Goal: Information Seeking & Learning: Find specific page/section

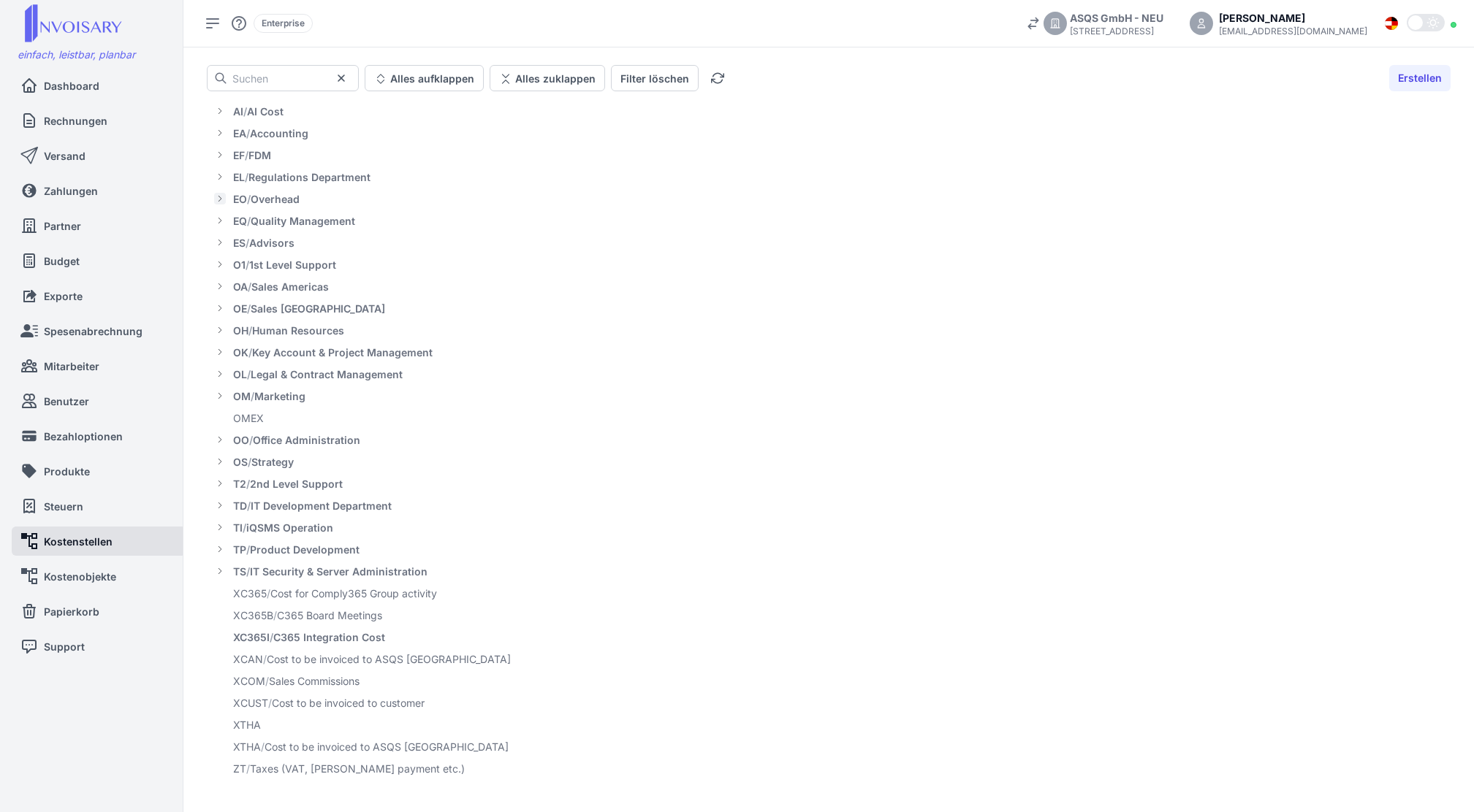
click at [218, 197] on icon at bounding box center [220, 198] width 7 height 12
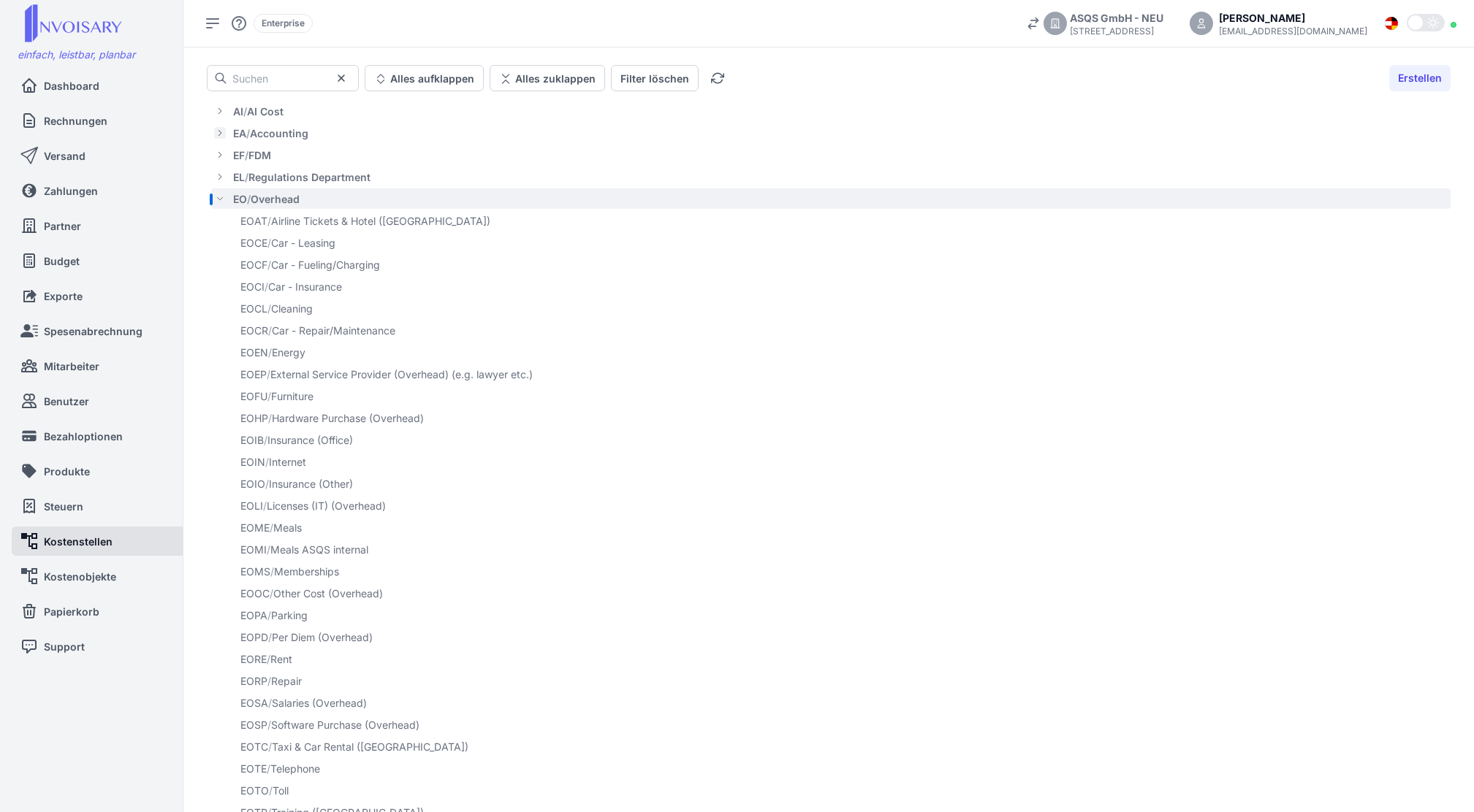
click at [219, 131] on icon at bounding box center [220, 133] width 3 height 6
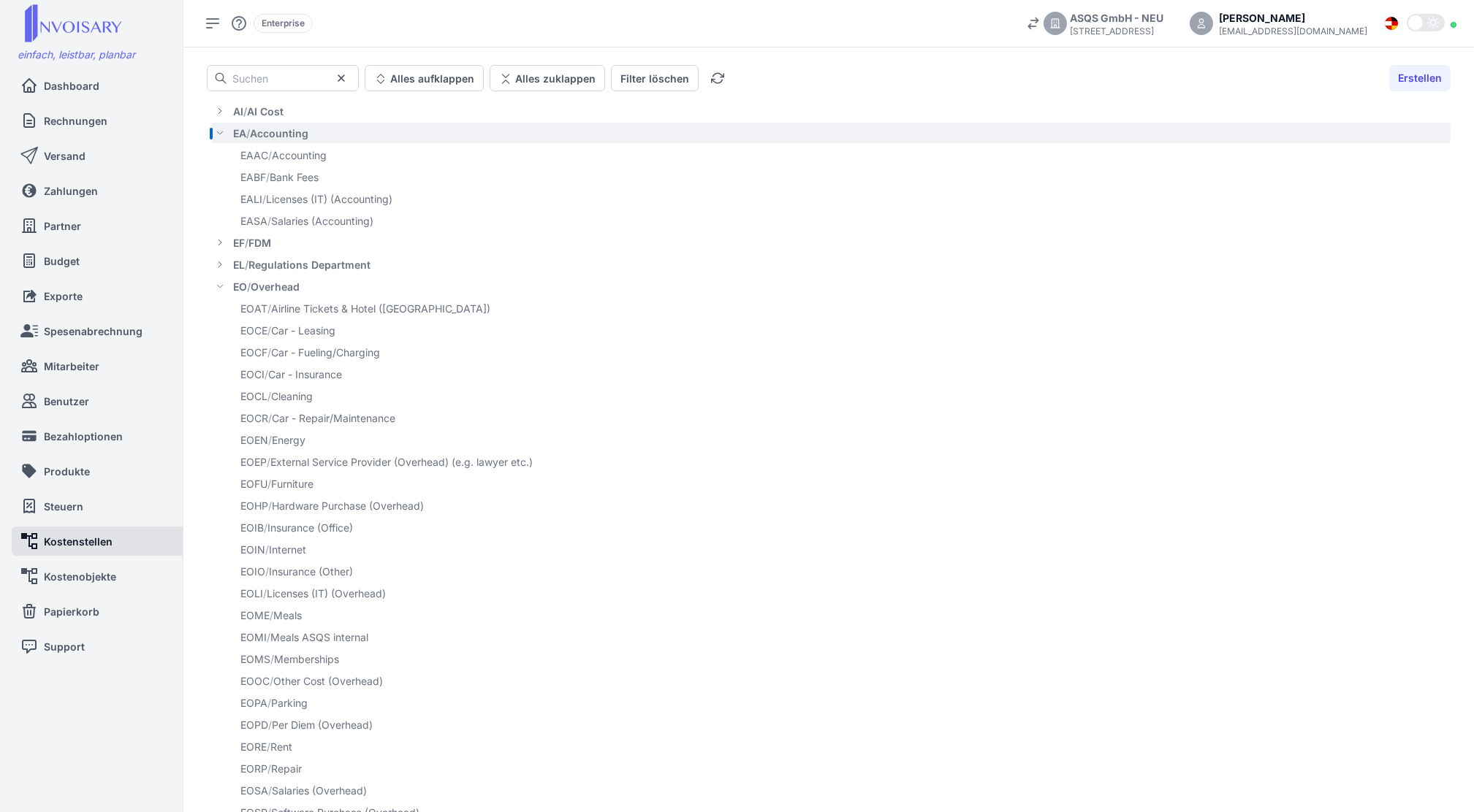
click at [219, 131] on icon at bounding box center [220, 133] width 7 height 12
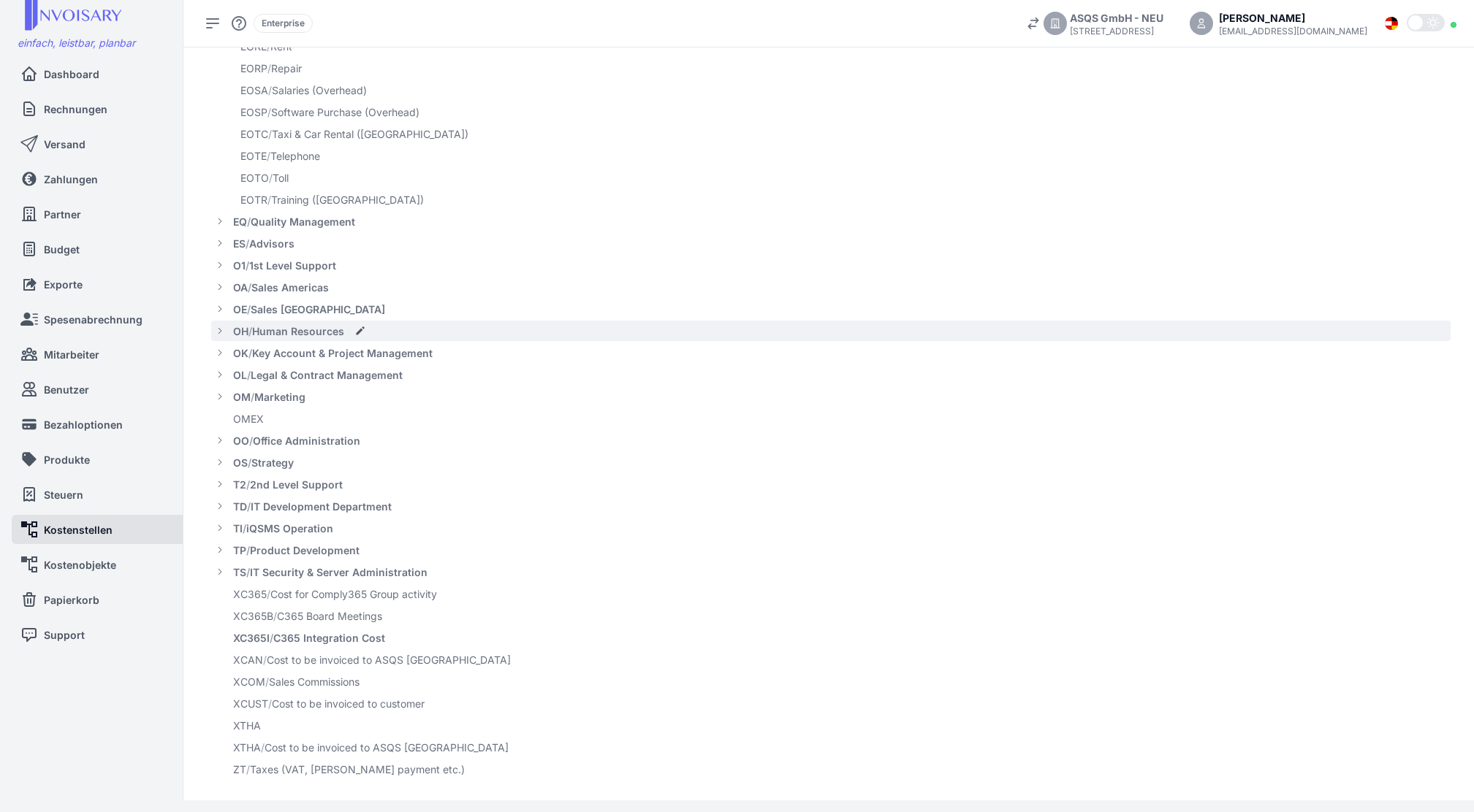
scroll to position [615, 0]
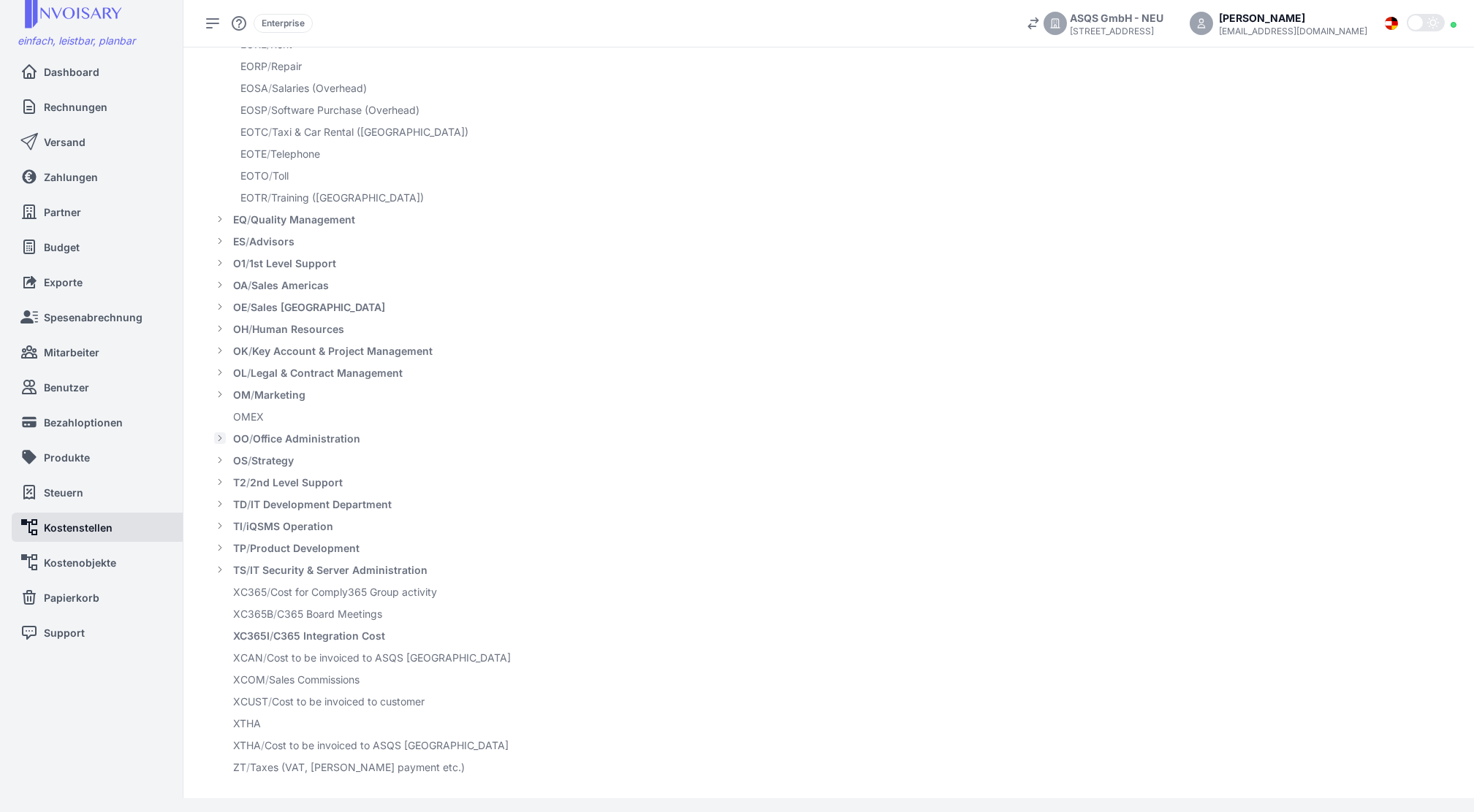
click at [219, 438] on icon at bounding box center [220, 438] width 7 height 12
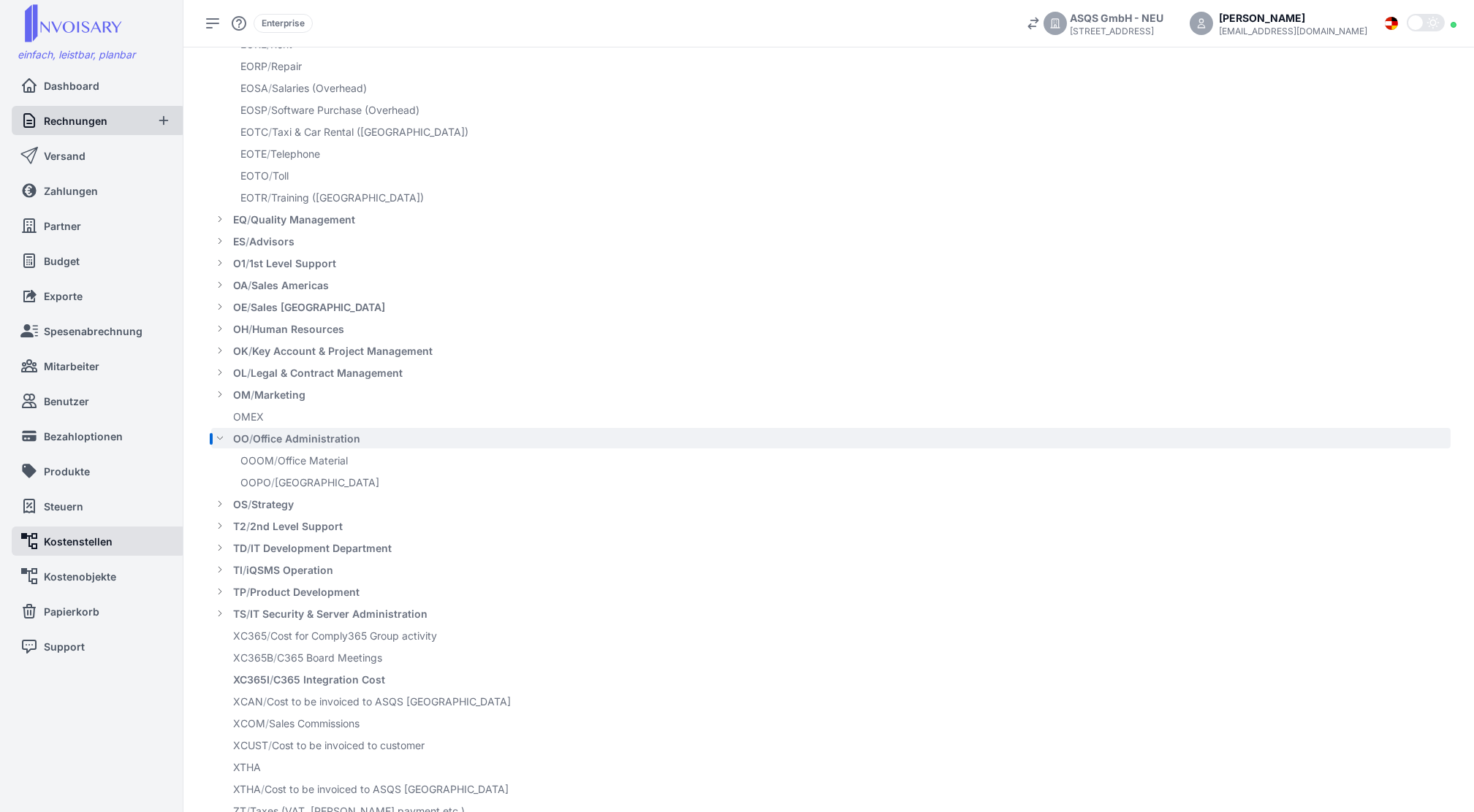
click at [51, 125] on span "Rechnungen" at bounding box center [76, 121] width 63 height 15
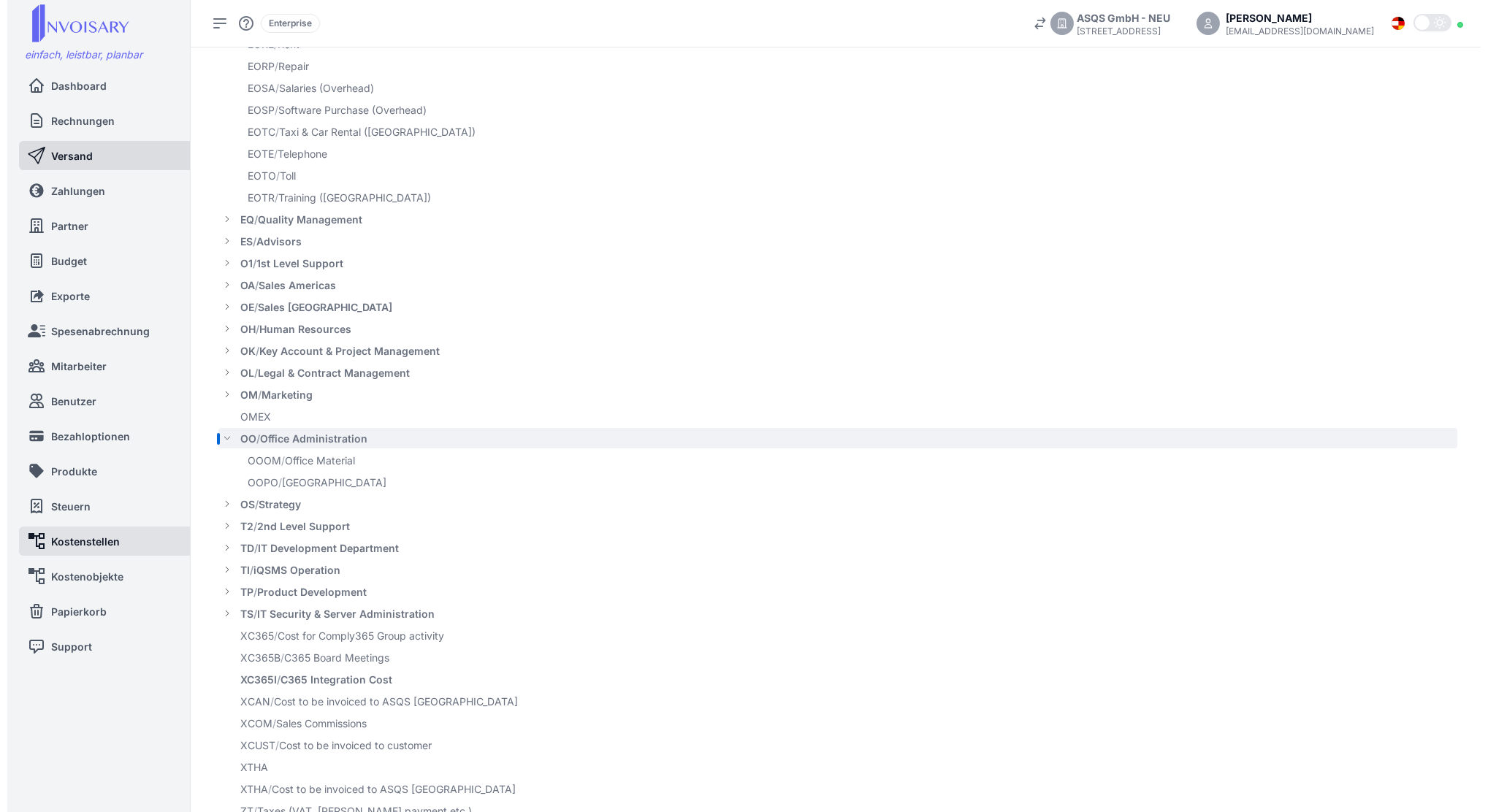
scroll to position [24, 0]
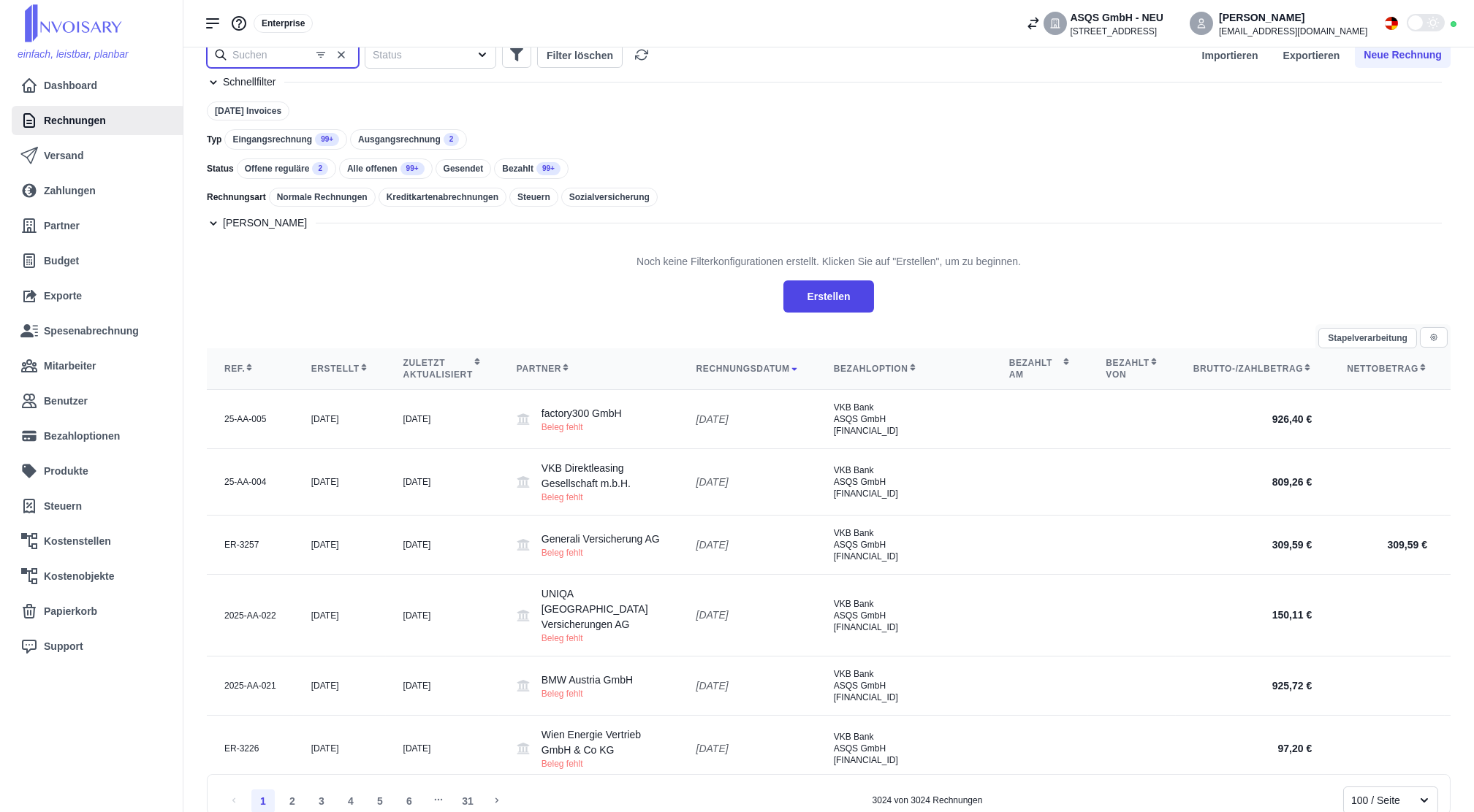
click at [287, 62] on input "text" at bounding box center [282, 55] width 152 height 26
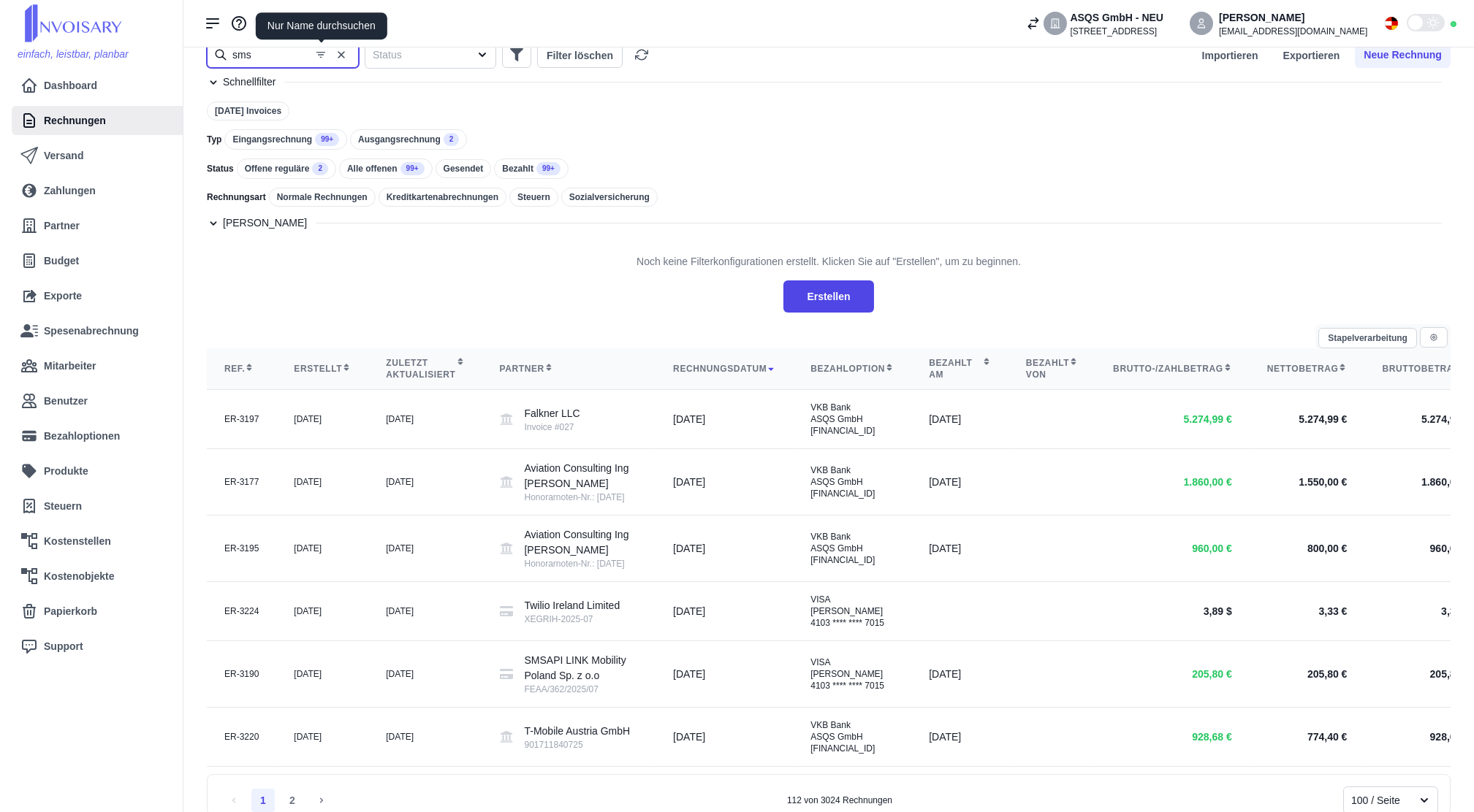
type input "sms"
click at [313, 47] on header "Enterprise ASQS GmbH - [STREET_ADDRESS] [PERSON_NAME] [EMAIL_ADDRESS][DOMAIN_NA…" at bounding box center [828, 24] width 1290 height 48
click at [317, 54] on icon "button" at bounding box center [321, 55] width 12 height 12
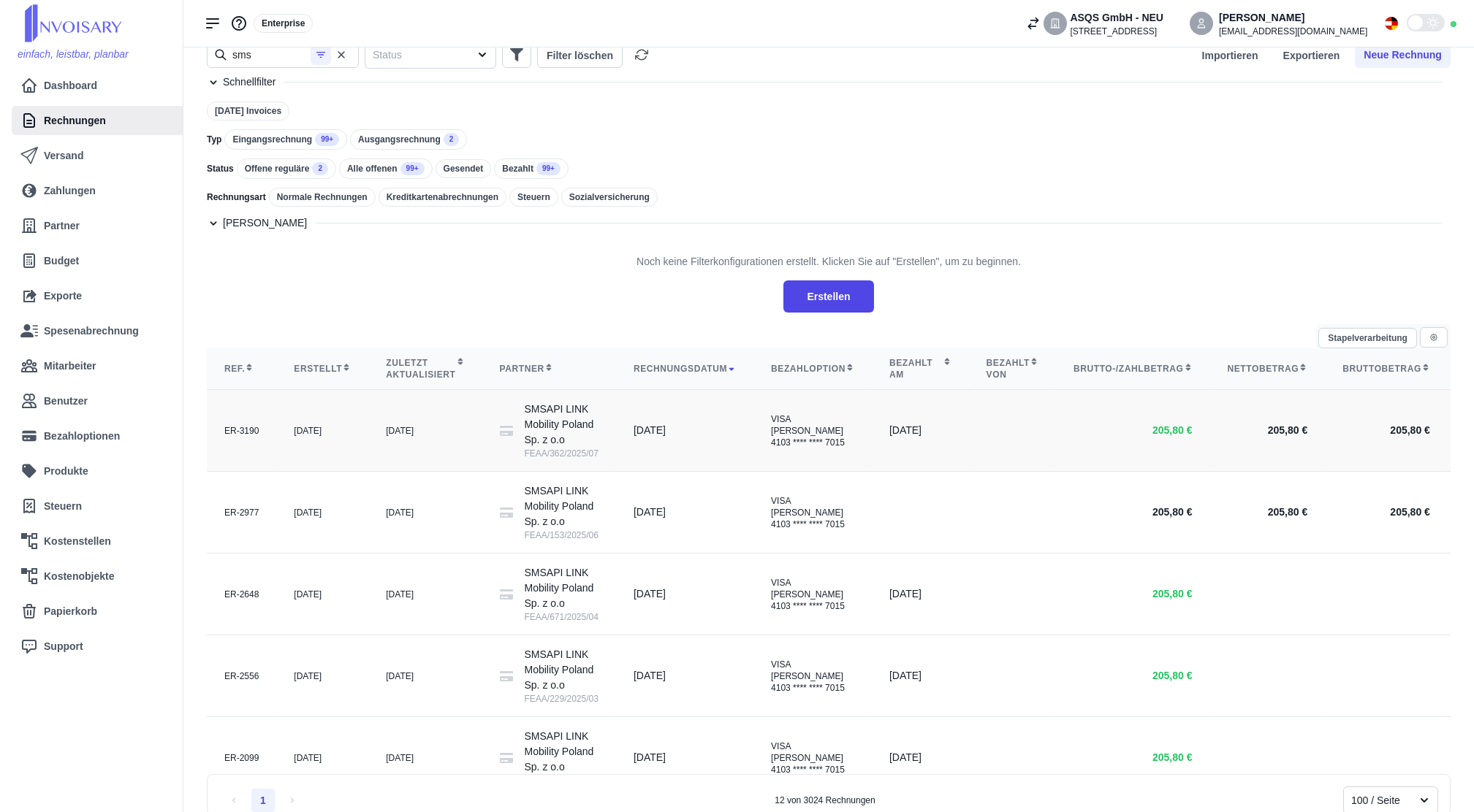
click at [424, 427] on td "[DATE]" at bounding box center [425, 431] width 113 height 82
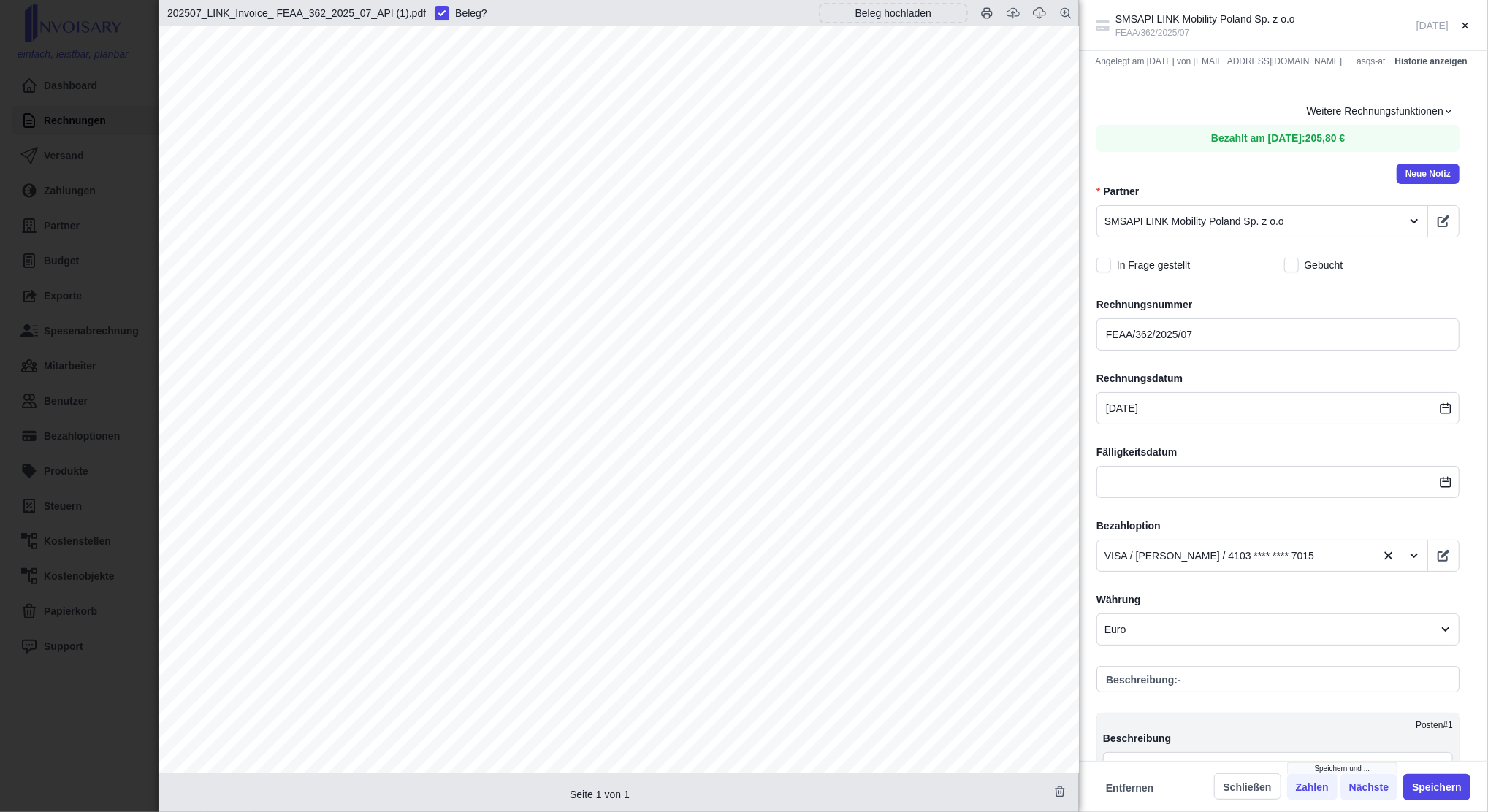
click at [104, 226] on div "SMSAPI LINK Mobility Poland Sp. z o.o FEAA/362/2025/07 [DATE] Angelegt am [DATE…" at bounding box center [744, 406] width 1488 height 812
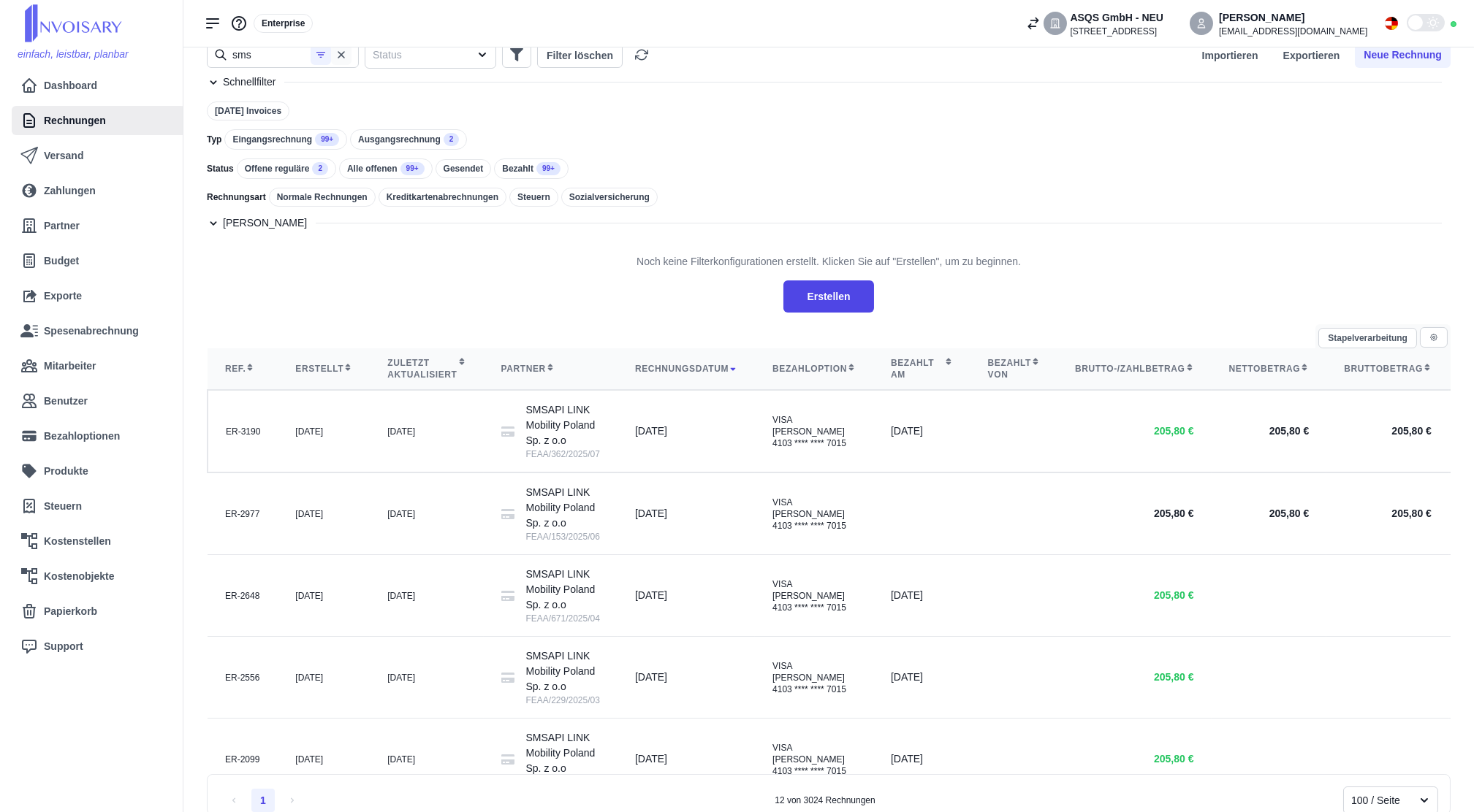
click at [343, 54] on icon "button" at bounding box center [341, 55] width 12 height 12
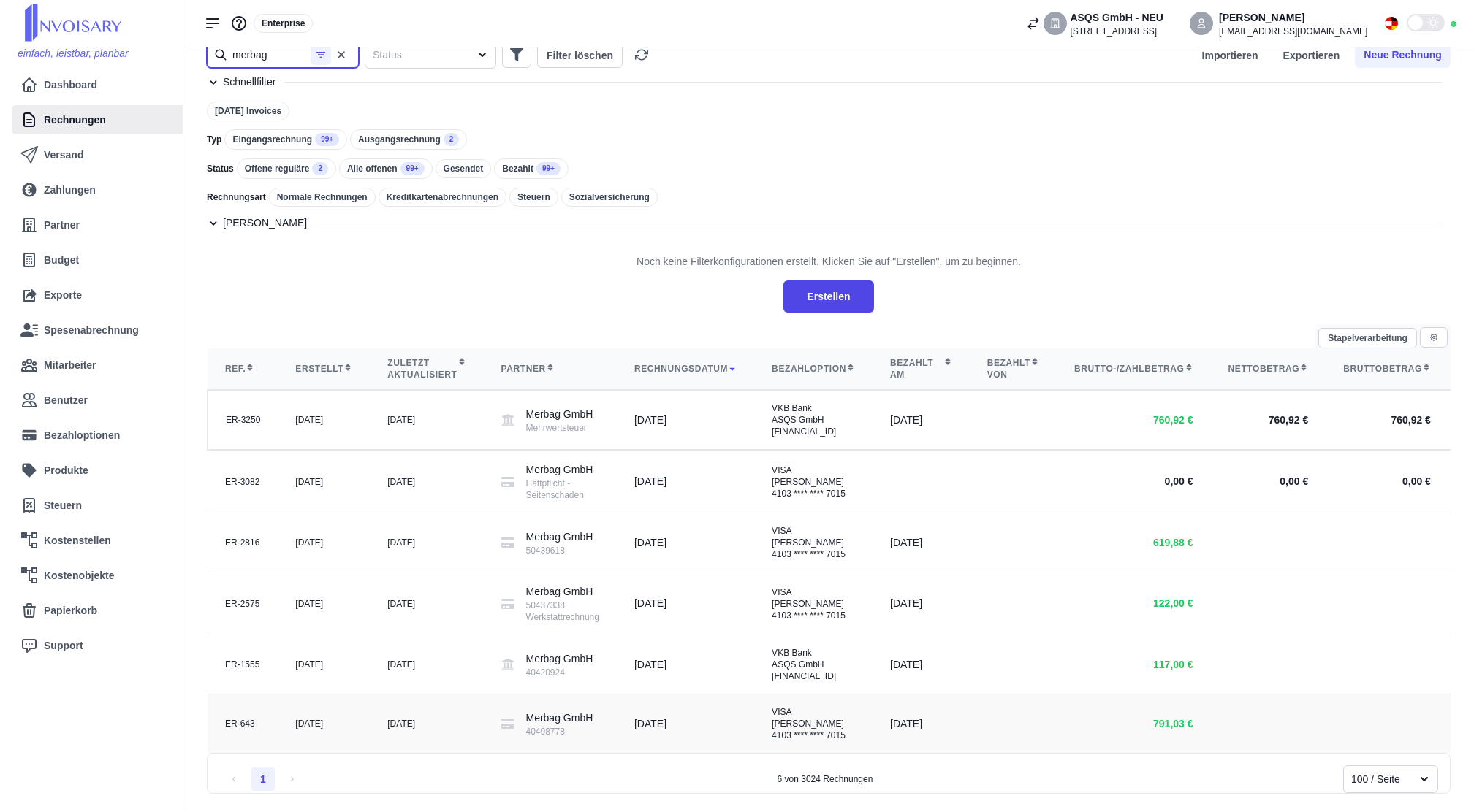
type input "merbag"
click at [587, 747] on td "Merbag GmbH 40498778" at bounding box center [550, 724] width 133 height 60
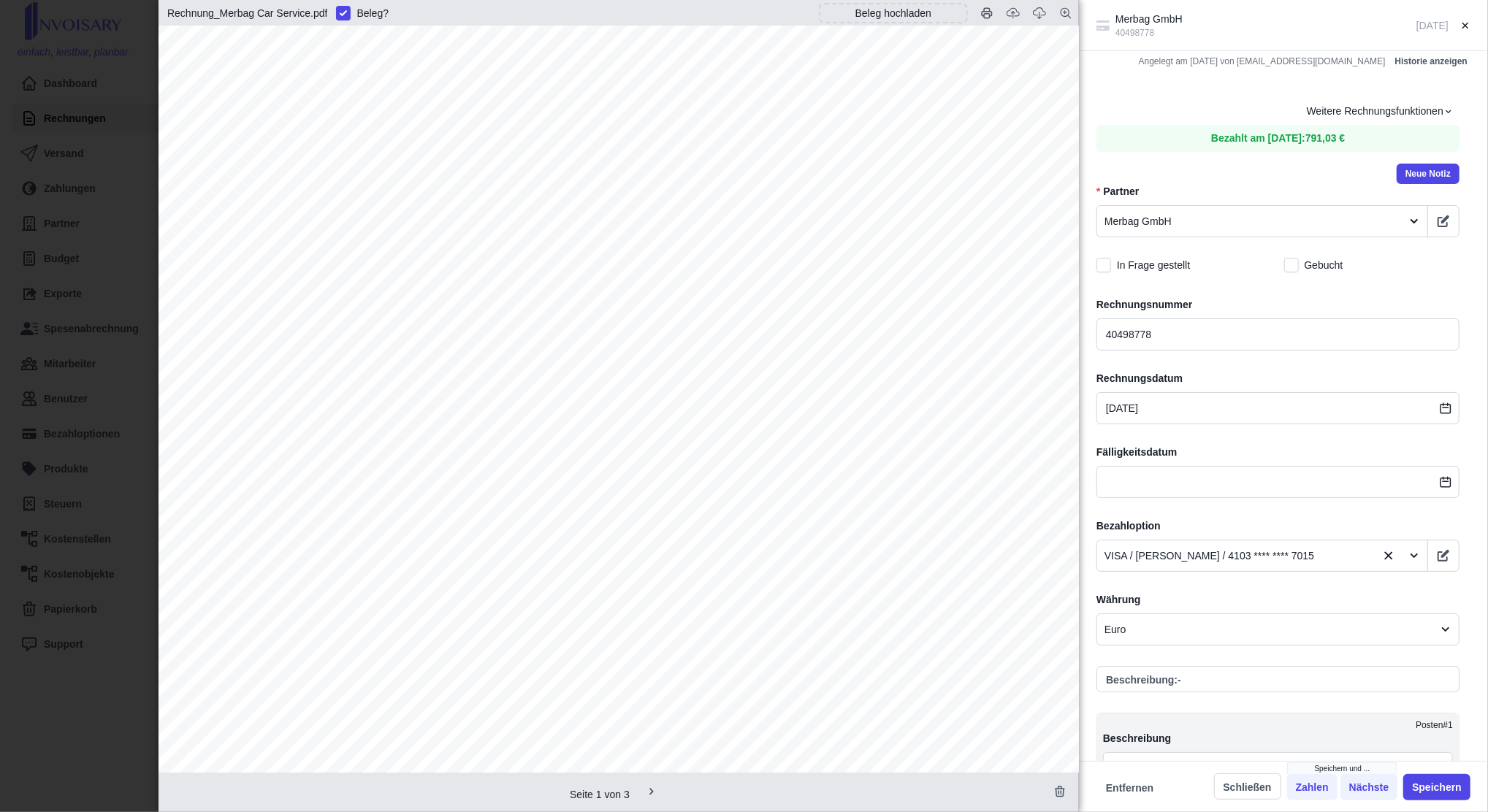
scroll to position [877, 0]
click at [112, 440] on div "Merbag GmbH 40498778 [DATE] Angelegt am [DATE] von [EMAIL_ADDRESS][DOMAIN_NAME]…" at bounding box center [744, 406] width 1488 height 812
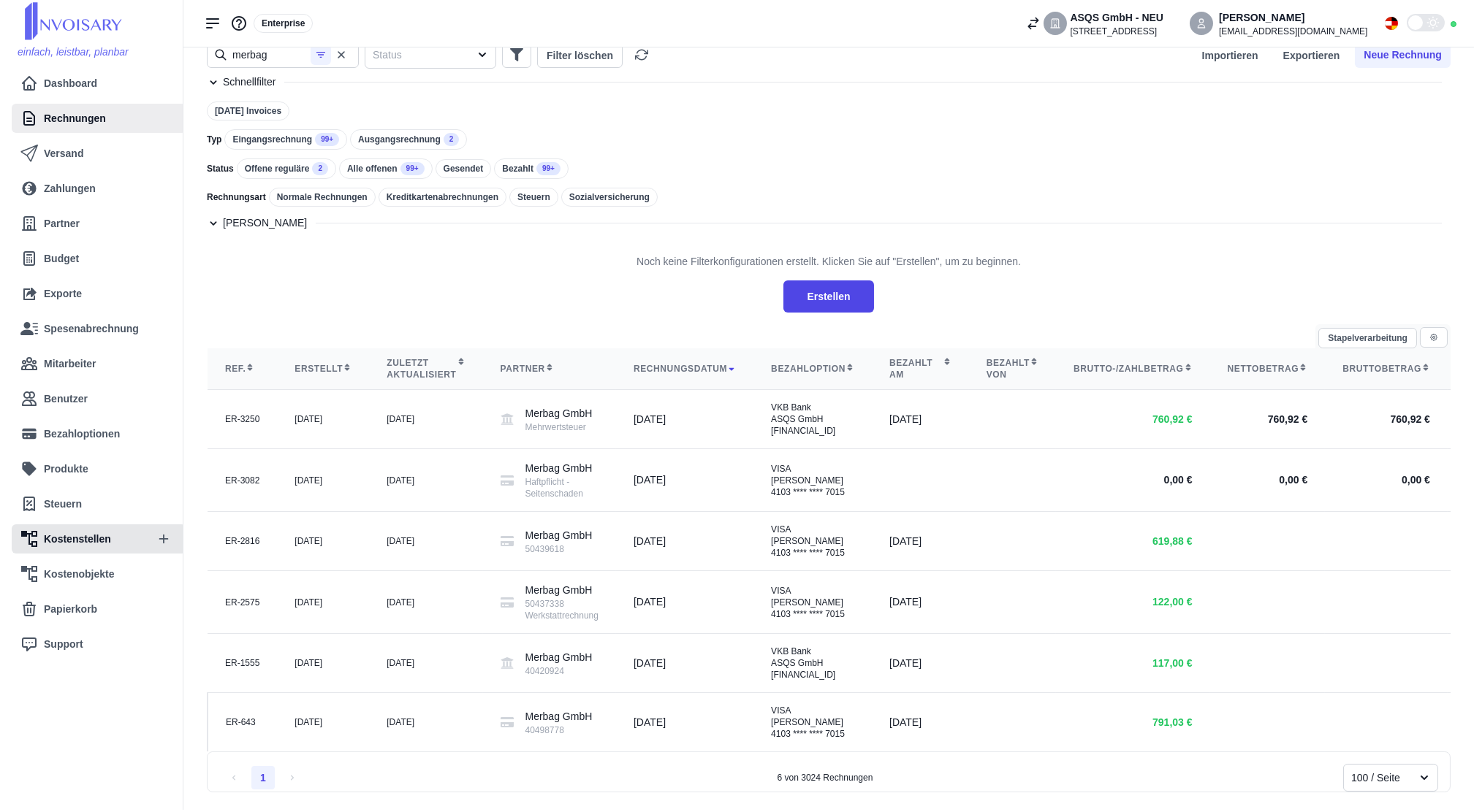
click at [35, 539] on icon at bounding box center [29, 539] width 16 height 16
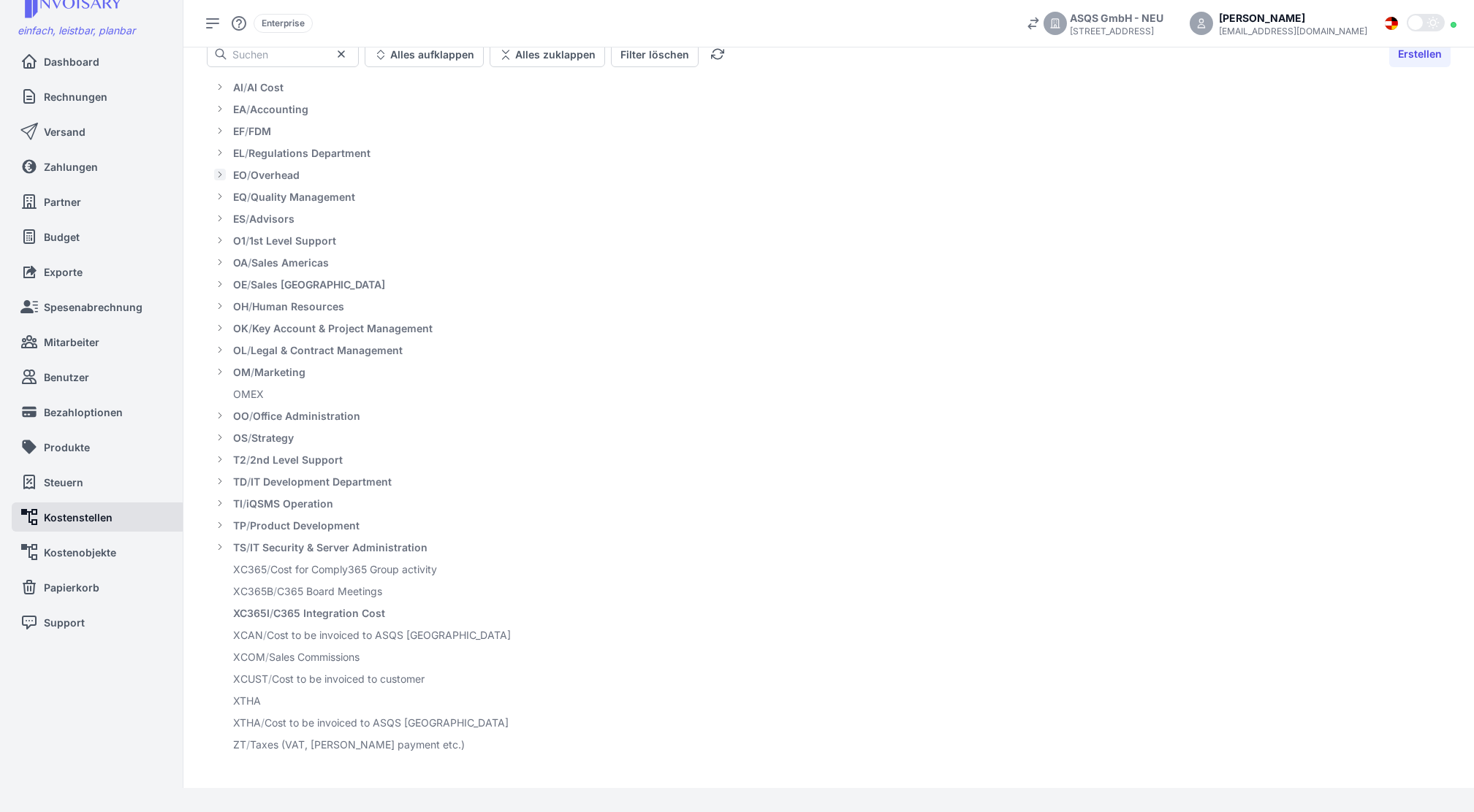
click at [222, 173] on icon at bounding box center [220, 175] width 7 height 12
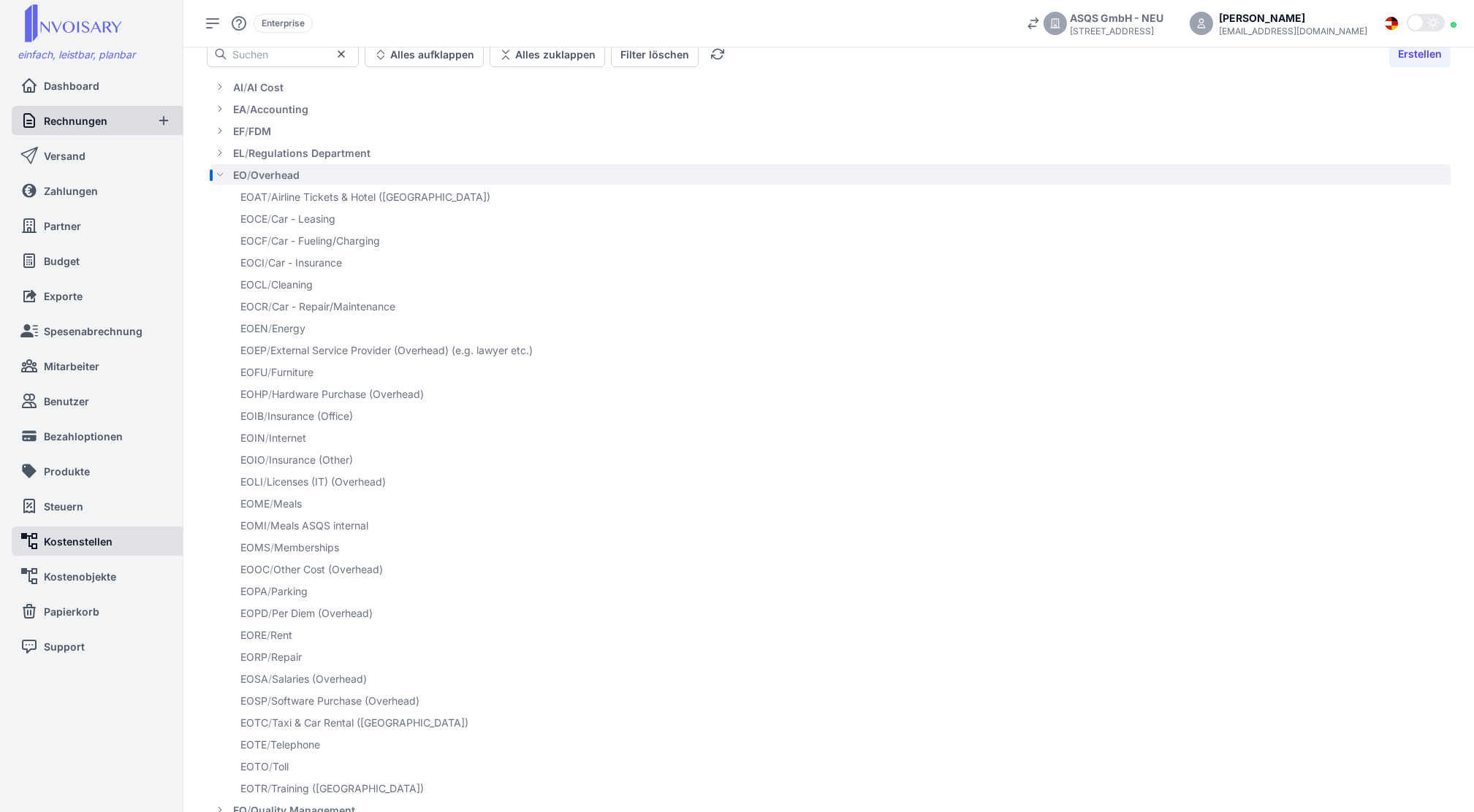
click at [98, 123] on span "Rechnungen" at bounding box center [76, 121] width 63 height 15
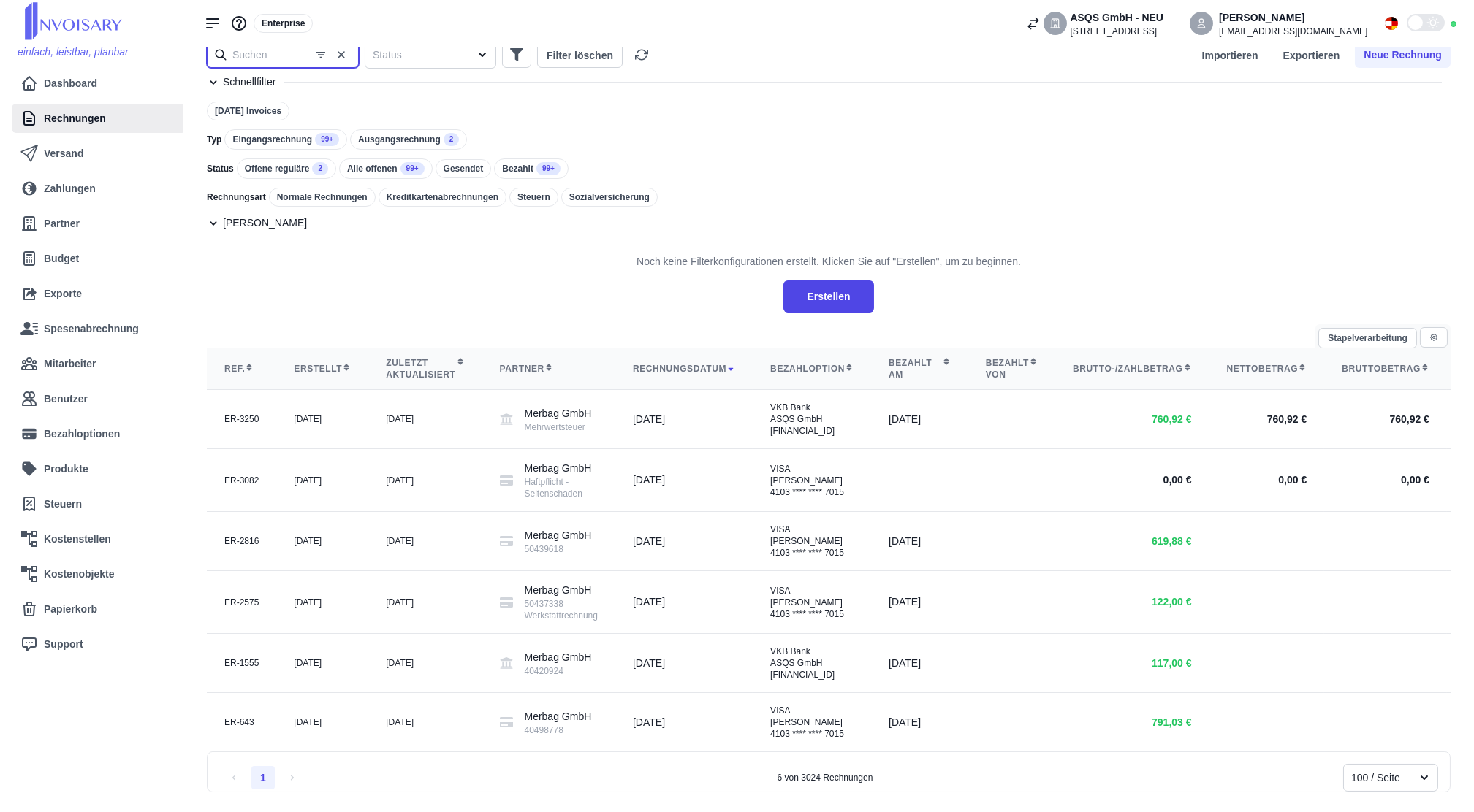
click at [296, 53] on input "text" at bounding box center [282, 55] width 152 height 26
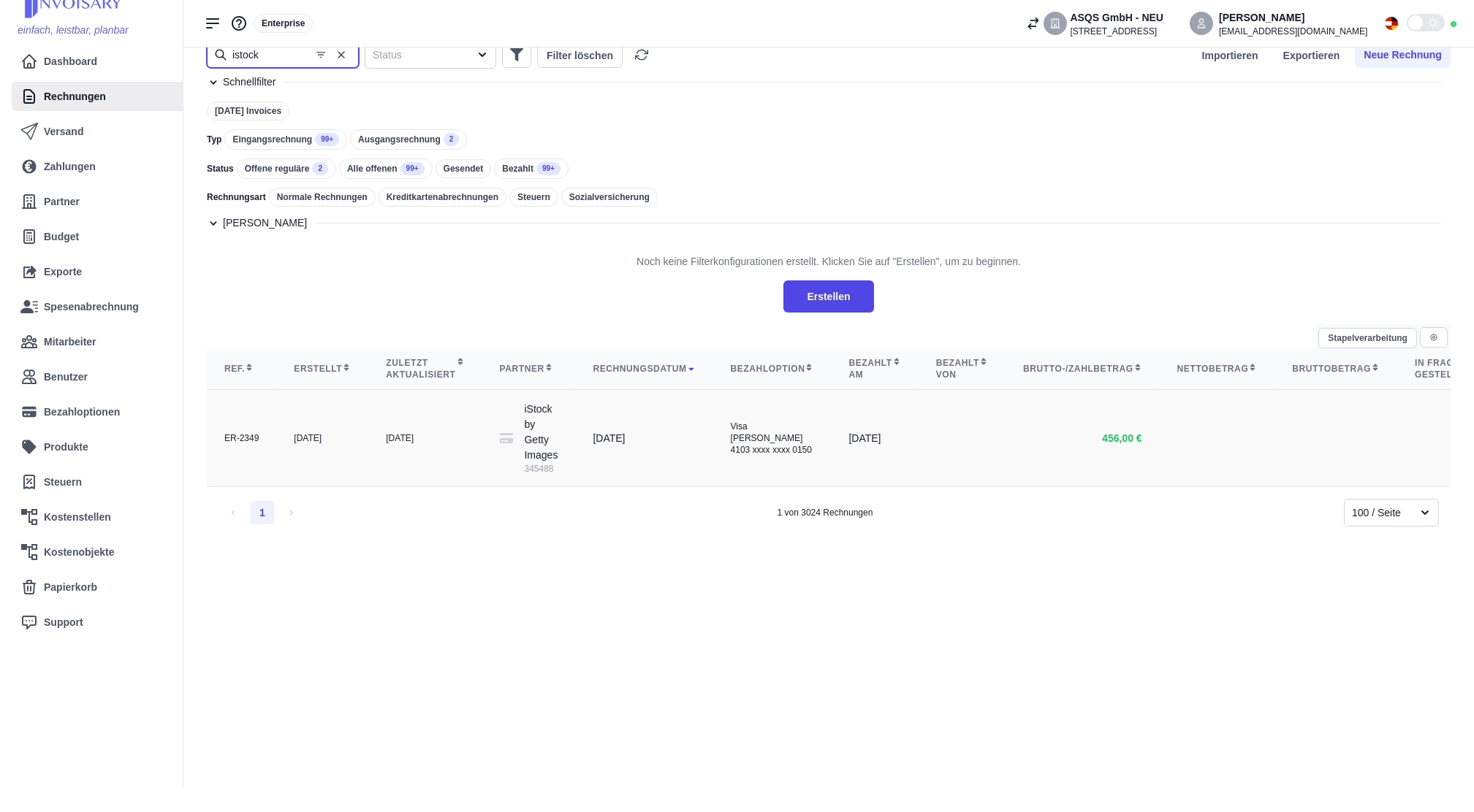
type input "istock"
click at [387, 442] on td "[DATE]" at bounding box center [425, 439] width 113 height 97
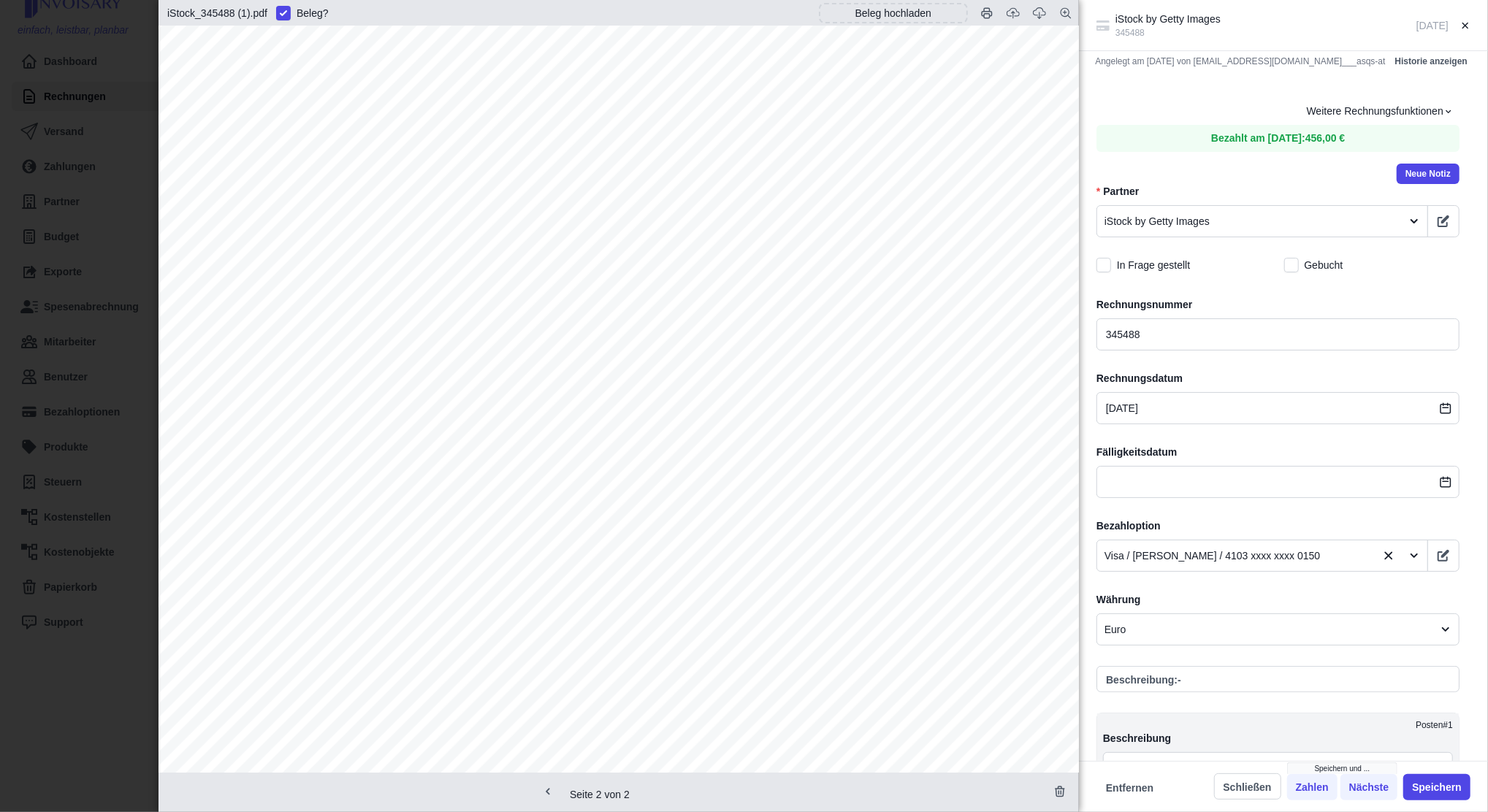
scroll to position [1307, 0]
click at [90, 276] on div "iStock by Getty Images 345488 [DATE] Angelegt am [DATE] von [EMAIL_ADDRESS][DOM…" at bounding box center [744, 406] width 1488 height 812
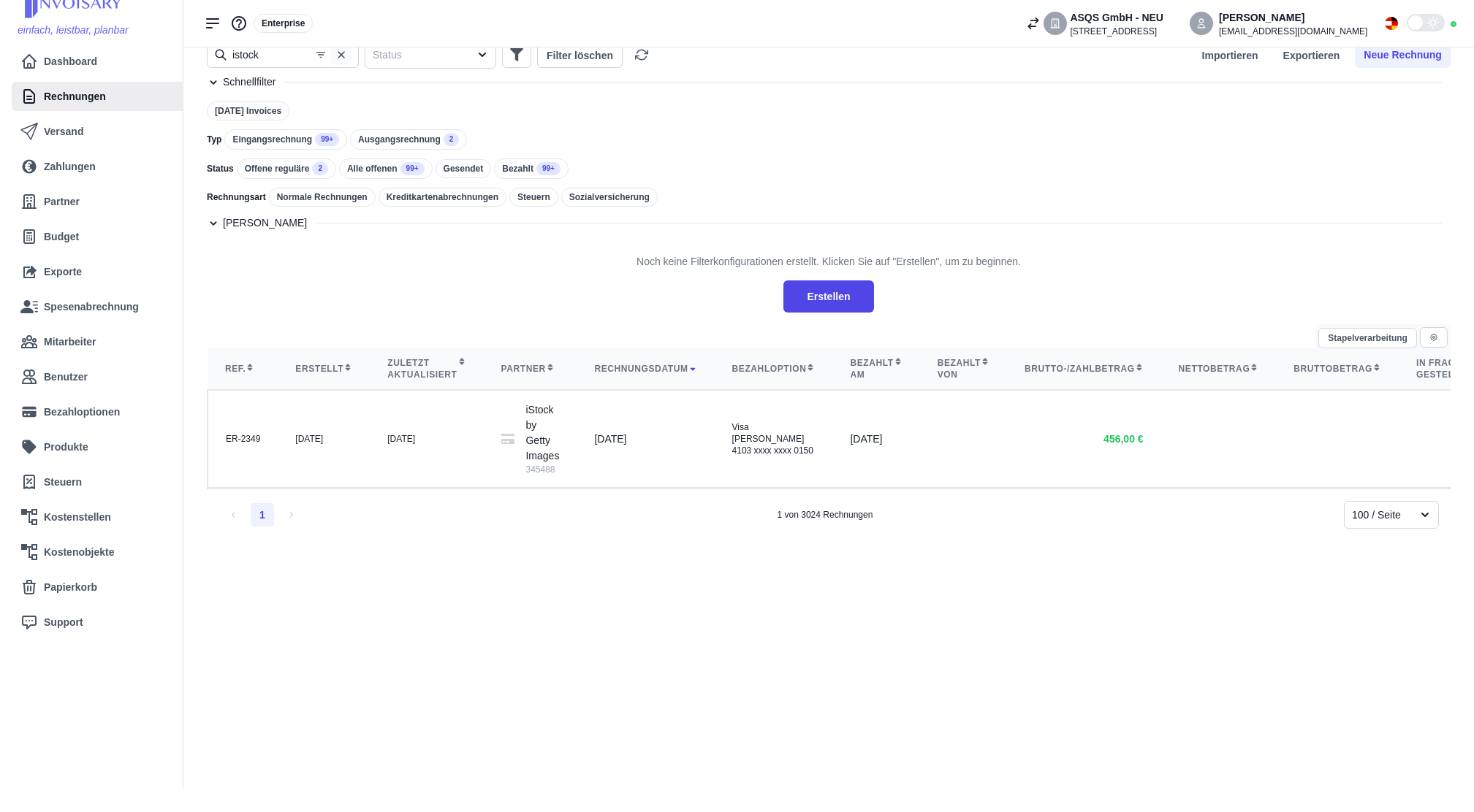
click at [341, 56] on icon "button" at bounding box center [341, 55] width 7 height 7
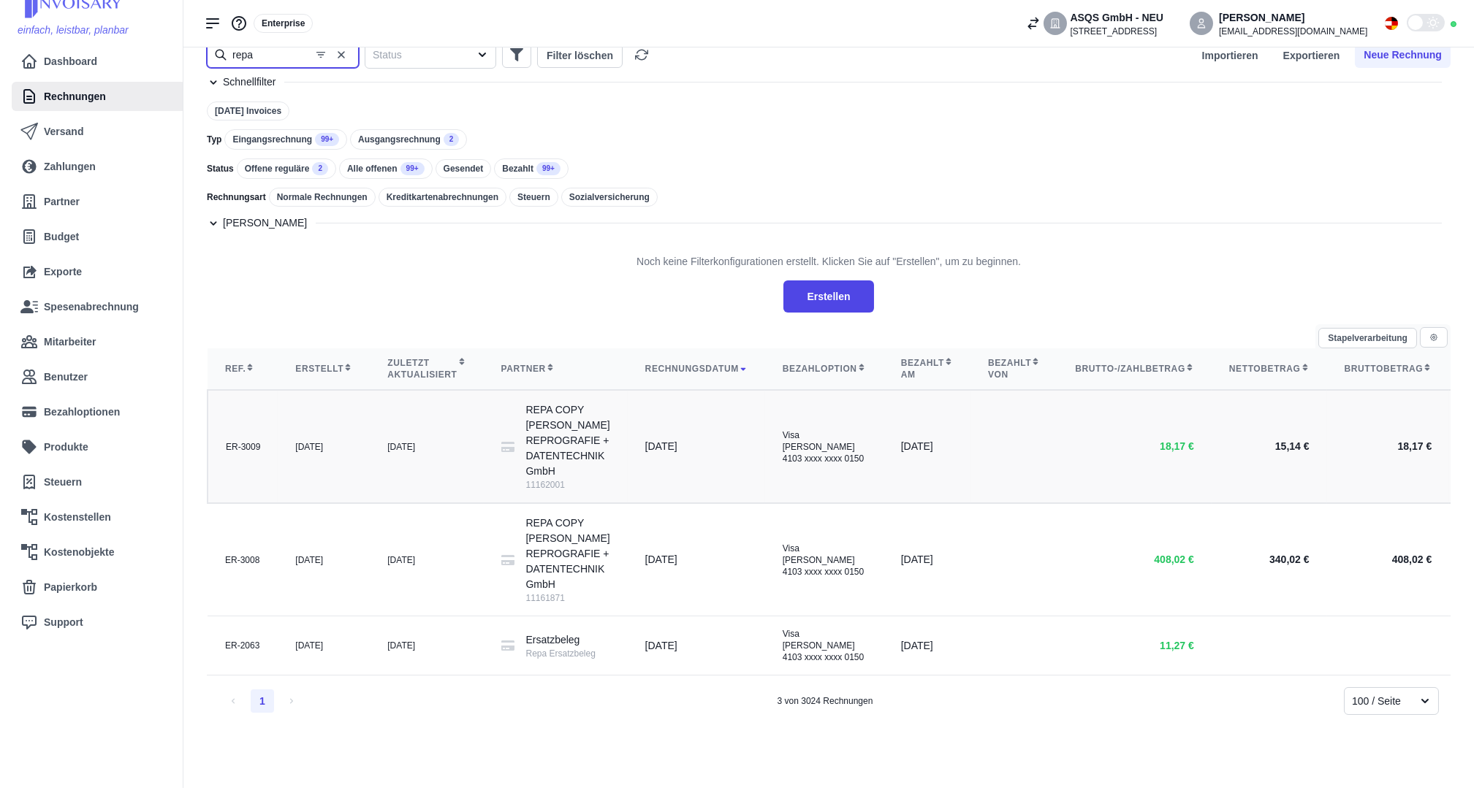
type input "repa"
click at [387, 453] on div "[DATE]" at bounding box center [426, 447] width 78 height 12
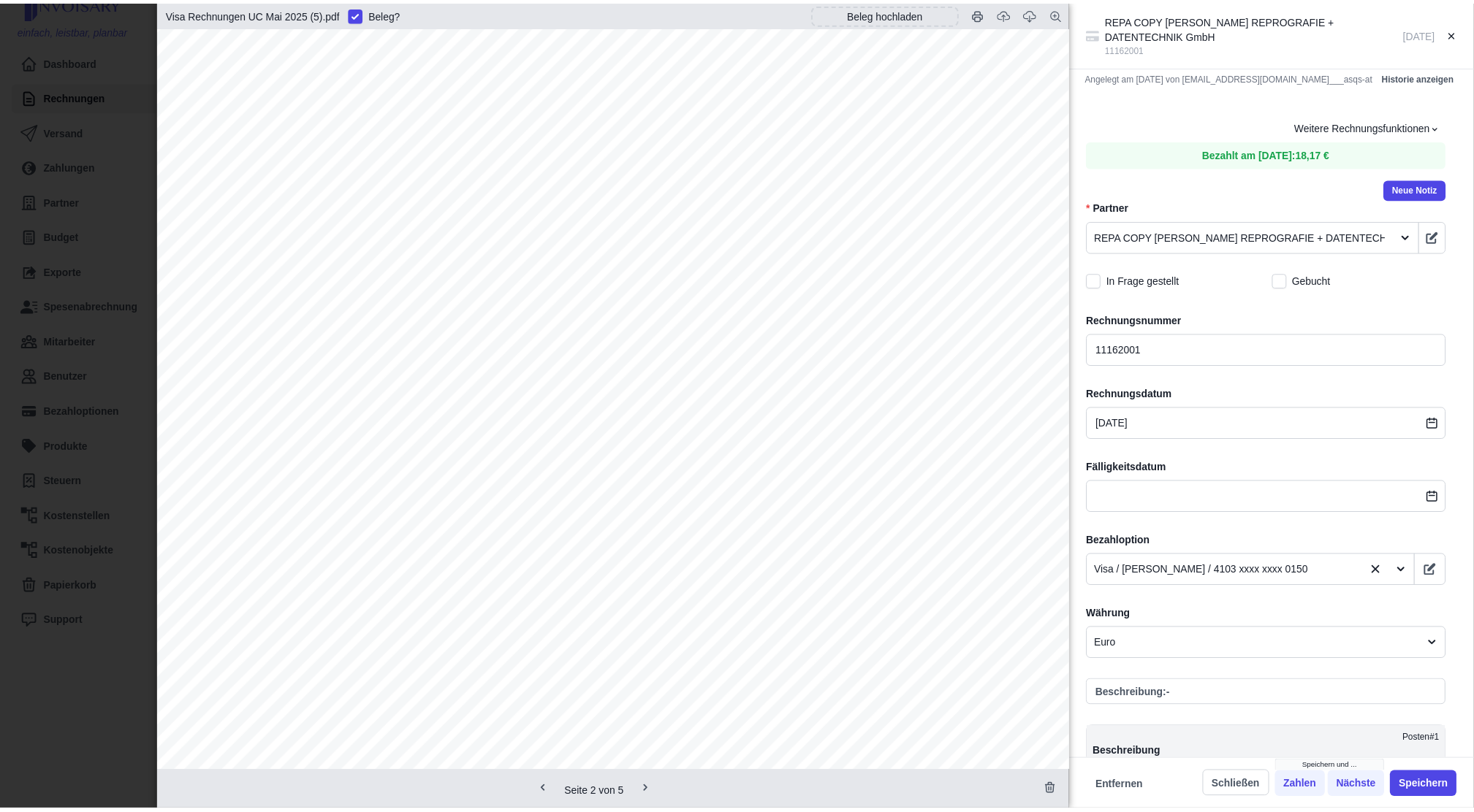
scroll to position [6622, 0]
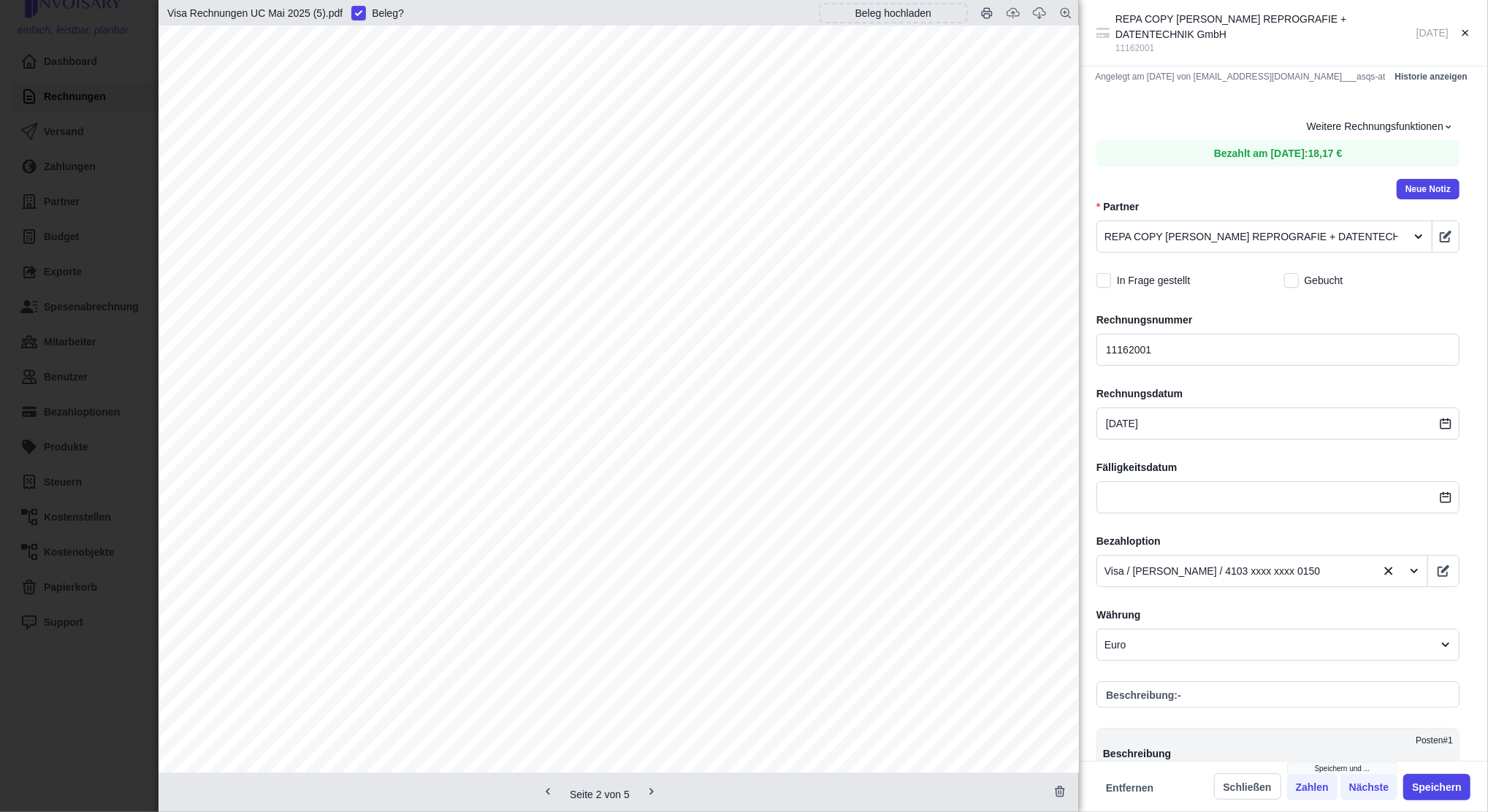
click at [117, 177] on div "REPA COPY [PERSON_NAME] REPROGRAFIE + DATENTECHNIK GmbH 11162001 [DATE] Angeleg…" at bounding box center [744, 406] width 1488 height 812
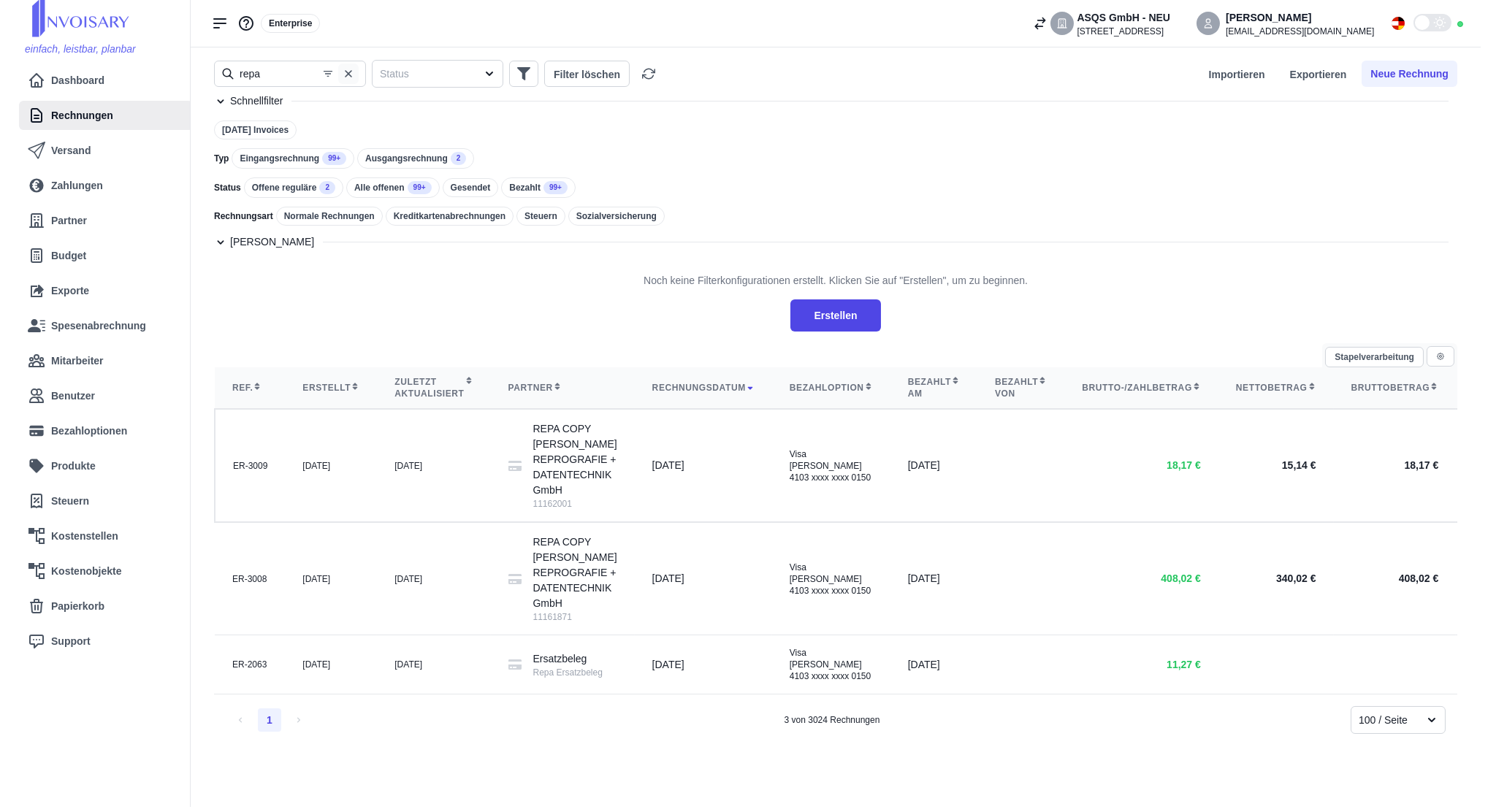
scroll to position [0, 0]
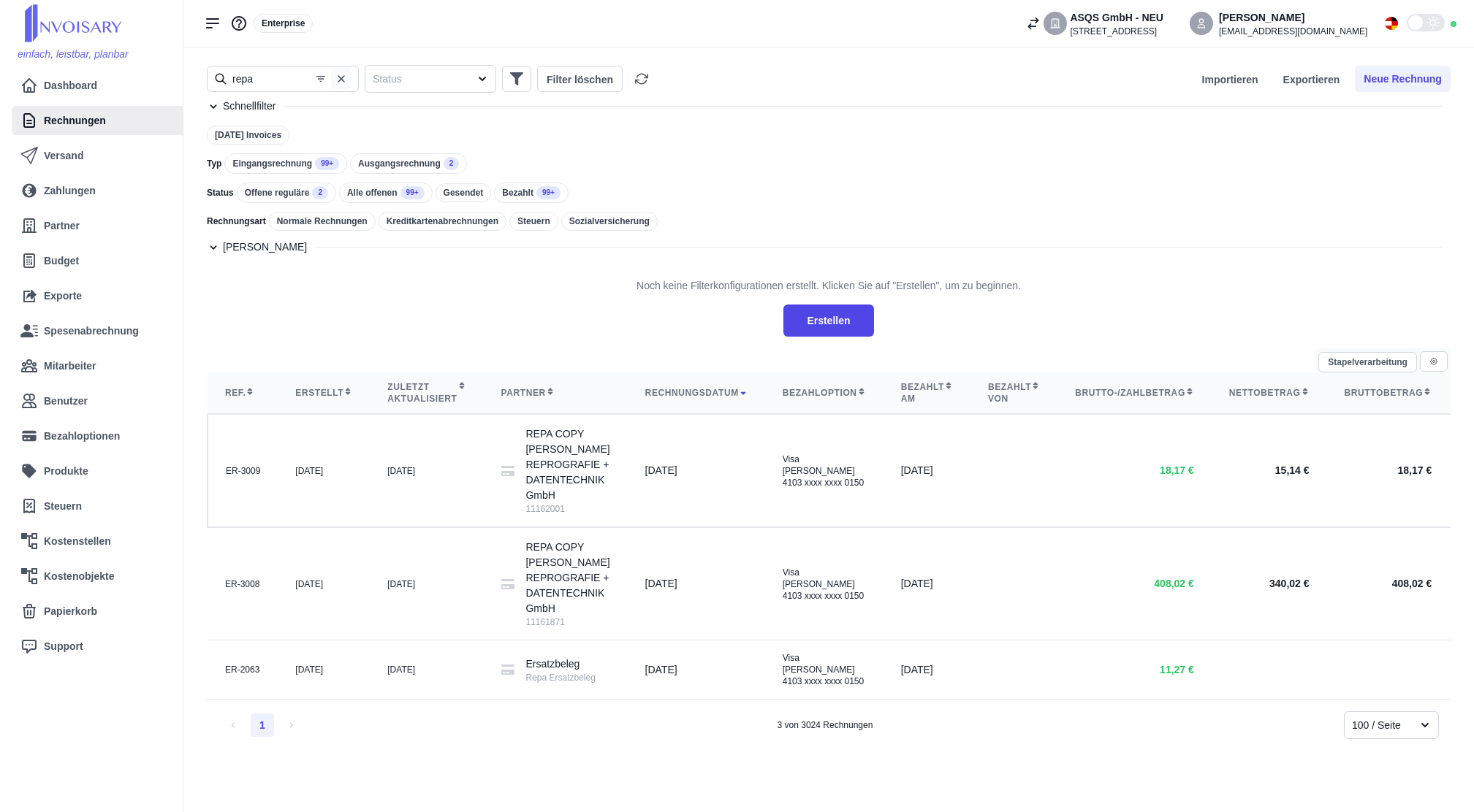
click at [346, 79] on button "button" at bounding box center [341, 79] width 21 height 21
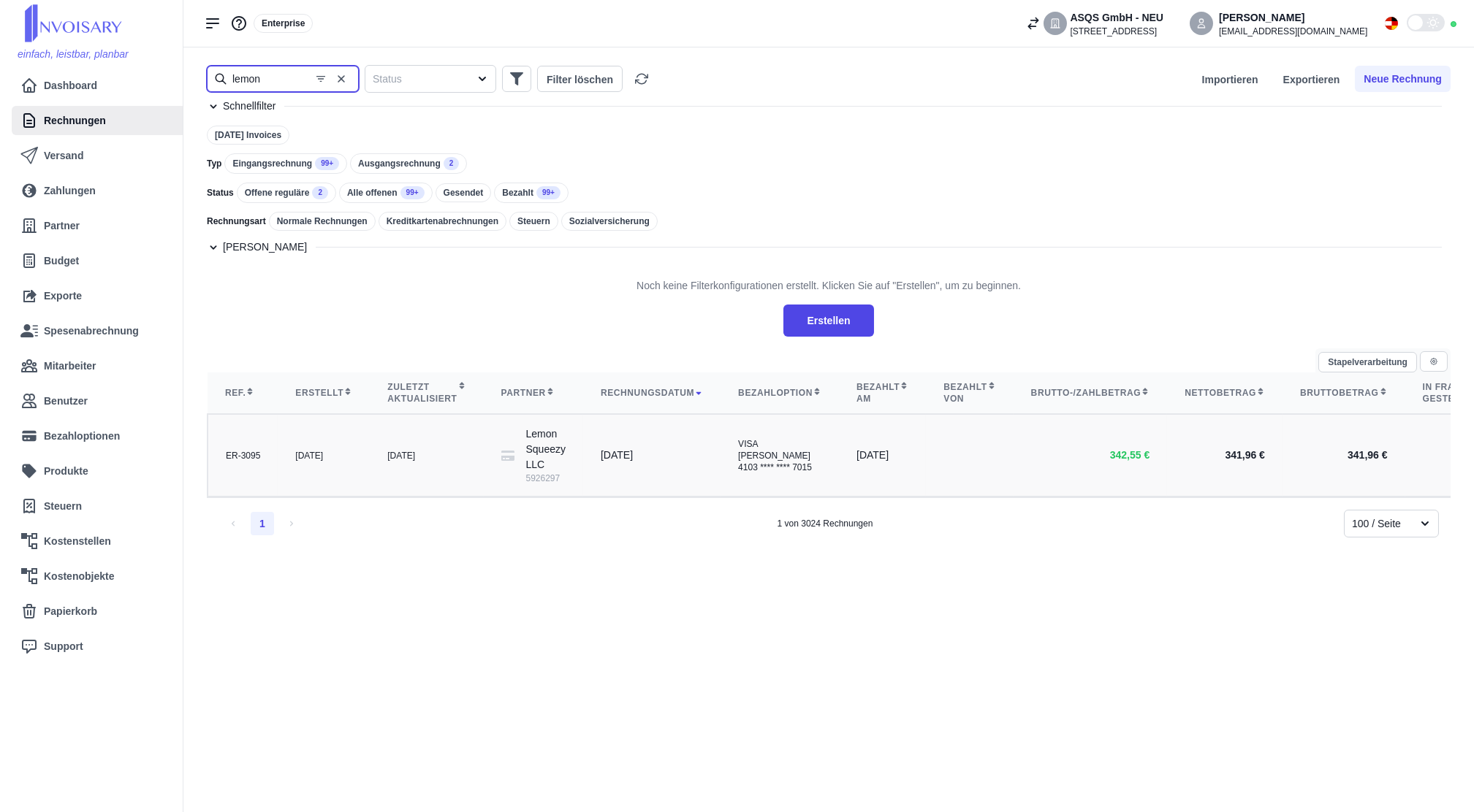
type input "lemon"
click at [370, 431] on td "[DATE]" at bounding box center [426, 456] width 113 height 82
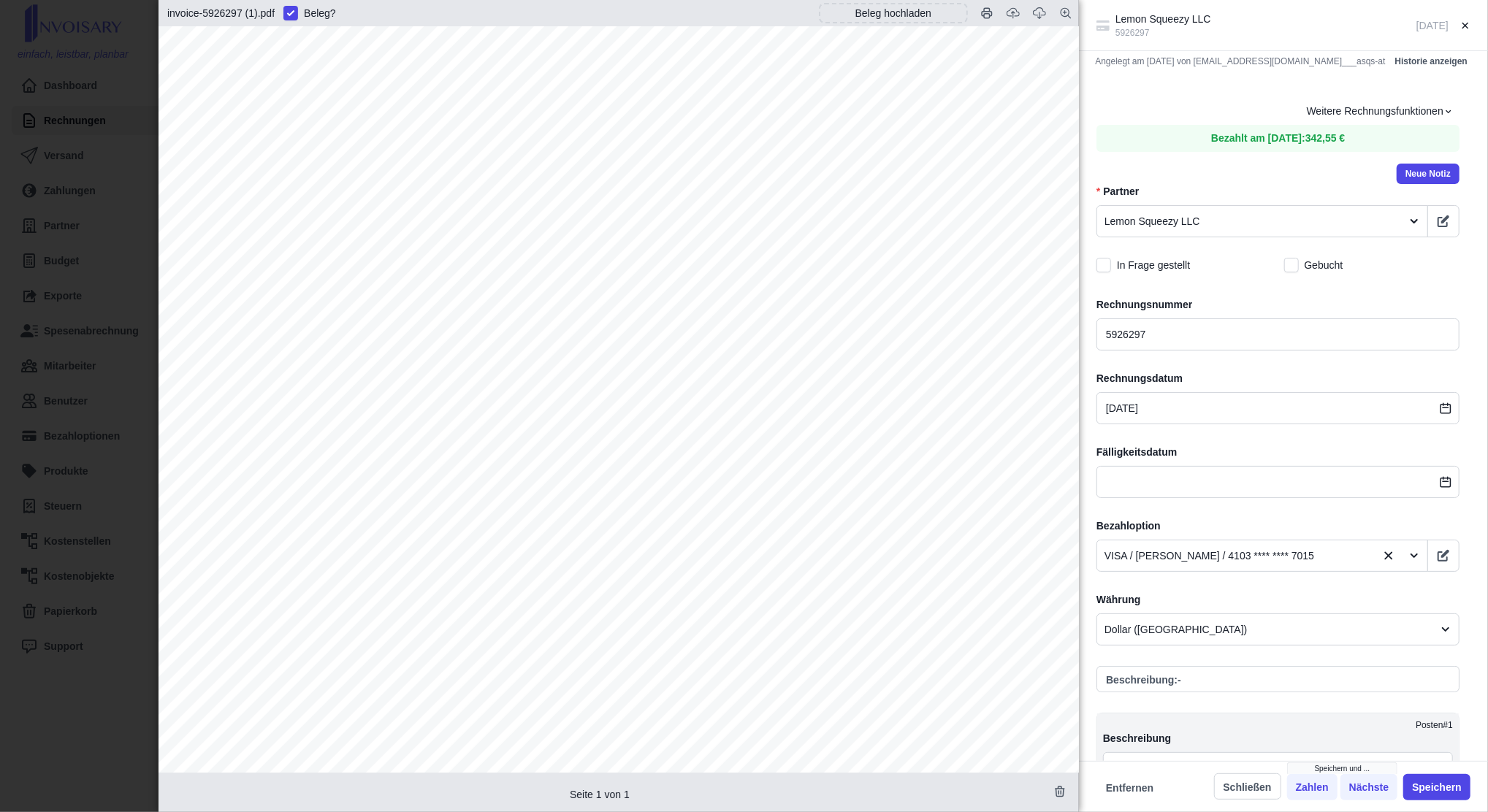
drag, startPoint x: 60, startPoint y: 127, endPoint x: 86, endPoint y: 119, distance: 27.2
click at [60, 127] on div "Lemon Squeezy LLC 5926297 [DATE] Angelegt am [DATE] von [EMAIL_ADDRESS][DOMAIN_…" at bounding box center [744, 406] width 1488 height 812
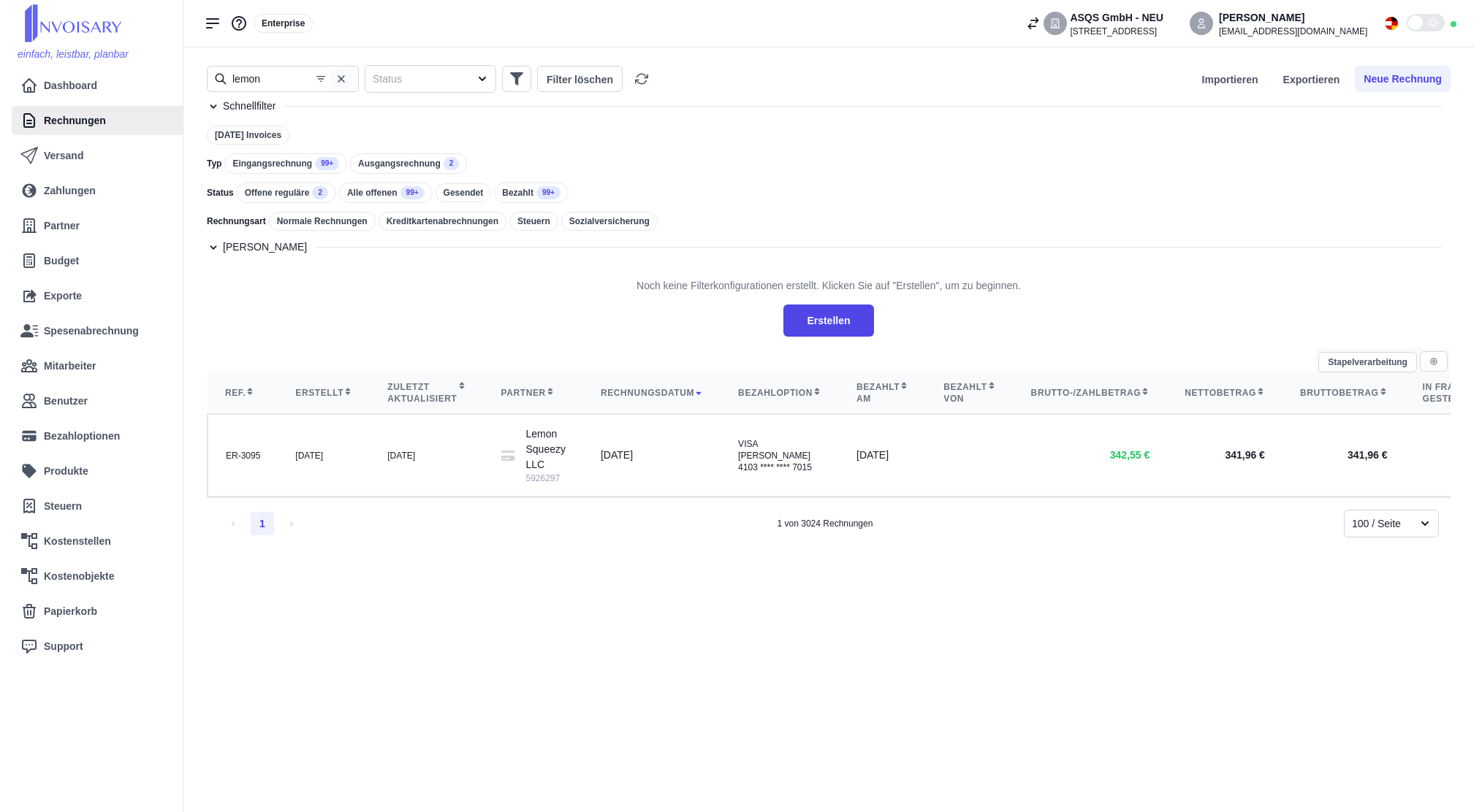
click at [342, 79] on icon "button" at bounding box center [341, 79] width 7 height 7
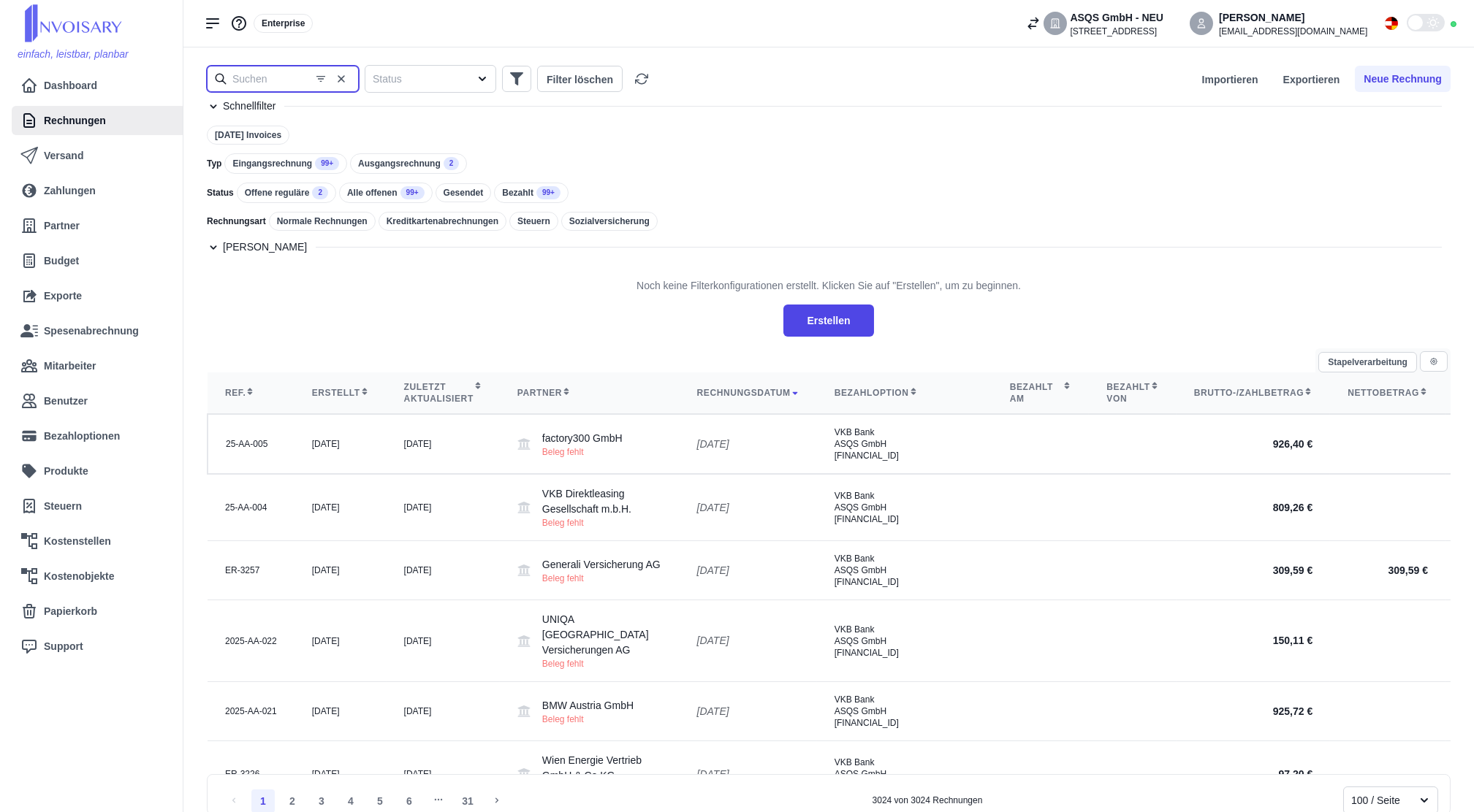
click at [271, 81] on input "text" at bounding box center [282, 79] width 152 height 26
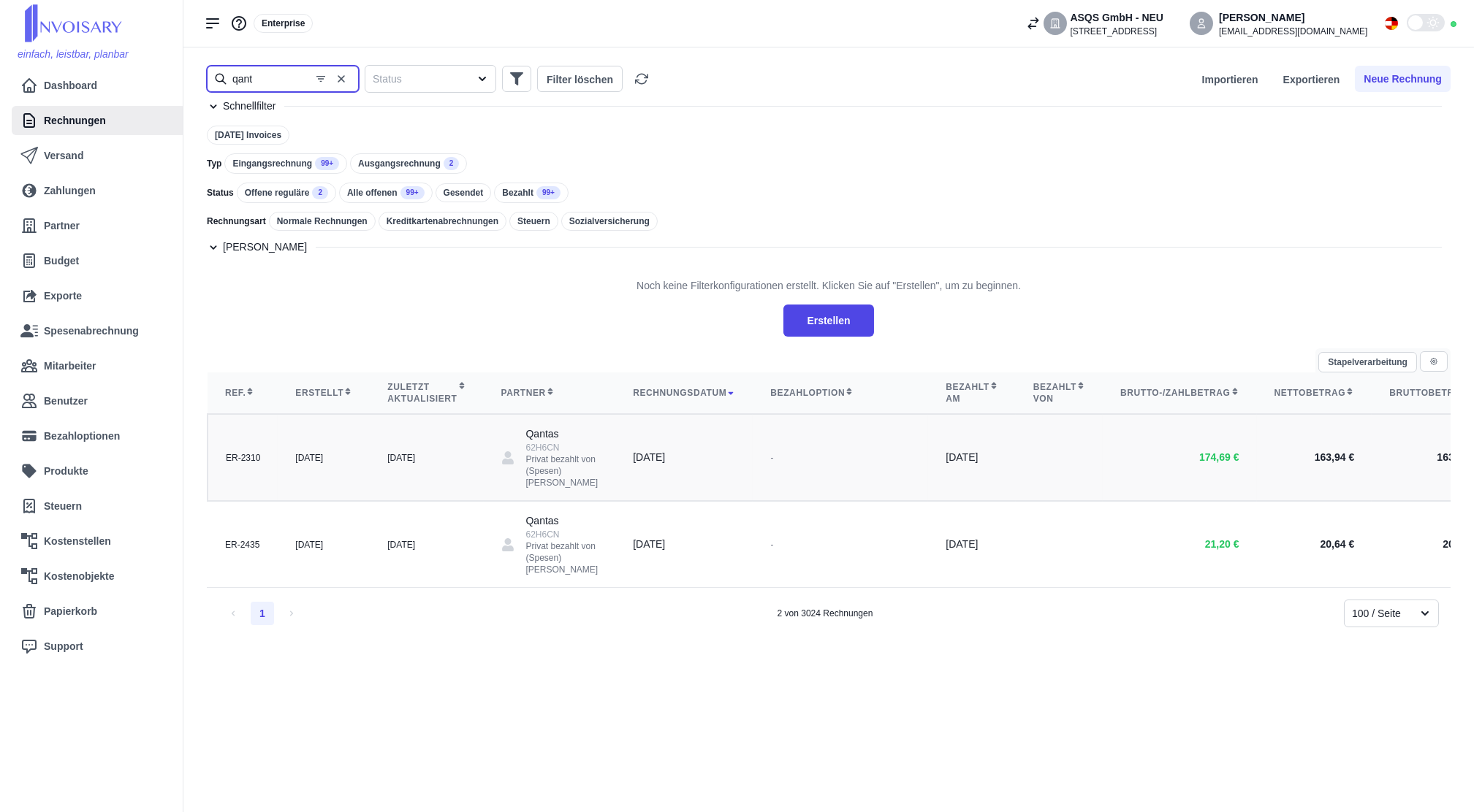
type input "qant"
click at [403, 456] on td "[DATE]" at bounding box center [426, 458] width 113 height 87
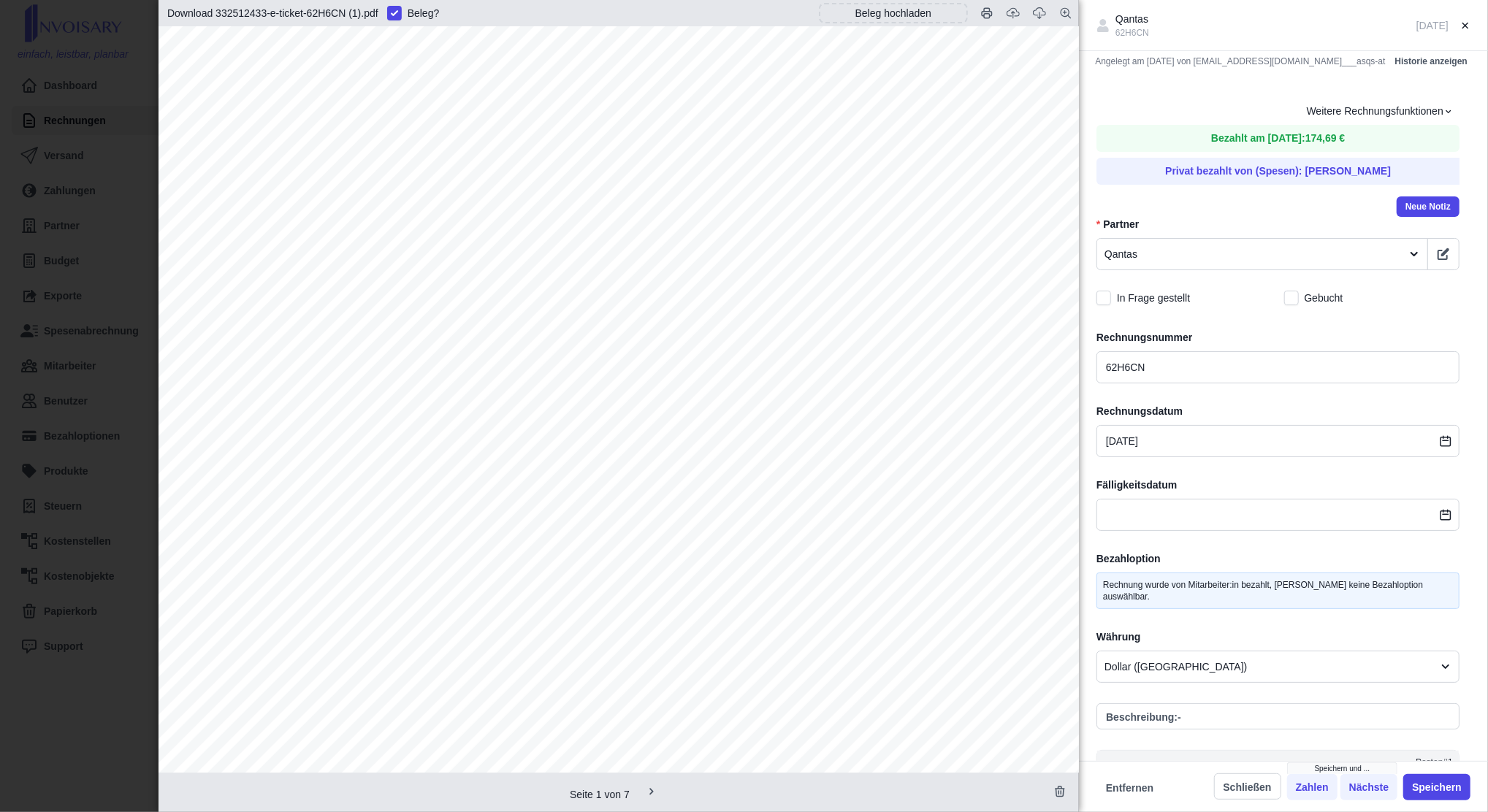
click at [43, 312] on div "Qantas 62H6CN [DATE] Angelegt am [DATE] von [EMAIL_ADDRESS][DOMAIN_NAME]___asqs…" at bounding box center [744, 406] width 1488 height 812
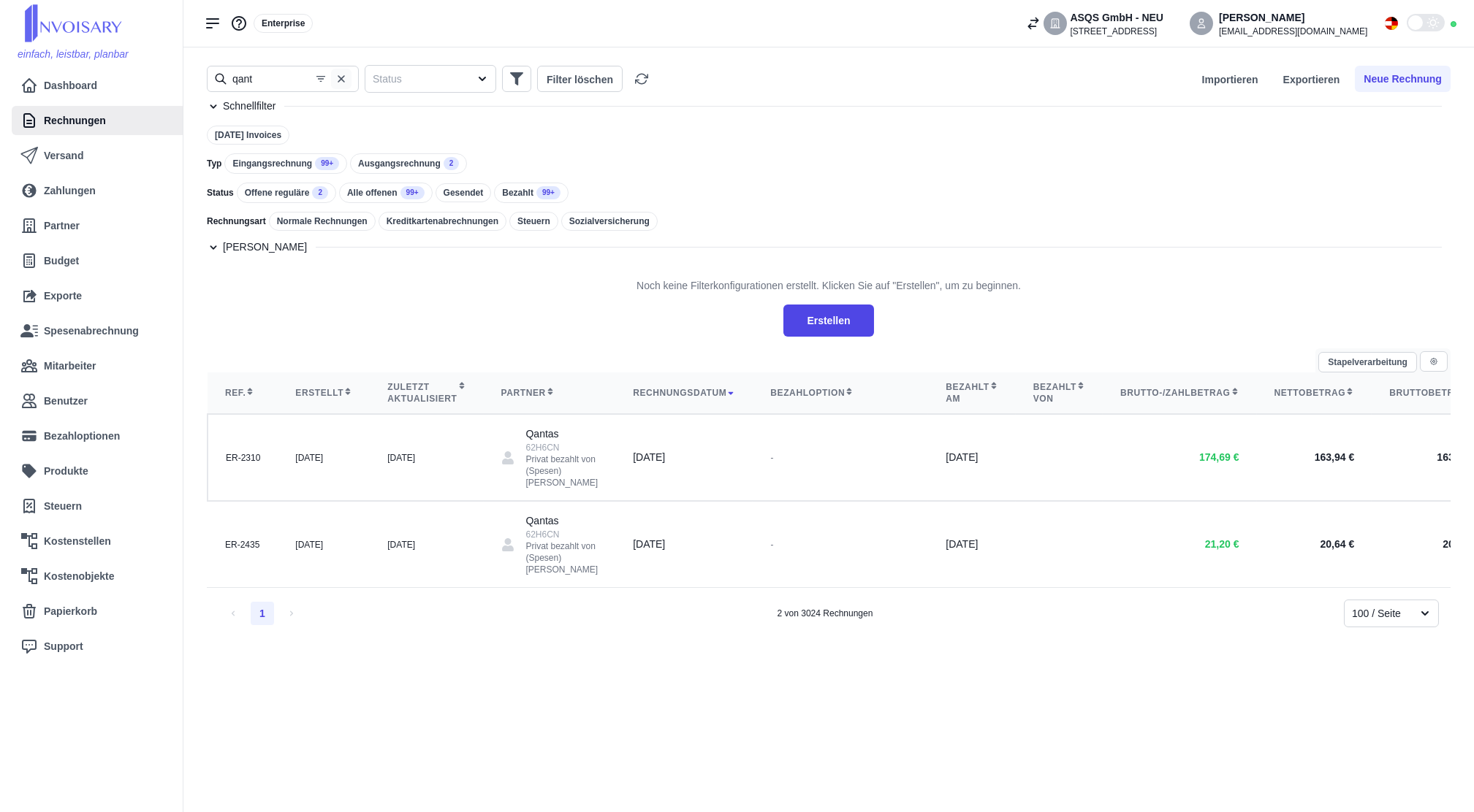
click at [336, 82] on icon "button" at bounding box center [341, 79] width 12 height 12
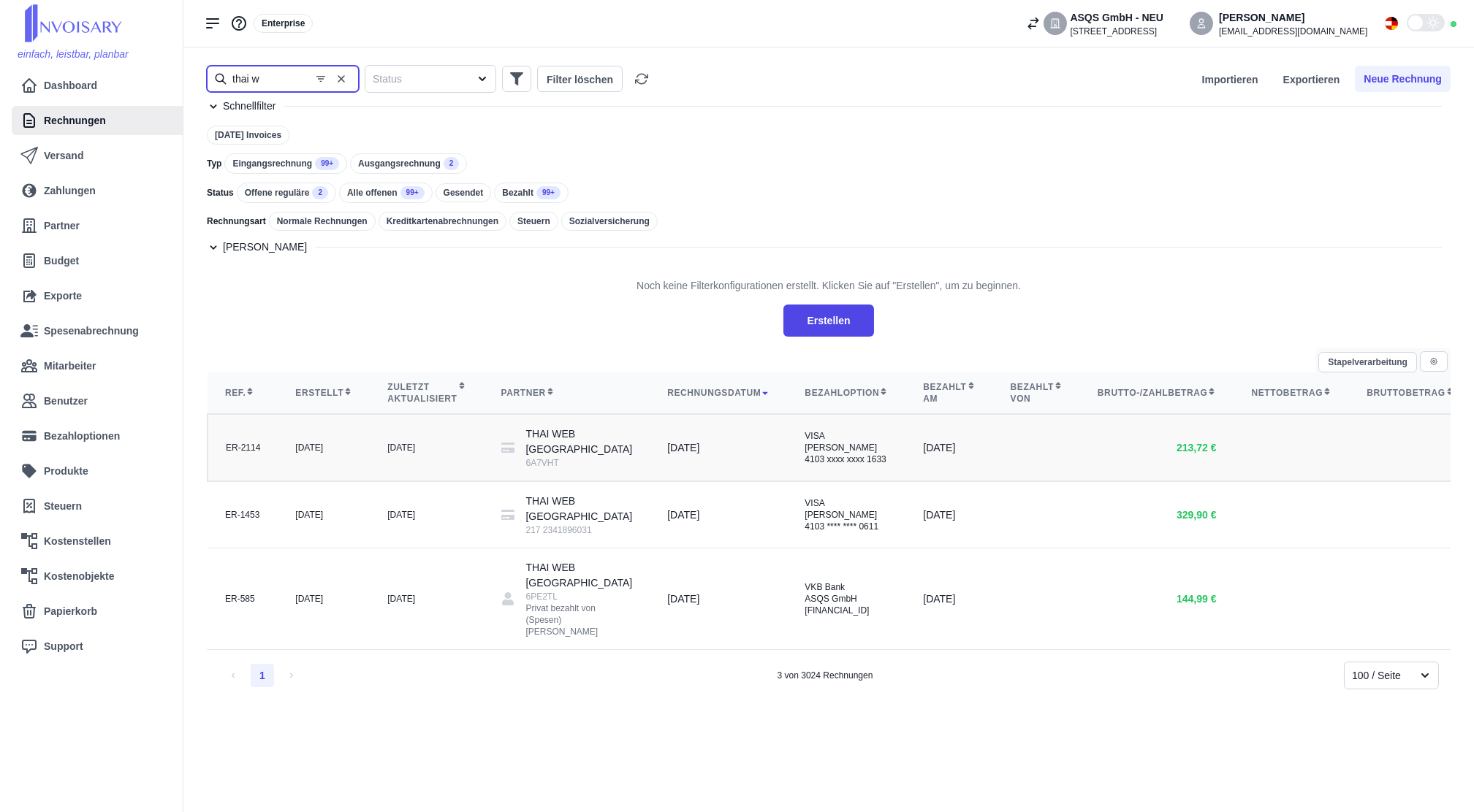
type input "thai w"
click at [412, 475] on td "[DATE]" at bounding box center [426, 448] width 113 height 67
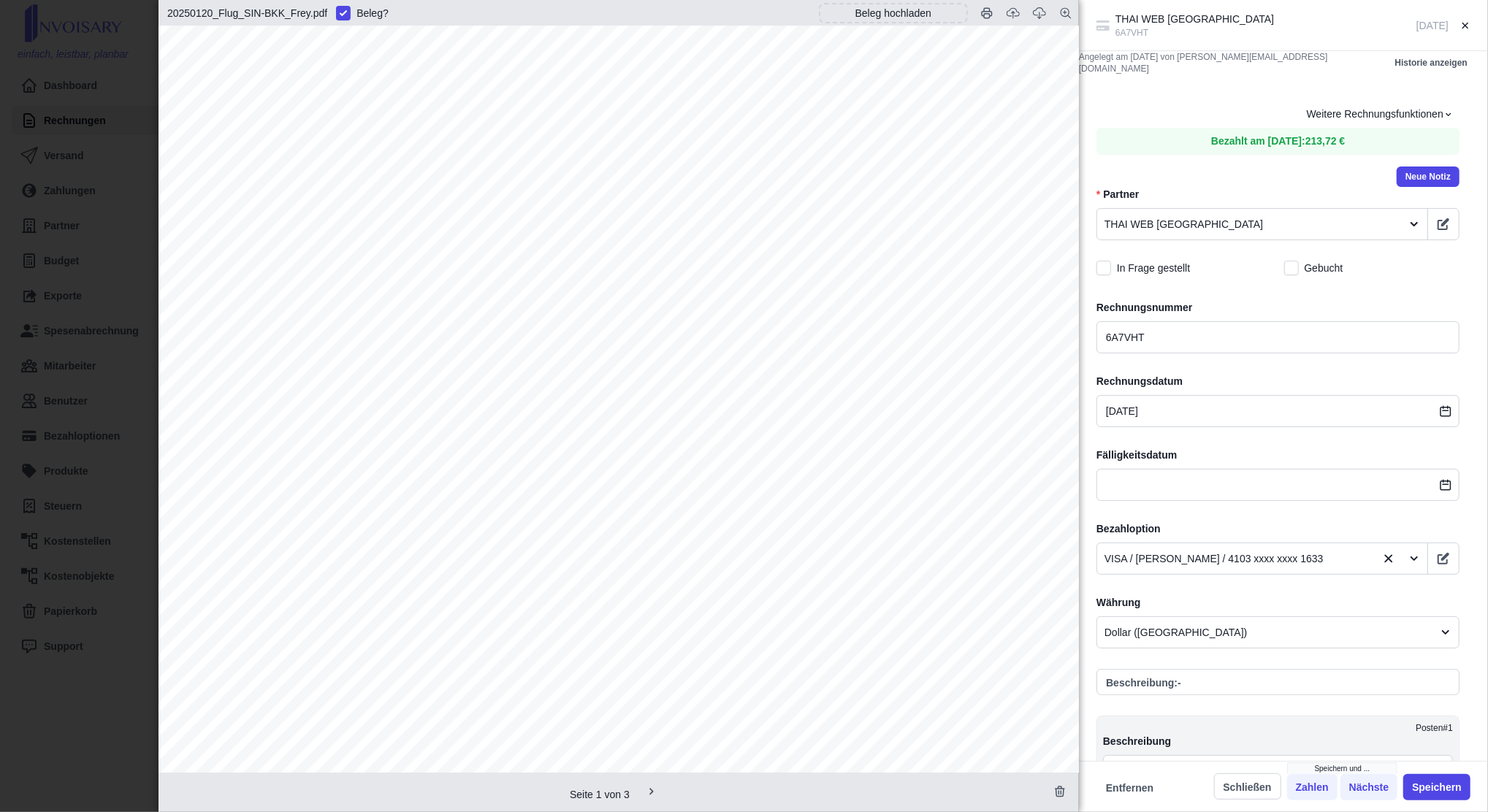
scroll to position [486, 0]
click at [71, 376] on div "THAI WEB SINGAPORE 6A7VHT [DATE] Angelegt am [DATE] von [PERSON_NAME][EMAIL_ADD…" at bounding box center [744, 406] width 1488 height 812
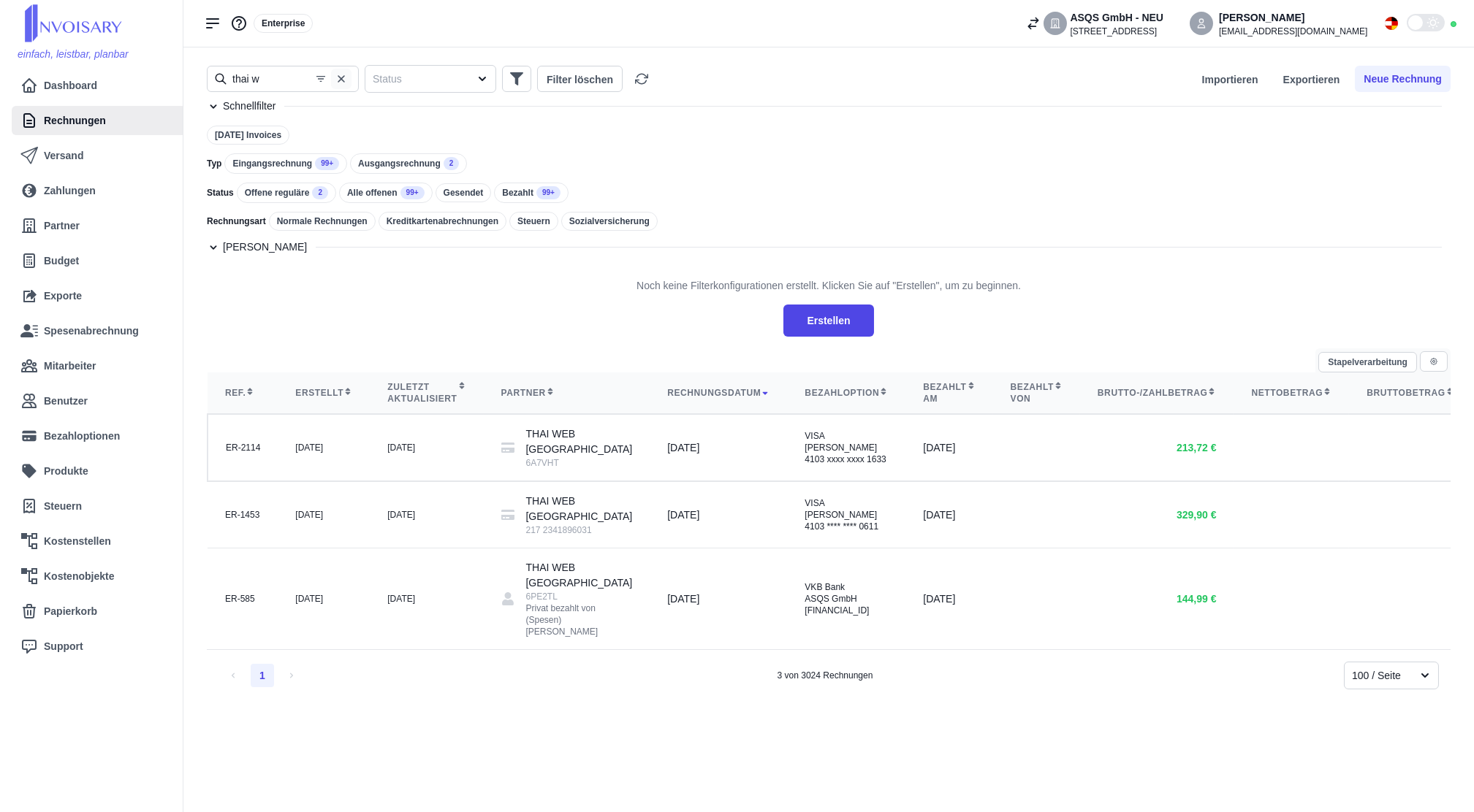
click at [347, 82] on button "button" at bounding box center [341, 79] width 21 height 21
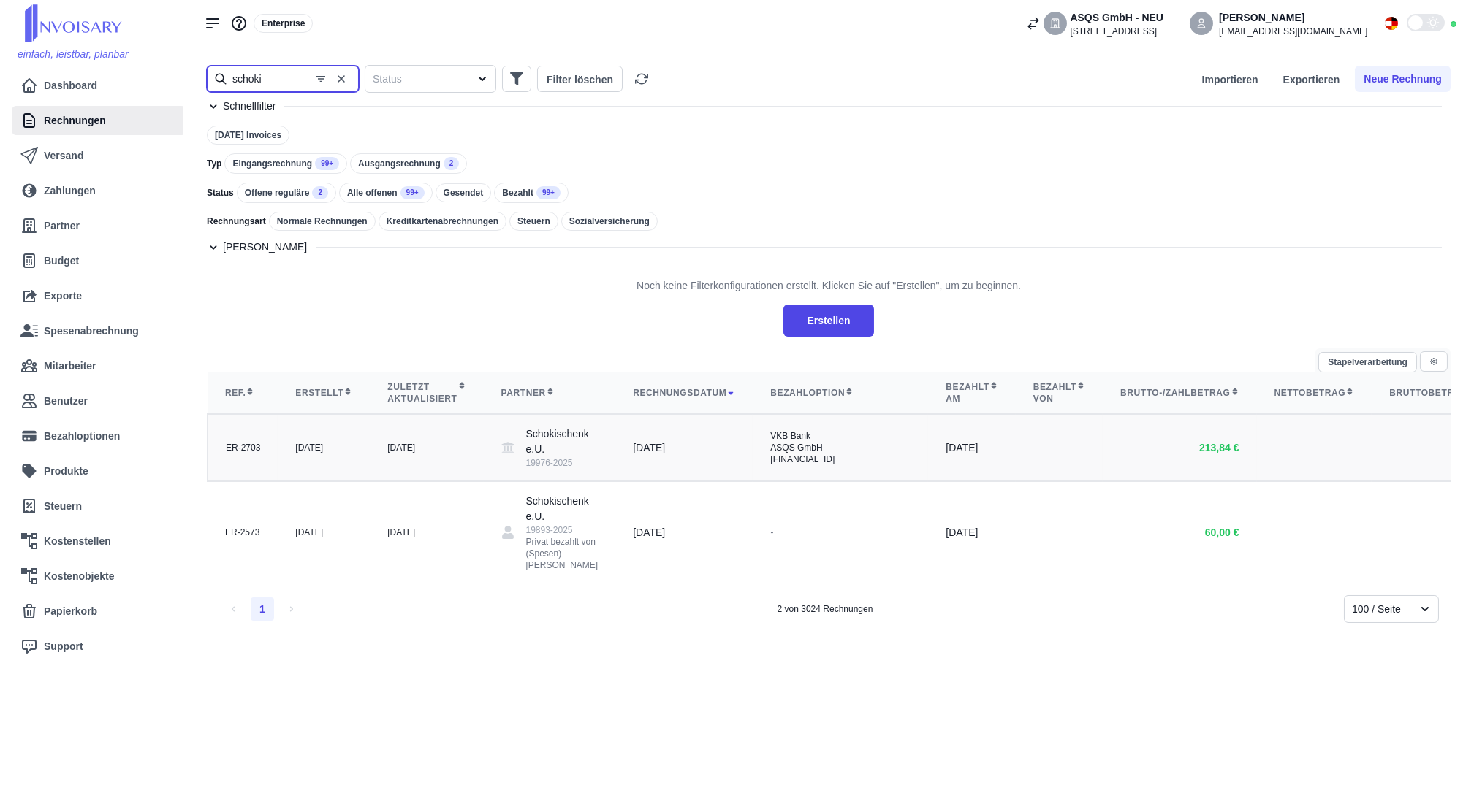
type input "schoki"
click at [484, 467] on td "Schokischenk e.U. 19976-2025" at bounding box center [550, 448] width 132 height 67
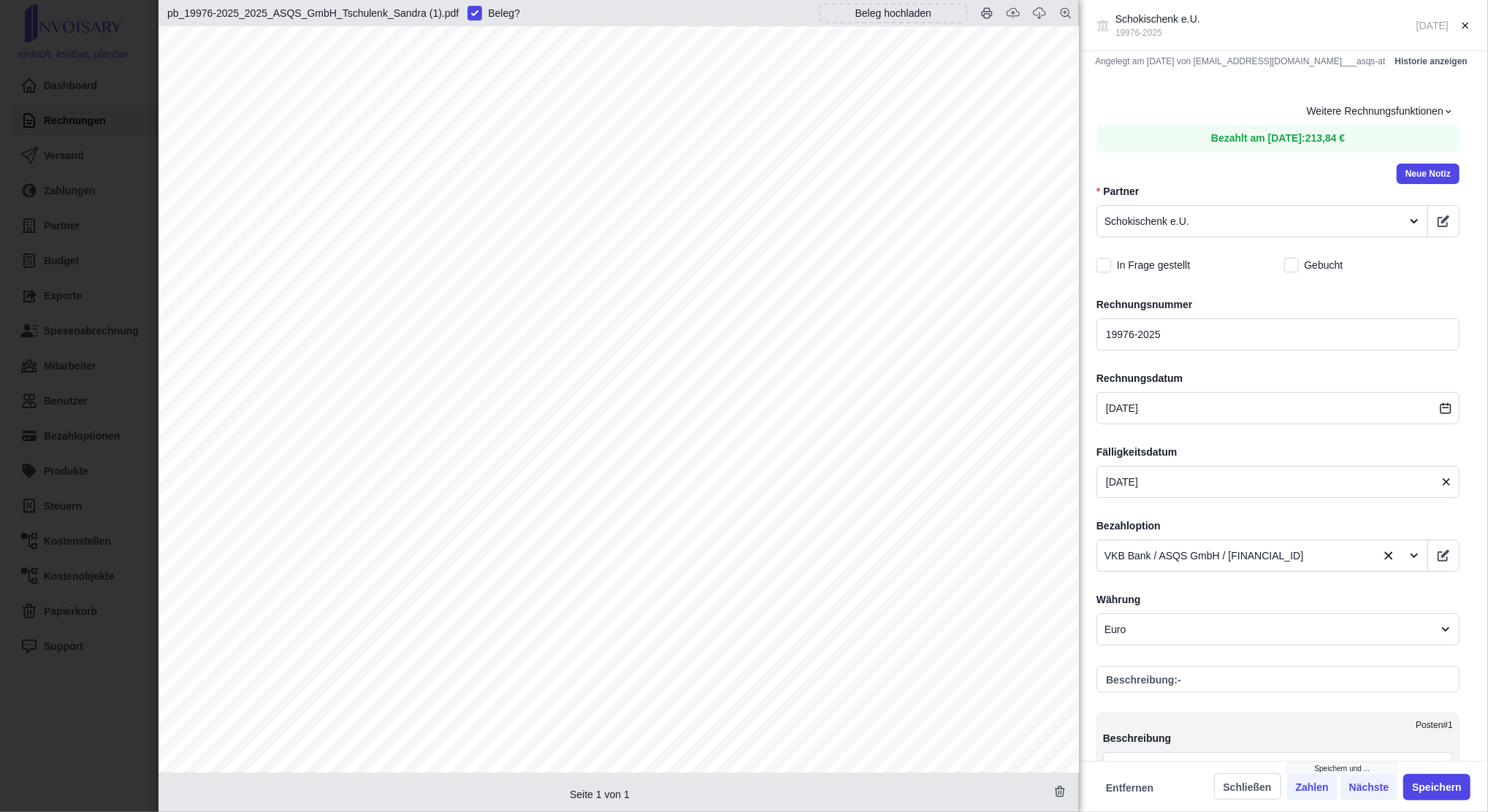
click at [68, 233] on div "Schokischenk e.U. 19976-2025 [DATE] Angelegt am [DATE] von [EMAIL_ADDRESS][DOMA…" at bounding box center [744, 406] width 1488 height 812
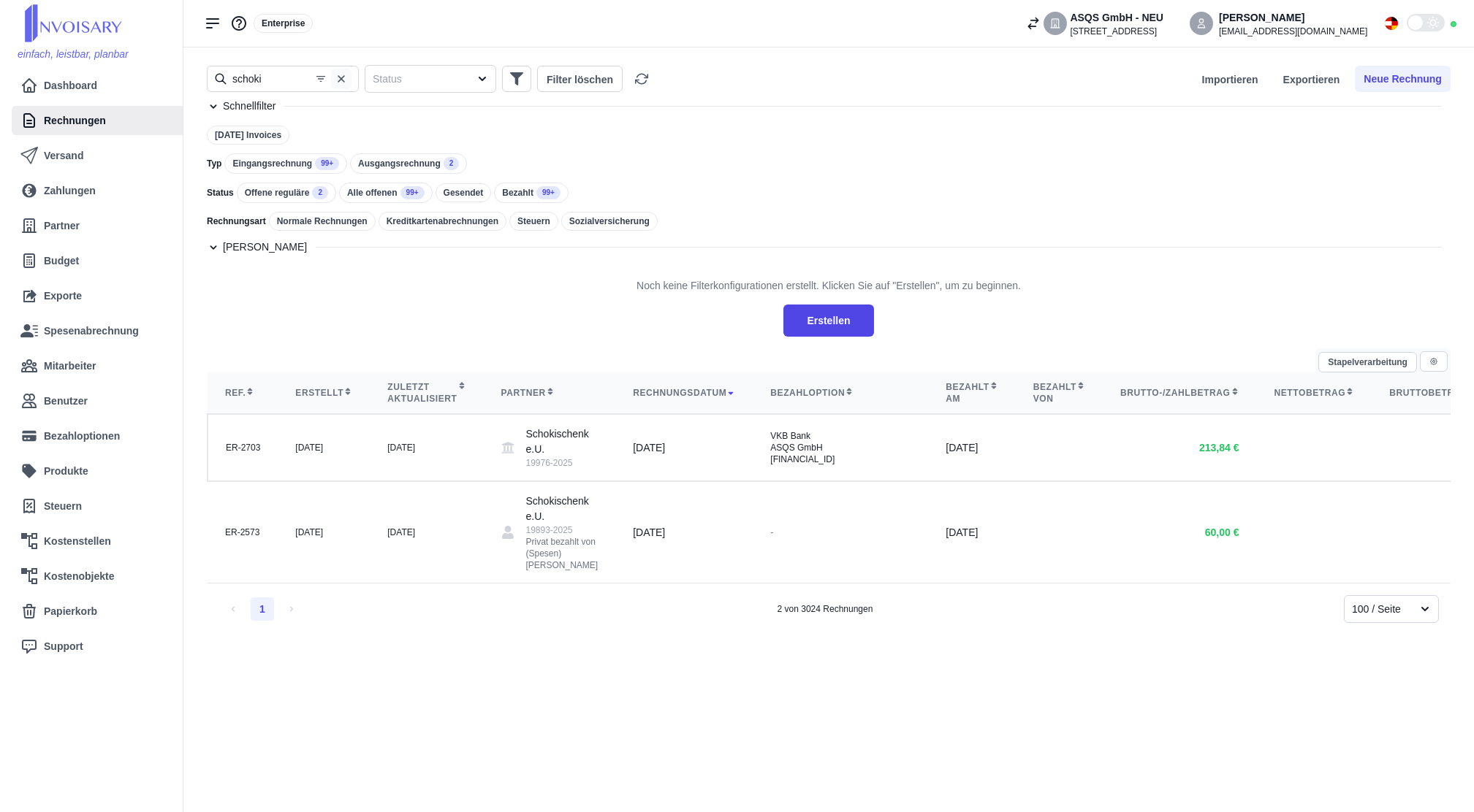
click at [346, 84] on icon "button" at bounding box center [341, 79] width 12 height 12
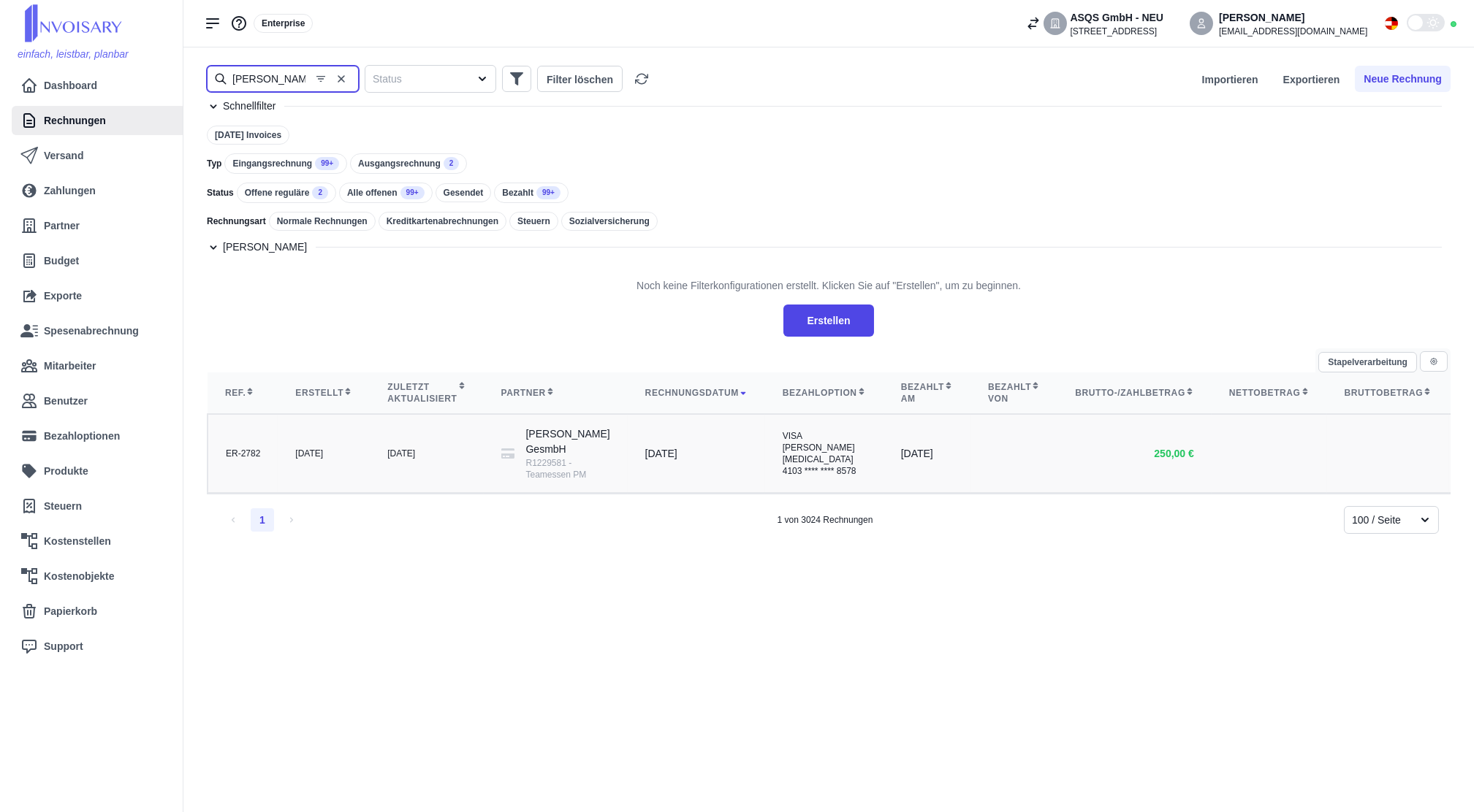
type input "[PERSON_NAME]"
click at [374, 470] on td "[DATE]" at bounding box center [426, 453] width 113 height 79
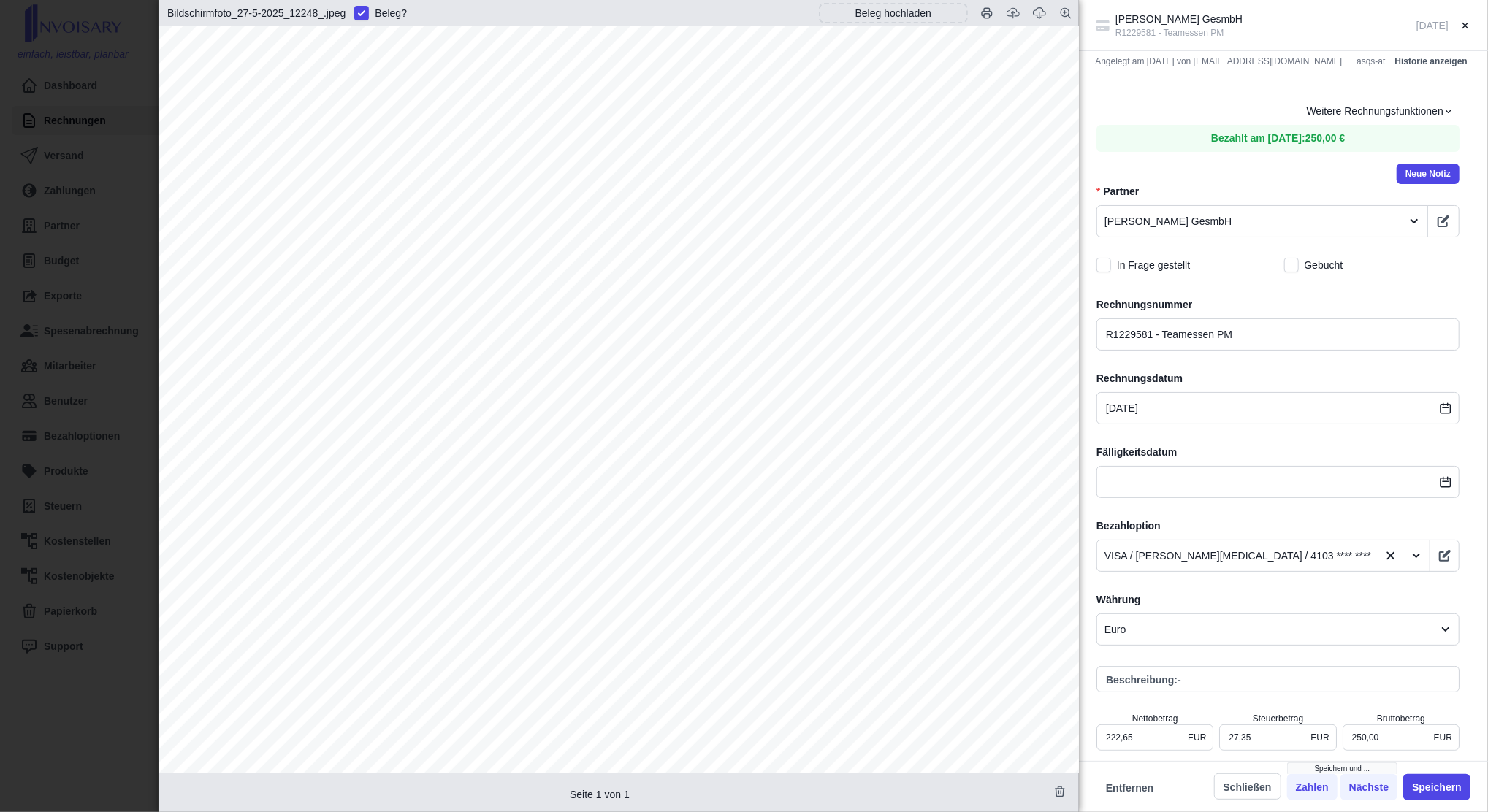
click at [117, 222] on div "[PERSON_NAME] GesmbH R1229581 - Teamessen PM [DATE] Angelegt am [DATE] von [EMA…" at bounding box center [744, 406] width 1488 height 812
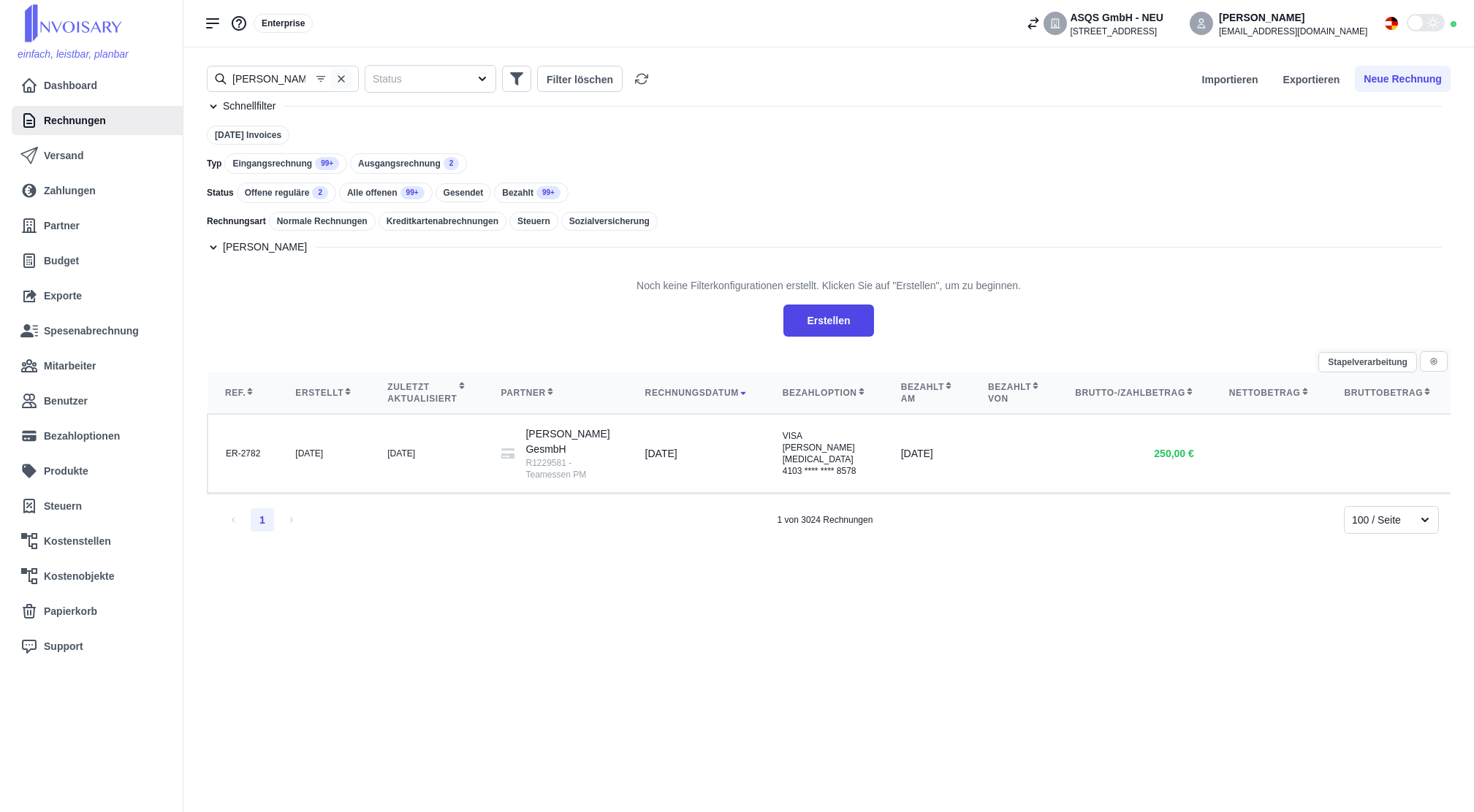
click at [348, 68] on button "button" at bounding box center [341, 79] width 21 height 21
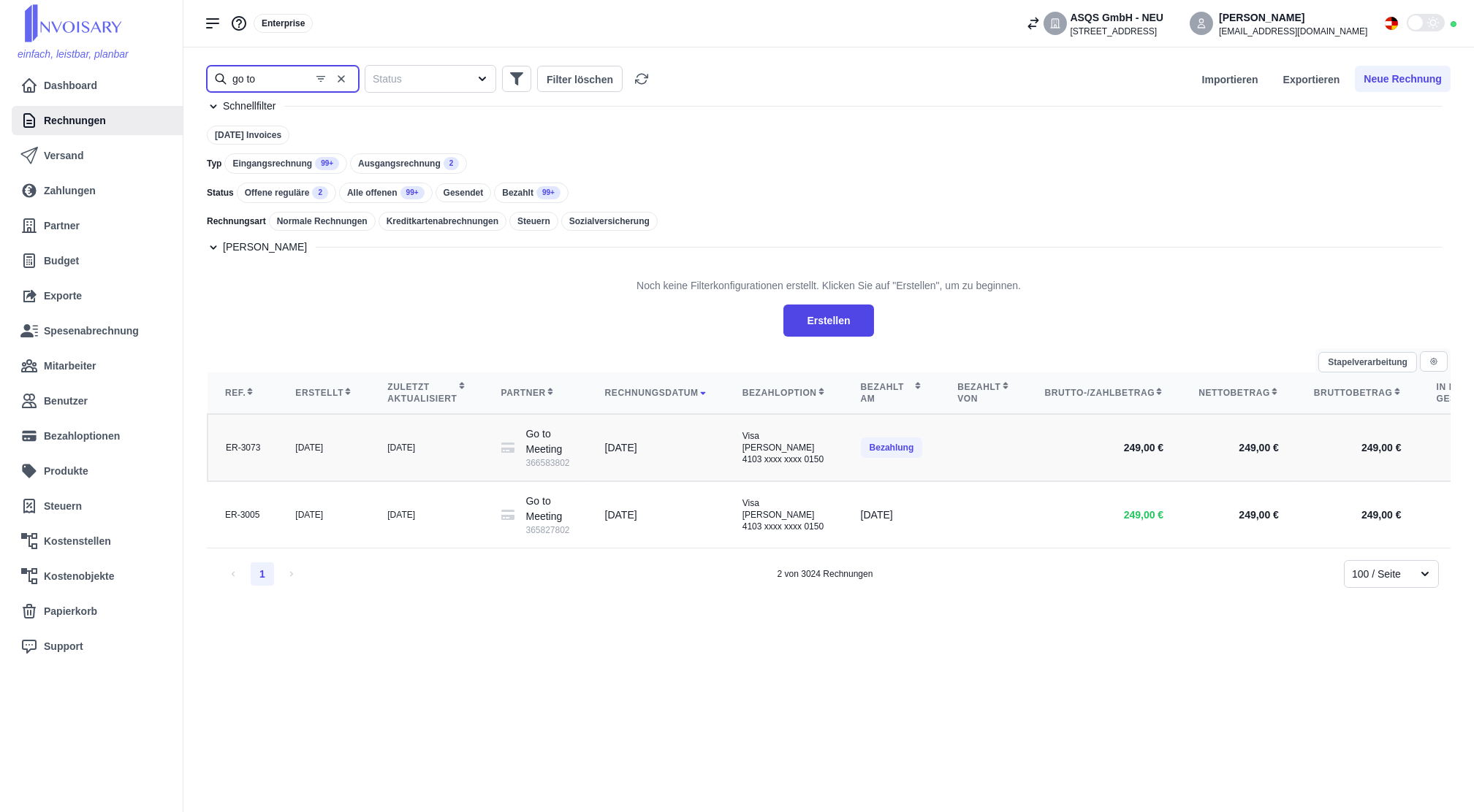
type input "go to"
click at [413, 450] on td "[DATE]" at bounding box center [426, 448] width 113 height 67
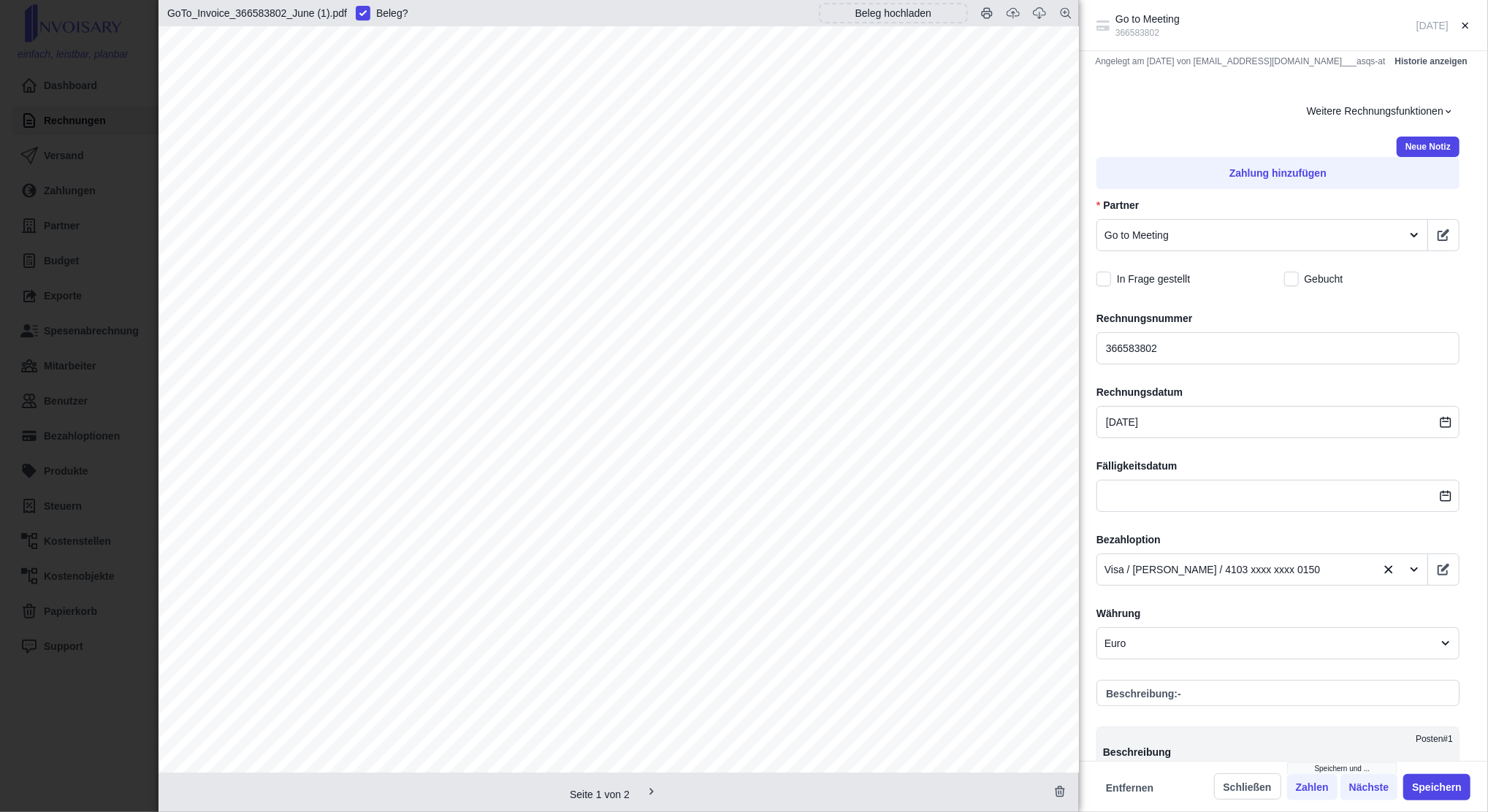
click at [115, 223] on div "Go to Meeting 366583802 [DATE] Angelegt am [DATE] von [EMAIL_ADDRESS][DOMAIN_NA…" at bounding box center [744, 406] width 1488 height 812
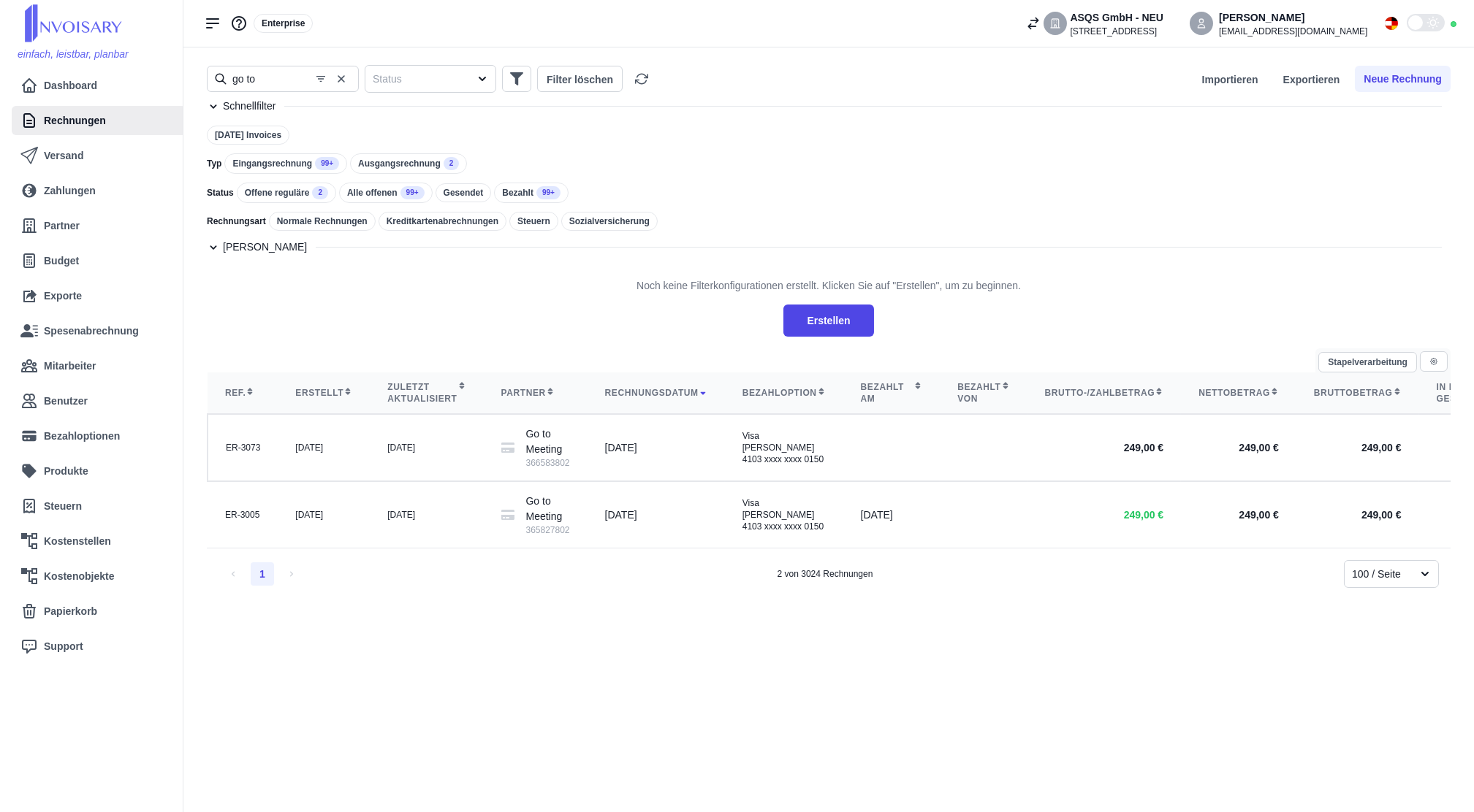
click at [340, 84] on icon "button" at bounding box center [341, 79] width 12 height 12
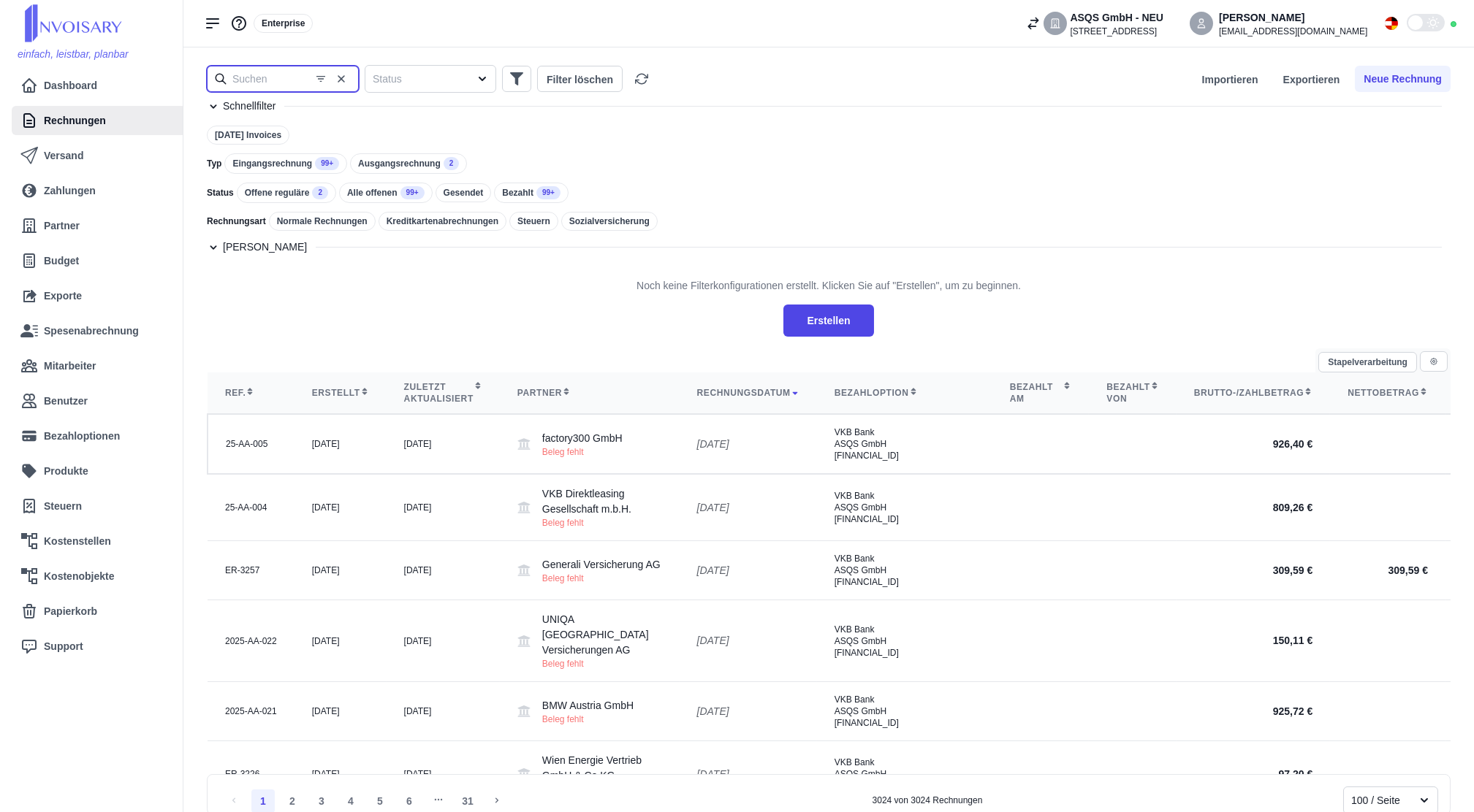
click at [298, 84] on input "text" at bounding box center [282, 79] width 152 height 26
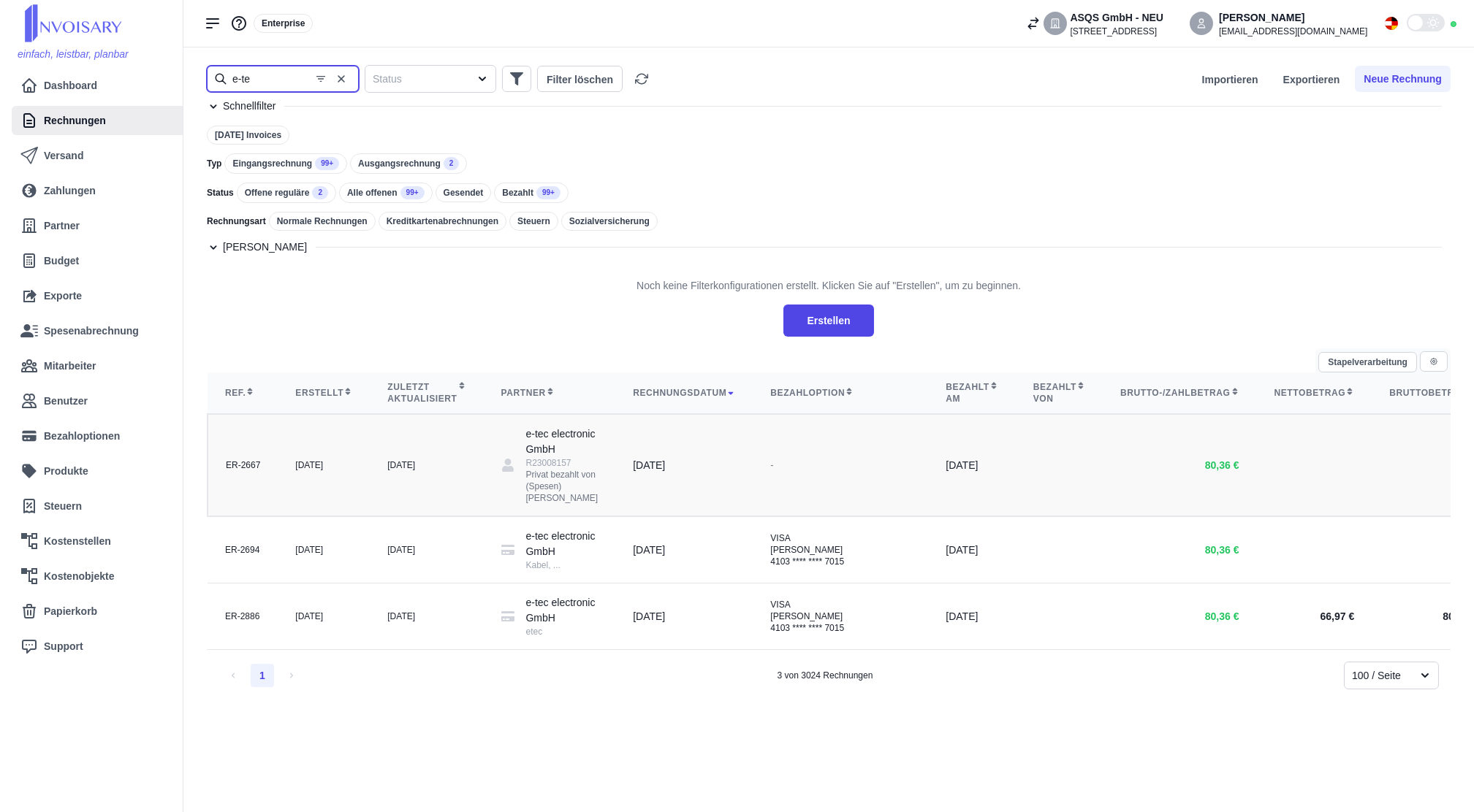
type input "e-te"
click at [387, 471] on div "[DATE]" at bounding box center [426, 465] width 78 height 12
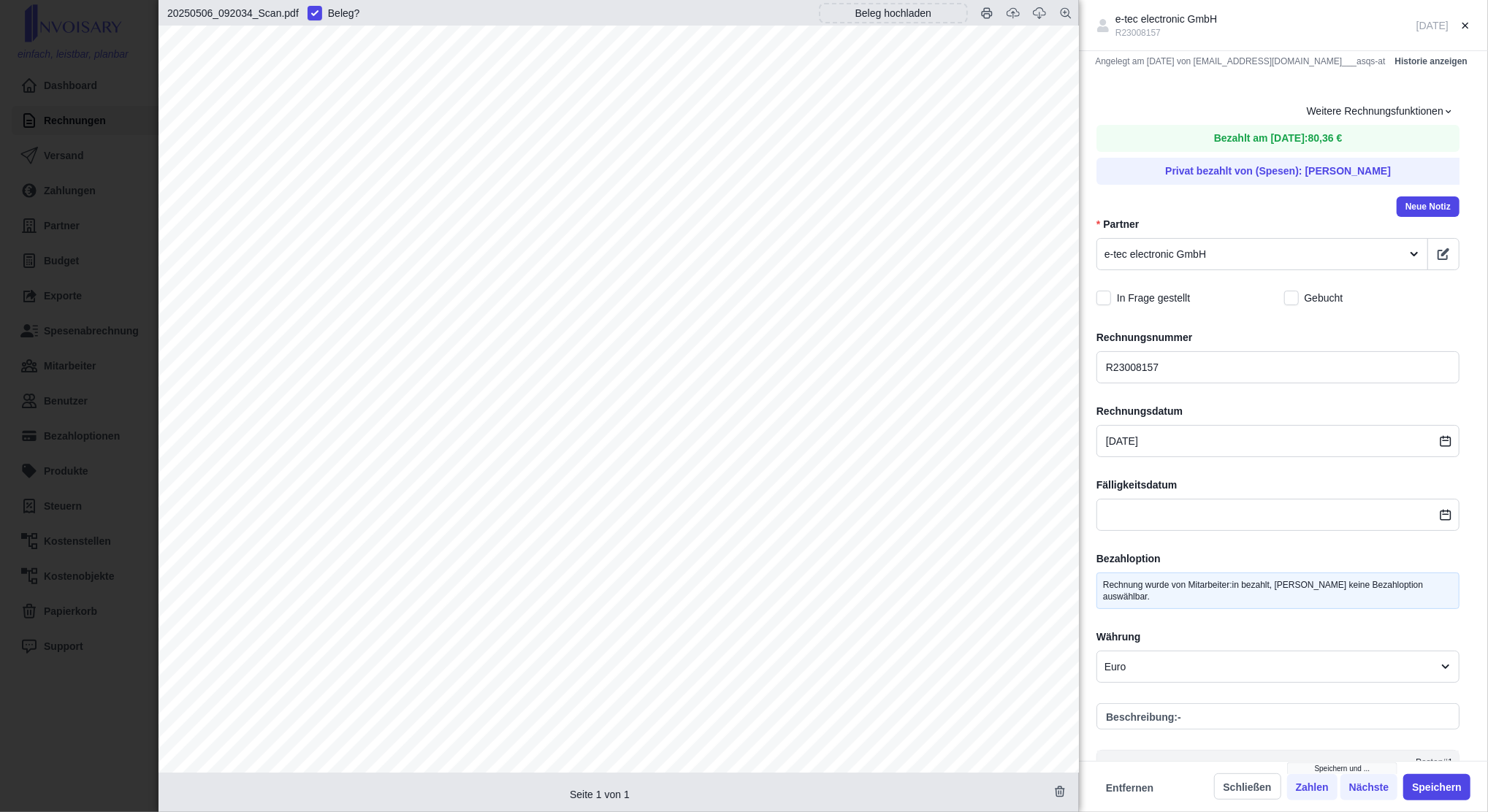
scroll to position [194, 0]
click at [102, 148] on div "e-tec electronic GmbH R23008157 [DATE] Angelegt am [DATE] von [EMAIL_ADDRESS][D…" at bounding box center [744, 406] width 1488 height 812
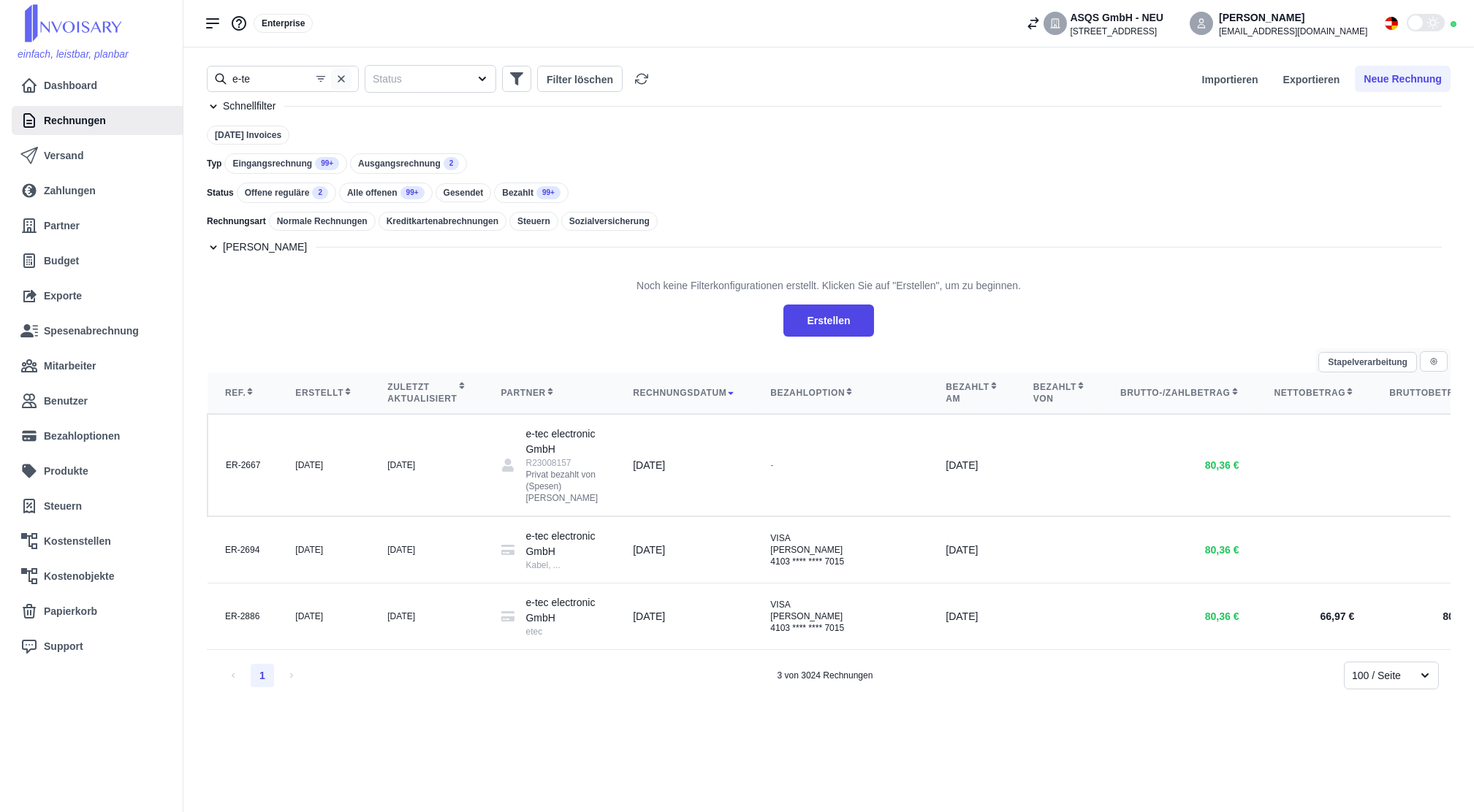
click at [336, 79] on icon "button" at bounding box center [341, 79] width 12 height 12
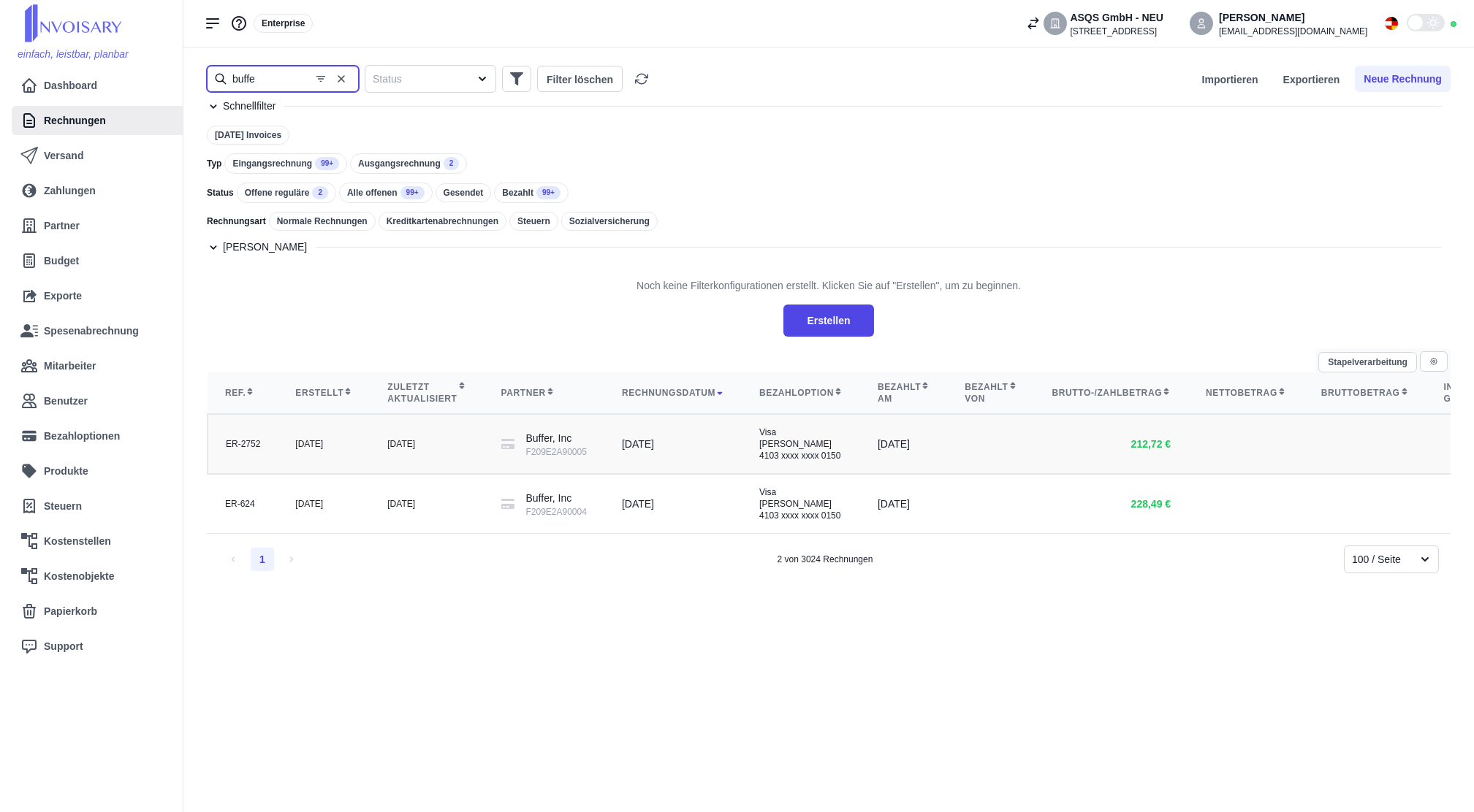
type input "buffe"
click at [351, 439] on td "[DATE]" at bounding box center [323, 445] width 92 height 60
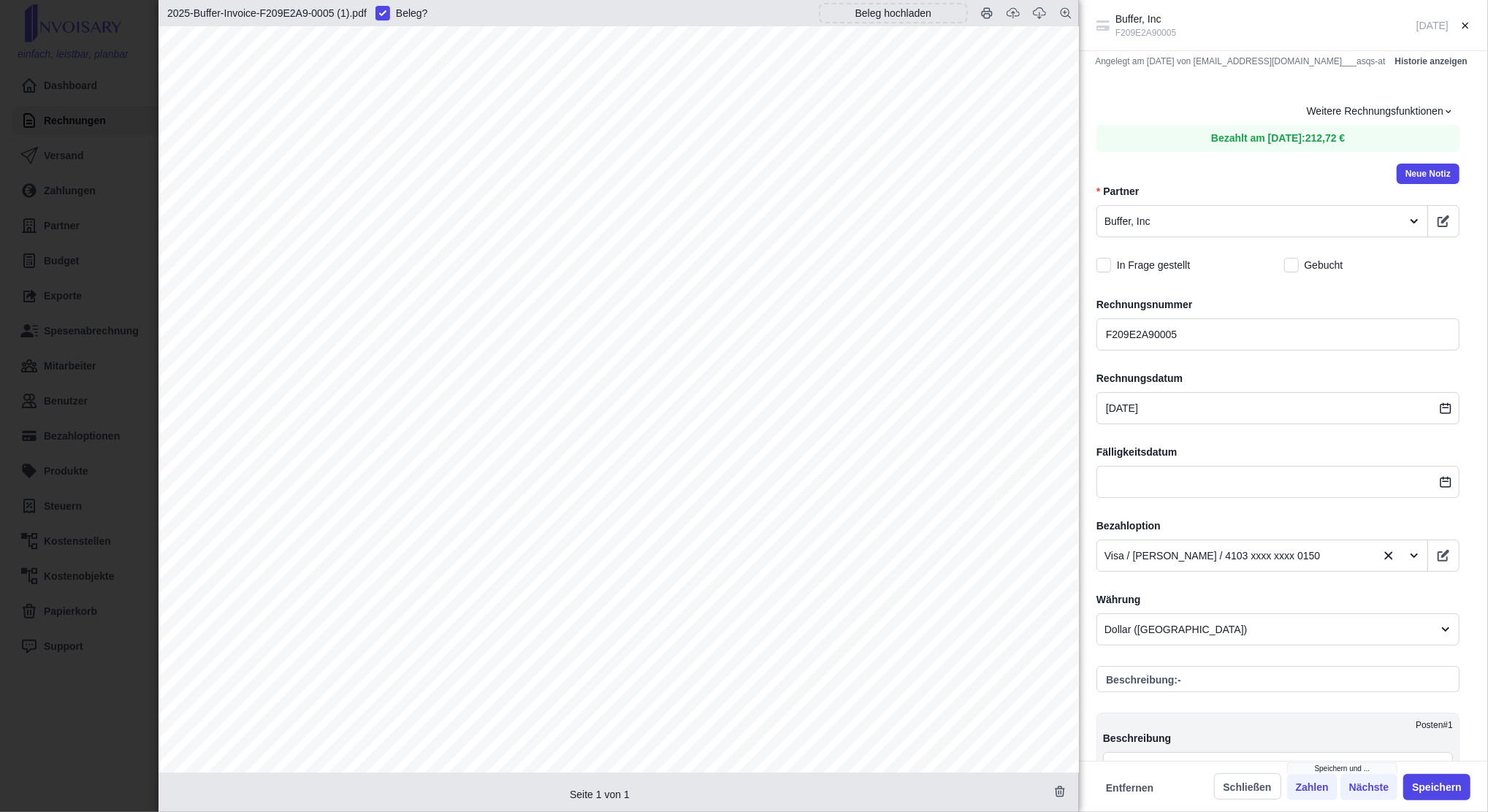
click at [63, 128] on div "Buffer, Inc F209E2A90005 [DATE] Angelegt am [DATE] von [EMAIL_ADDRESS][DOMAIN_N…" at bounding box center [744, 406] width 1488 height 812
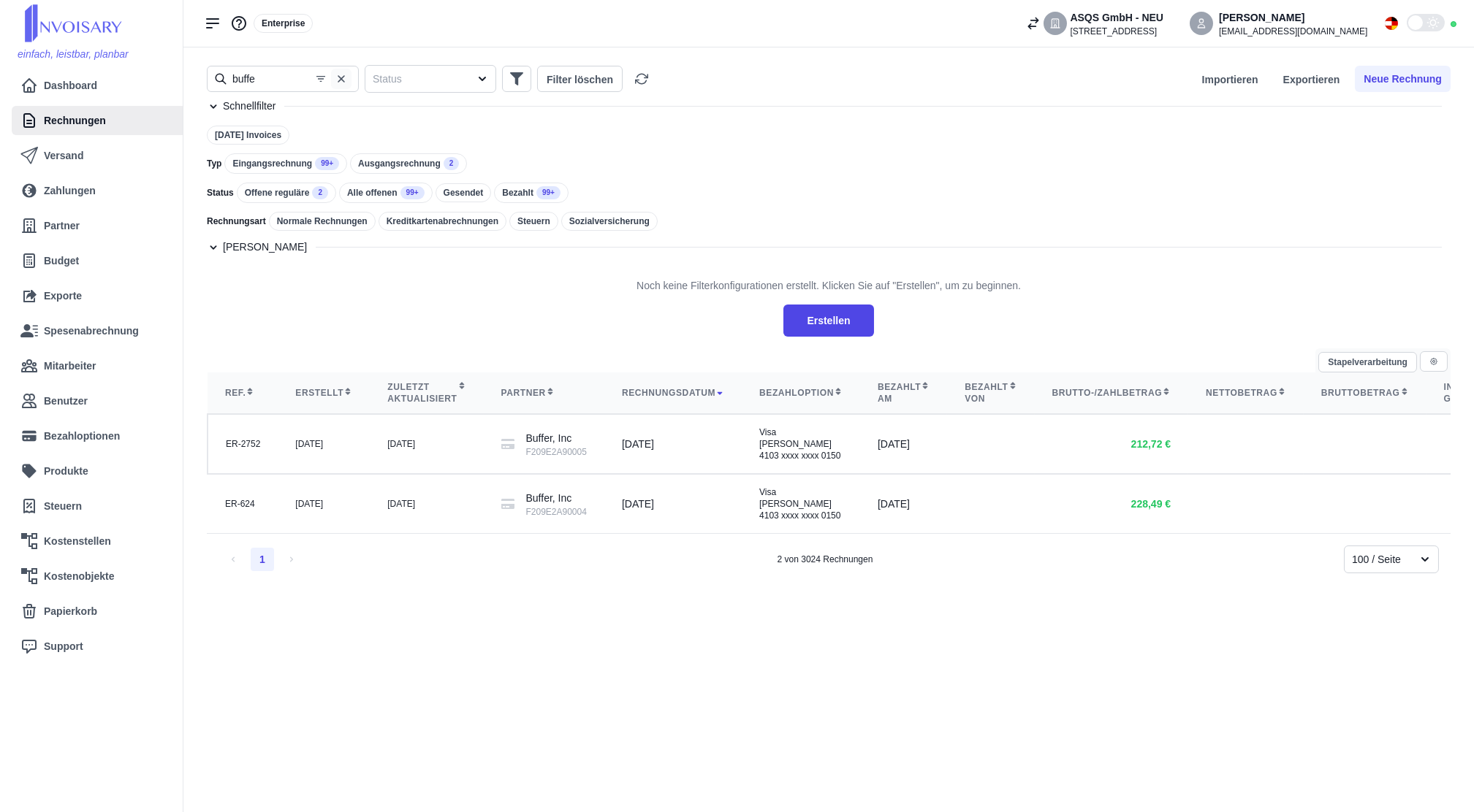
click at [344, 79] on icon "button" at bounding box center [341, 79] width 12 height 12
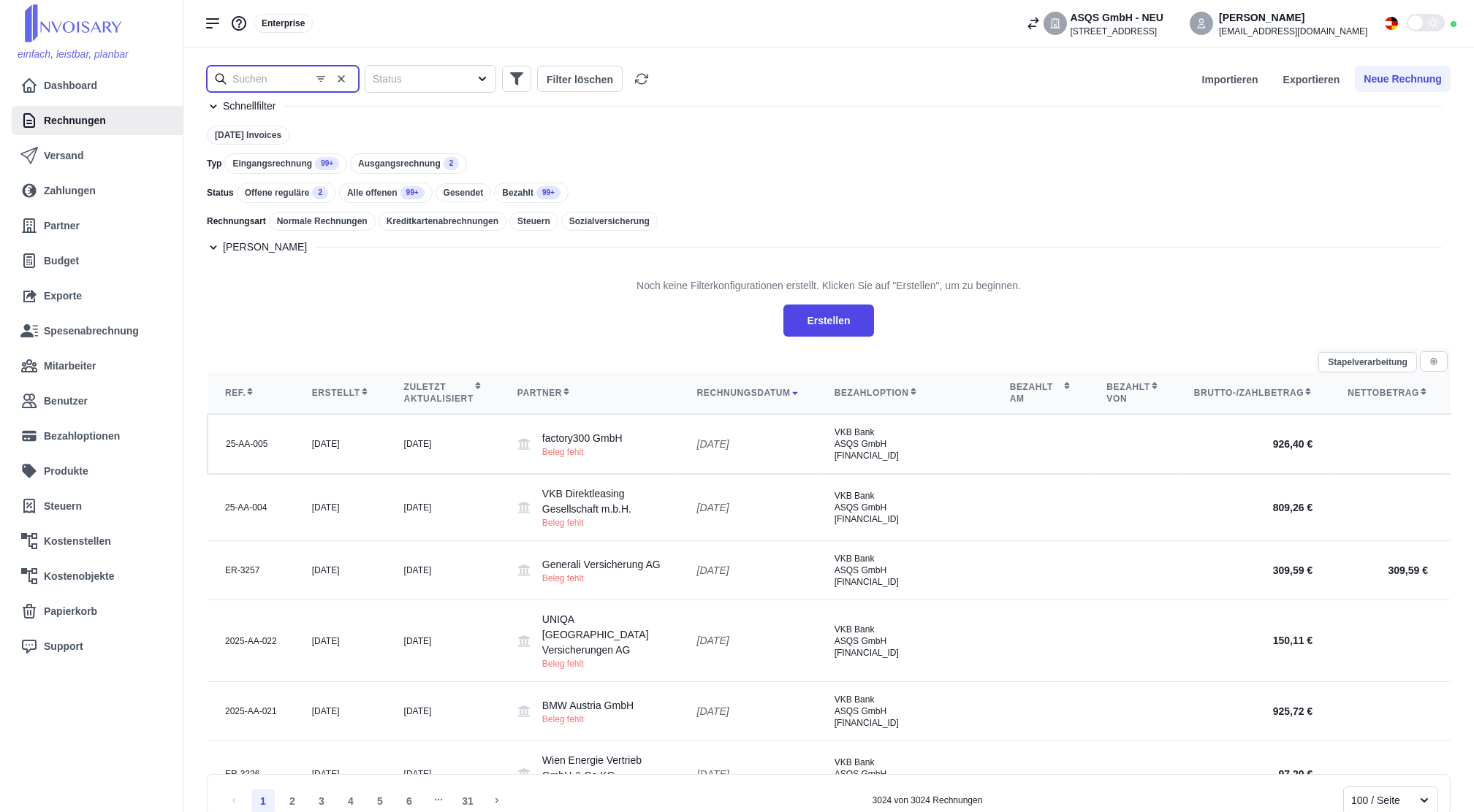
click at [307, 81] on input "text" at bounding box center [282, 79] width 152 height 26
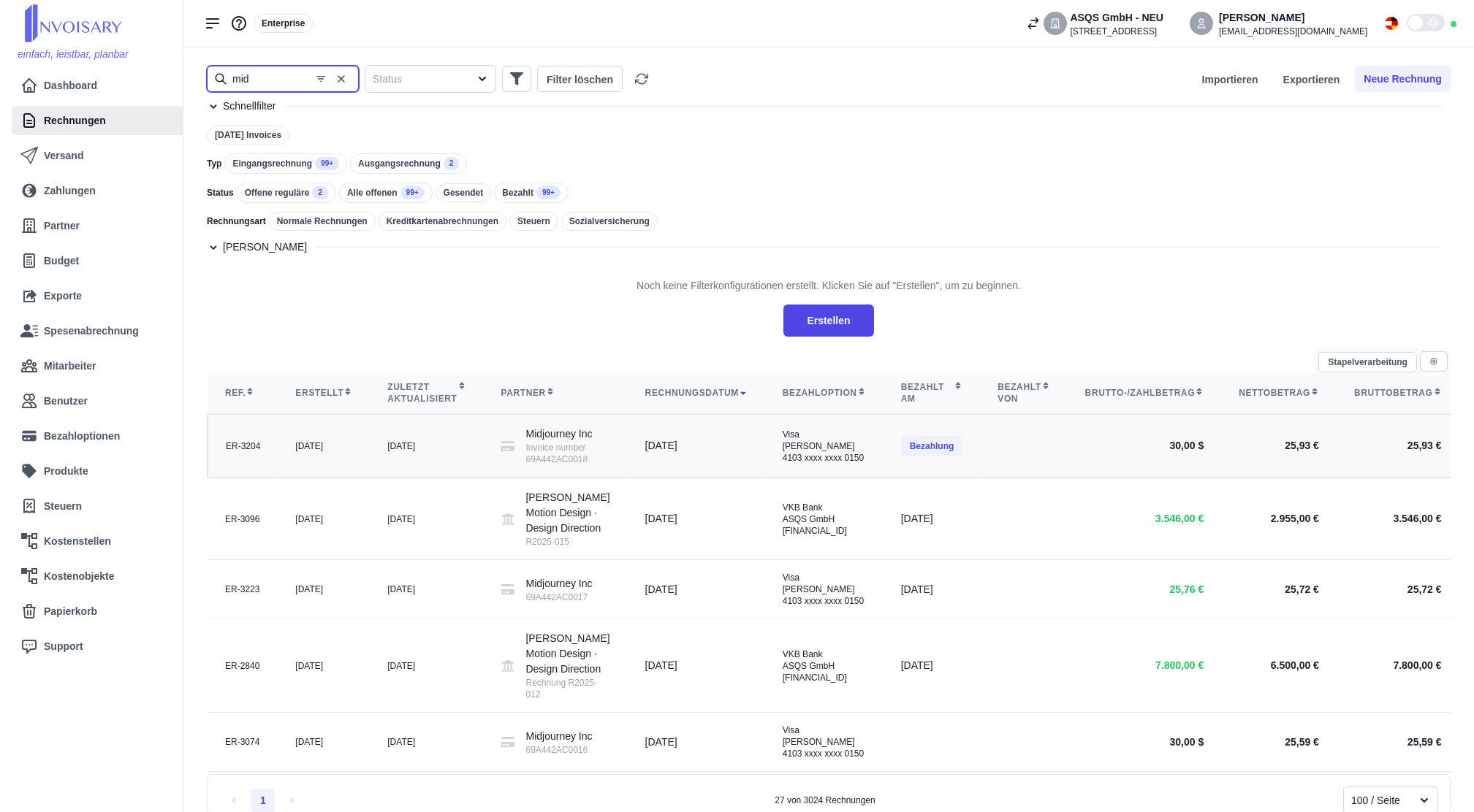
type input "mid"
click at [414, 452] on div "[DATE]" at bounding box center [426, 446] width 78 height 12
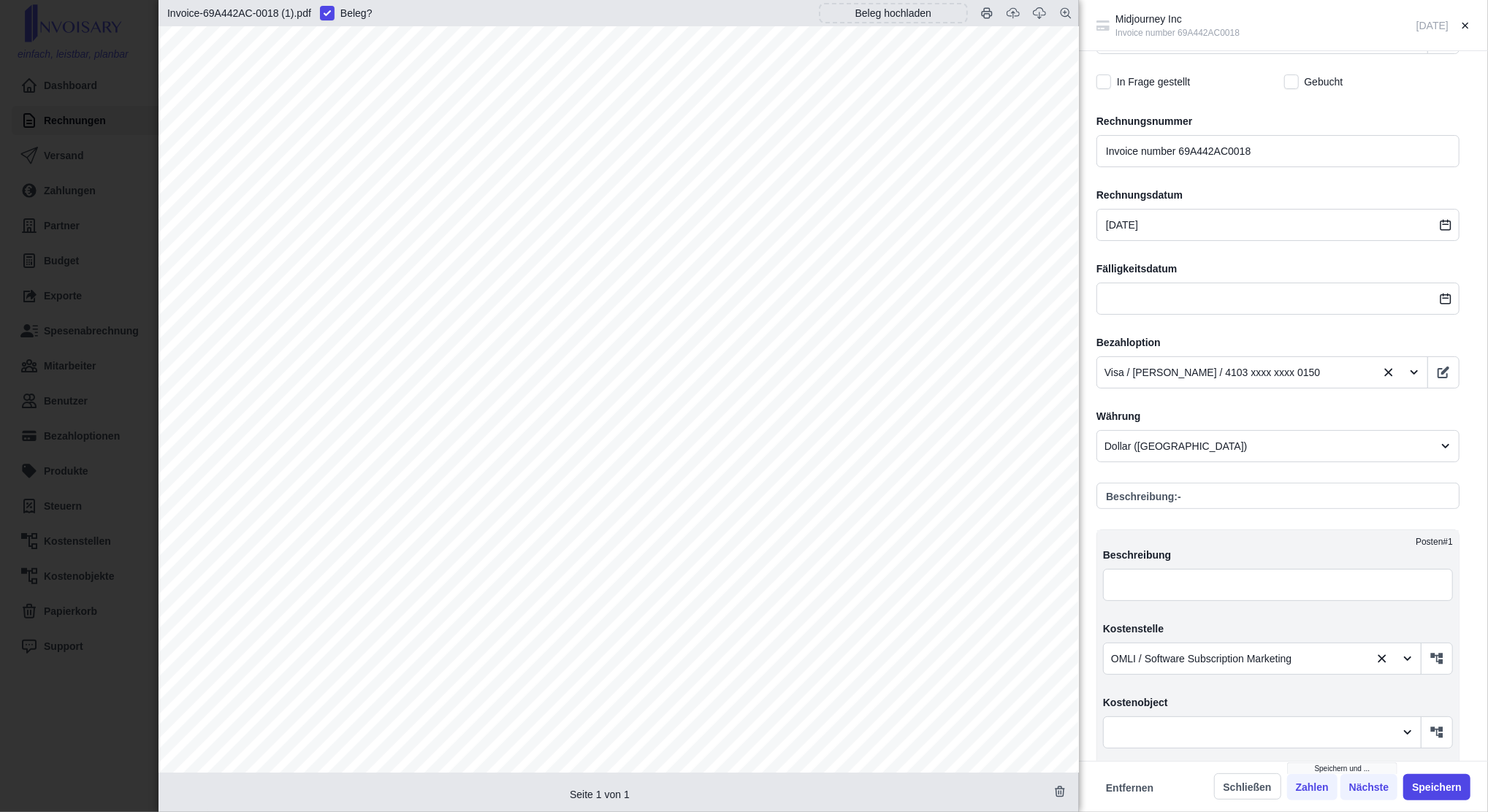
scroll to position [646, 0]
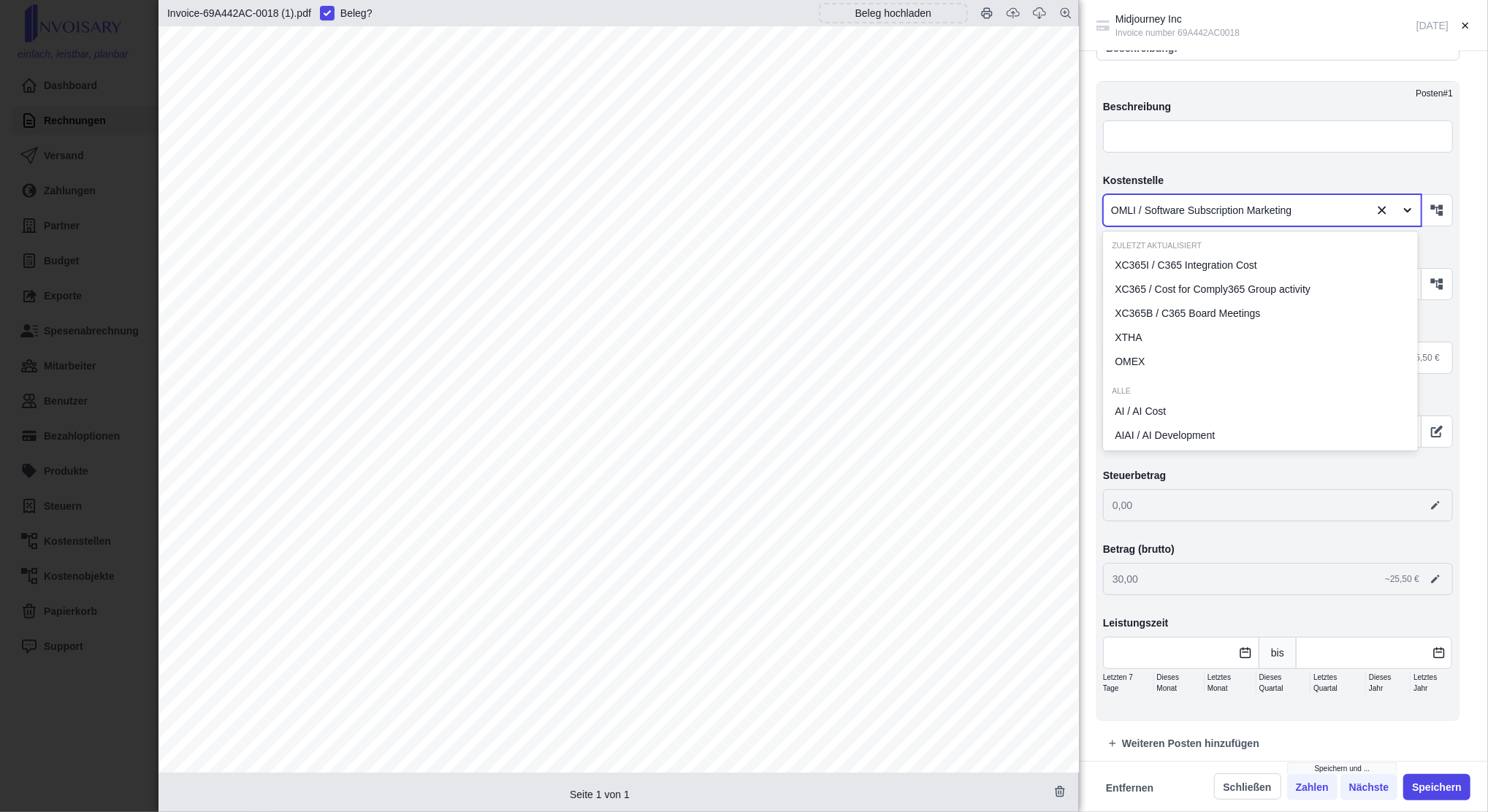
drag, startPoint x: 1302, startPoint y: 213, endPoint x: 1167, endPoint y: 213, distance: 135.0
click at [1167, 213] on div at bounding box center [1237, 210] width 251 height 18
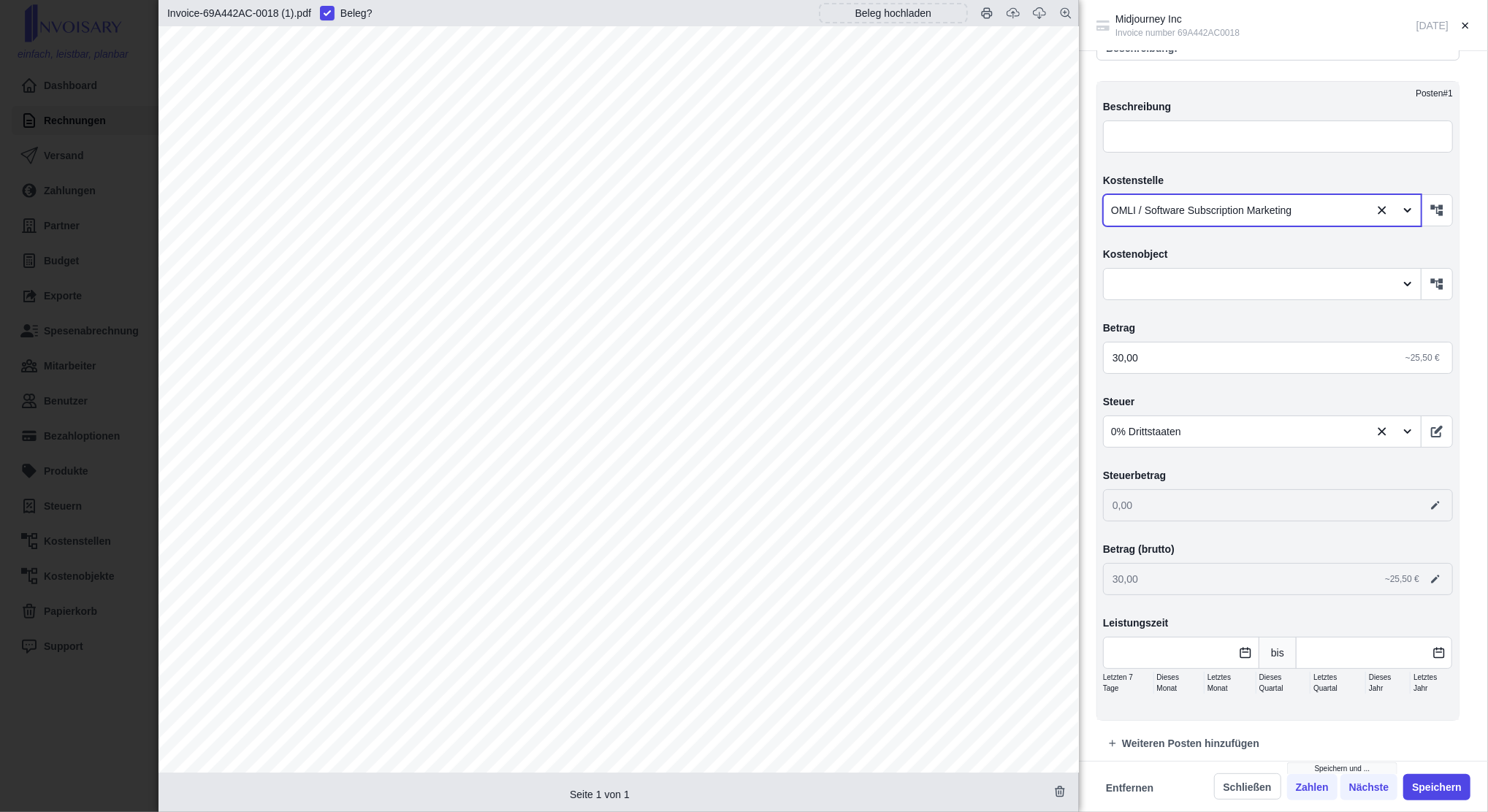
click at [56, 162] on div "Midjourney Inc Invoice number 69A442AC0018 [DATE] Angelegt am [DATE] von [EMAIL…" at bounding box center [744, 406] width 1488 height 812
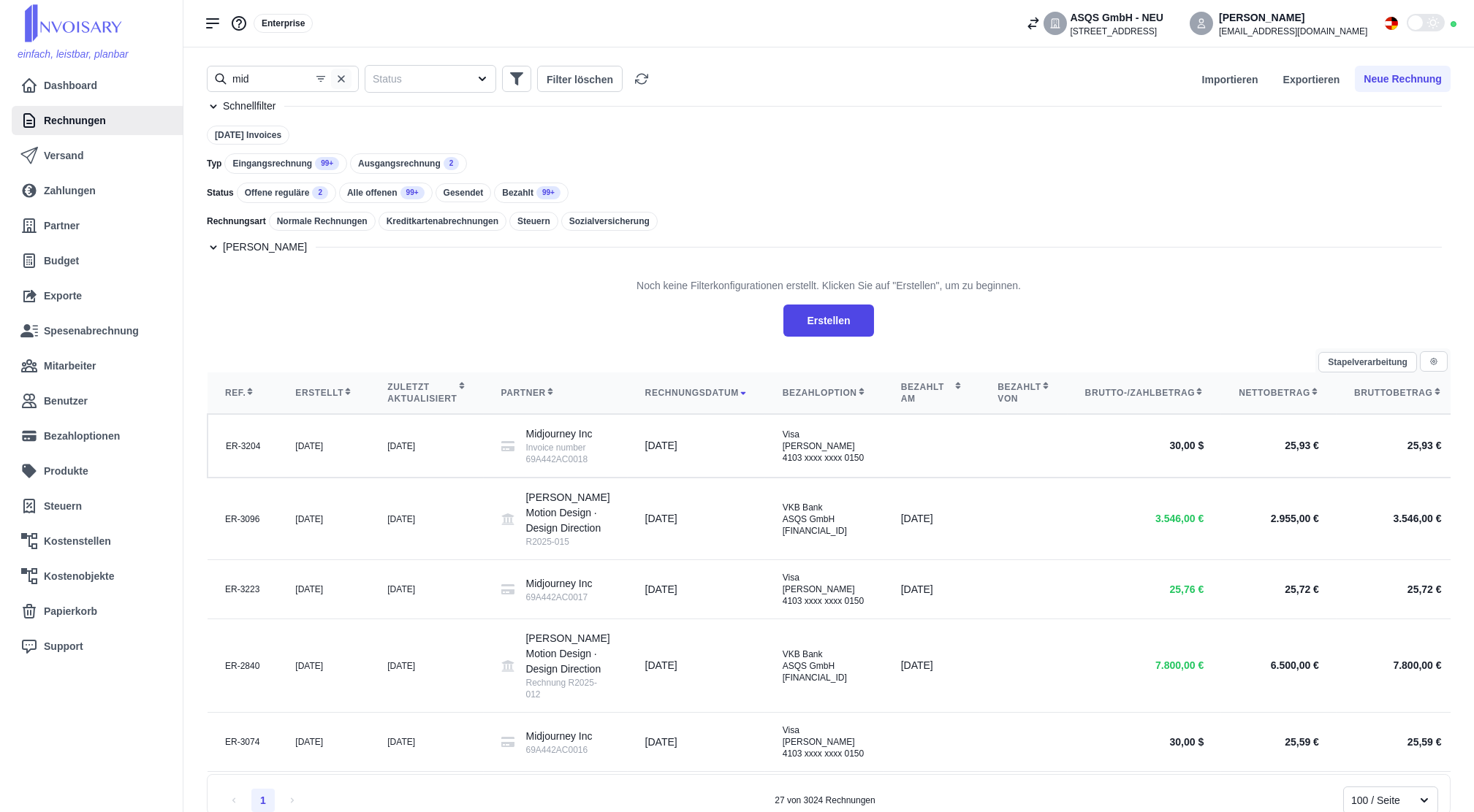
click at [345, 76] on icon "button" at bounding box center [341, 79] width 12 height 12
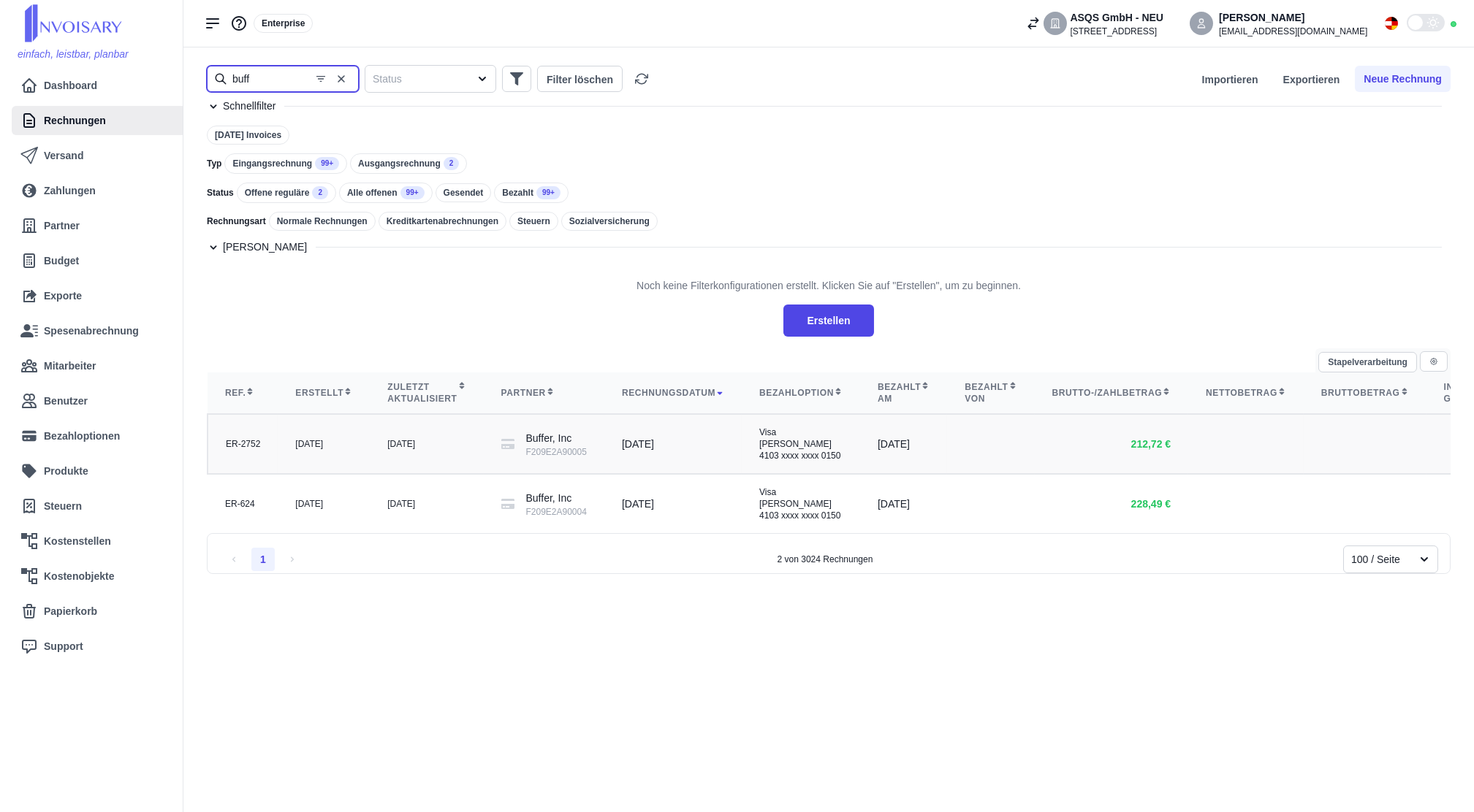
type input "buff"
click at [409, 450] on div "[DATE]" at bounding box center [426, 444] width 78 height 12
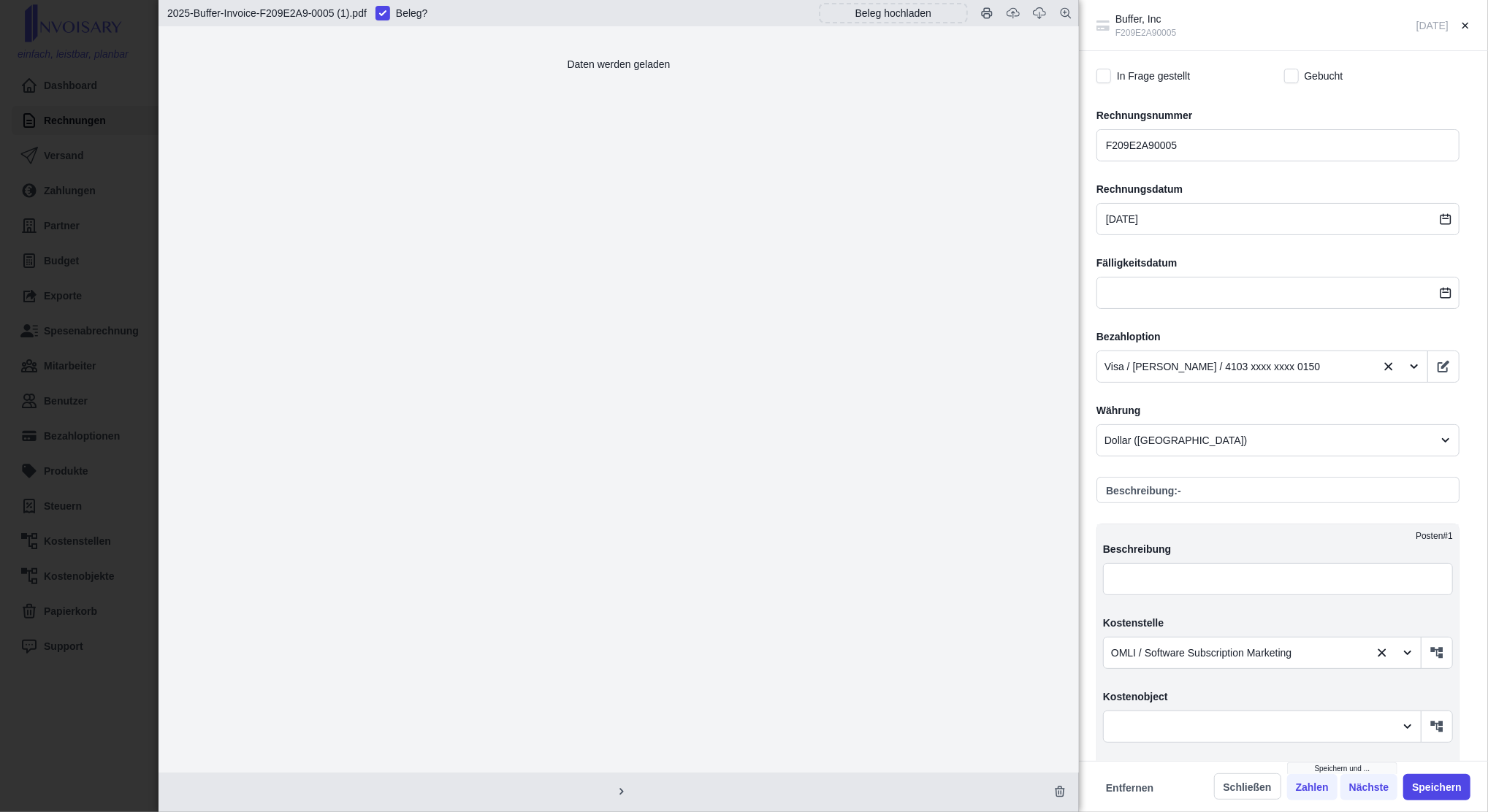
scroll to position [584, 0]
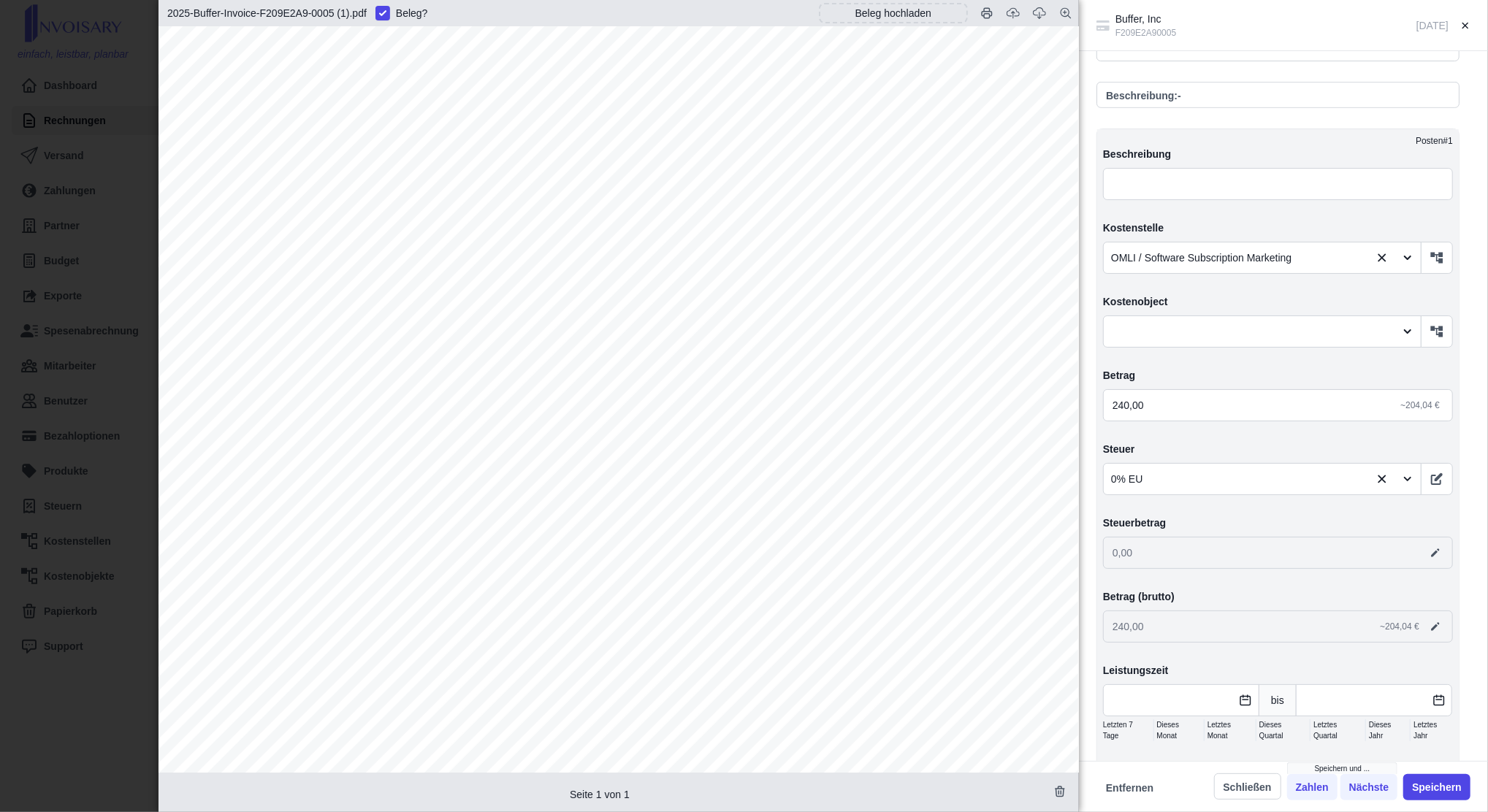
click at [0, 194] on html "einfach, leistbar, planbar Dashboard Rechnungen Versand Zahlungen Partner Budge…" at bounding box center [744, 406] width 1488 height 812
drag, startPoint x: 21, startPoint y: 187, endPoint x: 55, endPoint y: 185, distance: 34.1
click at [22, 187] on div "Buffer, Inc F209E2A90005 [DATE] Angelegt am [DATE] von [EMAIL_ADDRESS][DOMAIN_N…" at bounding box center [744, 406] width 1488 height 812
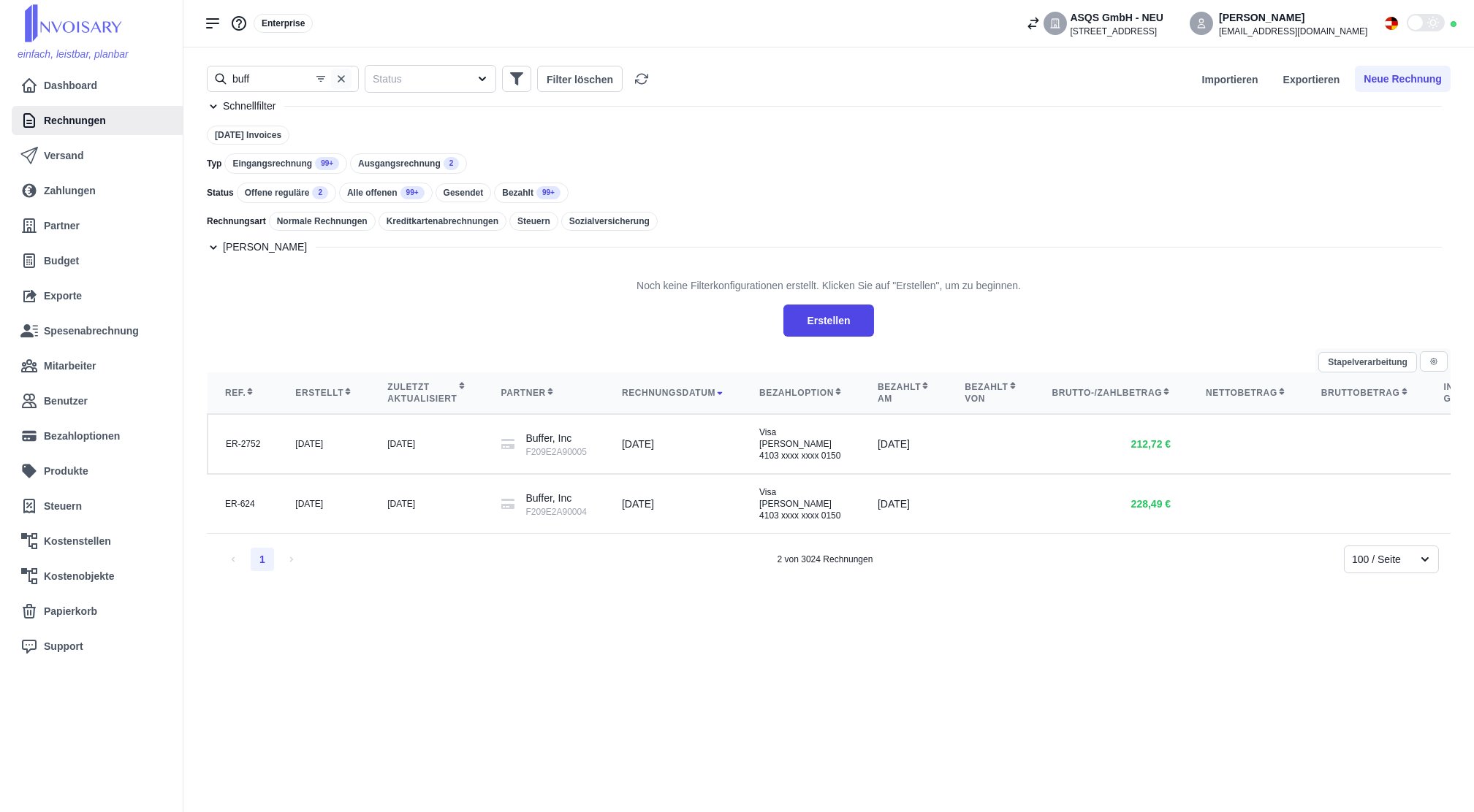
click at [344, 78] on icon "button" at bounding box center [341, 79] width 12 height 12
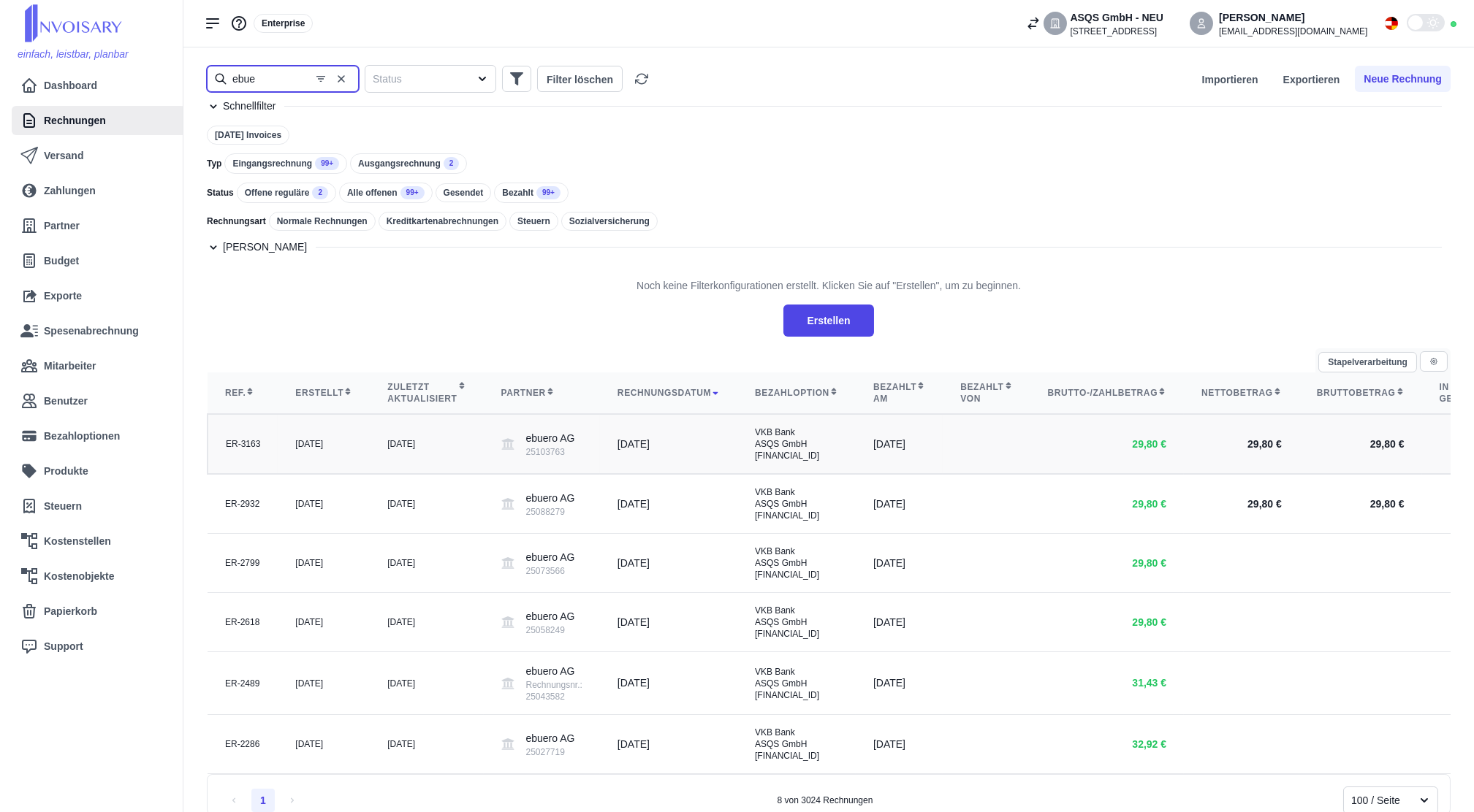
type input "ebue"
click at [412, 452] on td "[DATE]" at bounding box center [426, 445] width 113 height 60
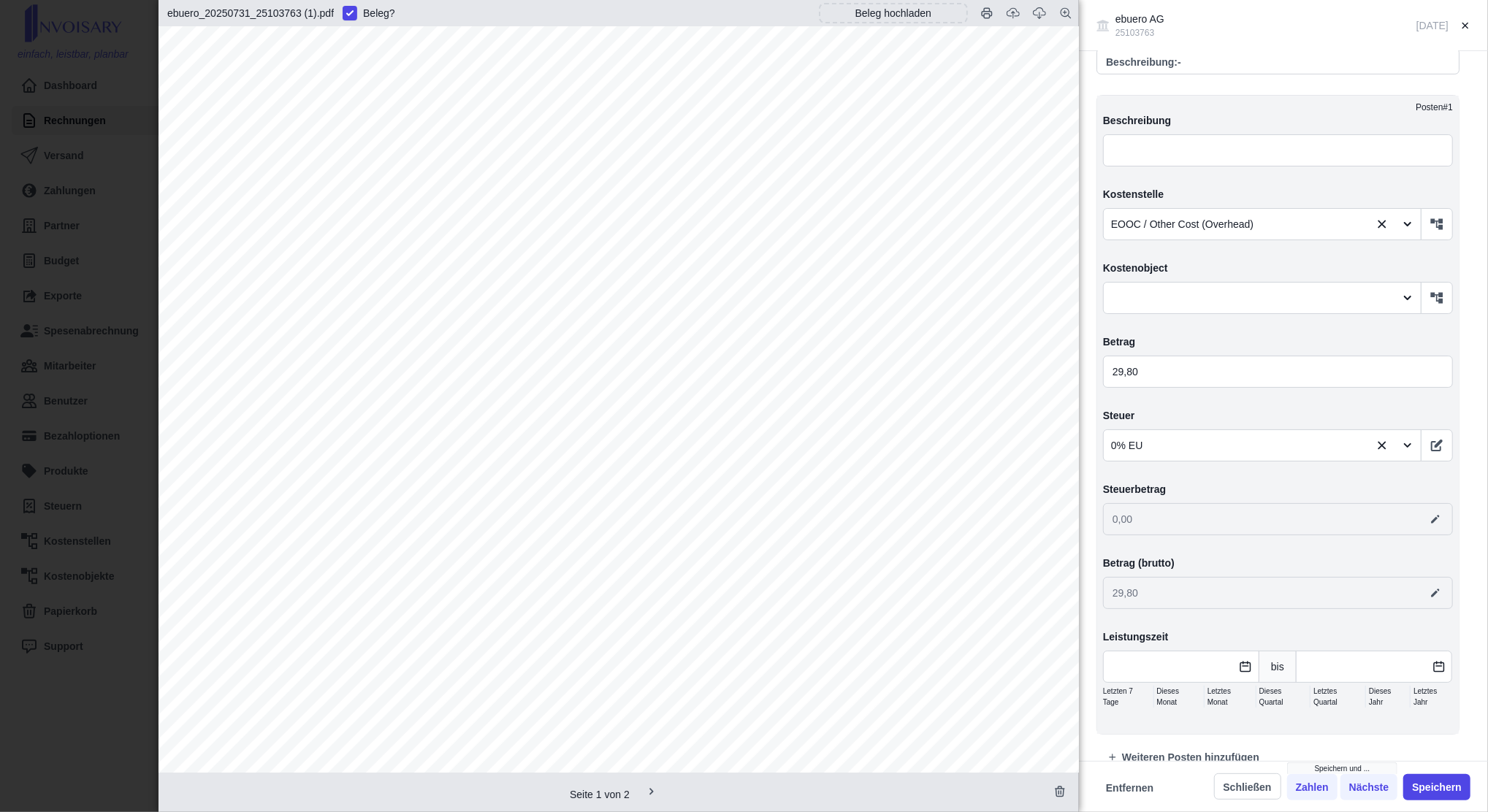
scroll to position [632, 0]
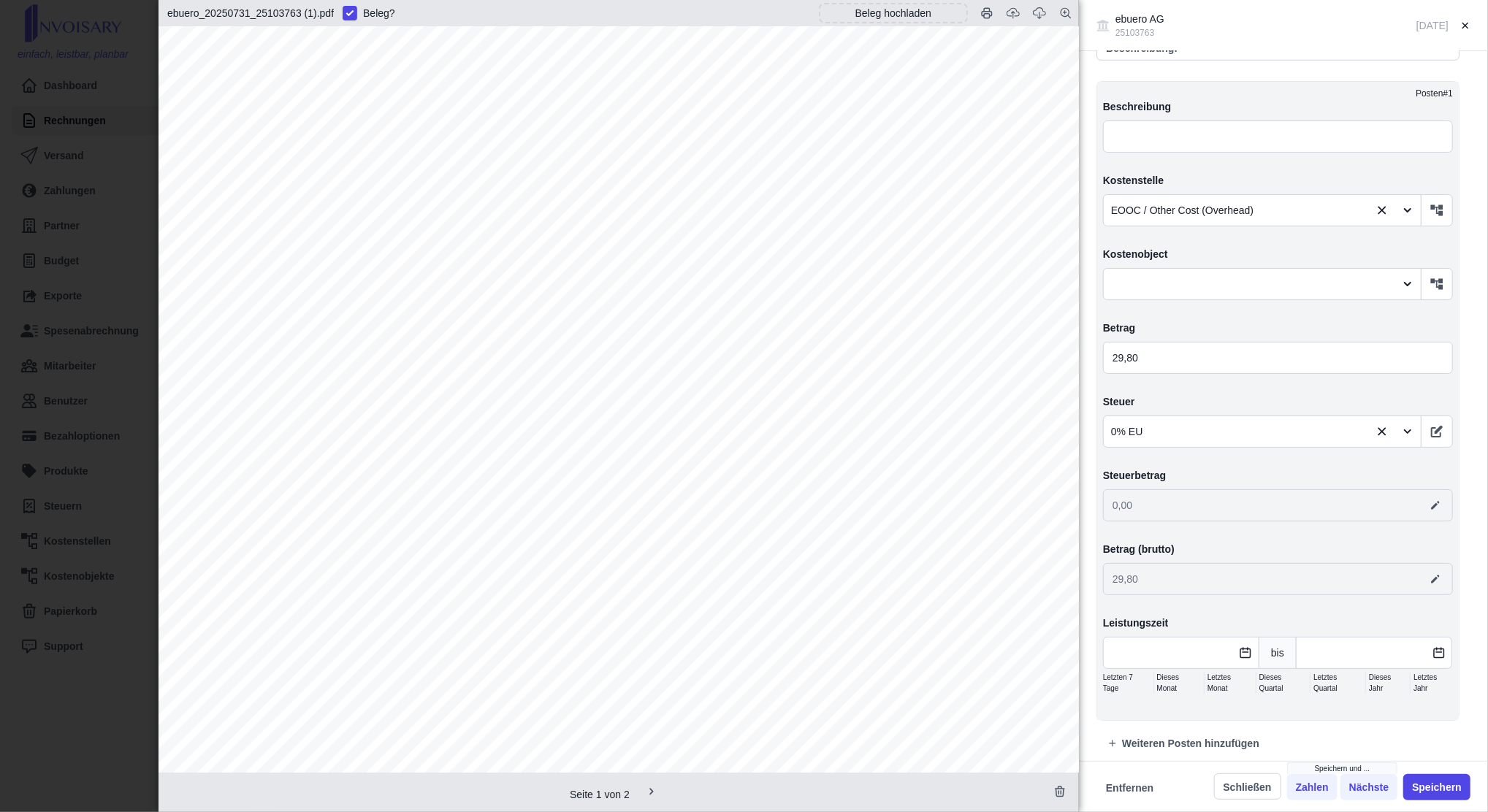
click at [543, 502] on span "Rechnung für Bürodienstleistungen" at bounding box center [417, 495] width 316 height 18
copy span "Bürodienstleistungen"
click at [159, 197] on div "ebuero AG | [STREET_ADDRESS] ebuero AG | [STREET_ADDRESS] | [GEOGRAPHIC_DATA] |…" at bounding box center [619, 678] width 920 height 1302
click at [131, 198] on div "ebuero AG 25103763 [DATE] Angelegt am [DATE] von [EMAIL_ADDRESS][DOMAIN_NAME]__…" at bounding box center [744, 406] width 1488 height 812
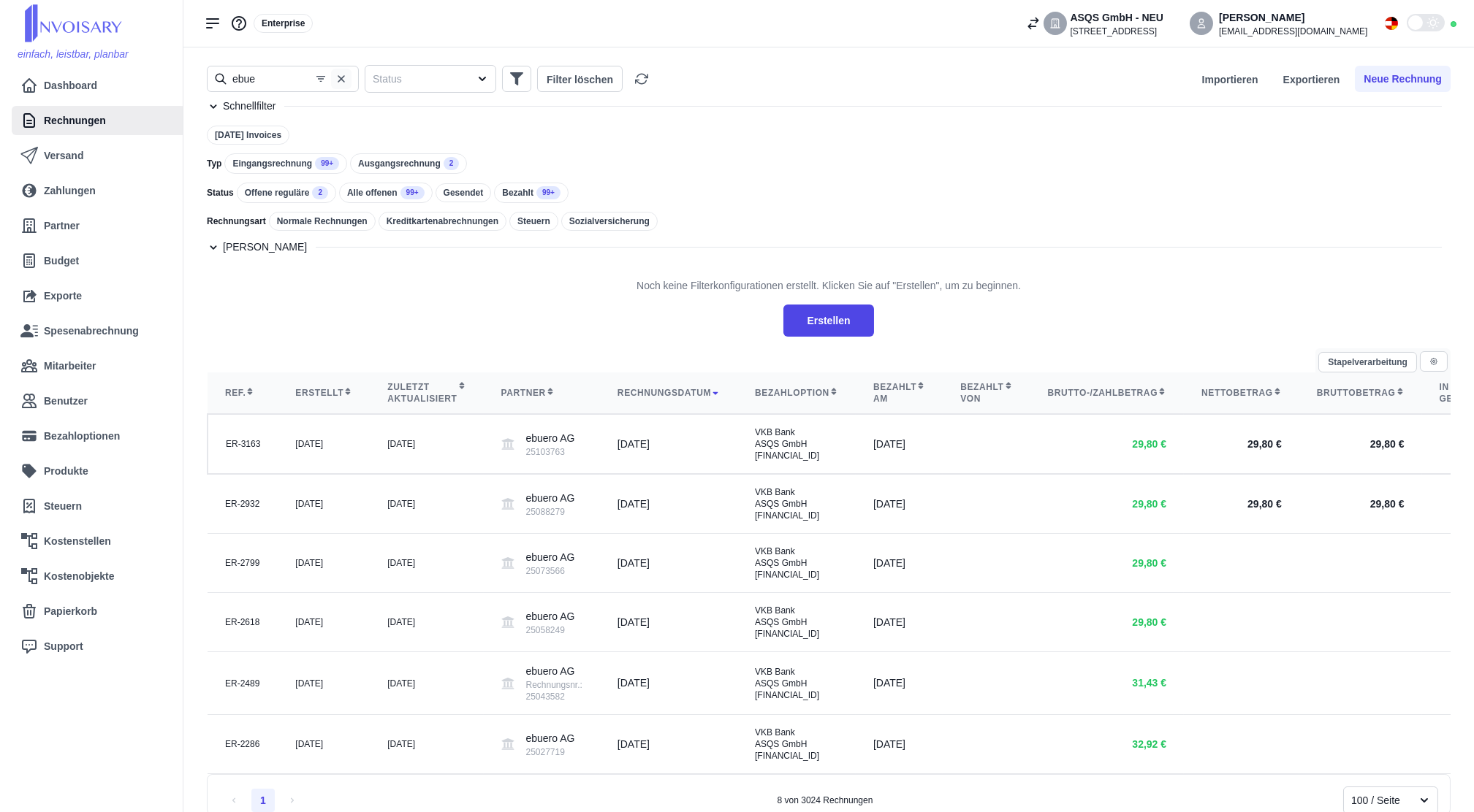
click at [342, 73] on icon "button" at bounding box center [341, 79] width 12 height 12
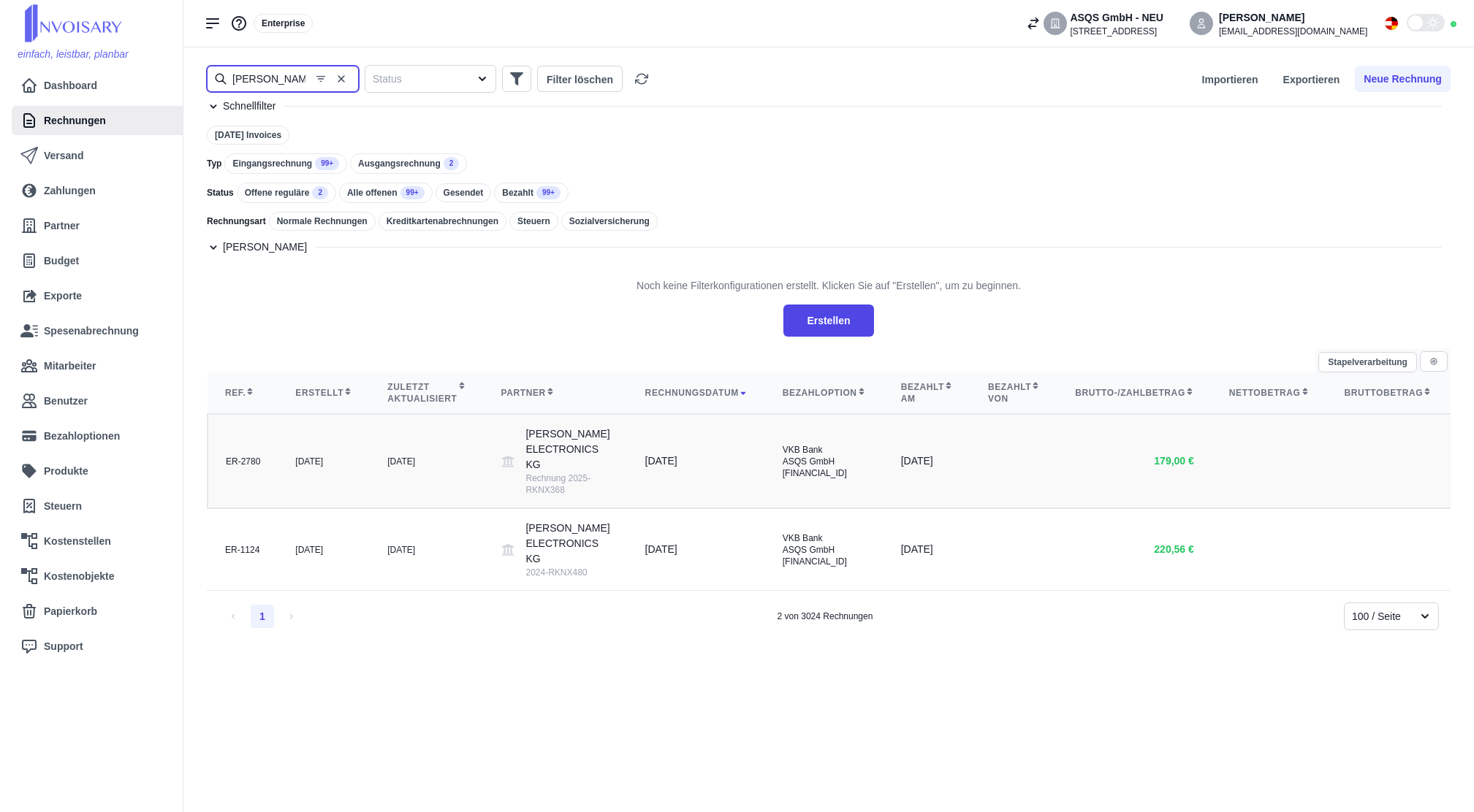
type input "[PERSON_NAME]"
click at [526, 496] on div "Rechnung 2025-RKNX368" at bounding box center [568, 484] width 84 height 24
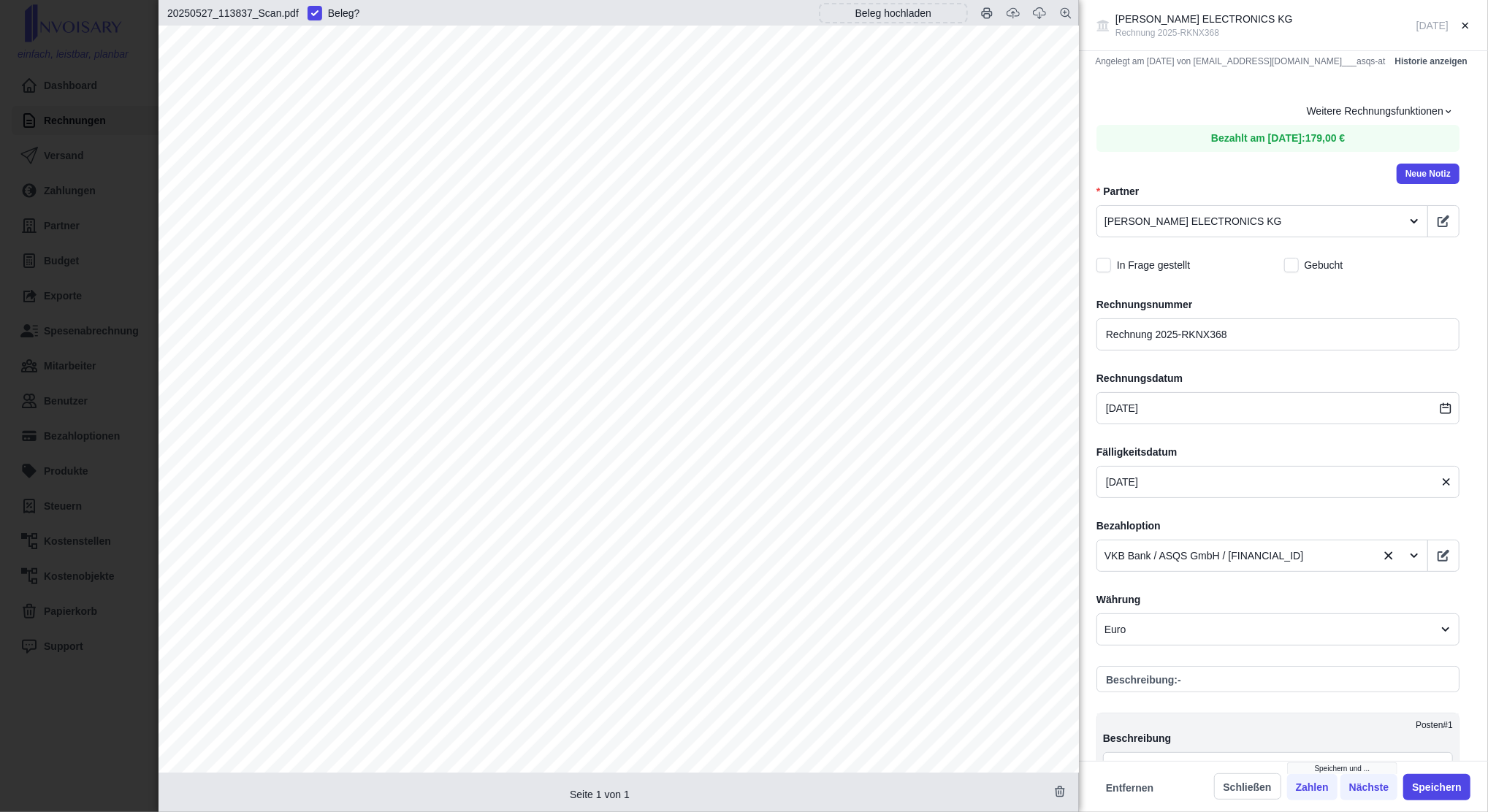
scroll to position [194, 0]
click at [46, 167] on div "[PERSON_NAME] ELECTRONICS KG Rechnung 2025-RKNX368 [DATE] Angelegt am [DATE] vo…" at bounding box center [744, 406] width 1488 height 812
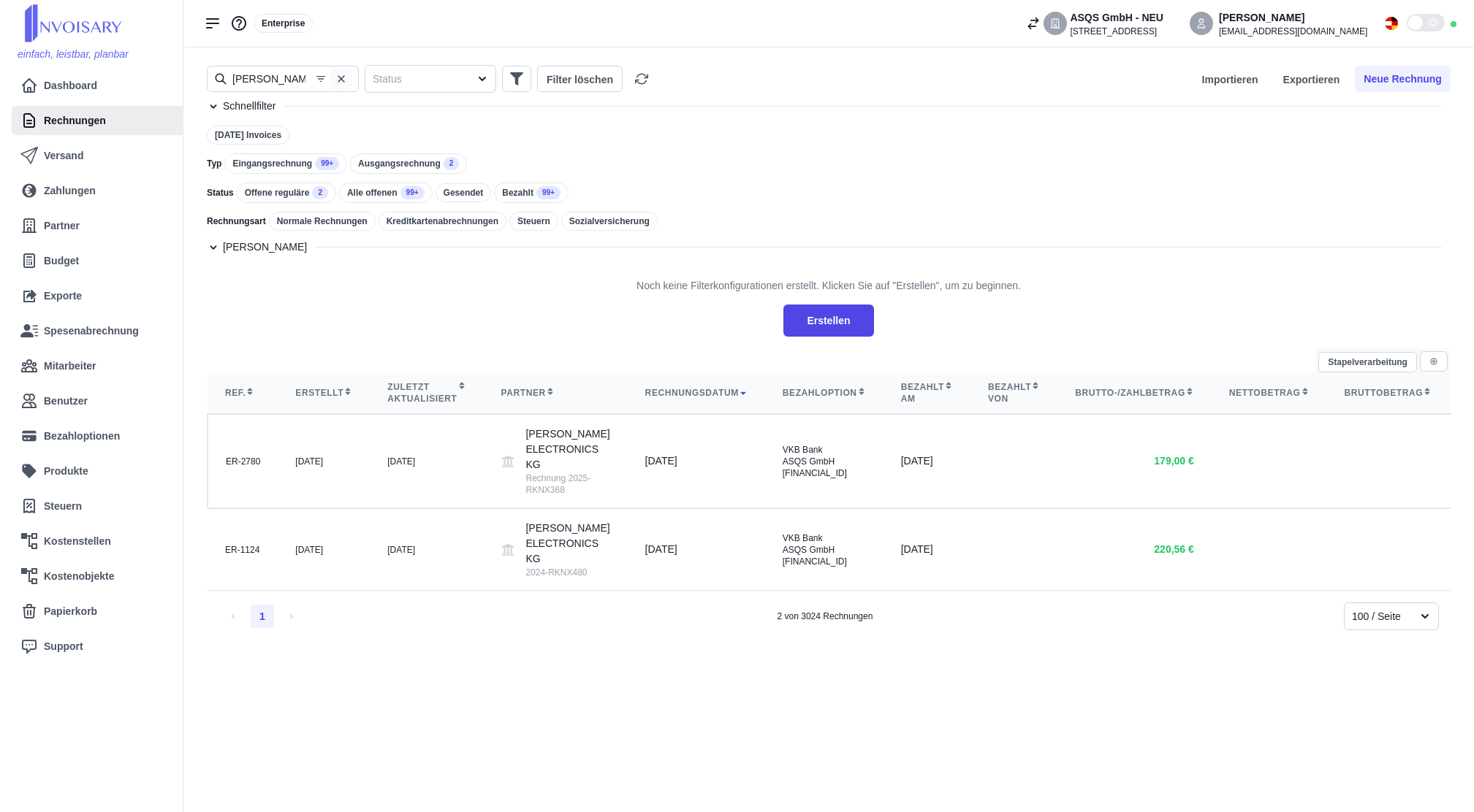
click at [345, 82] on icon "button" at bounding box center [341, 79] width 12 height 12
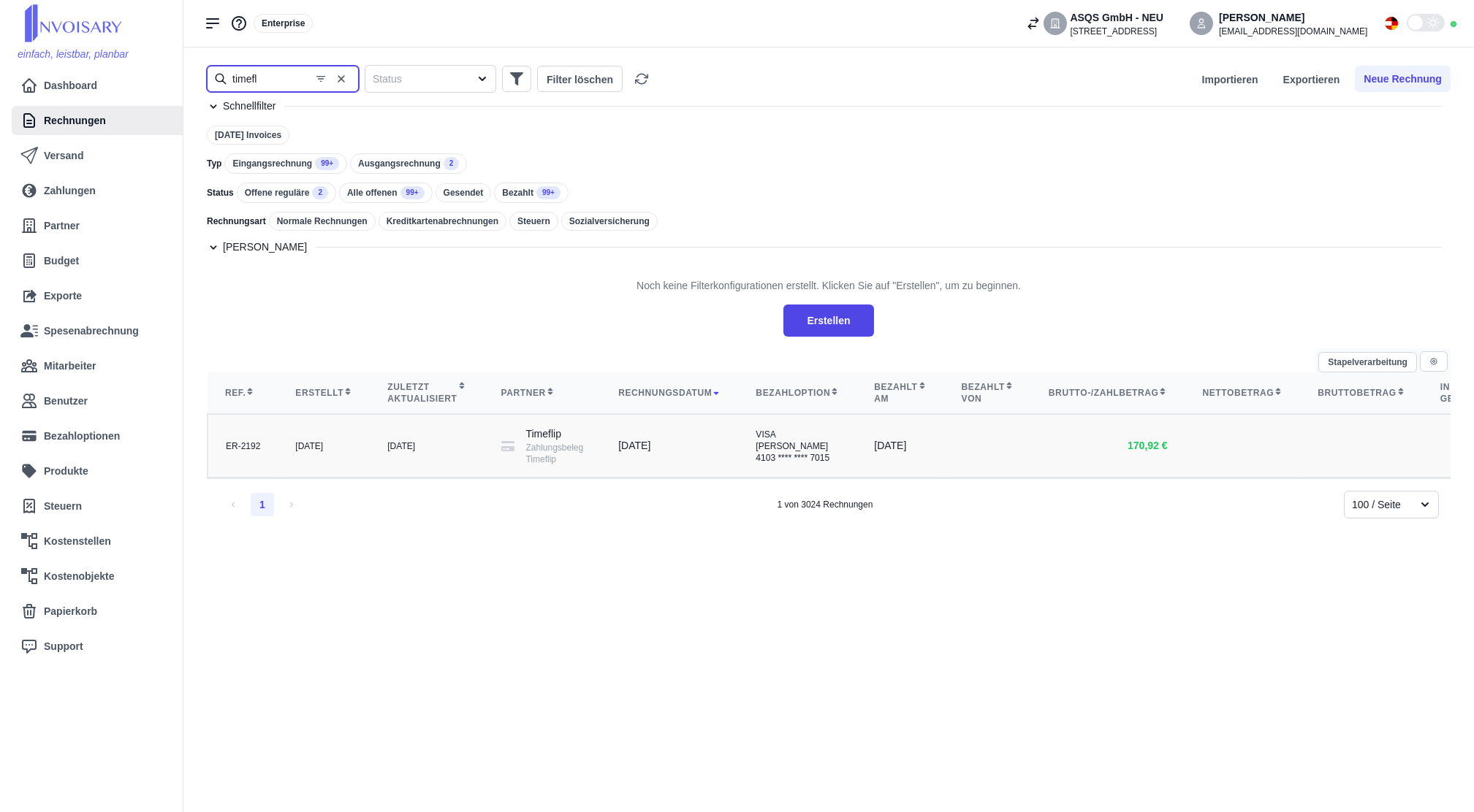
type input "timefl"
click at [429, 439] on td "[DATE]" at bounding box center [426, 446] width 113 height 63
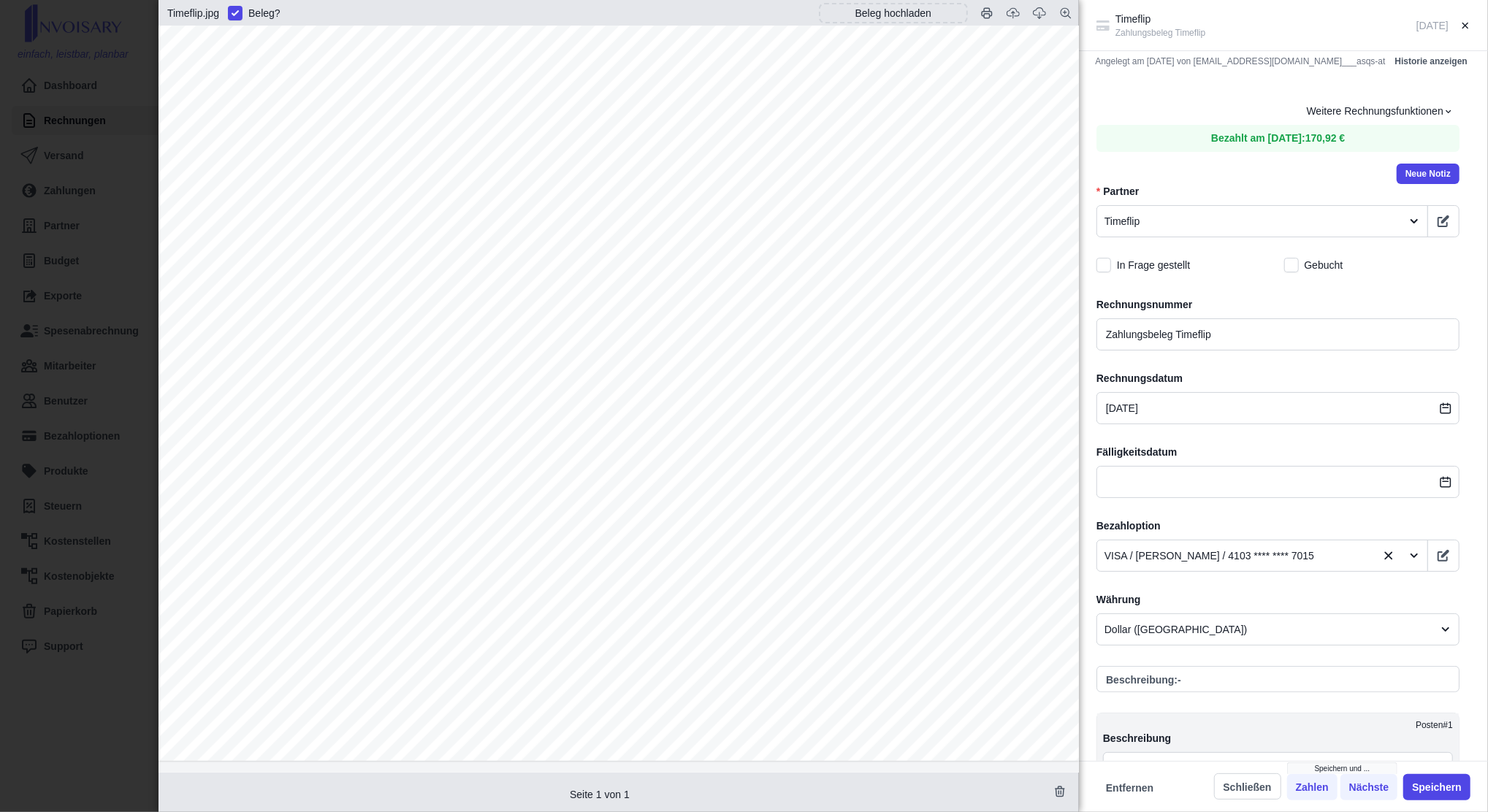
scroll to position [580, 0]
click at [108, 220] on div "Timeflip Zahlungsbeleg Timeflip [DATE] Angelegt am [DATE] von [EMAIL_ADDRESS][D…" at bounding box center [744, 406] width 1488 height 812
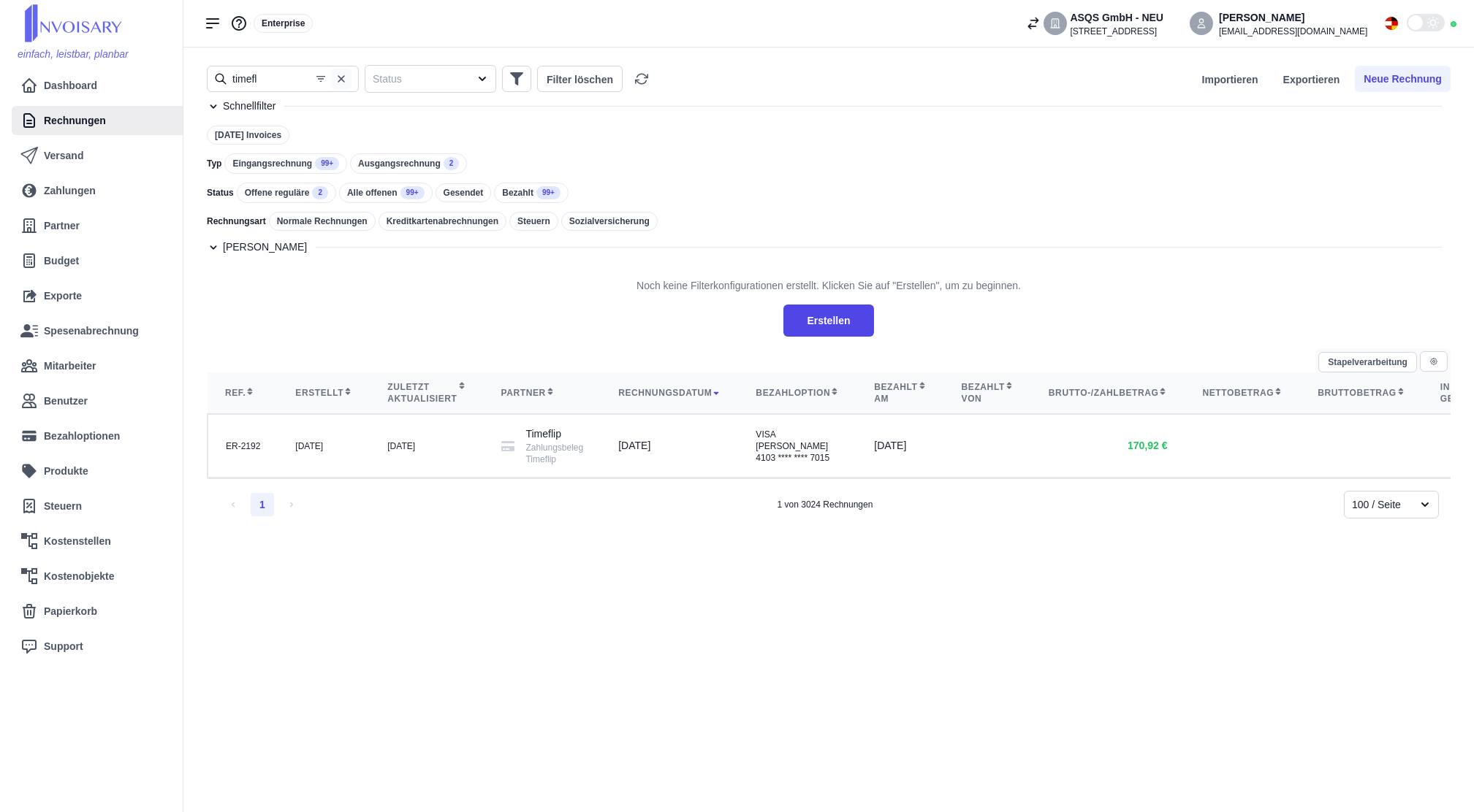
click at [342, 78] on icon "button" at bounding box center [341, 79] width 7 height 7
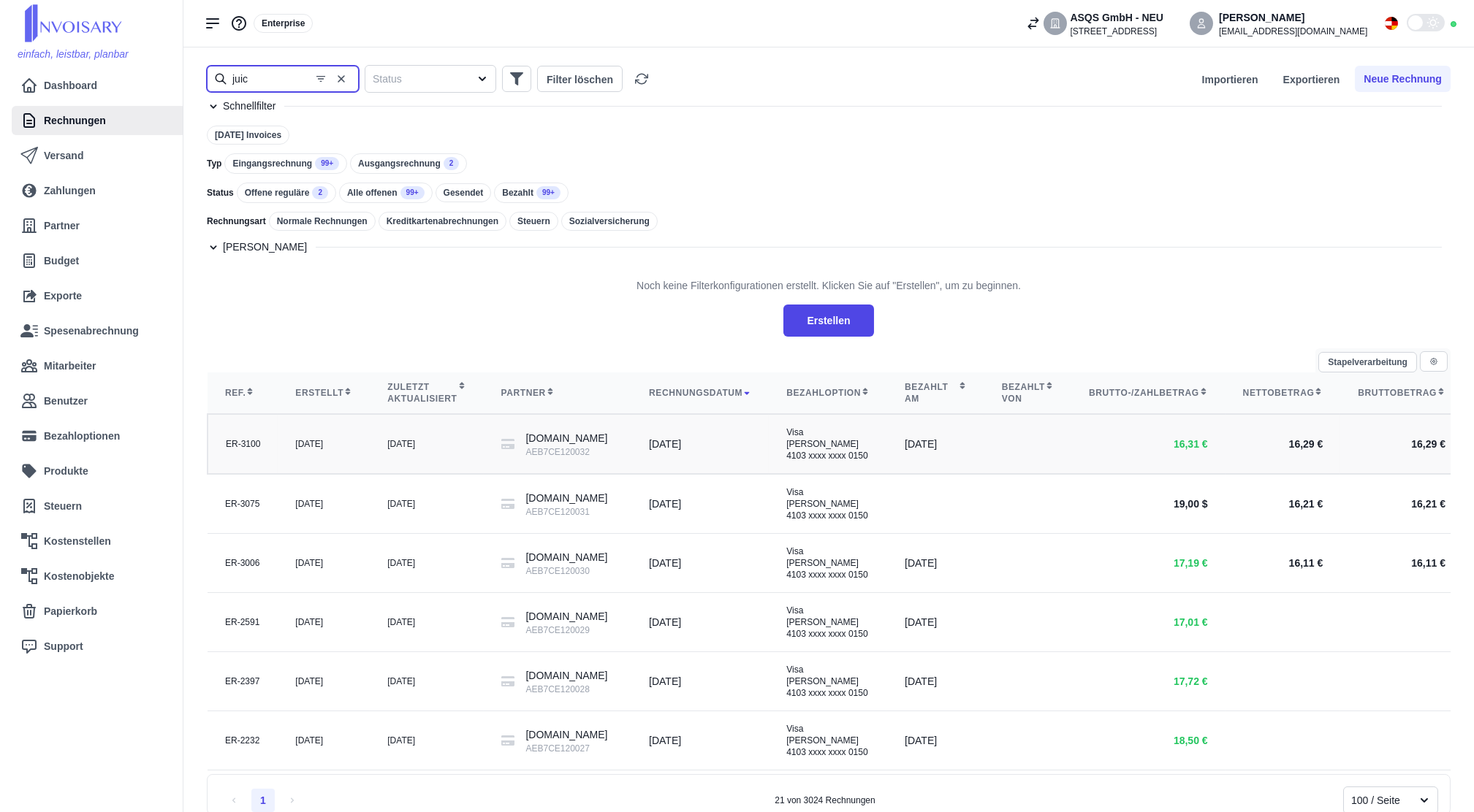
type input "juic"
click at [437, 473] on td "[DATE]" at bounding box center [426, 445] width 113 height 60
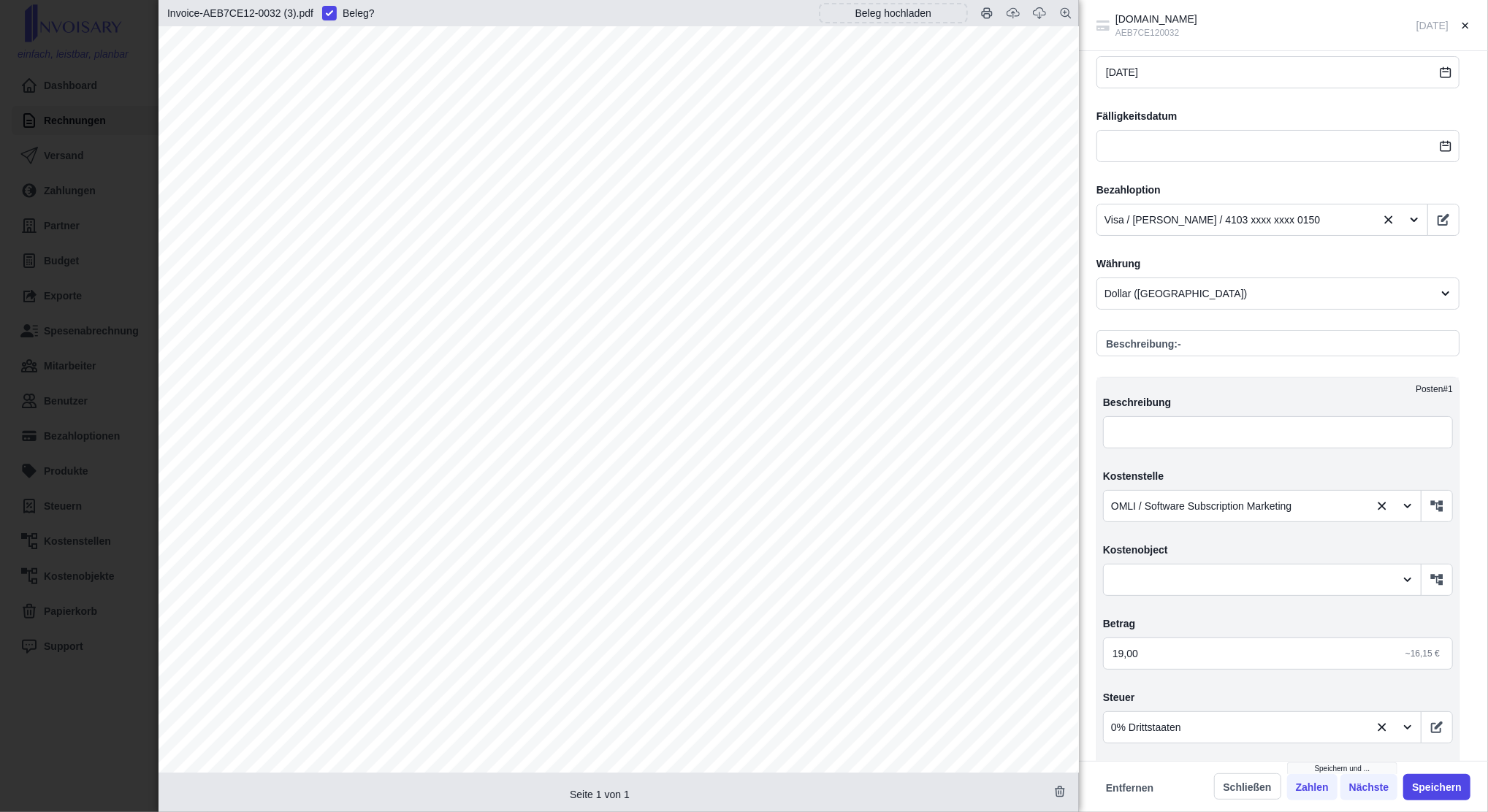
scroll to position [389, 0]
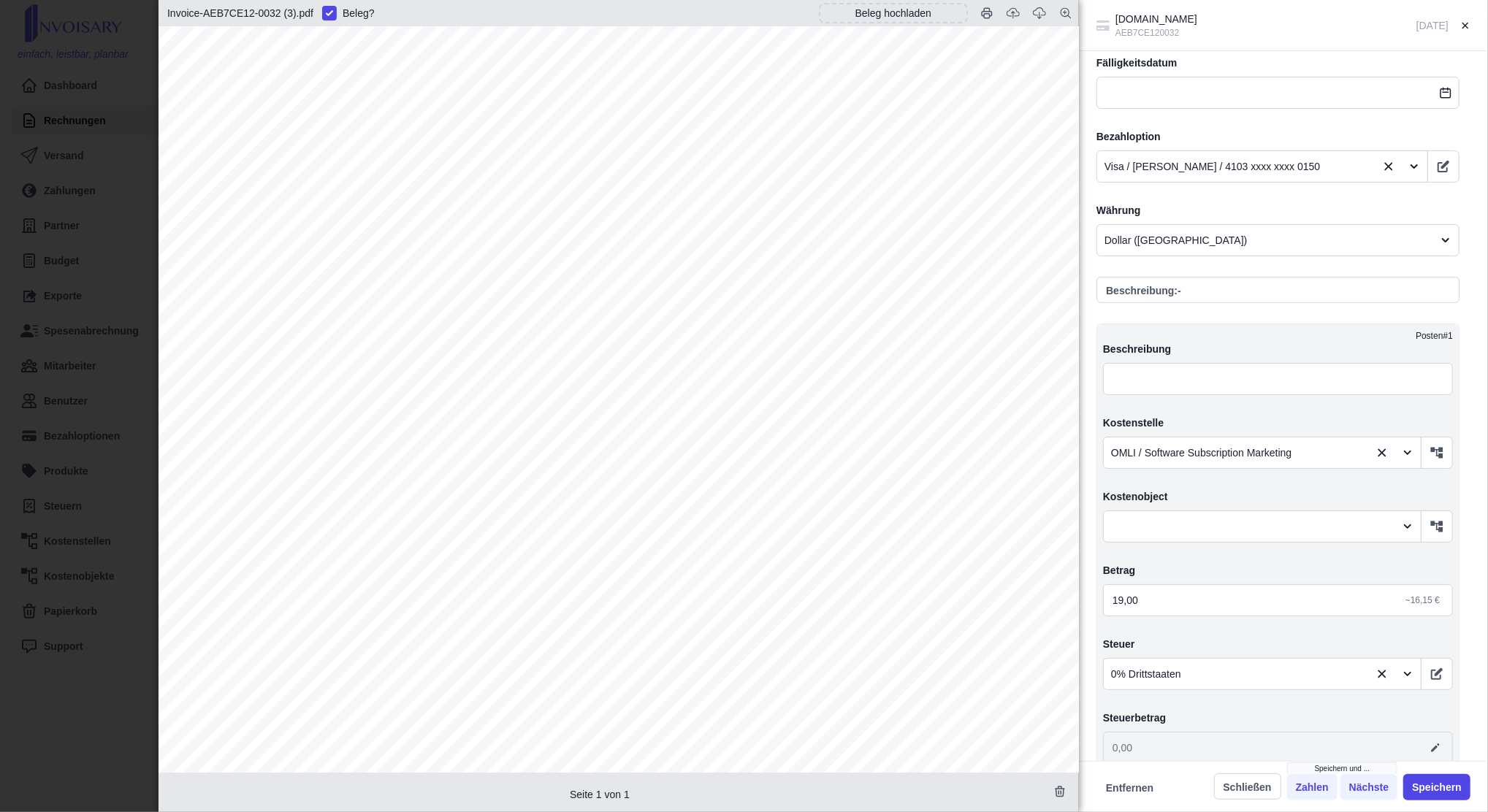
click at [29, 180] on div "[DOMAIN_NAME] AEB7CE120032 [DATE] Angelegt am [DATE] von [EMAIL_ADDRESS][DOMAIN…" at bounding box center [744, 406] width 1488 height 812
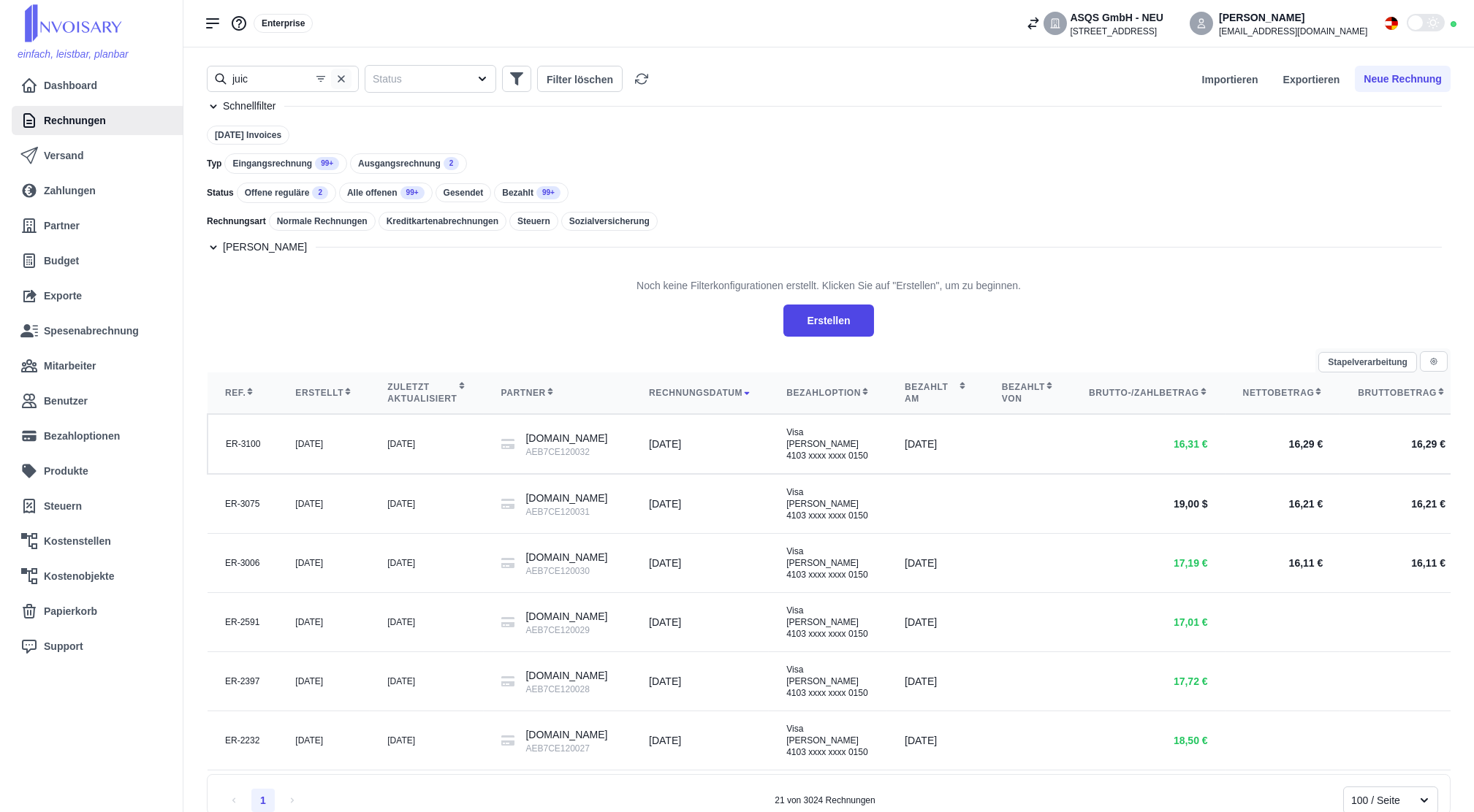
click at [343, 78] on icon "button" at bounding box center [341, 79] width 12 height 12
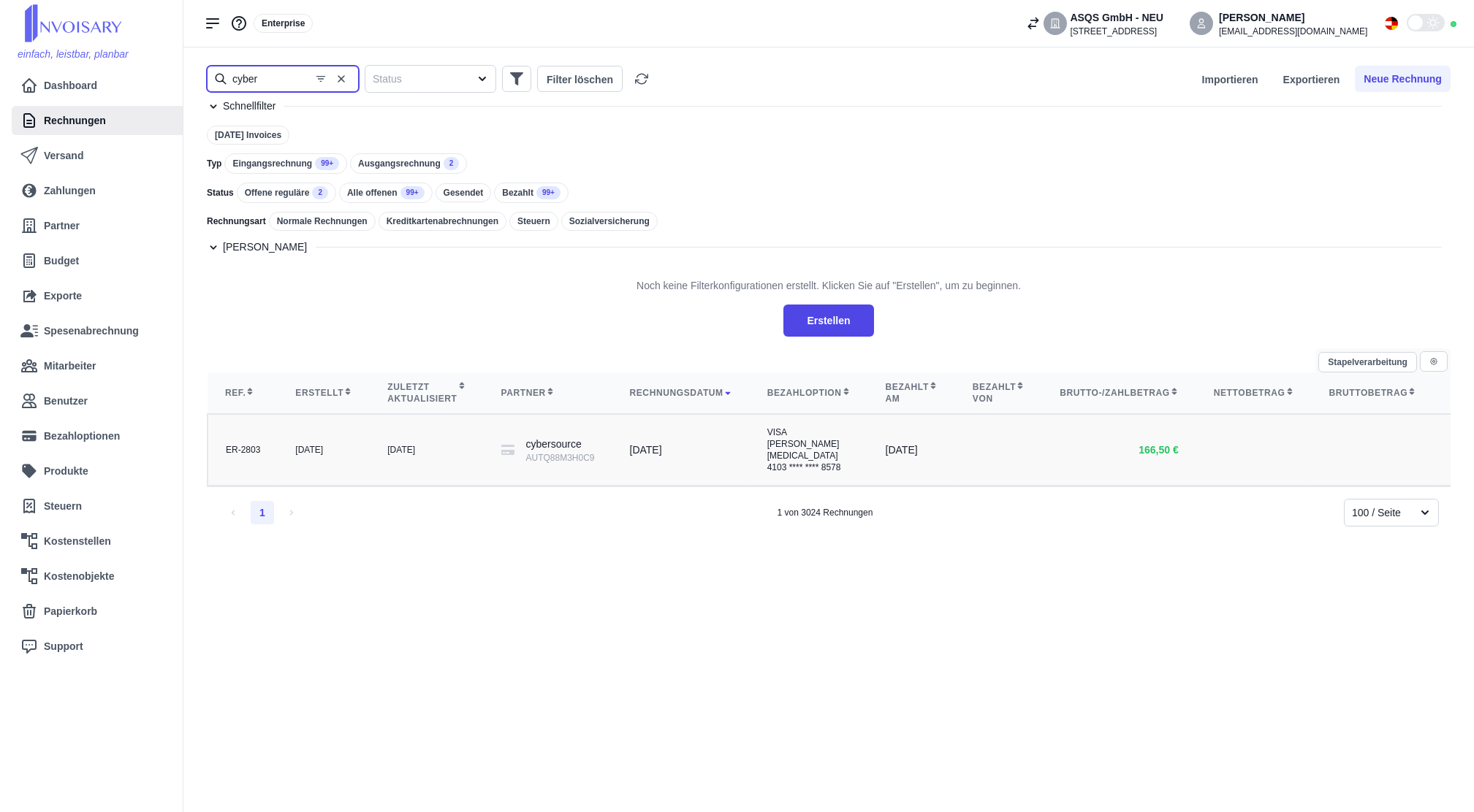
type input "cyber"
click at [434, 434] on td "[DATE]" at bounding box center [426, 450] width 113 height 71
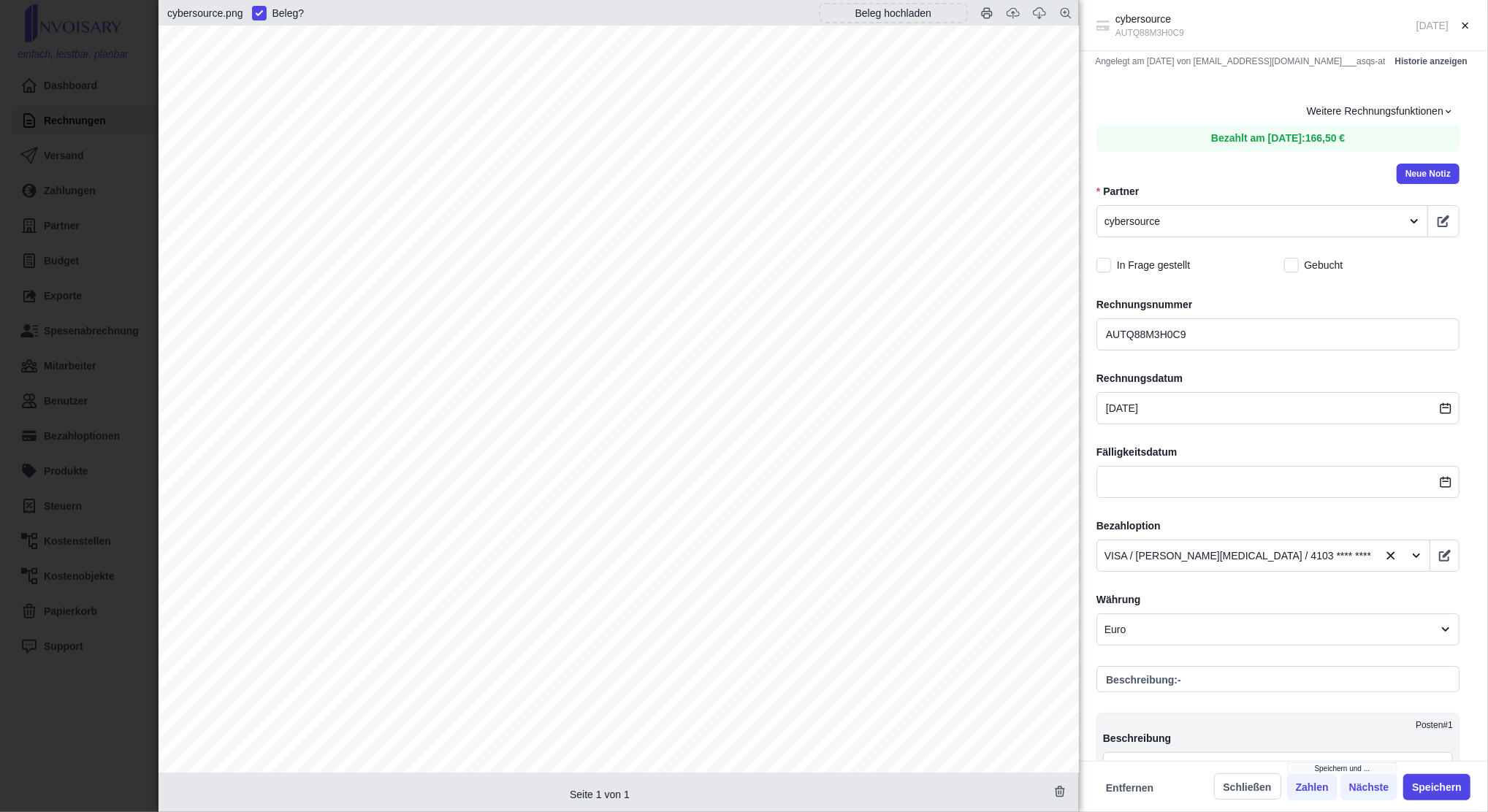
scroll to position [389, 0]
click at [121, 168] on div "cybersource AUTQ88M3H0C9 [DATE] Angelegt am [DATE] von [EMAIL_ADDRESS][DOMAIN_N…" at bounding box center [744, 406] width 1488 height 812
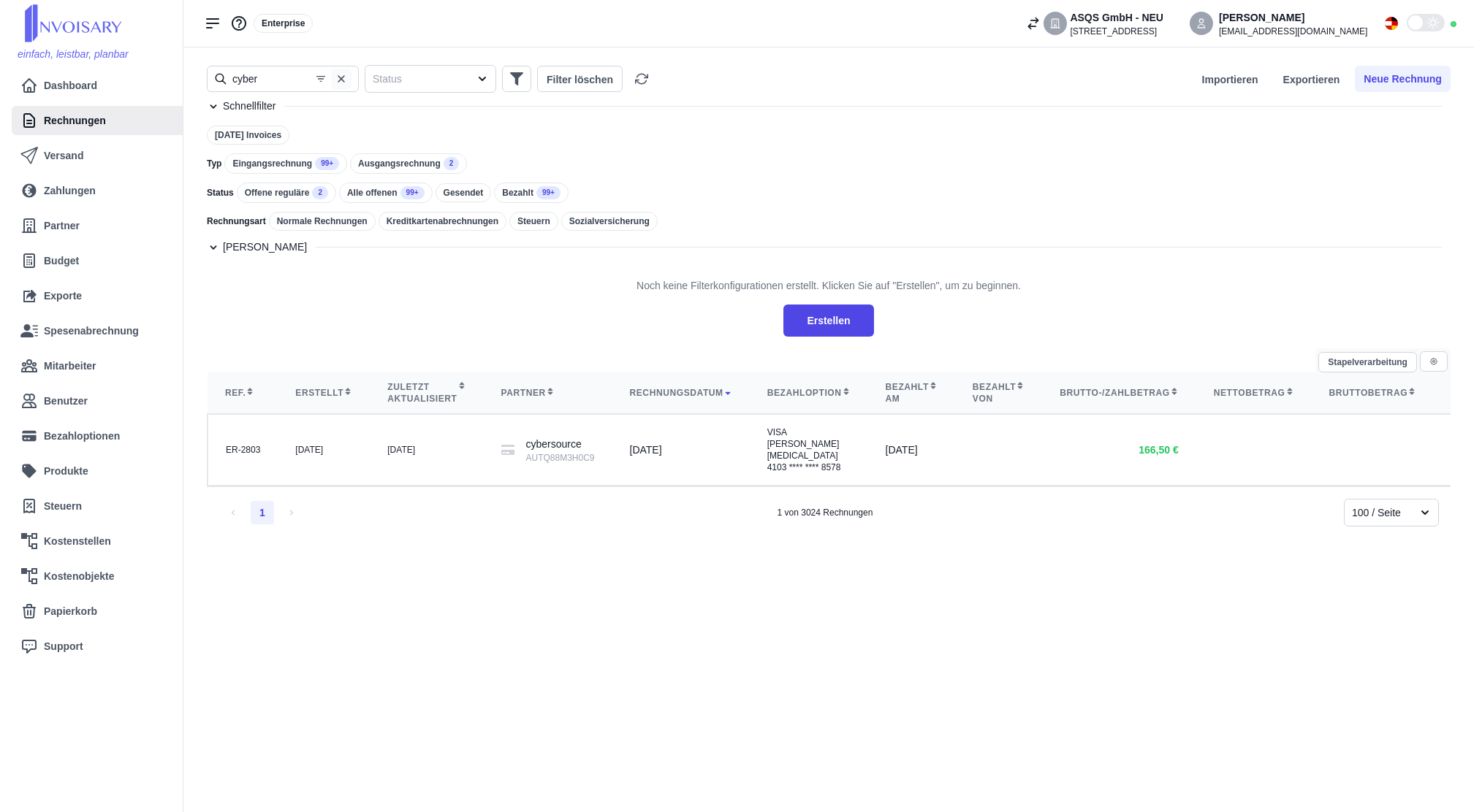
click at [345, 81] on icon "button" at bounding box center [341, 79] width 12 height 12
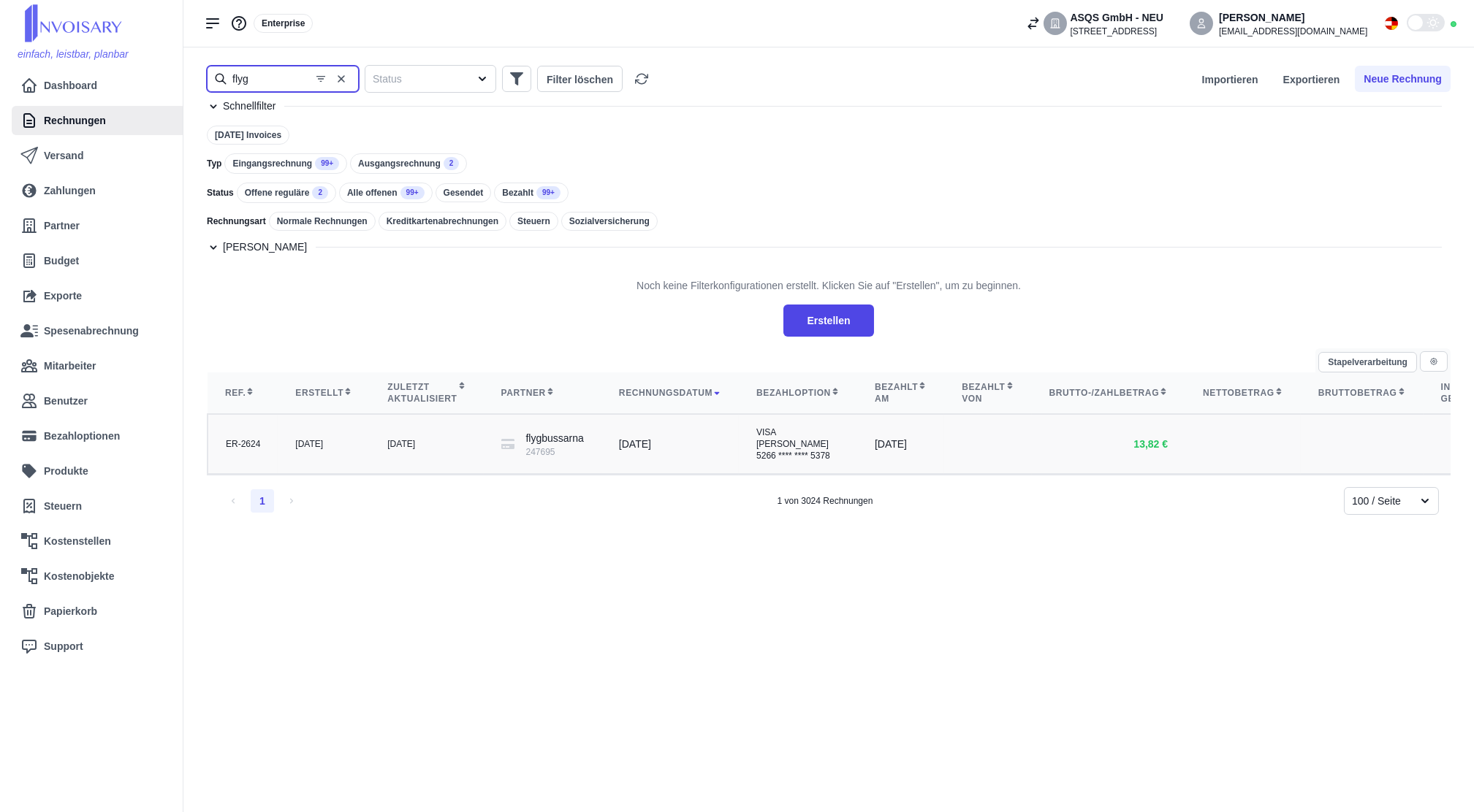
type input "flyg"
drag, startPoint x: 404, startPoint y: 426, endPoint x: 403, endPoint y: 434, distance: 8.1
click at [403, 434] on td "[DATE]" at bounding box center [426, 445] width 113 height 60
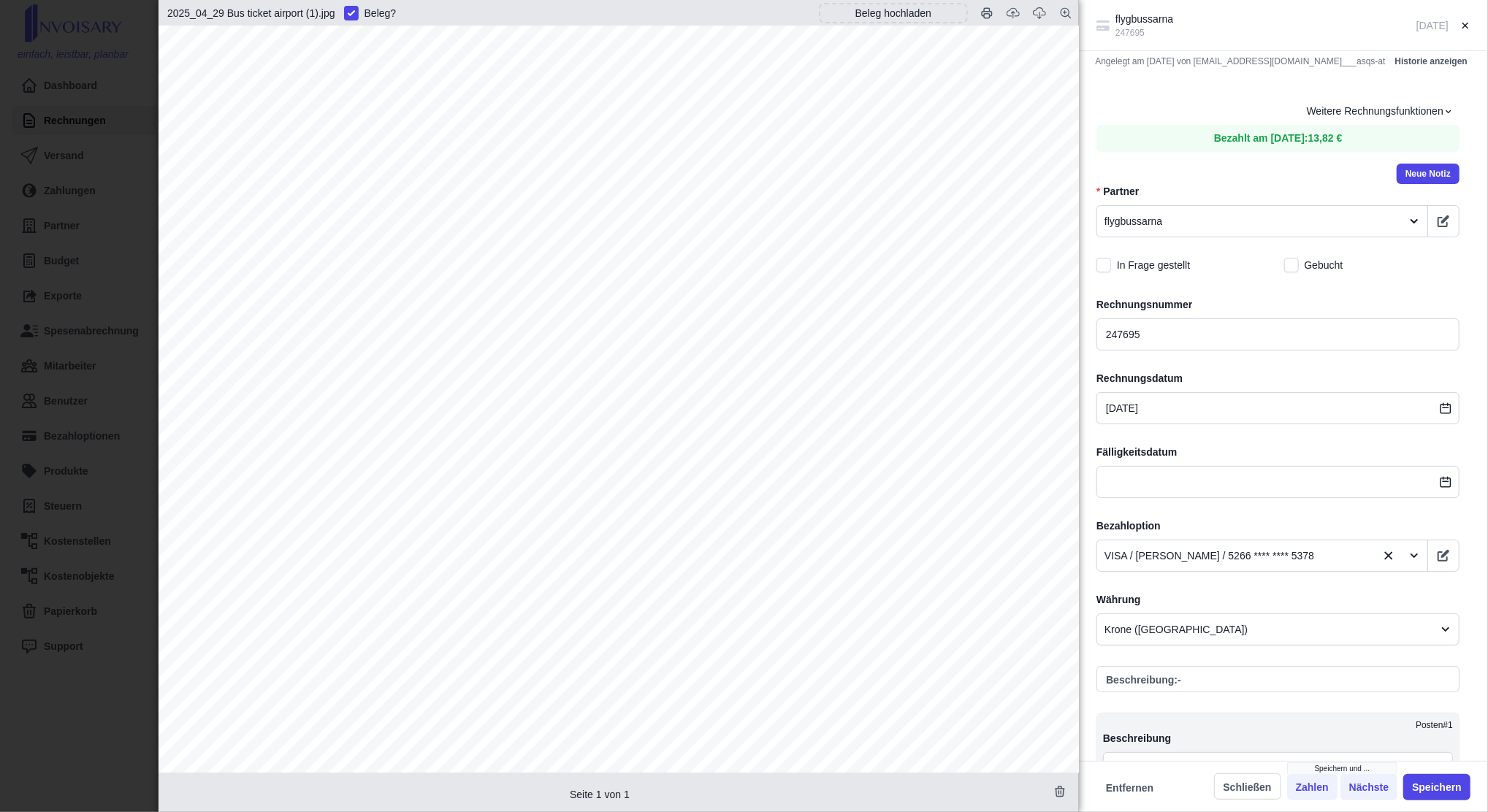
scroll to position [292, 0]
click at [130, 179] on div "flygbussarna 247695 [DATE] Angelegt am [DATE] von [EMAIL_ADDRESS][DOMAIN_NAME]_…" at bounding box center [744, 406] width 1488 height 812
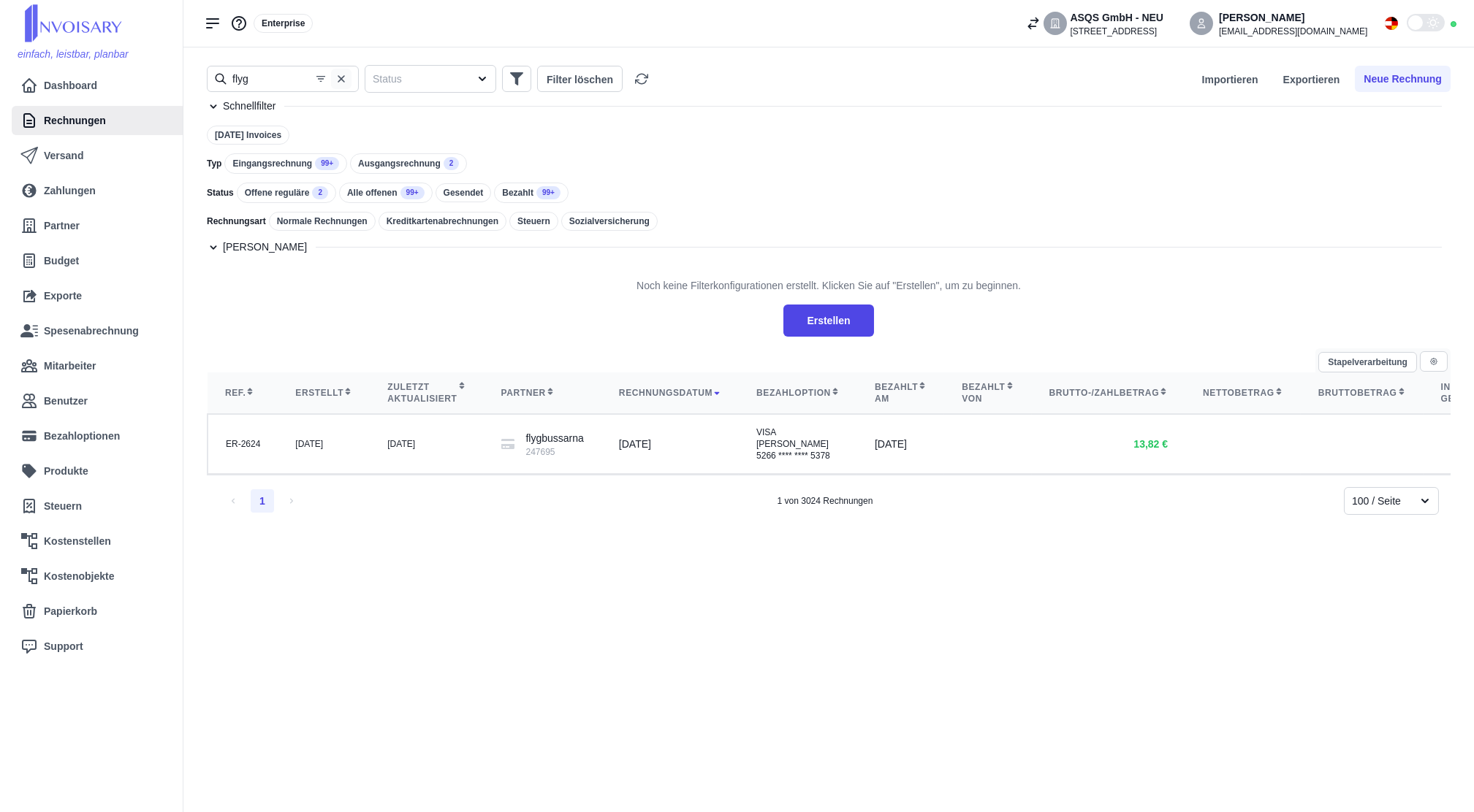
click at [342, 76] on icon "button" at bounding box center [341, 79] width 12 height 12
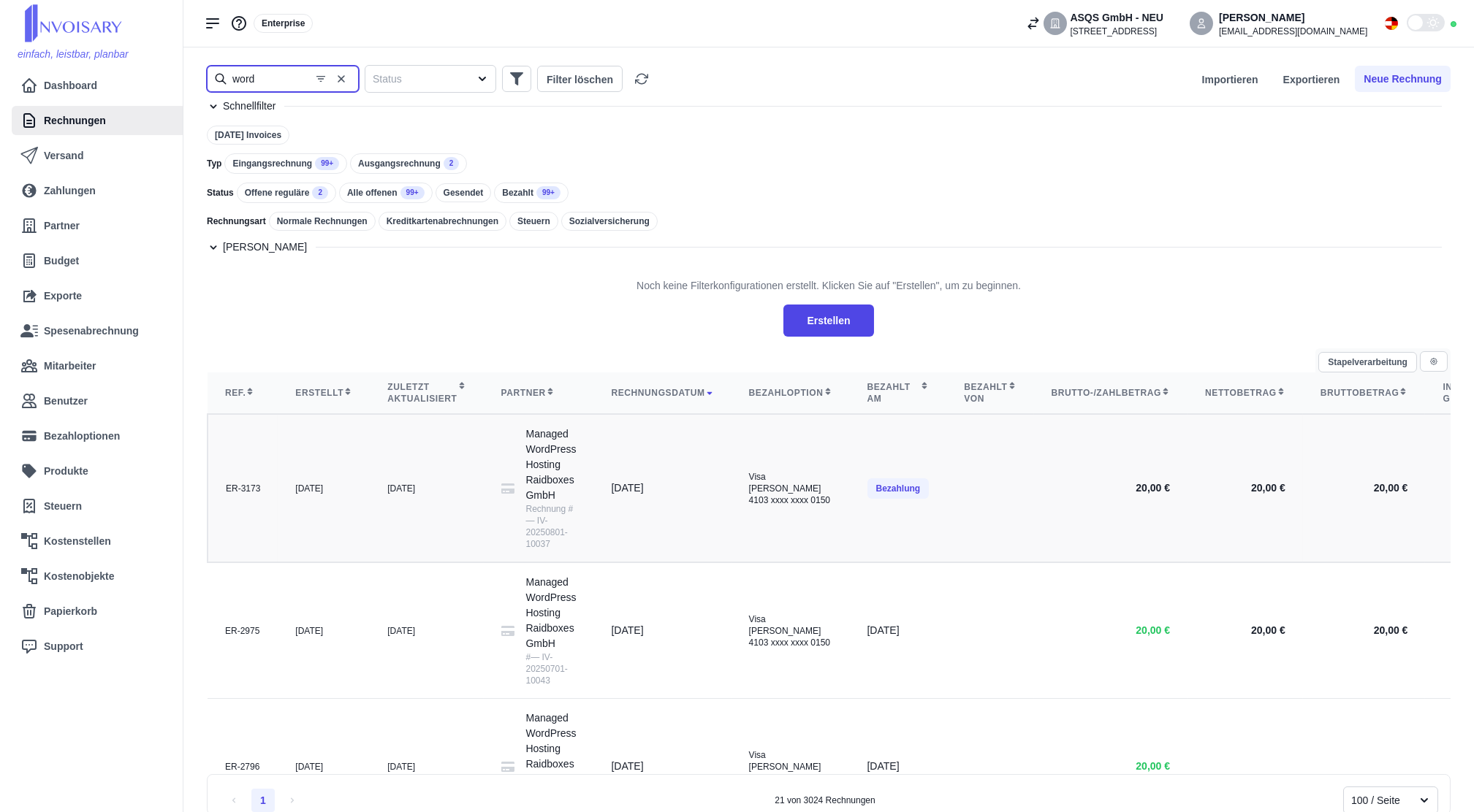
type input "word"
click at [435, 451] on td "[DATE]" at bounding box center [426, 489] width 113 height 148
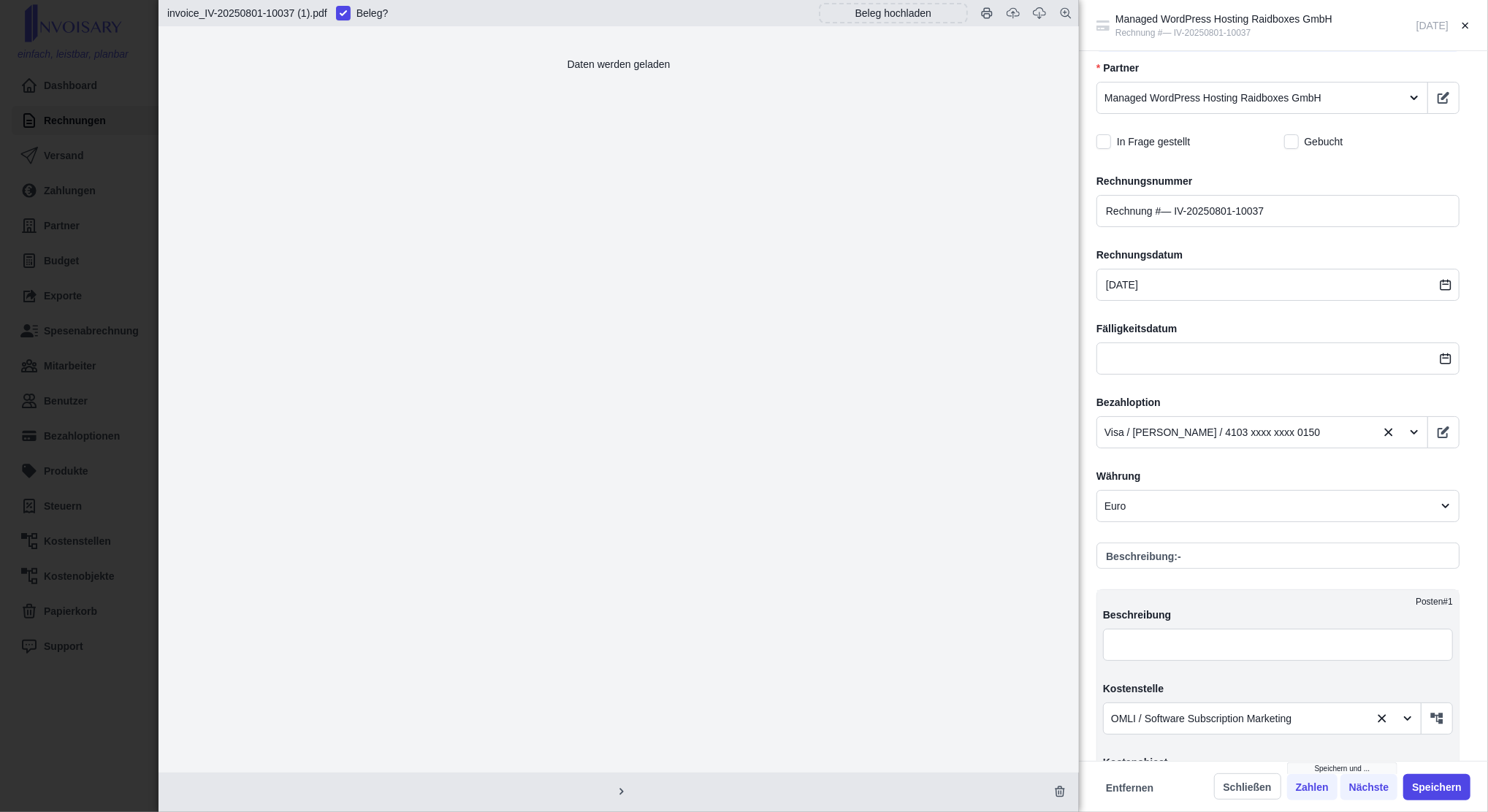
scroll to position [486, 0]
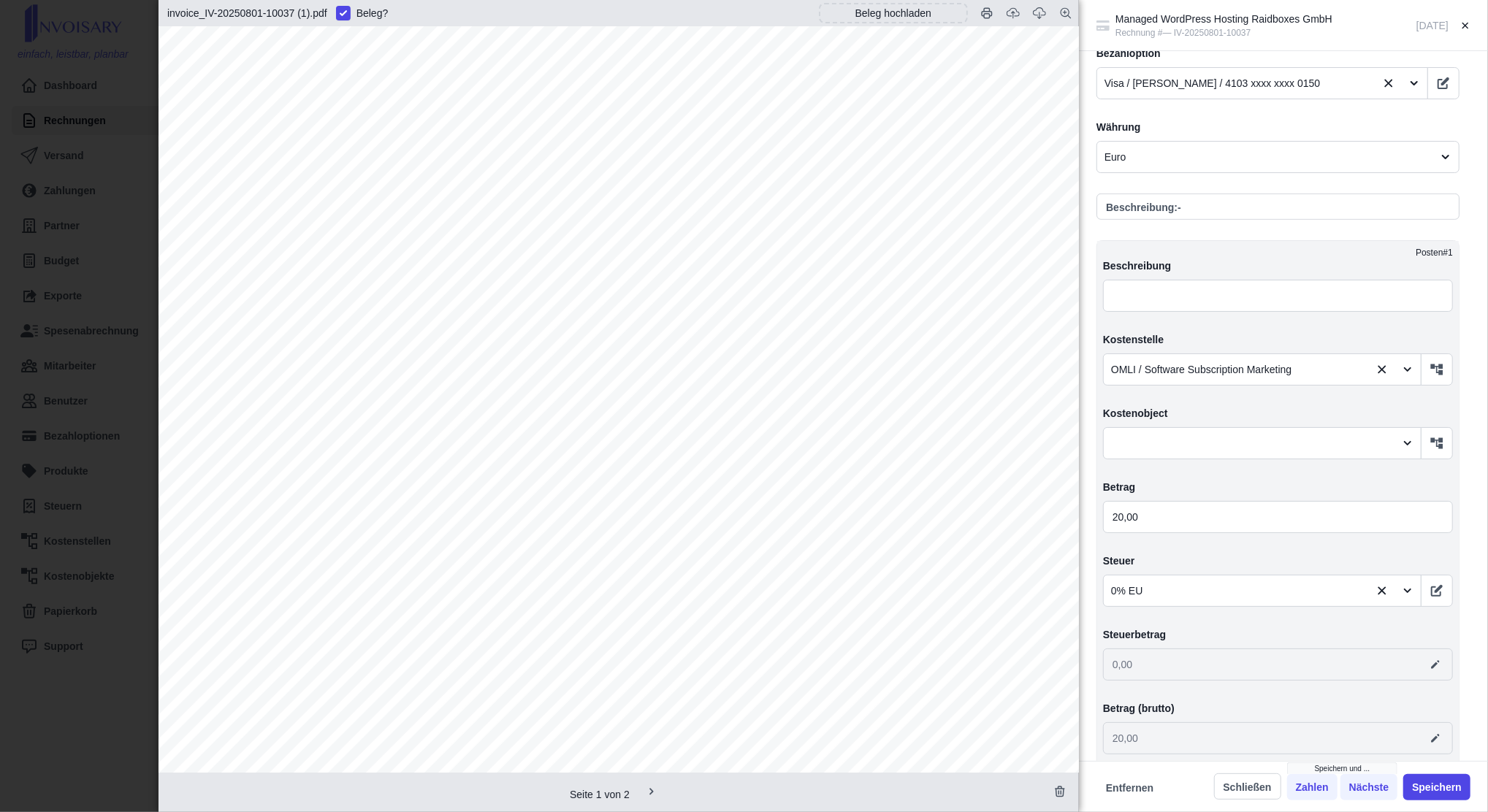
drag, startPoint x: 51, startPoint y: 439, endPoint x: 178, endPoint y: 303, distance: 186.1
click at [51, 438] on div "Managed WordPress Hosting Raidboxes GmbH Rechnung #— IV-20250801-10037 [DATE] A…" at bounding box center [744, 406] width 1488 height 812
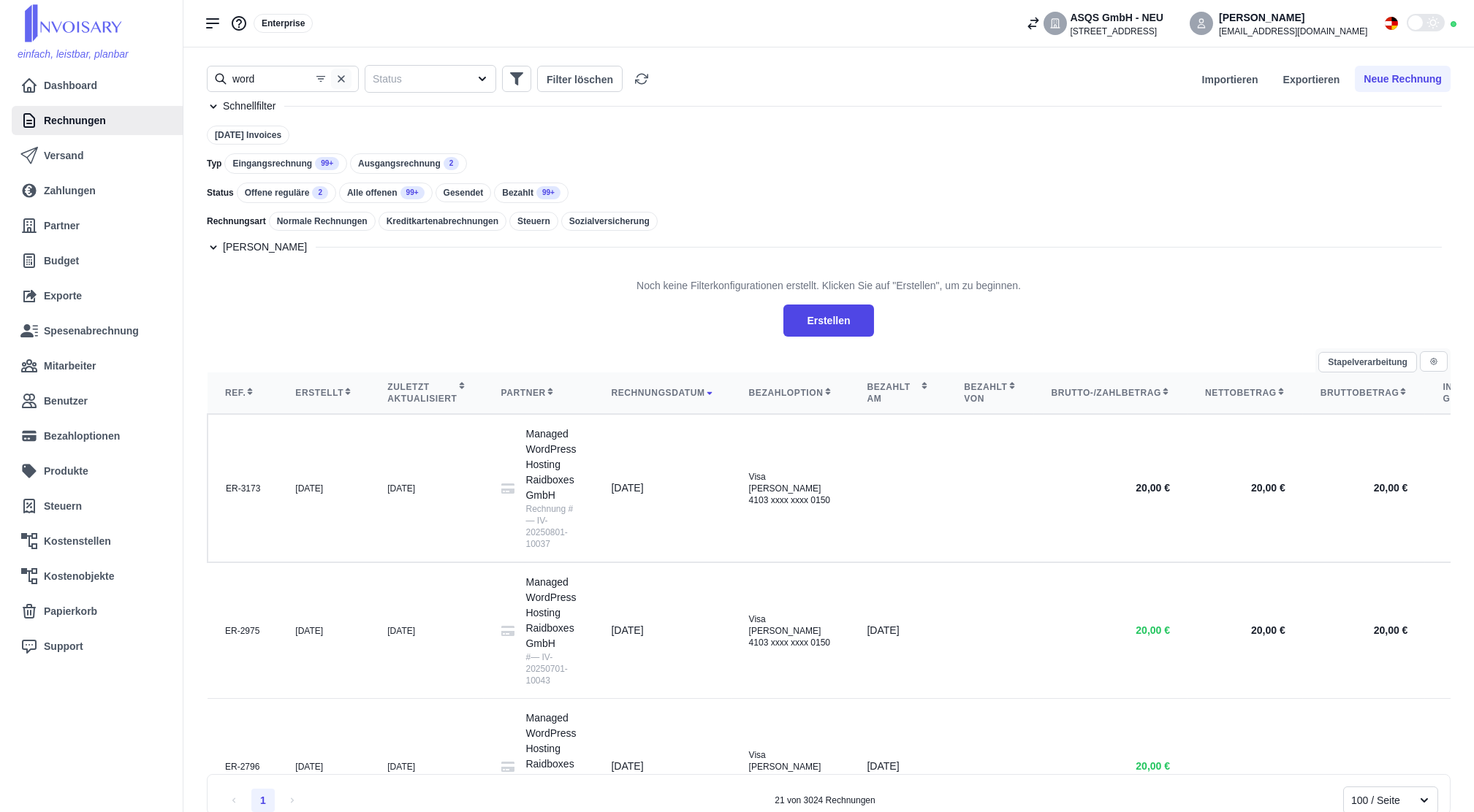
click at [344, 80] on icon "button" at bounding box center [341, 79] width 12 height 12
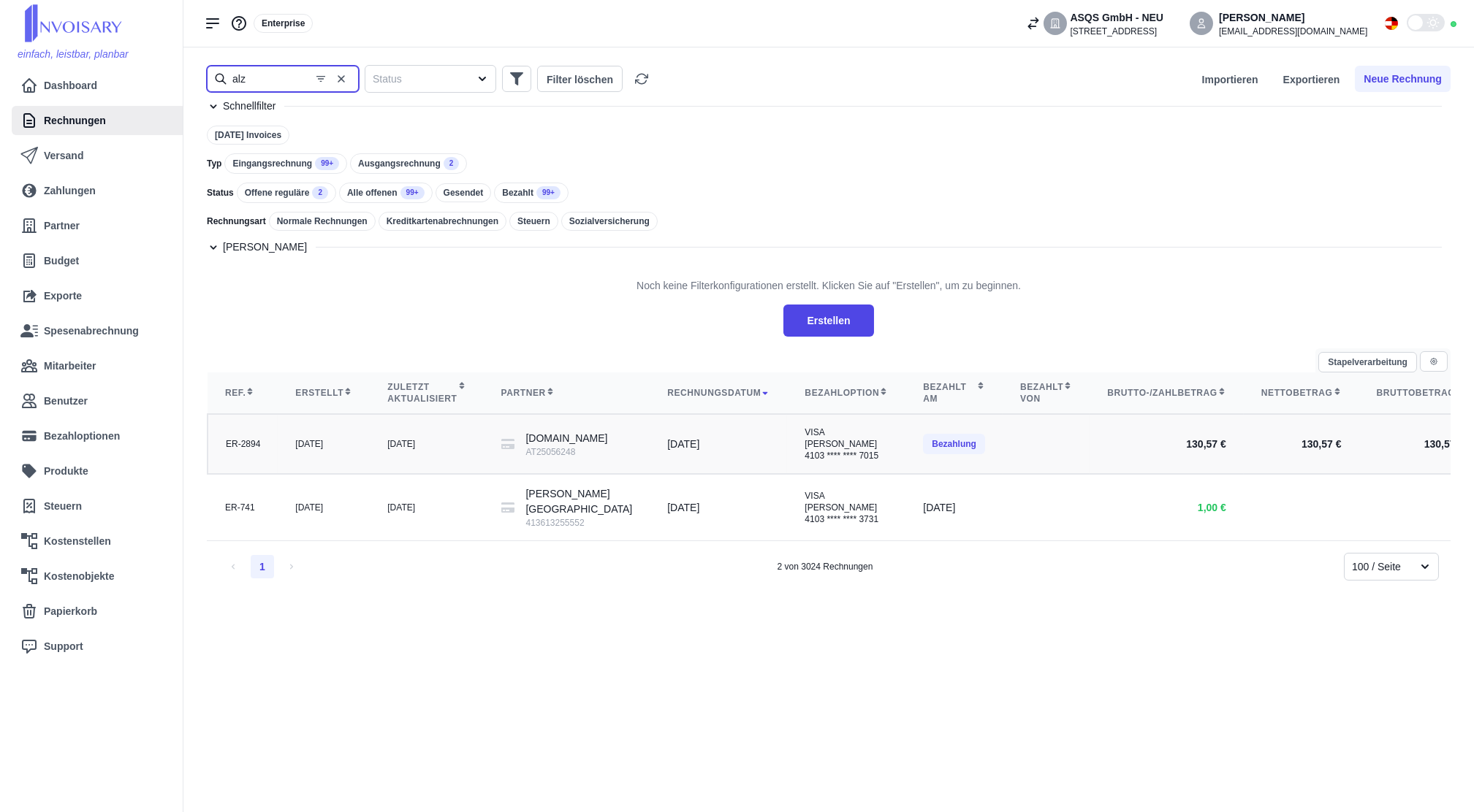
type input "alz"
click at [393, 465] on td "[DATE]" at bounding box center [426, 445] width 113 height 60
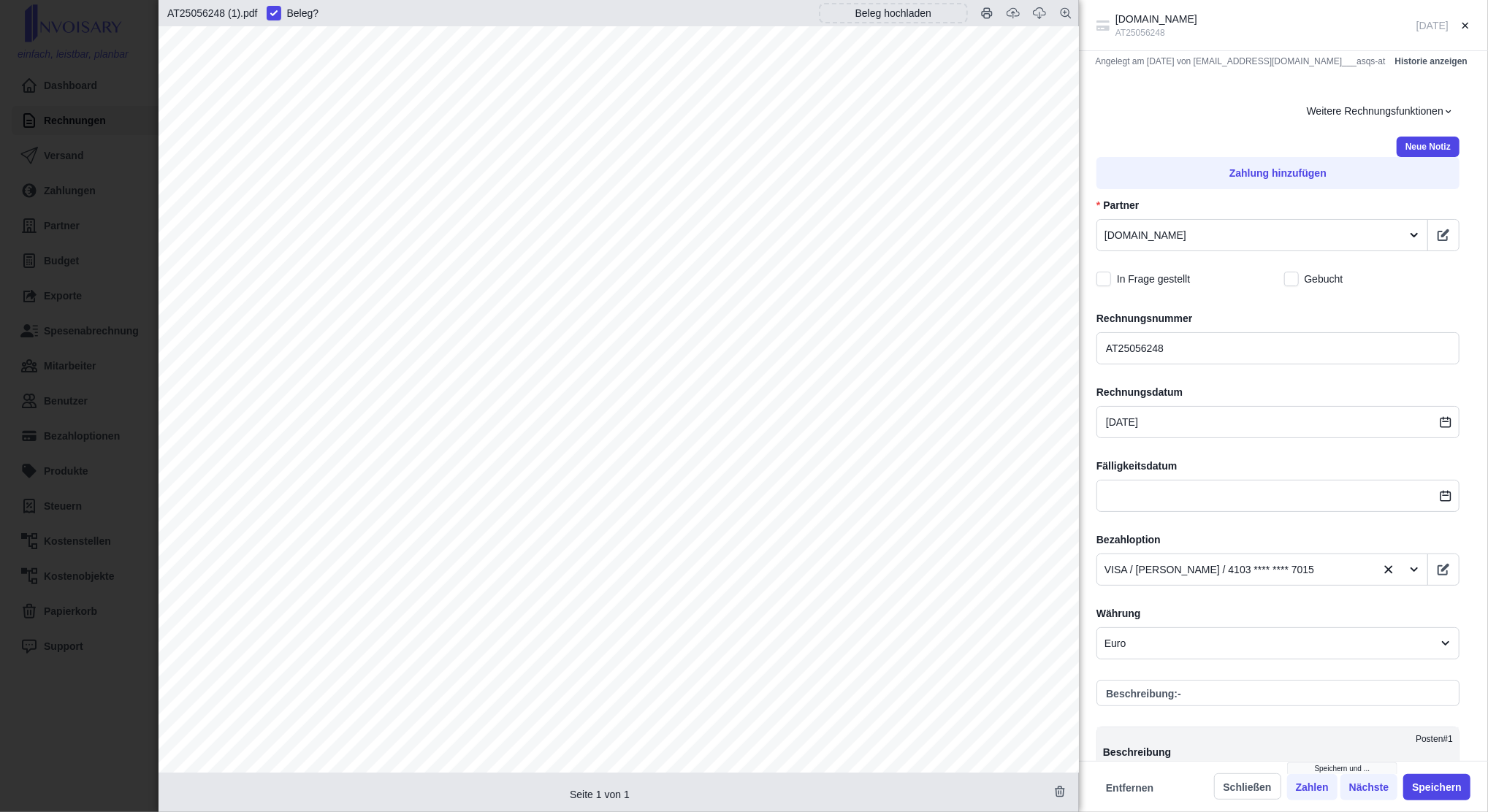
click at [8, 231] on div "[DOMAIN_NAME] AT25056248 [DATE] Angelegt am [DATE] von [EMAIL_ADDRESS][DOMAIN_N…" at bounding box center [744, 406] width 1488 height 812
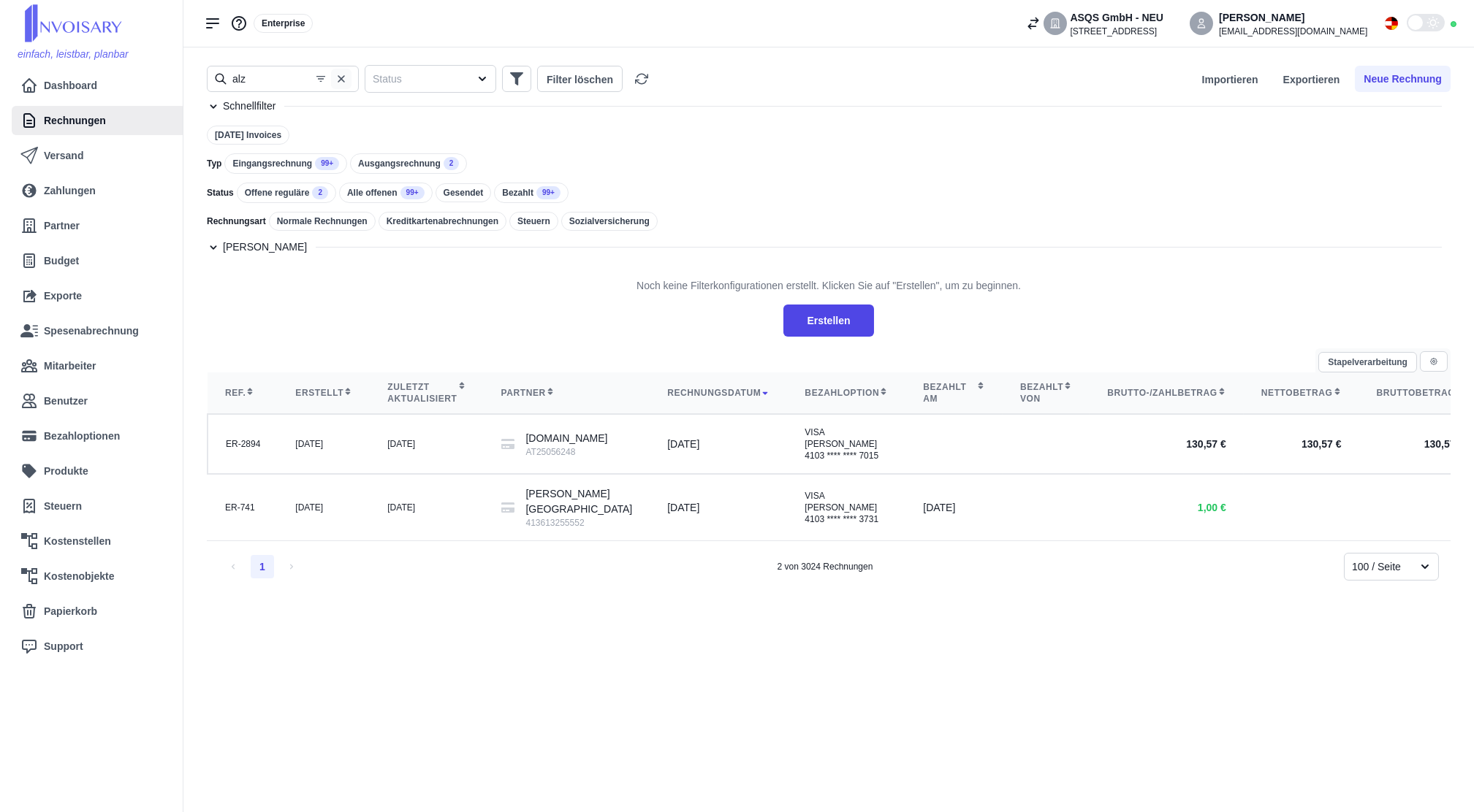
click at [343, 77] on icon "button" at bounding box center [341, 79] width 7 height 7
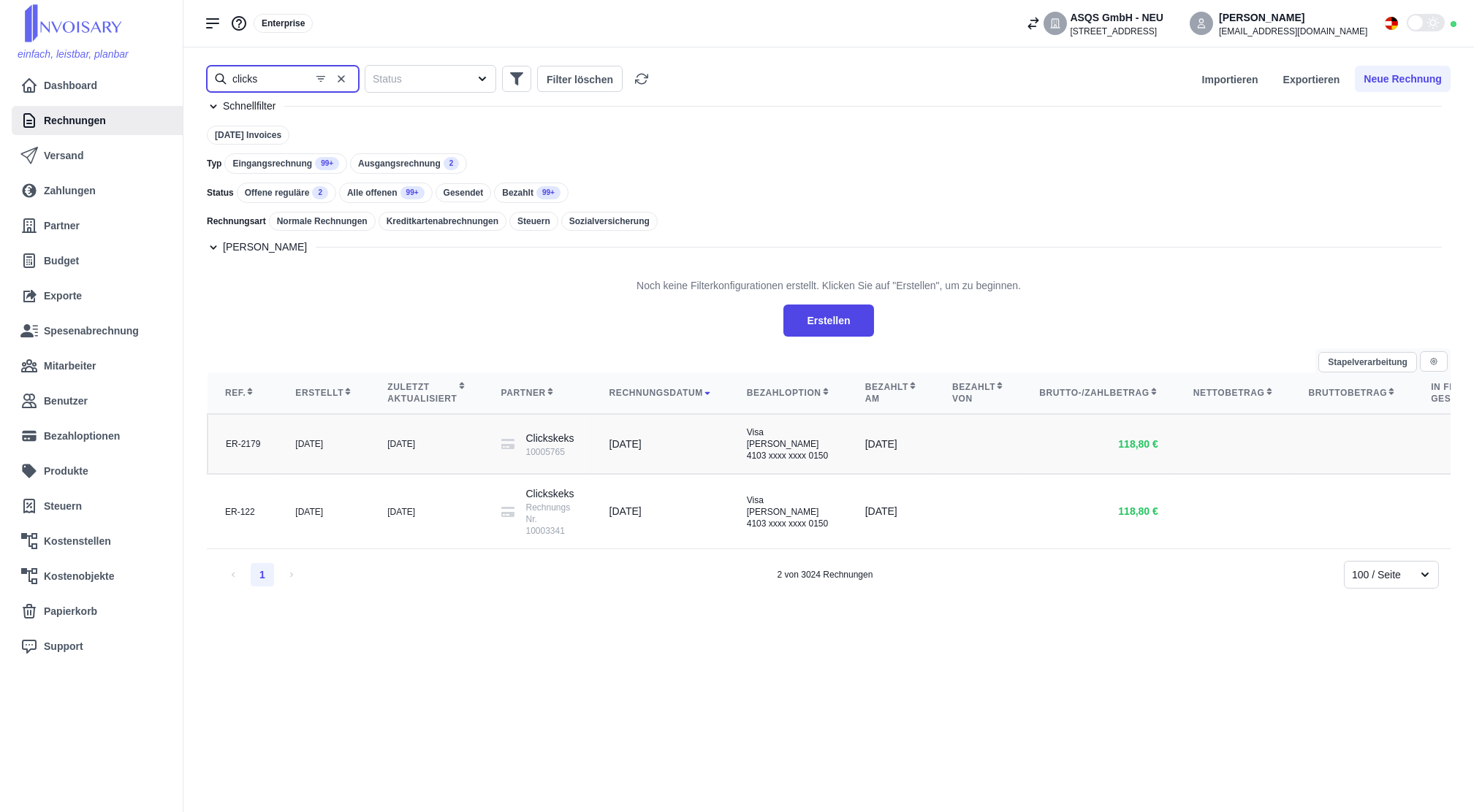
type input "clicks"
click at [394, 461] on td "[DATE]" at bounding box center [426, 445] width 113 height 60
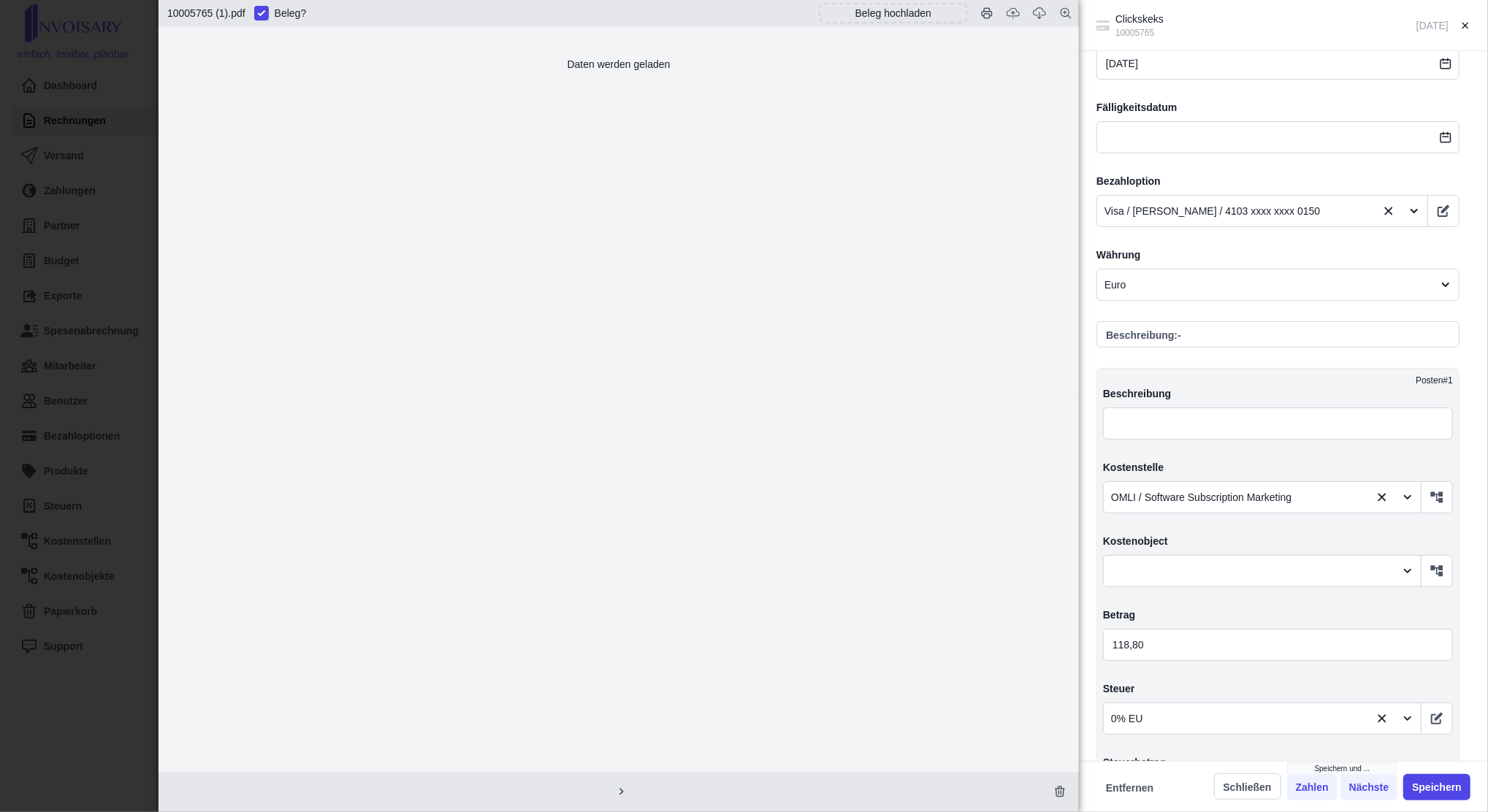
scroll to position [486, 0]
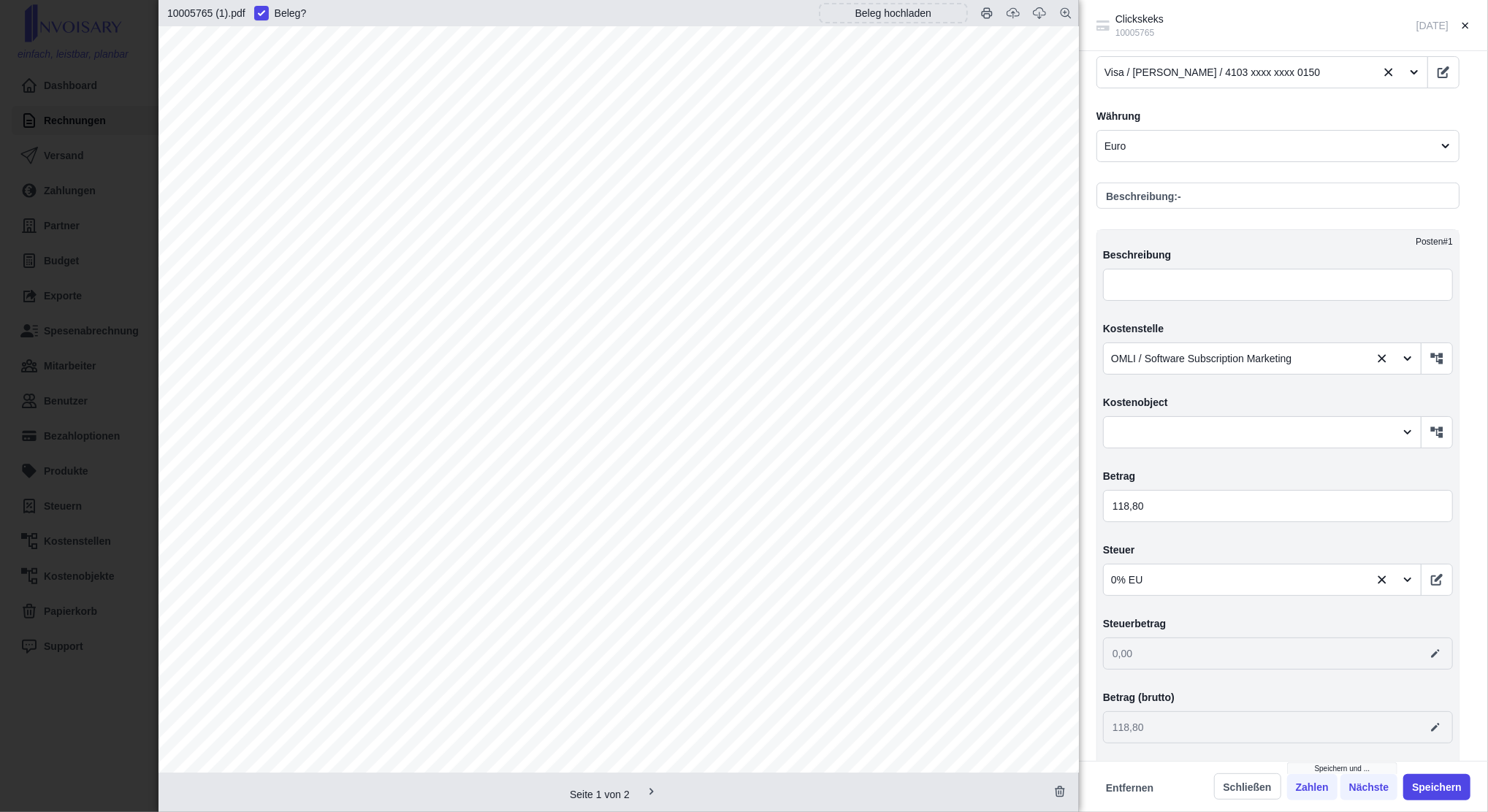
click at [122, 148] on div "Clickskeks 10005765 [DATE] Angelegt am [DATE] von [PERSON_NAME][EMAIL_ADDRESS][…" at bounding box center [744, 406] width 1488 height 812
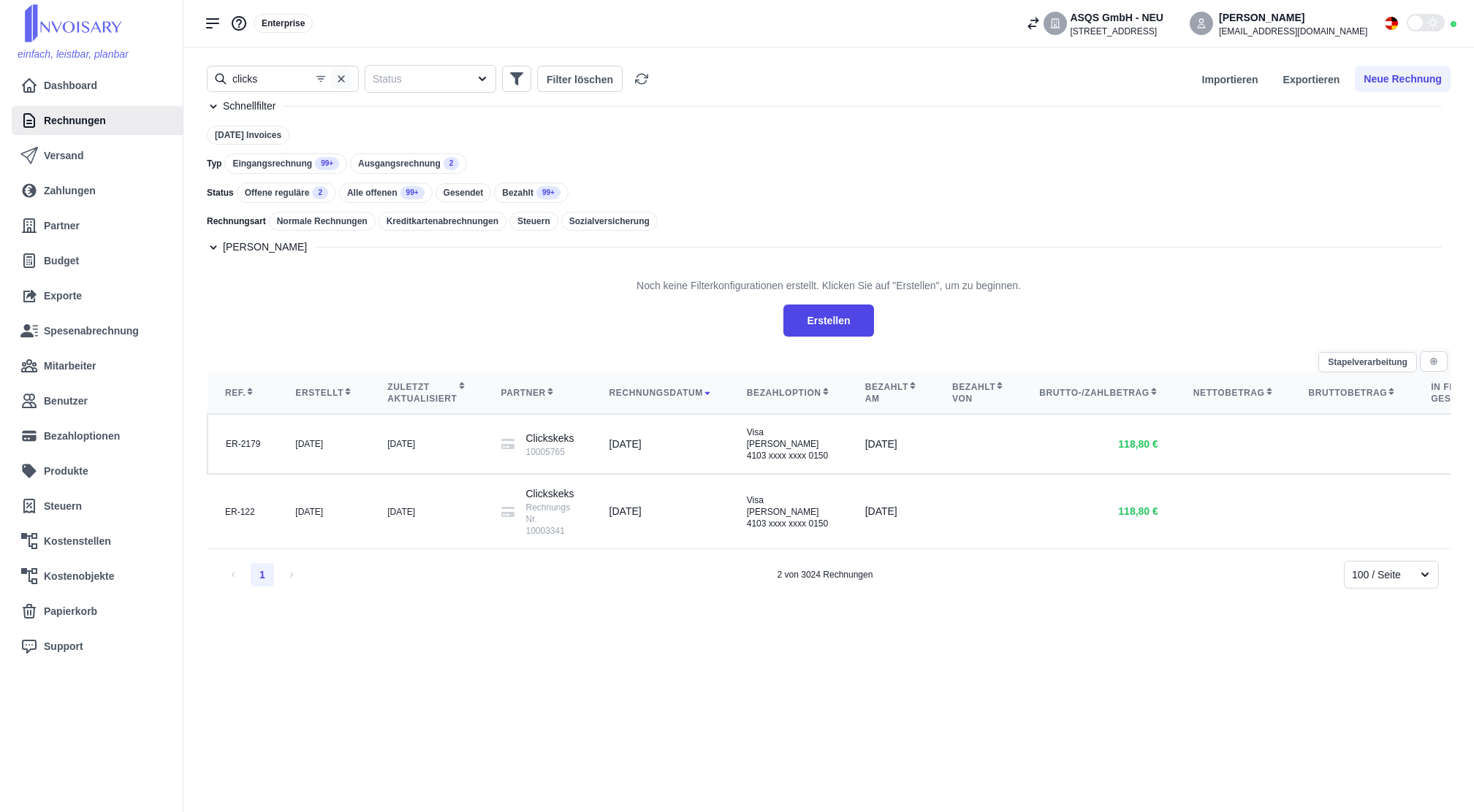
click at [346, 78] on icon "button" at bounding box center [341, 79] width 12 height 12
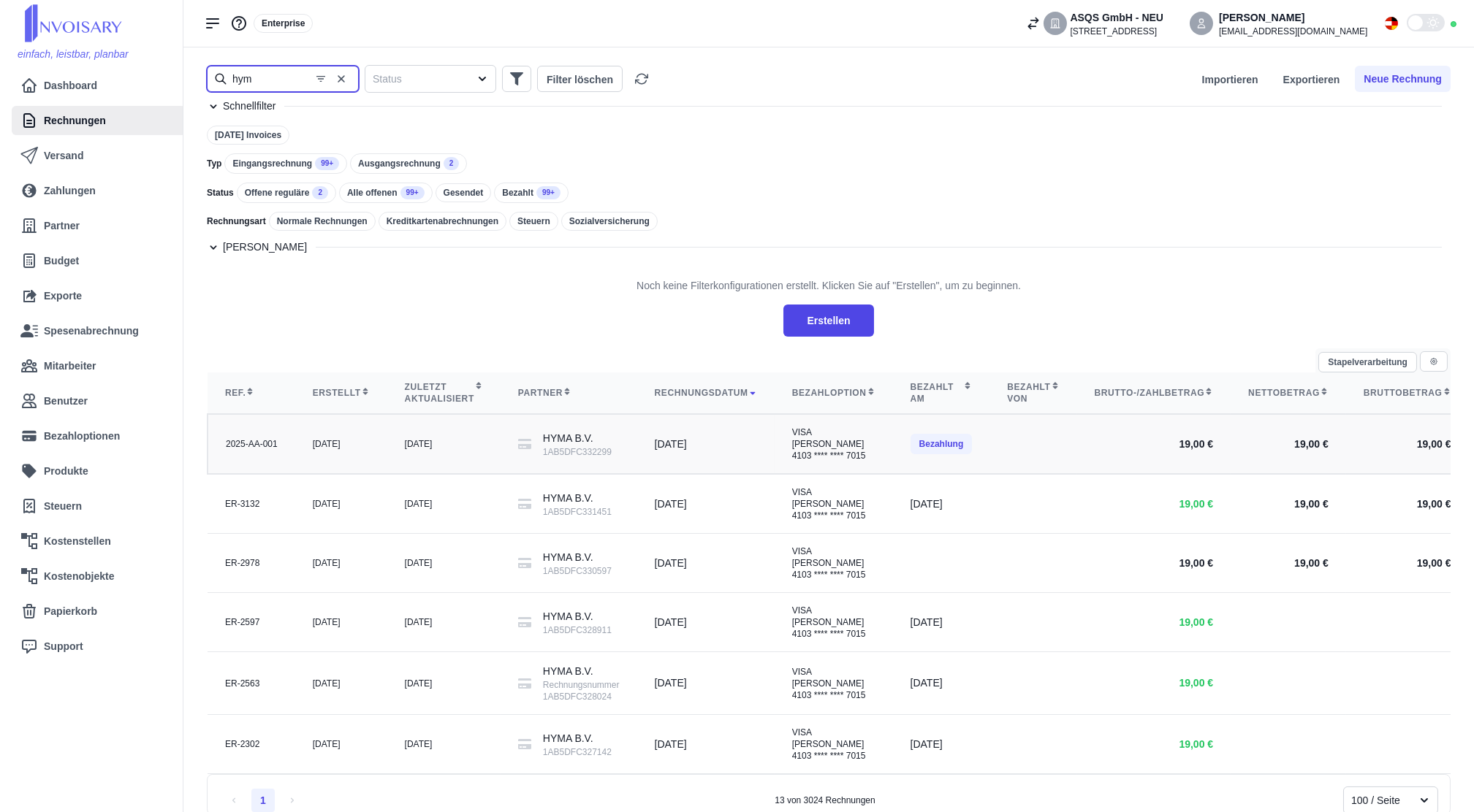
type input "hym"
click at [417, 450] on div "[DATE]" at bounding box center [444, 444] width 78 height 12
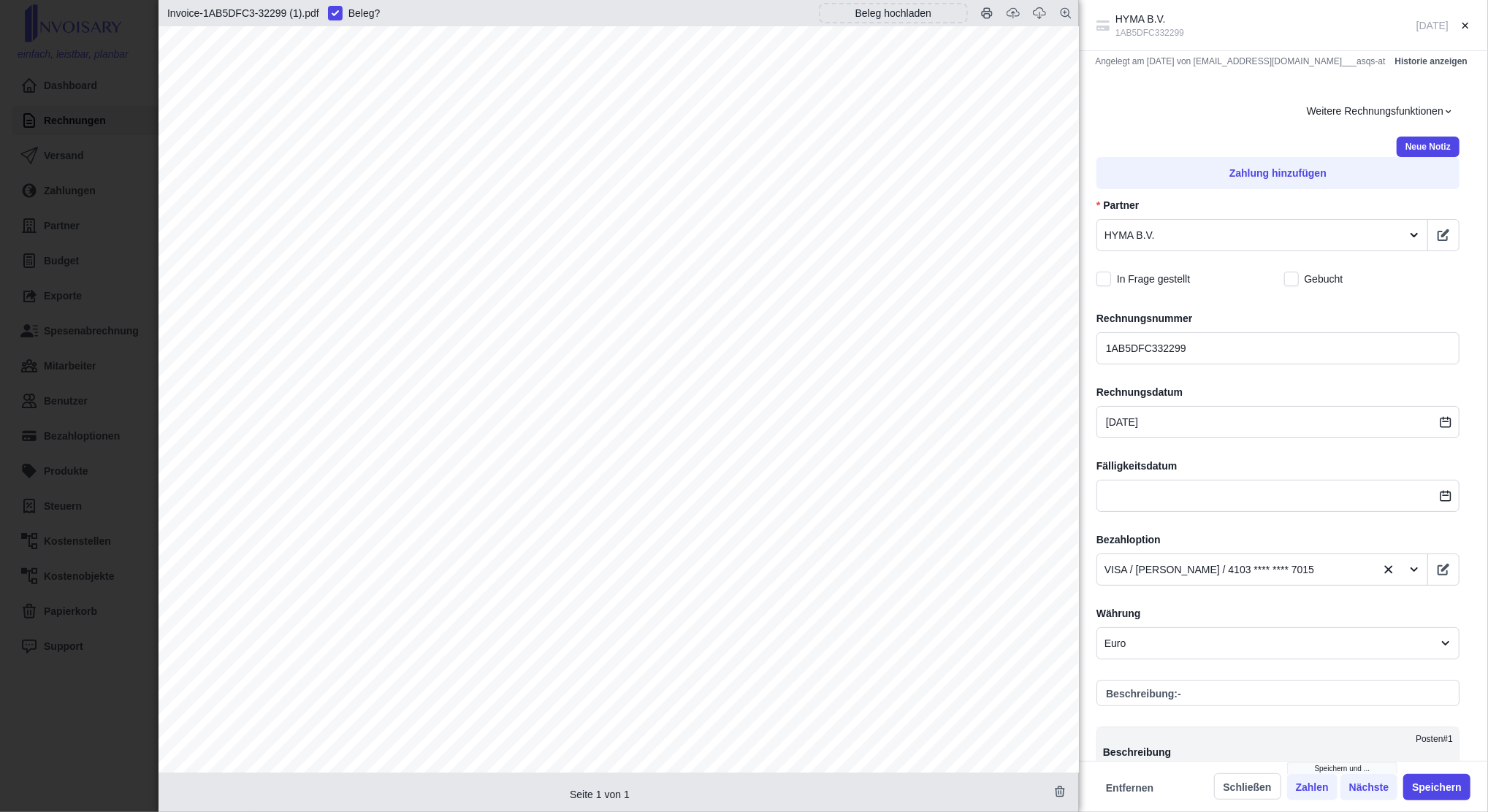
click at [104, 237] on div "[PERSON_NAME] B.V. 1AB5DFC332299 [DATE] Angelegt am [DATE] von [EMAIL_ADDRESS][…" at bounding box center [744, 406] width 1488 height 812
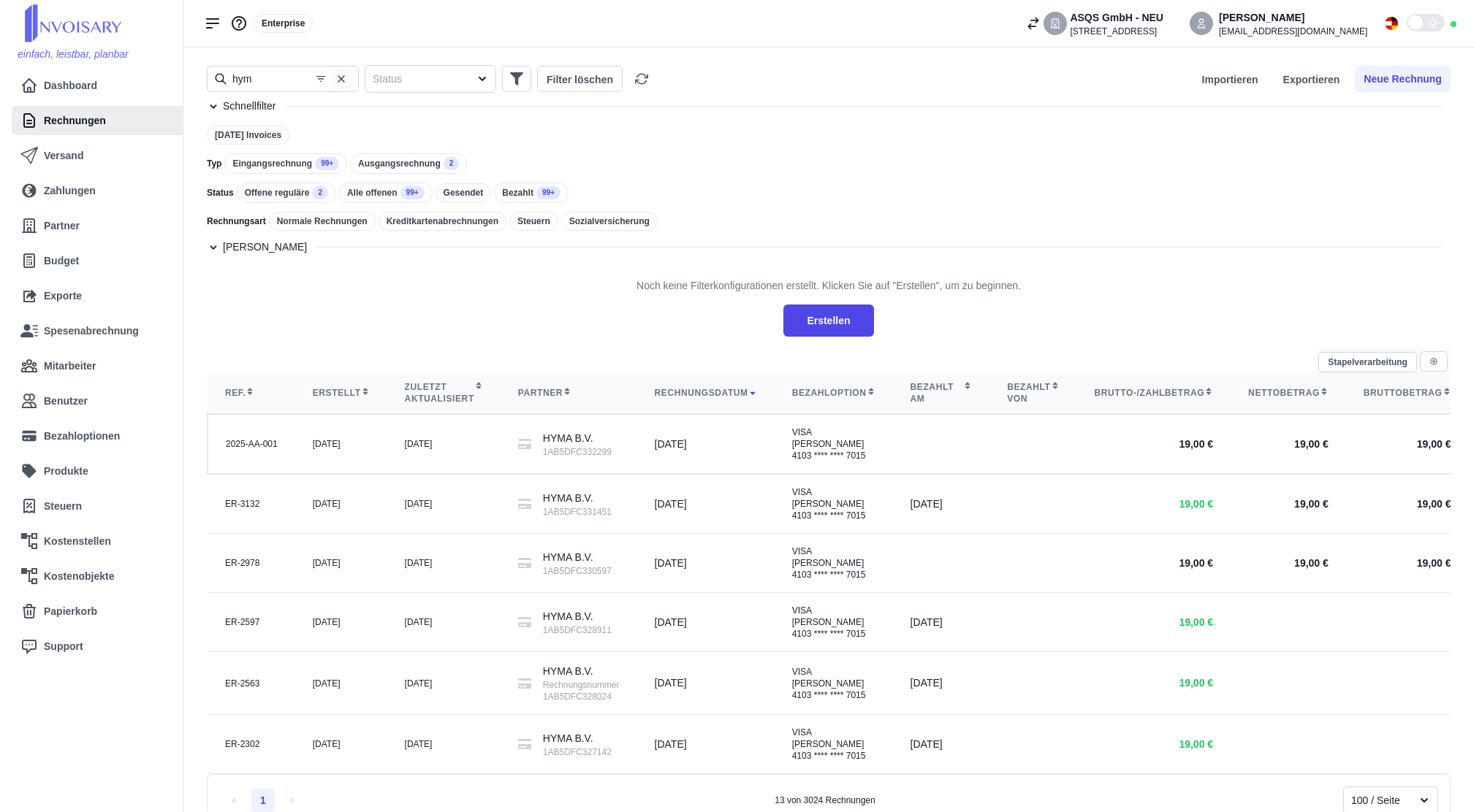
click at [337, 79] on icon "button" at bounding box center [341, 79] width 12 height 12
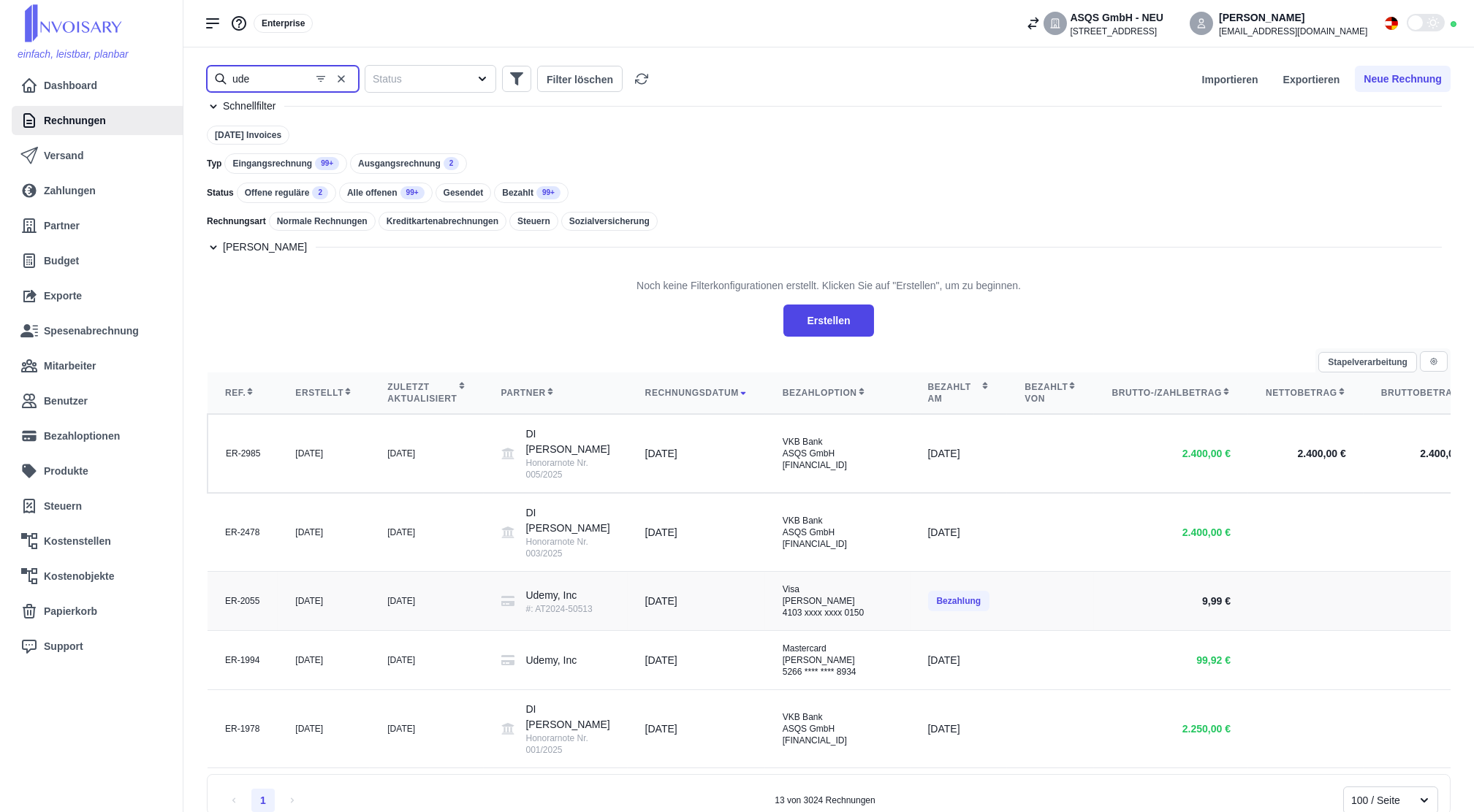
type input "ude"
click at [382, 631] on td "[DATE]" at bounding box center [426, 601] width 113 height 60
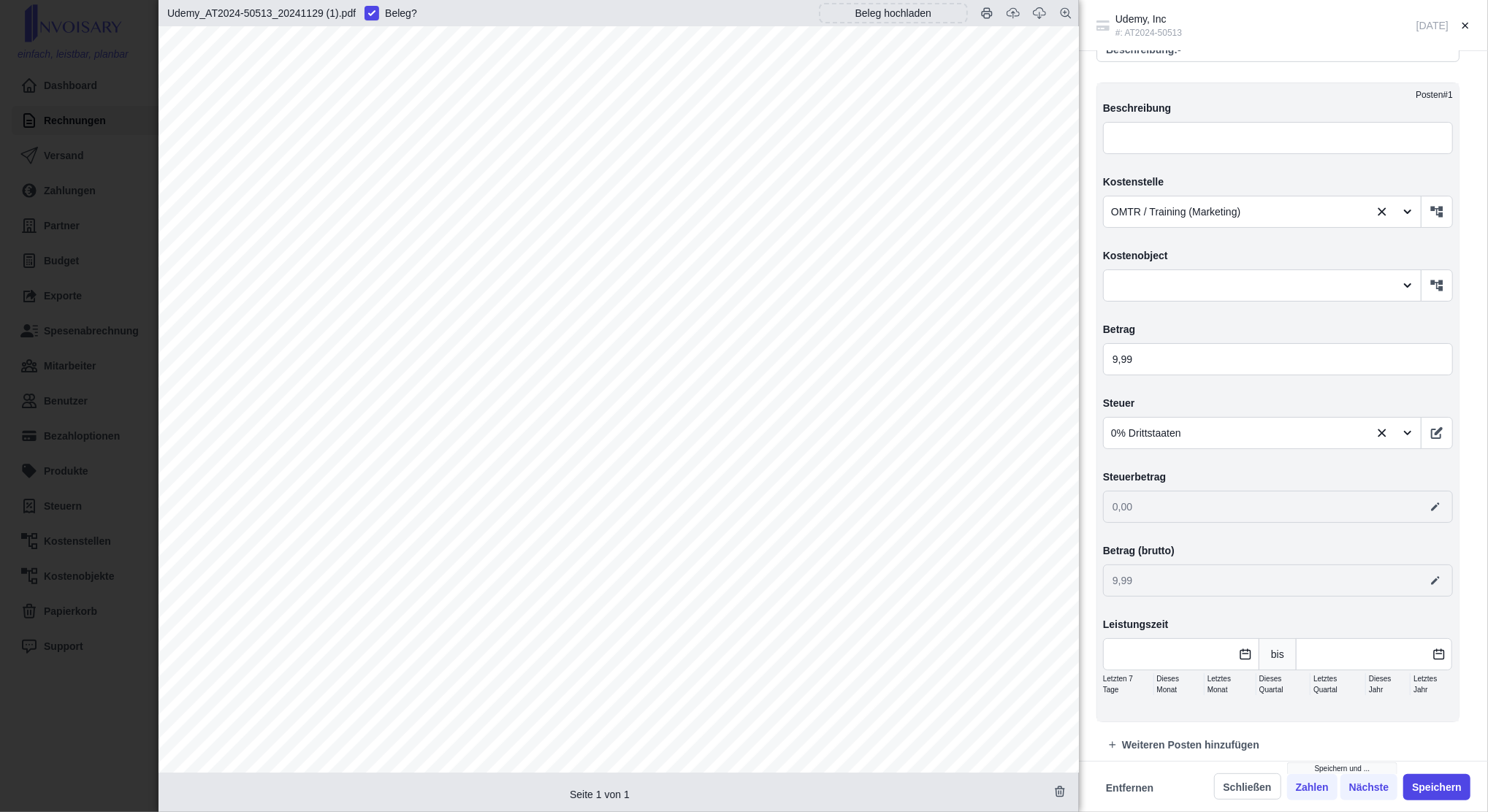
scroll to position [646, 0]
drag, startPoint x: 51, startPoint y: 99, endPoint x: 132, endPoint y: 93, distance: 81.2
click at [50, 100] on div "Udemy, Inc #: AT2024-50513 [DATE] Angelegt am [DATE] von [EMAIL_ADDRESS][DOMAIN…" at bounding box center [744, 406] width 1488 height 812
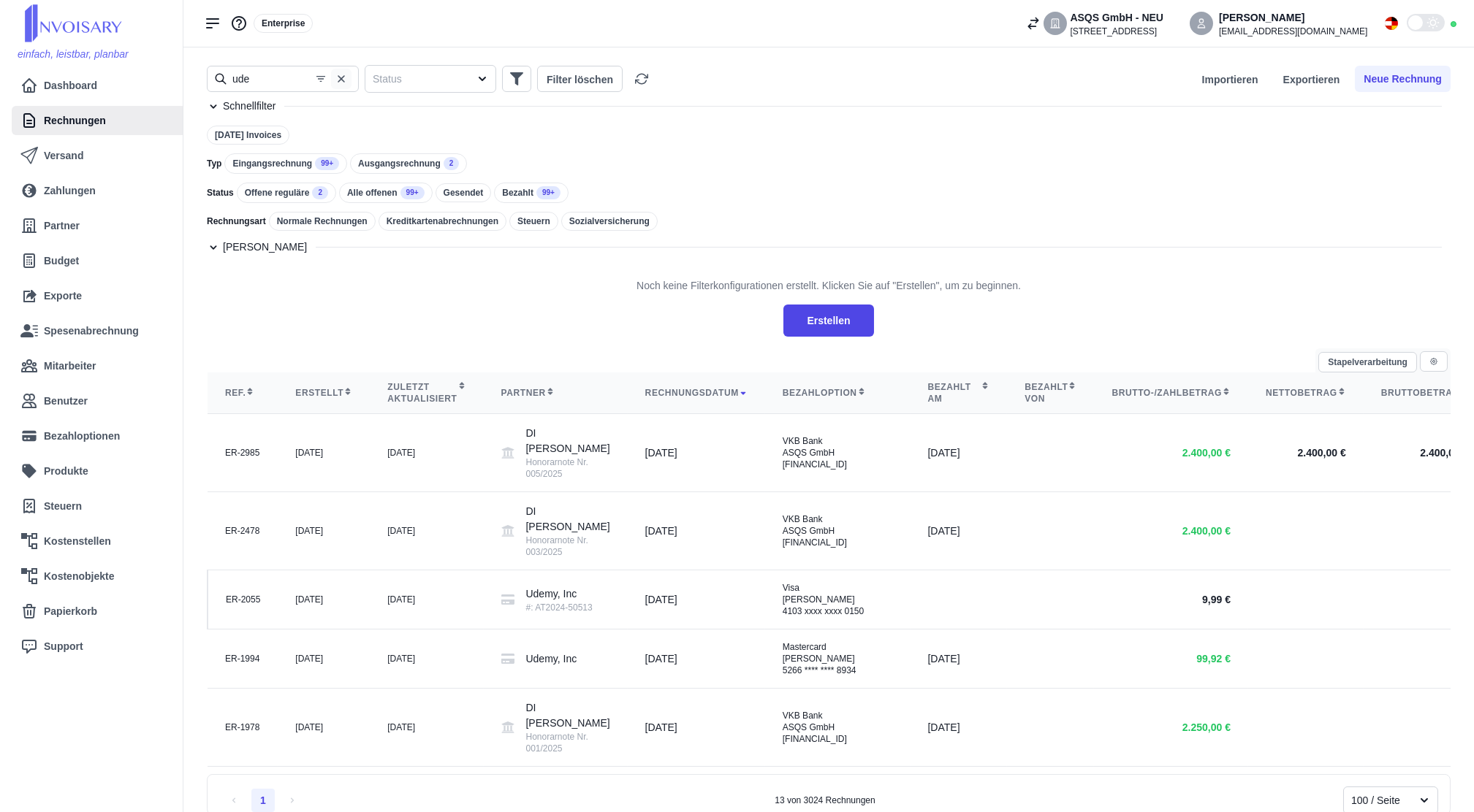
click at [342, 82] on icon "button" at bounding box center [341, 79] width 12 height 12
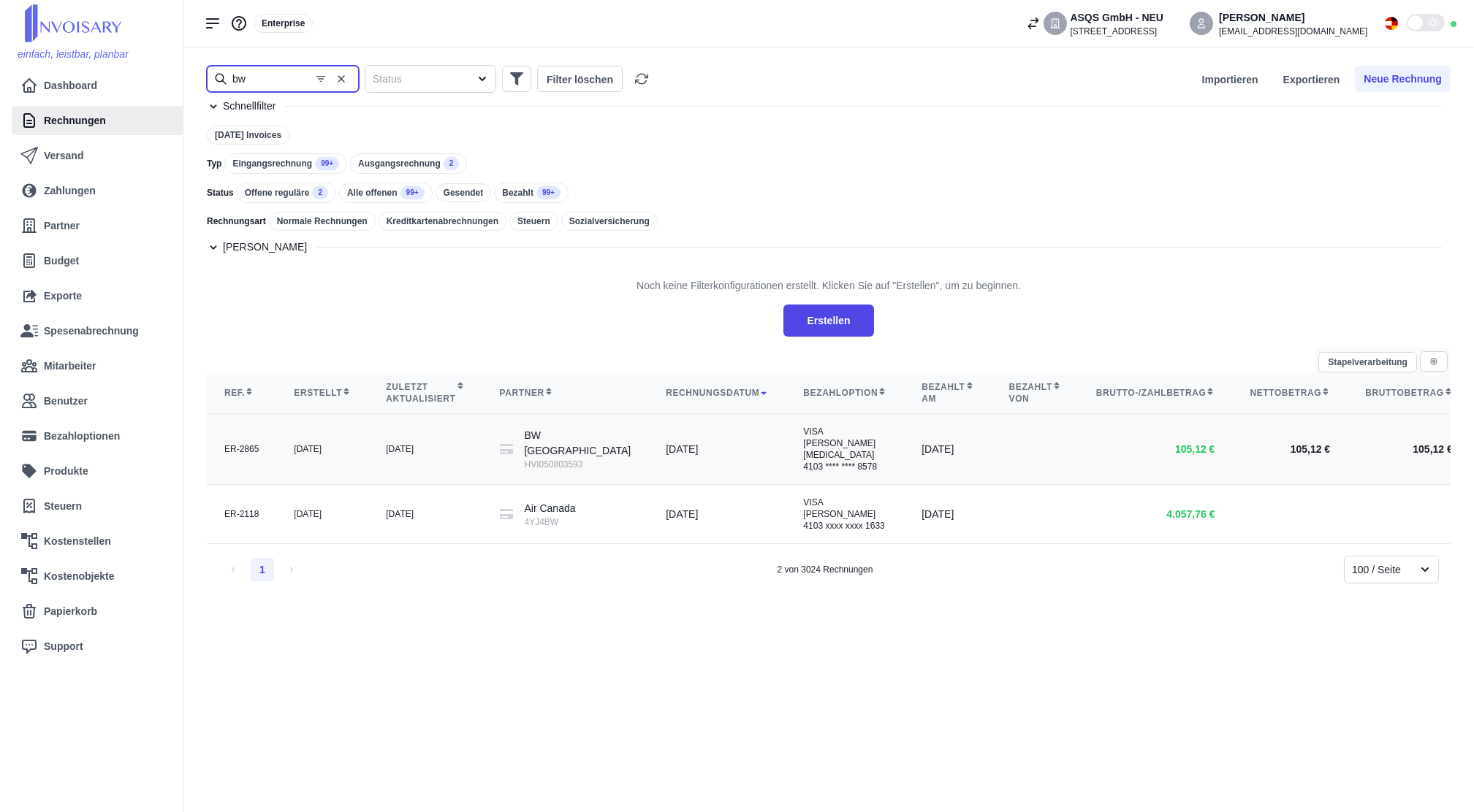
type input "bw"
click at [412, 455] on div "[DATE]" at bounding box center [425, 449] width 78 height 12
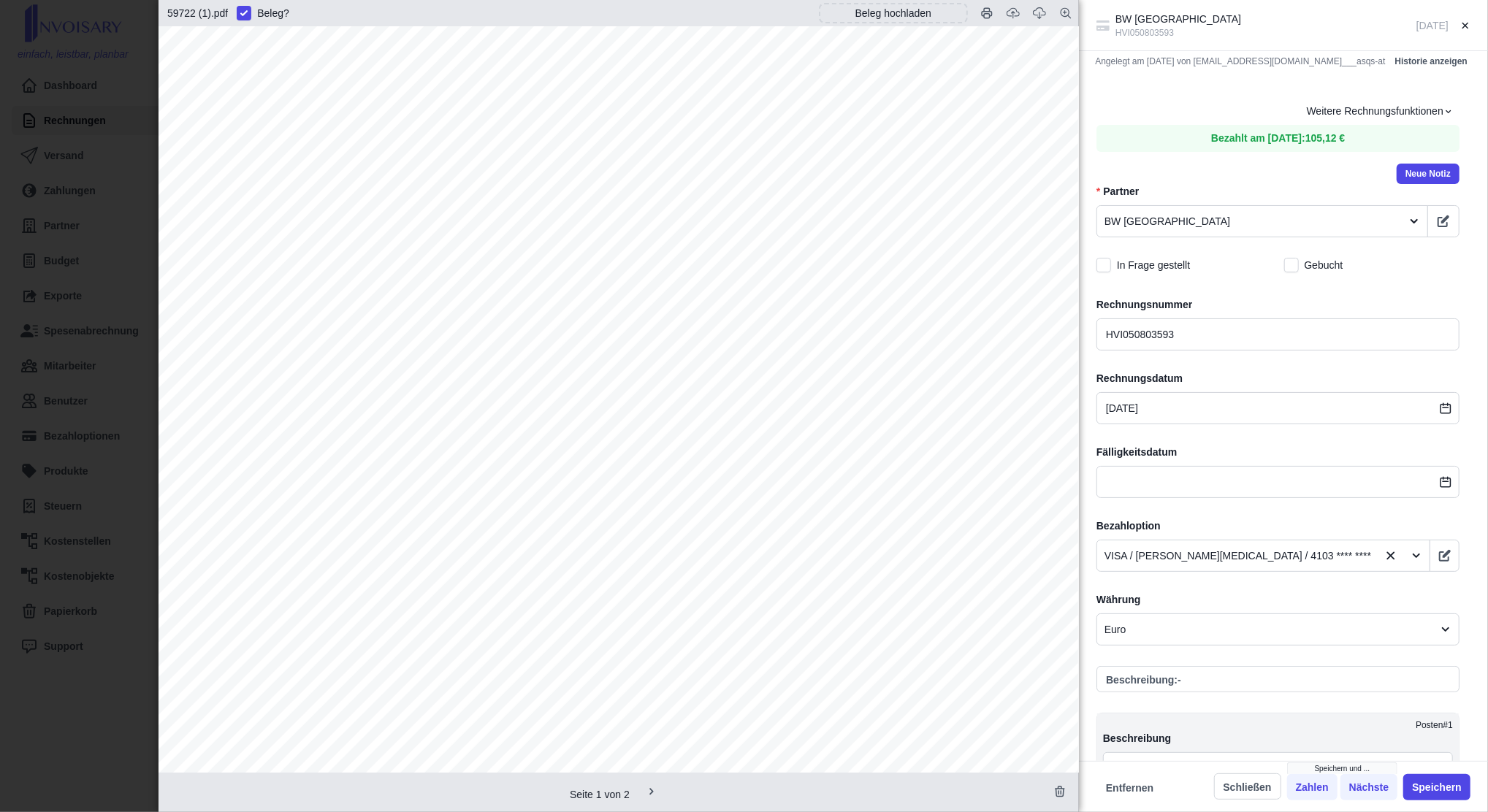
click at [124, 384] on div "[GEOGRAPHIC_DATA] [DATE] Angelegt am [DATE] von [EMAIL_ADDRESS][DOMAIN_NAME]___…" at bounding box center [744, 406] width 1488 height 812
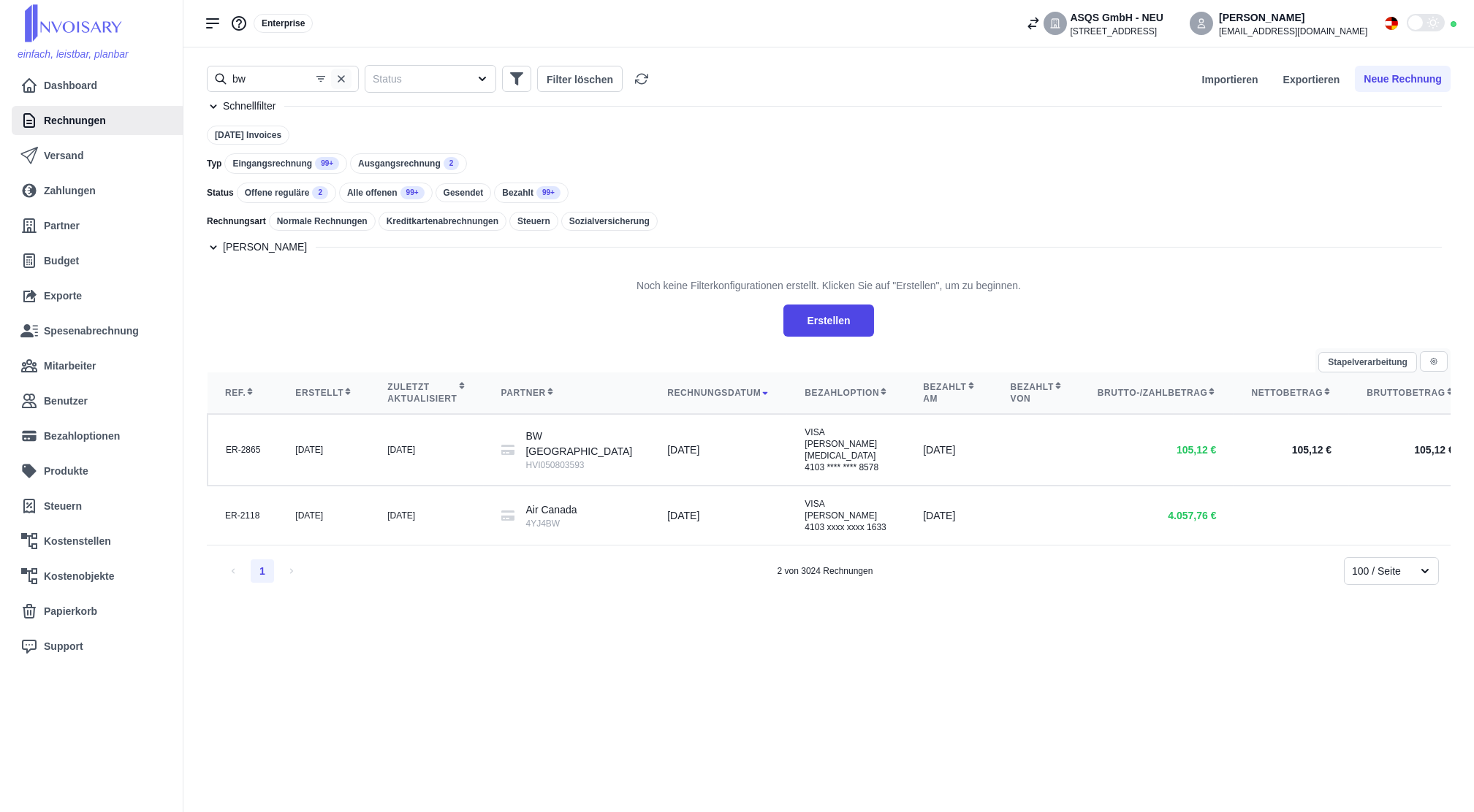
click at [341, 82] on icon "button" at bounding box center [341, 79] width 12 height 12
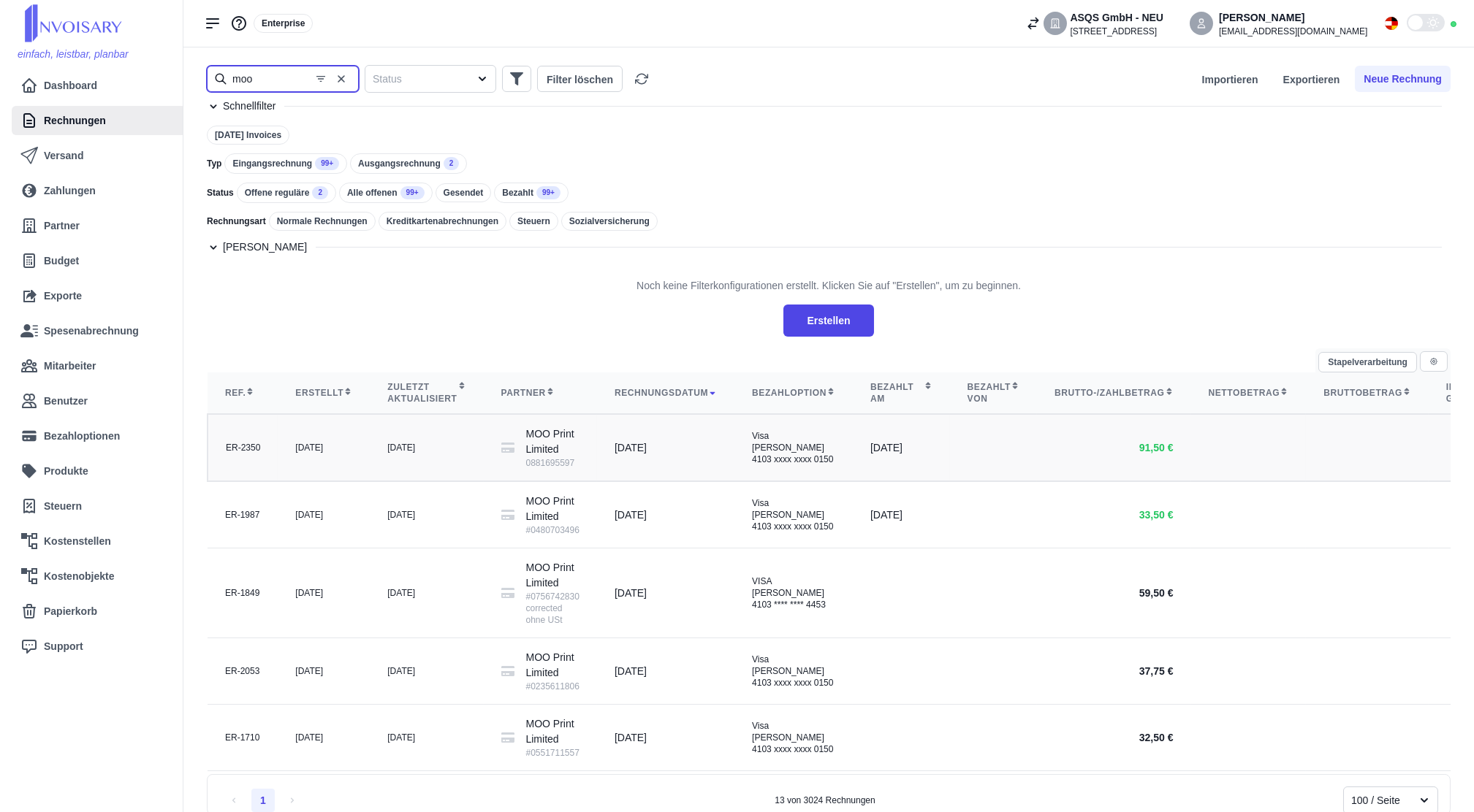
type input "moo"
click at [440, 453] on div "[DATE]" at bounding box center [426, 448] width 78 height 12
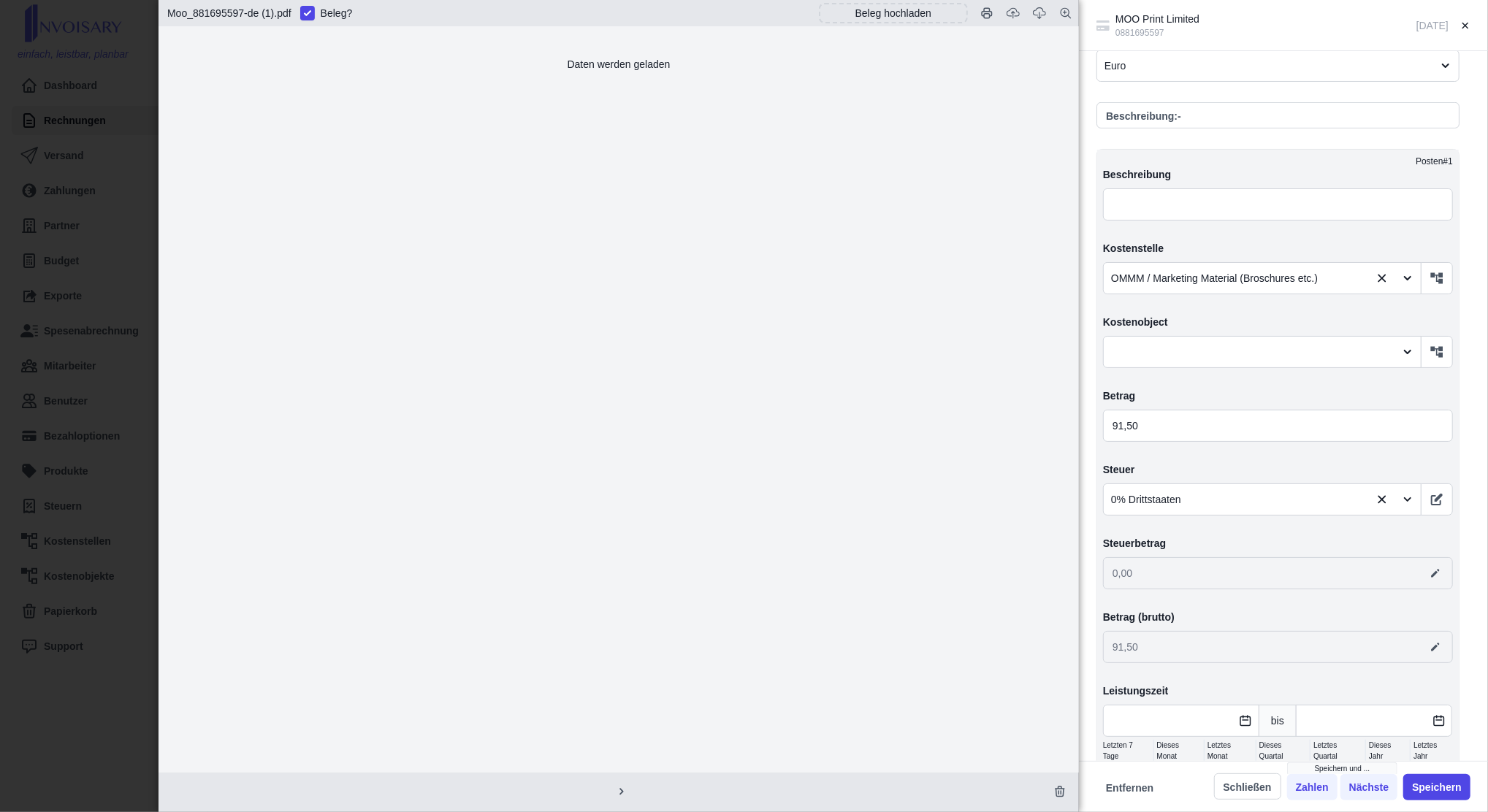
scroll to position [584, 0]
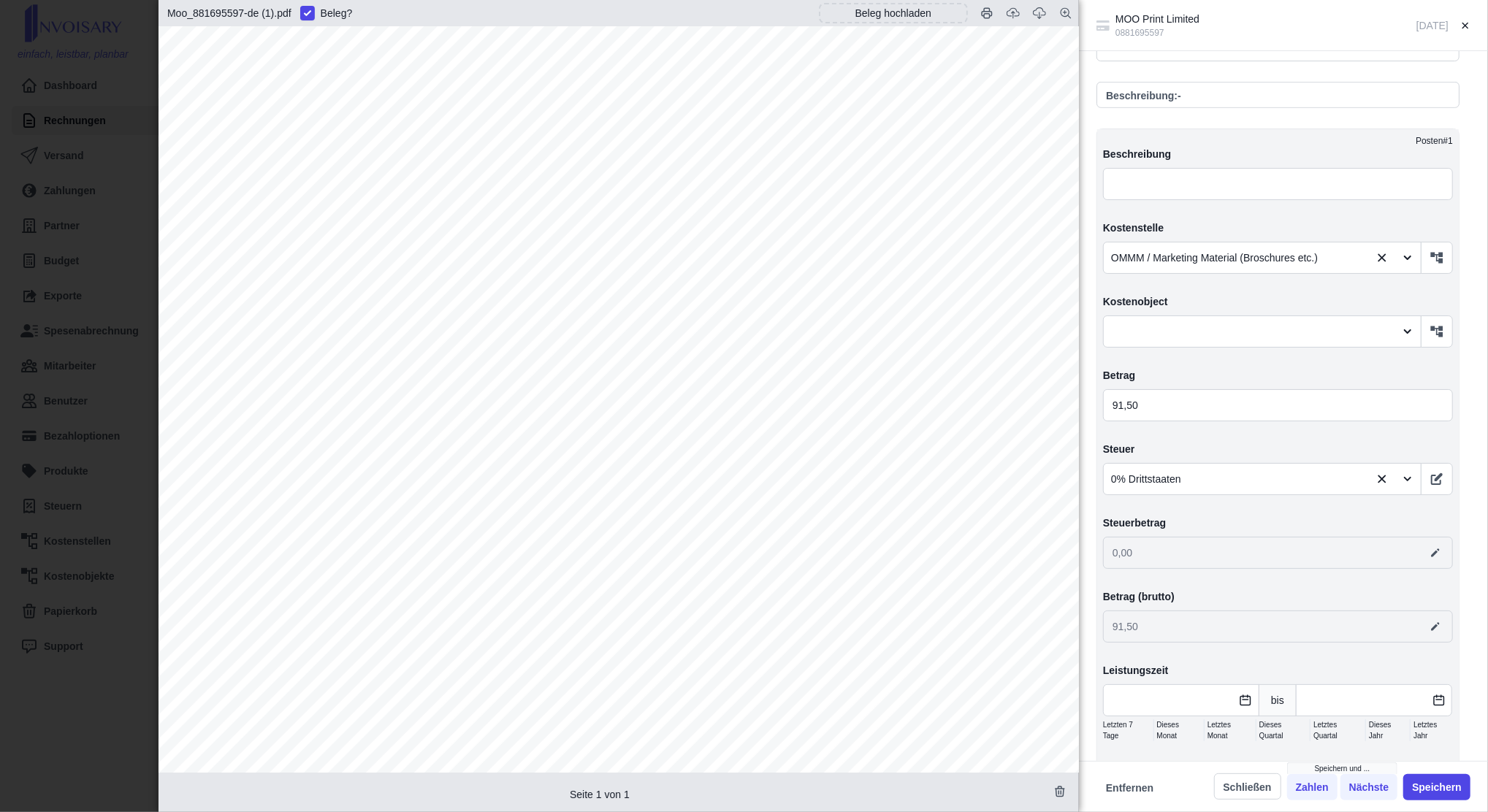
click at [104, 182] on div "MOO Print Limited 0881695597 [DATE] Angelegt am [DATE] von [EMAIL_ADDRESS][DOMA…" at bounding box center [744, 406] width 1488 height 812
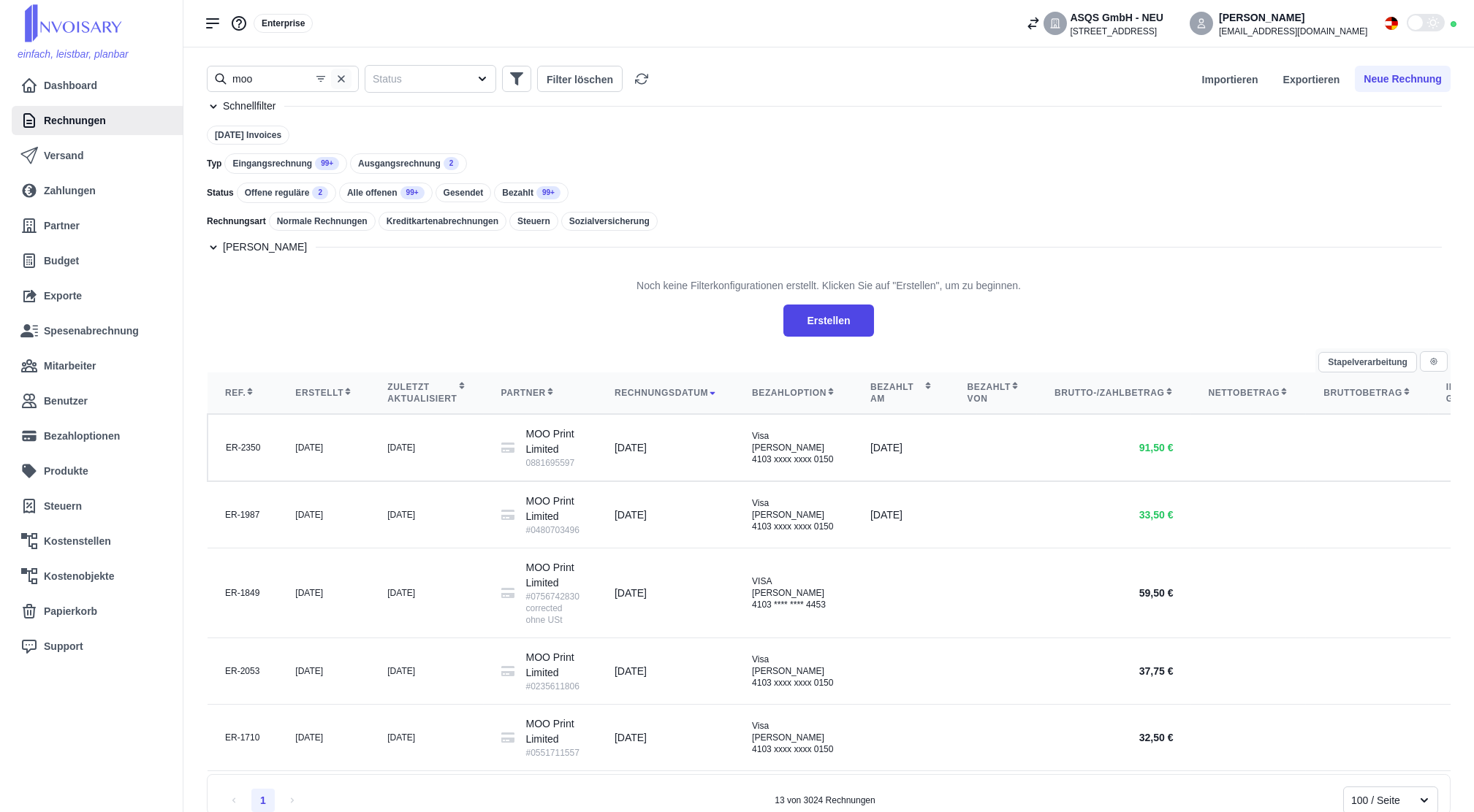
click at [346, 73] on icon "button" at bounding box center [341, 79] width 12 height 12
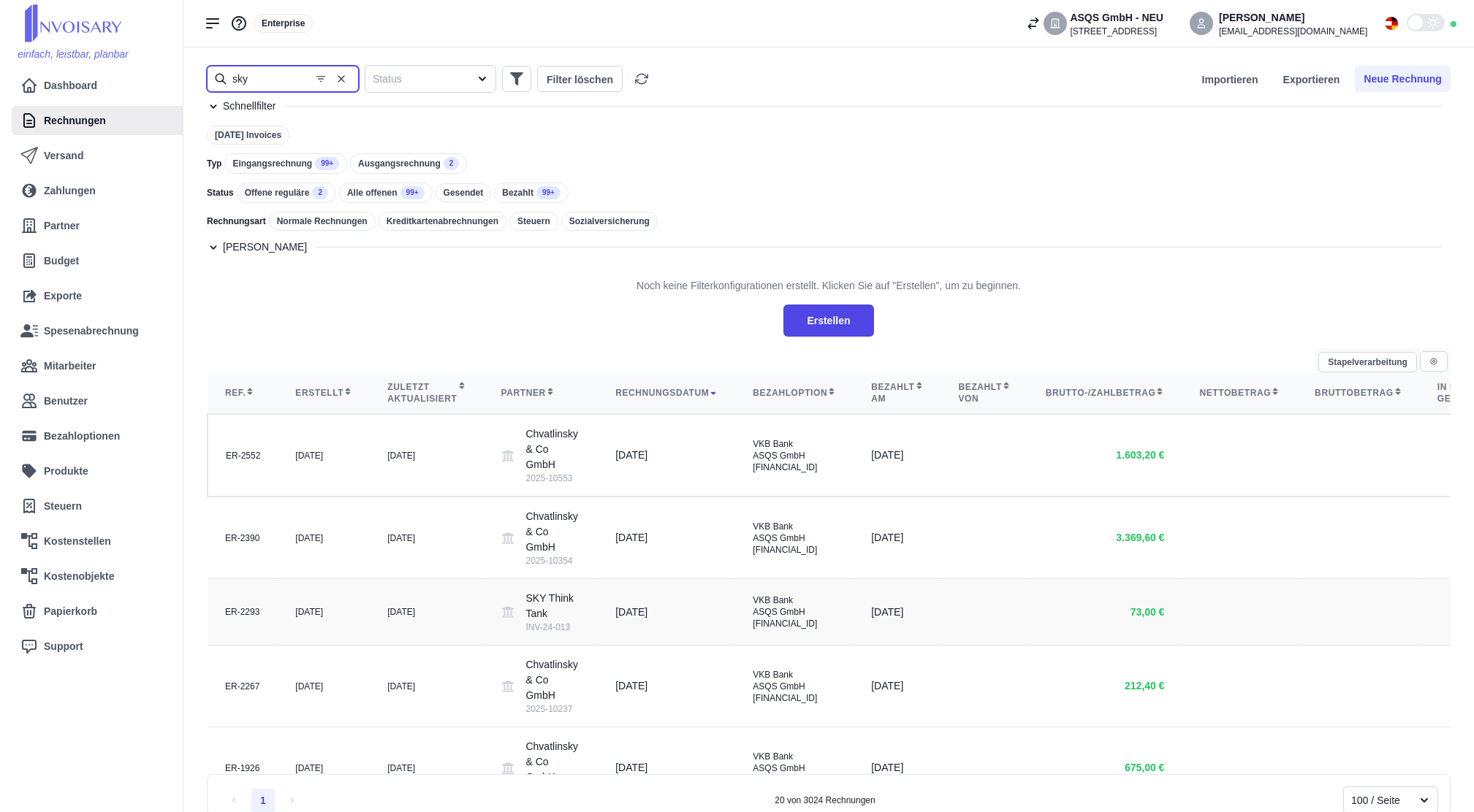
type input "sky"
click at [437, 618] on div "[DATE]" at bounding box center [426, 612] width 78 height 12
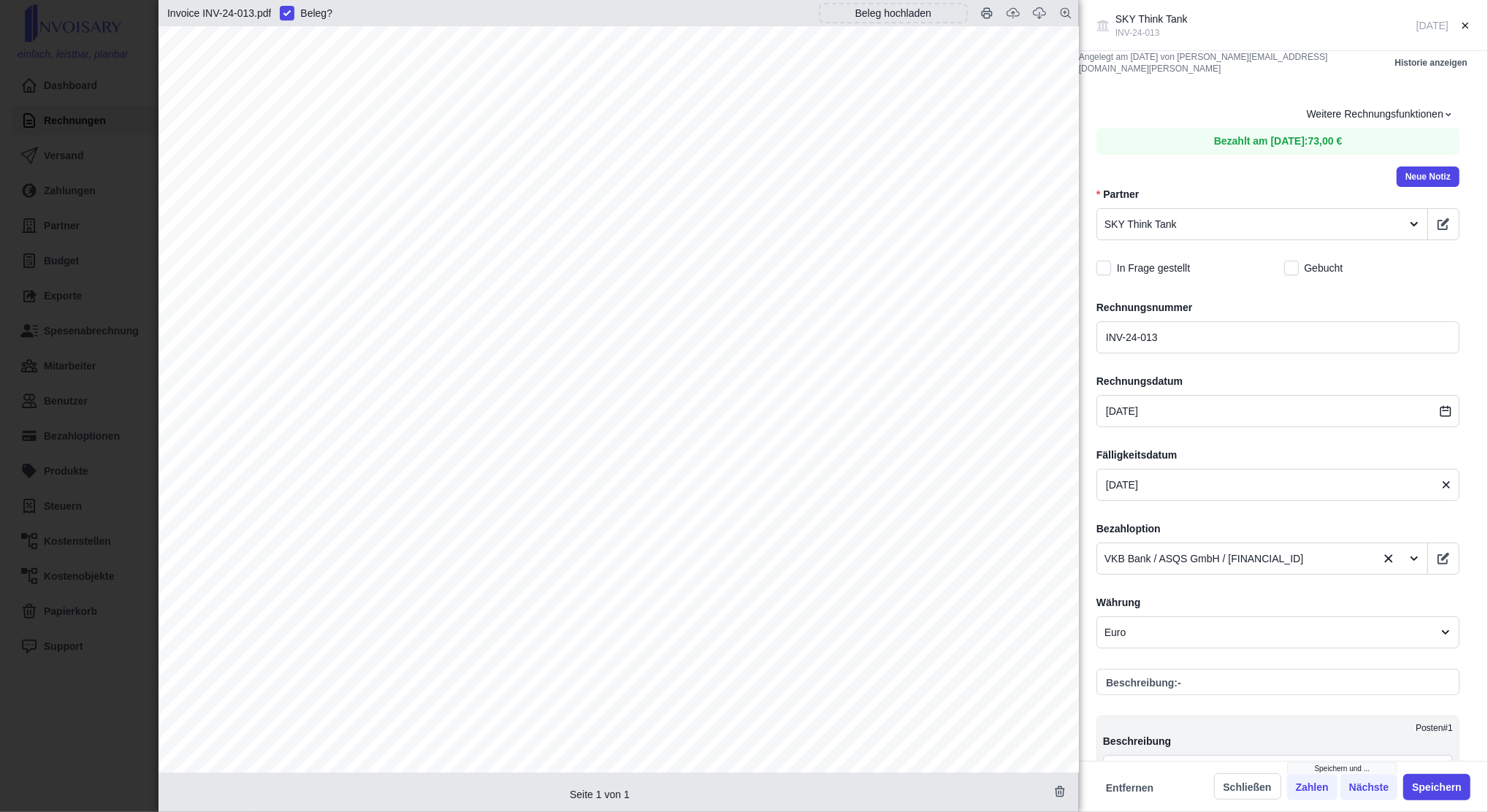
click at [101, 341] on div "SKY Think Tank INV-24-013 [DATE] Angelegt am [DATE] von [PERSON_NAME][EMAIL_ADD…" at bounding box center [744, 406] width 1488 height 812
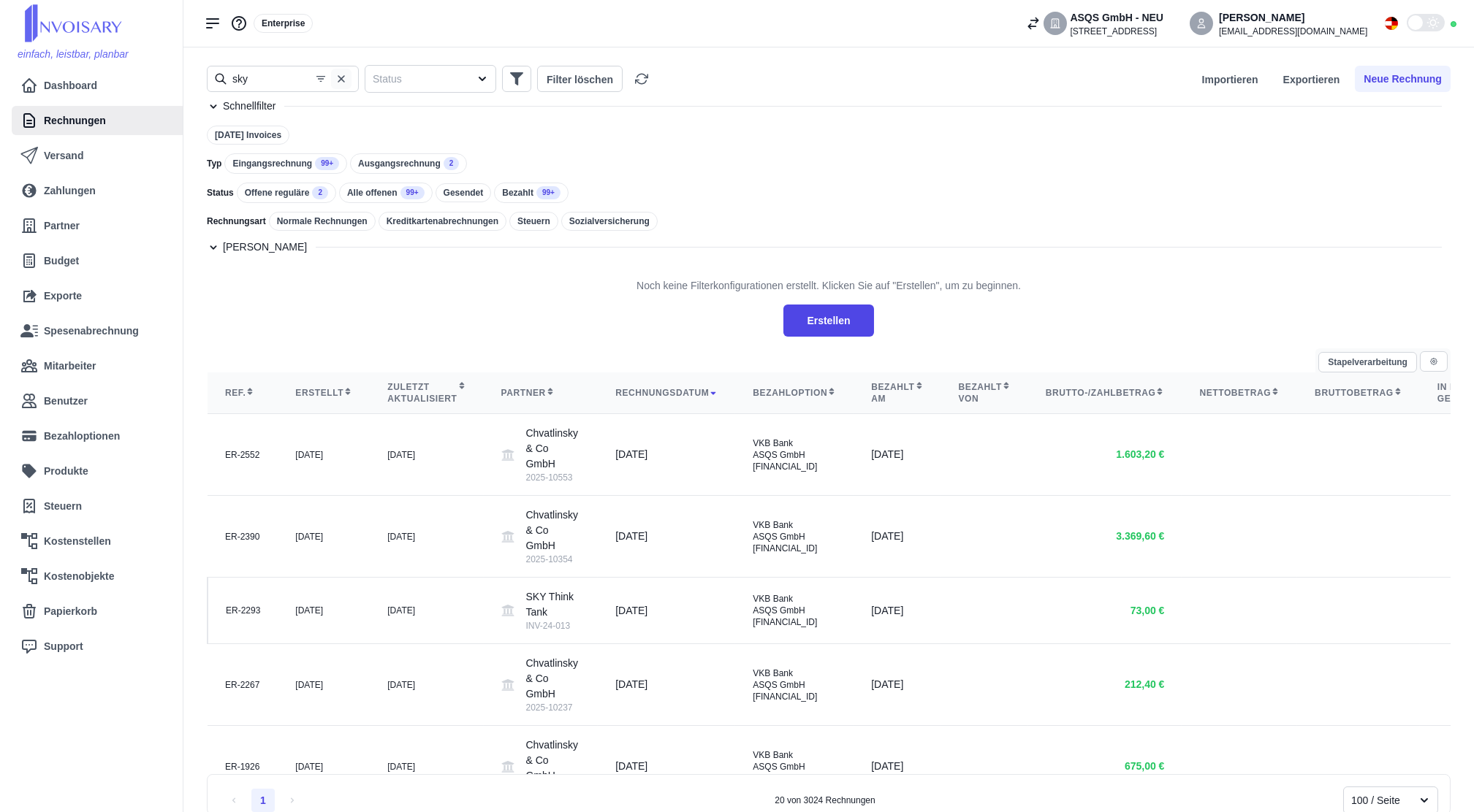
click at [340, 79] on icon "button" at bounding box center [341, 79] width 7 height 7
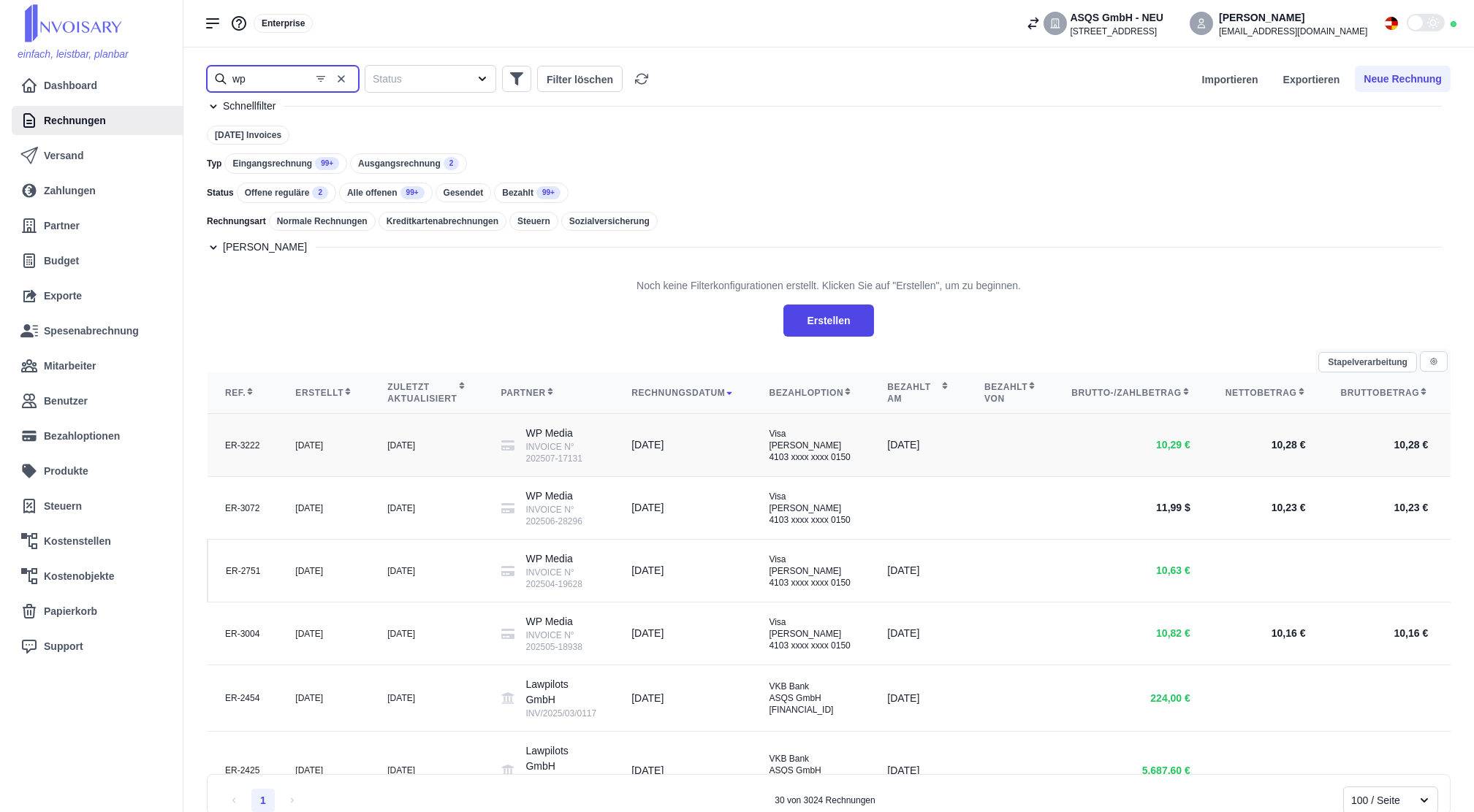
type input "wp"
click at [501, 452] on icon at bounding box center [508, 445] width 13 height 13
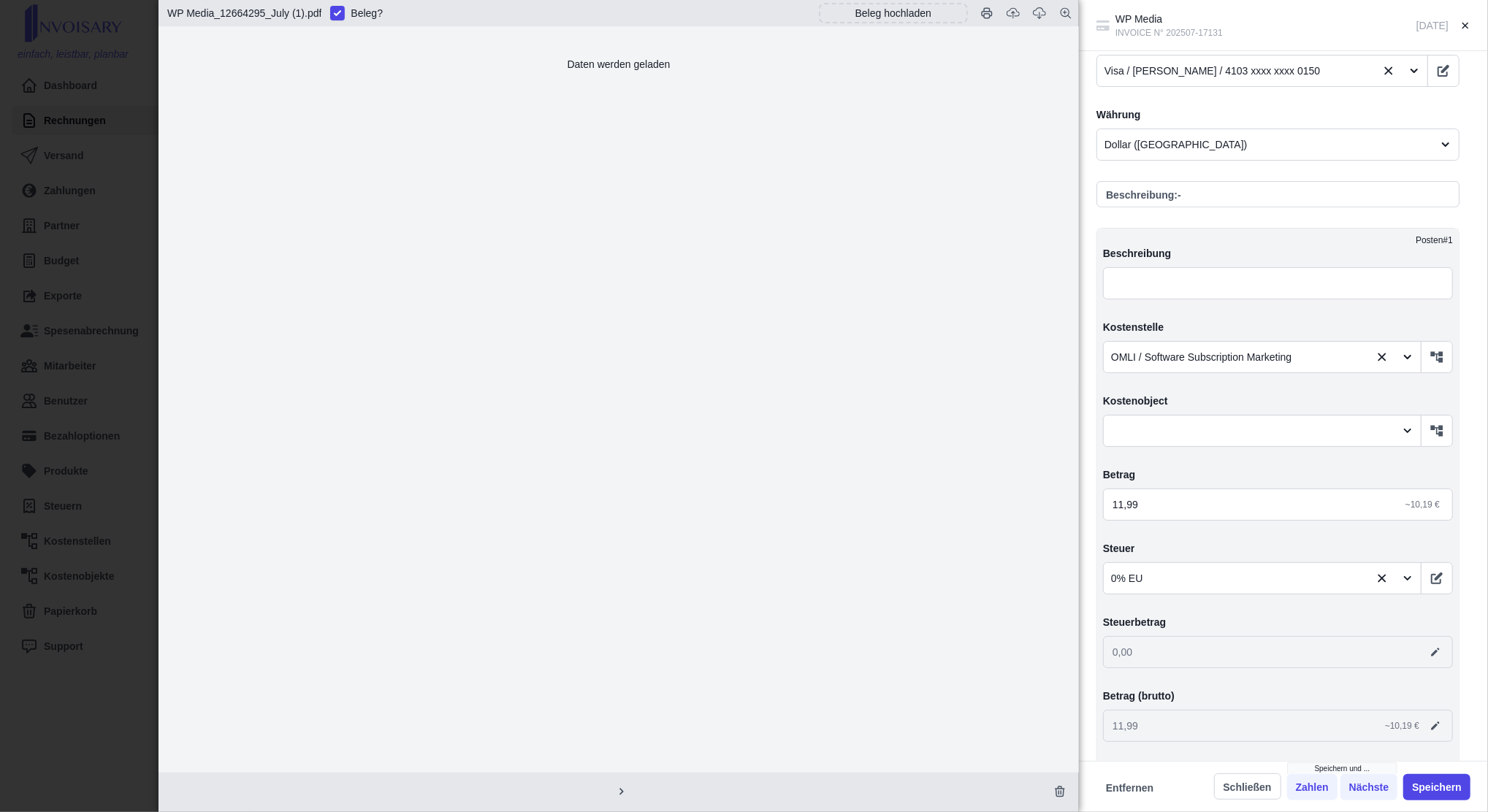
scroll to position [486, 0]
drag, startPoint x: 127, startPoint y: 138, endPoint x: 140, endPoint y: 132, distance: 14.3
click at [126, 138] on div "WP Media INVOICE N° 202507-17131 [DATE] Angelegt am [DATE] von [EMAIL_ADDRESS][…" at bounding box center [744, 406] width 1488 height 812
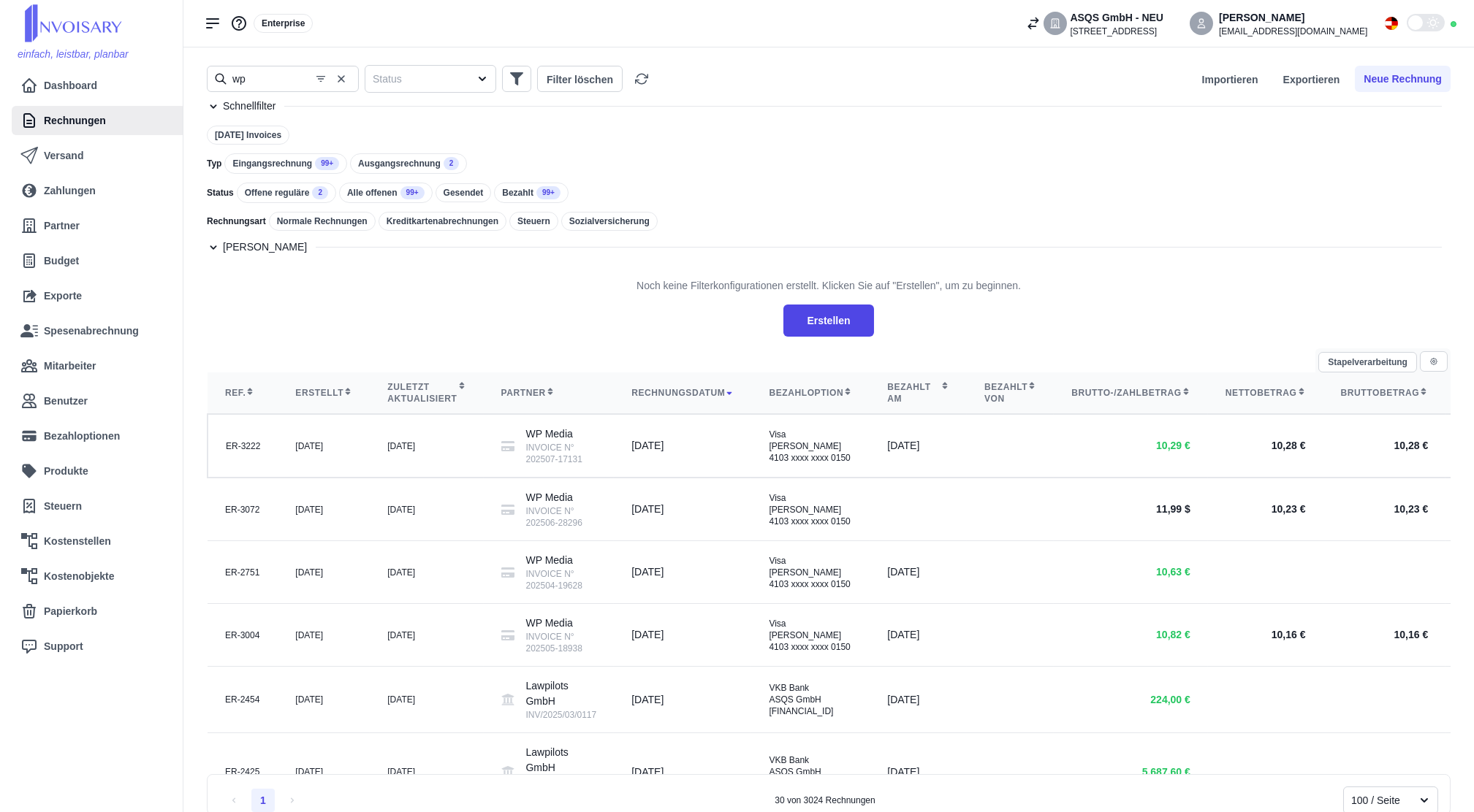
drag, startPoint x: 344, startPoint y: 73, endPoint x: 296, endPoint y: 77, distance: 48.2
click at [343, 74] on icon "button" at bounding box center [341, 79] width 12 height 12
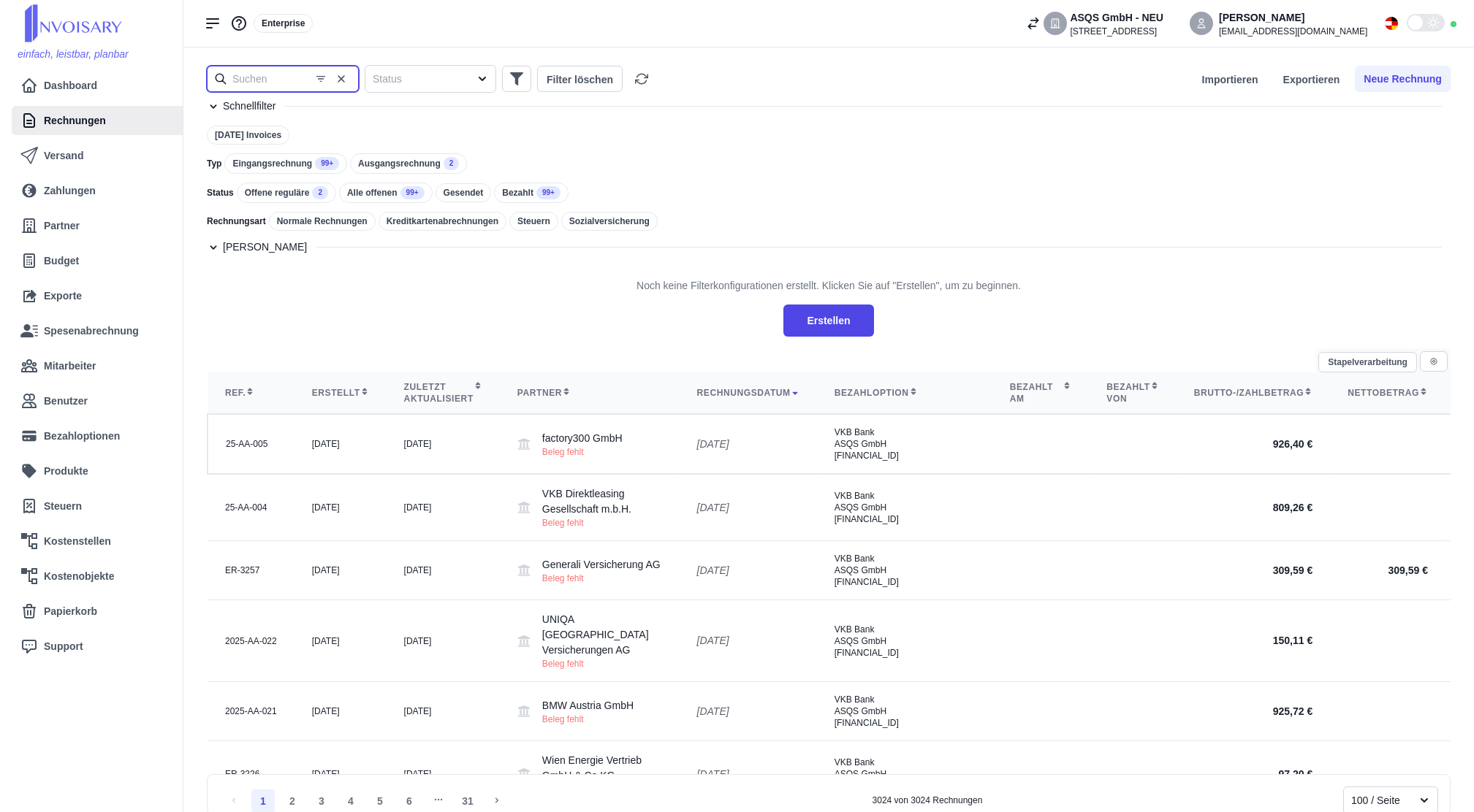
click at [285, 77] on input "text" at bounding box center [282, 79] width 152 height 26
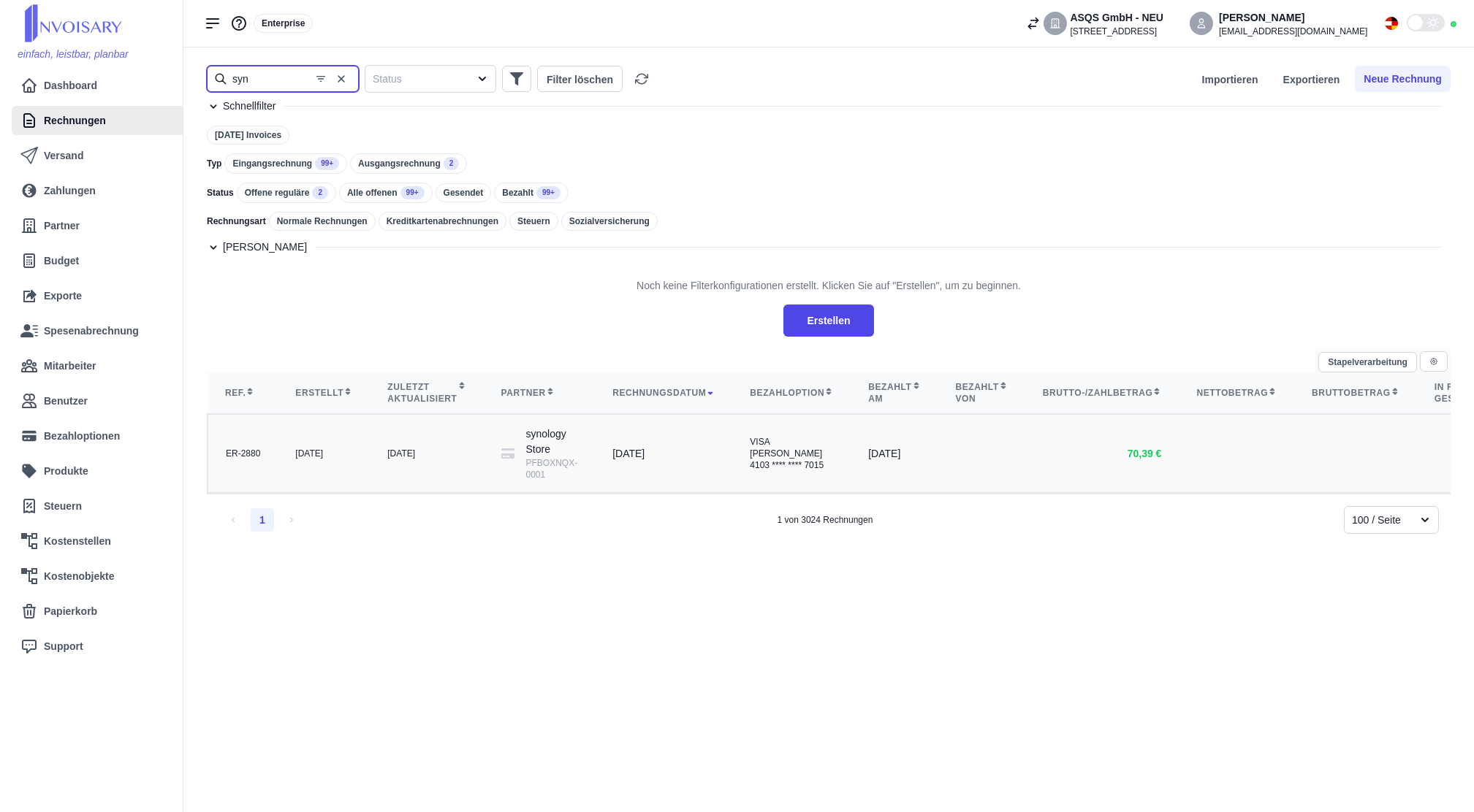
type input "syn"
click at [404, 492] on td "[DATE]" at bounding box center [426, 453] width 113 height 79
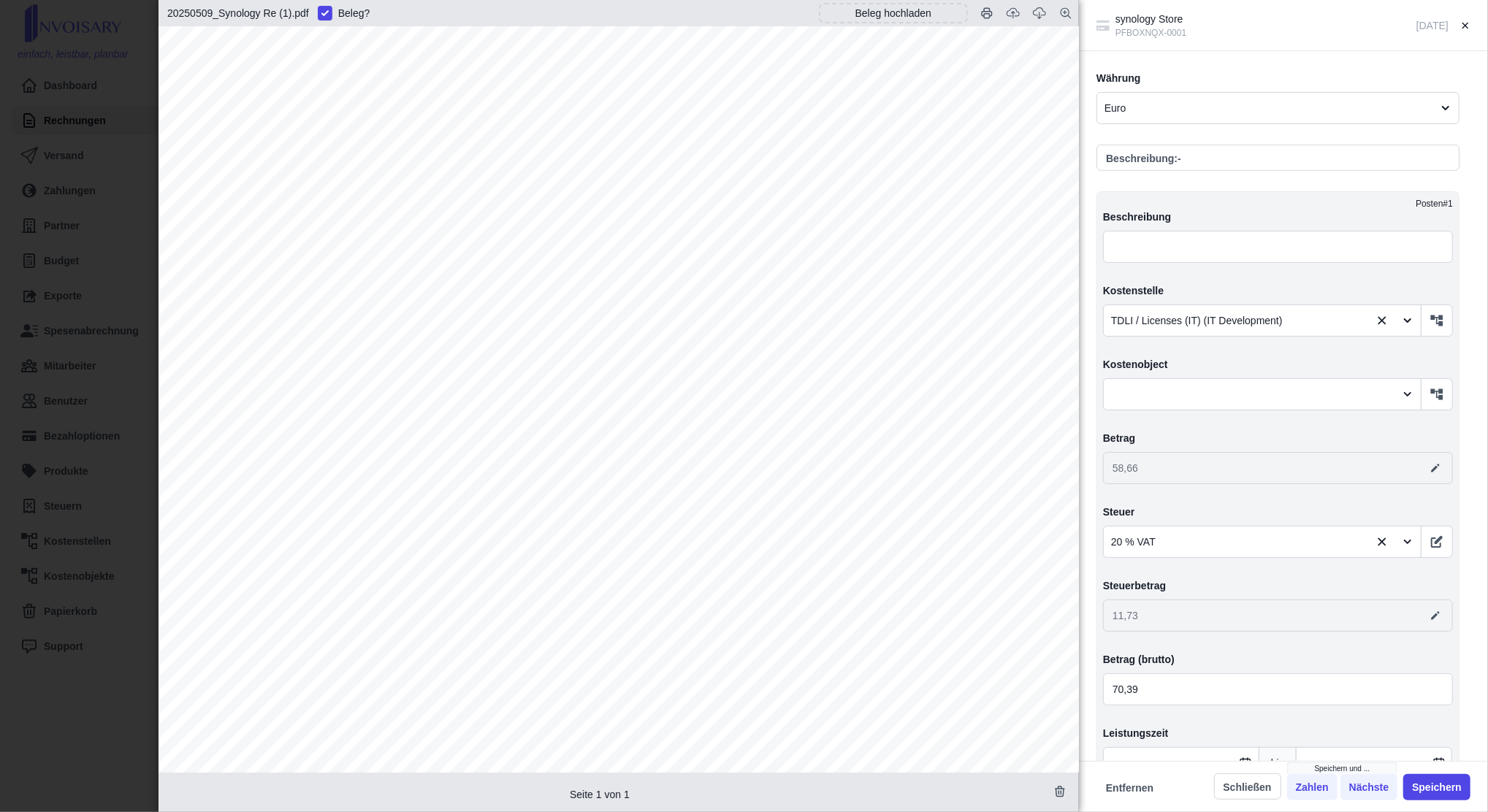
scroll to position [486, 0]
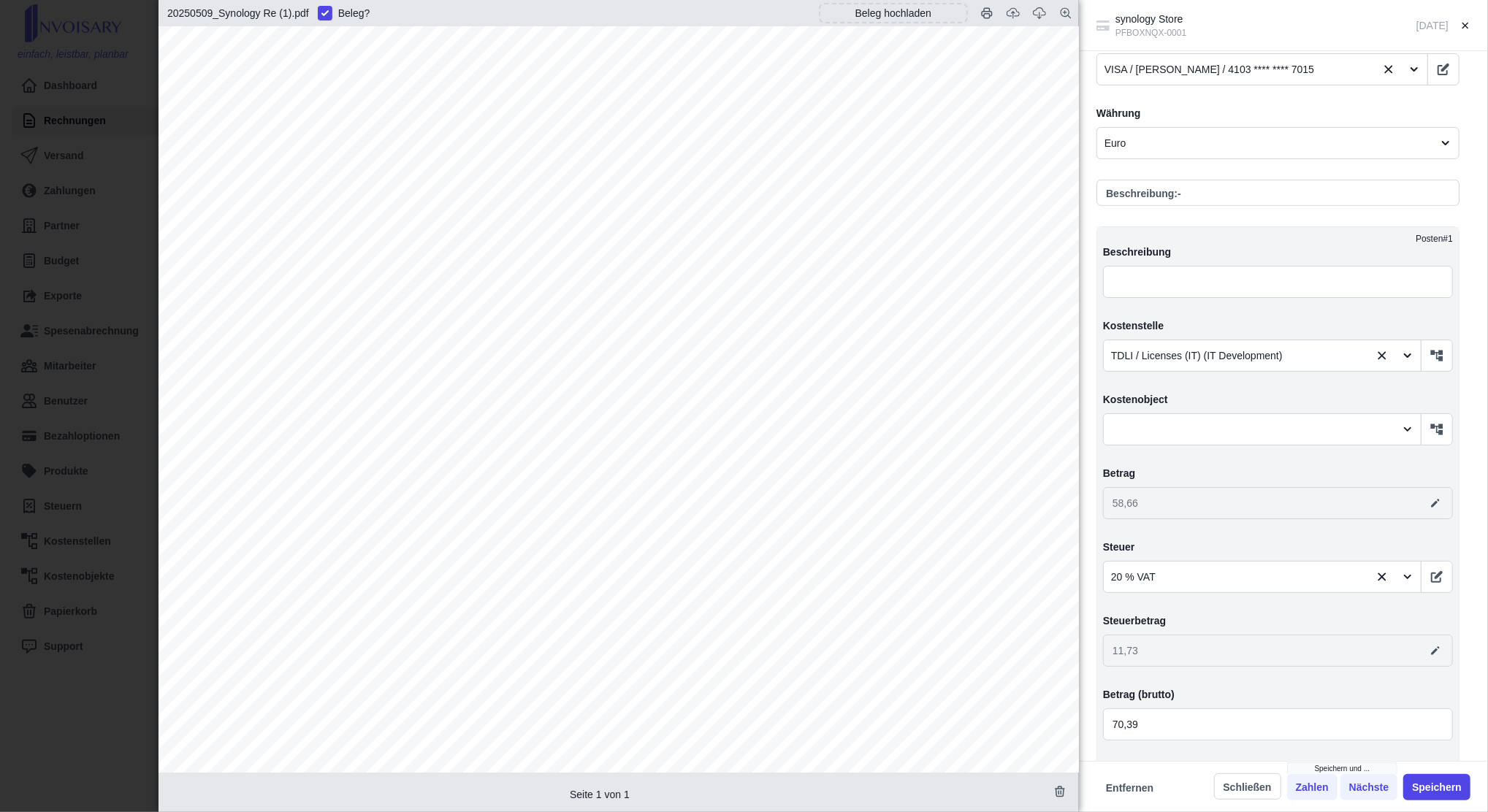
click at [0, 237] on html "einfach, leistbar, planbar Dashboard Rechnungen Versand Zahlungen Partner Budge…" at bounding box center [744, 406] width 1488 height 812
click at [111, 112] on div "synology Store PFBOXNQX-0001 [DATE] Angelegt am [DATE] von [EMAIL_ADDRESS][DOMA…" at bounding box center [744, 406] width 1488 height 812
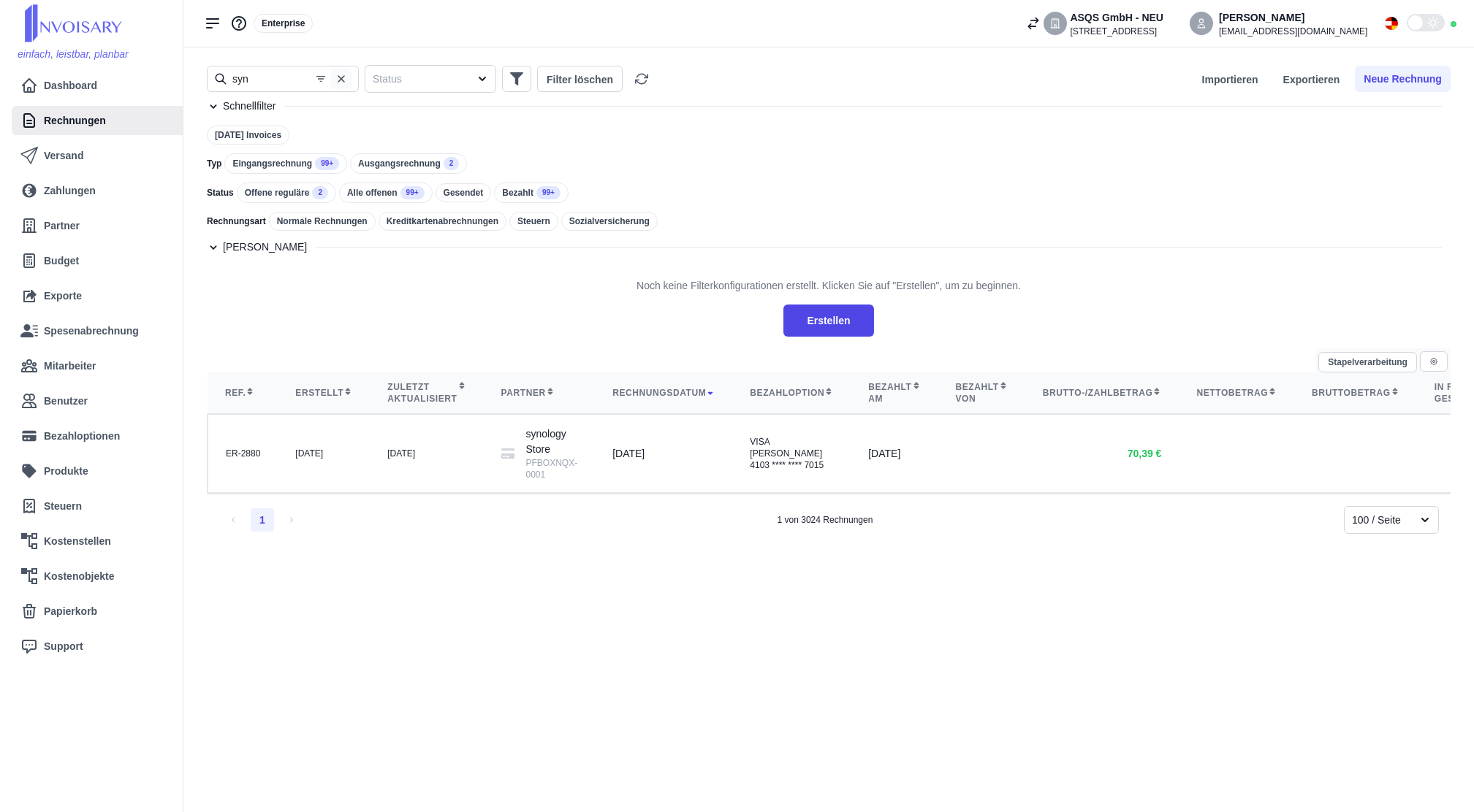
click at [340, 83] on icon "button" at bounding box center [341, 79] width 12 height 12
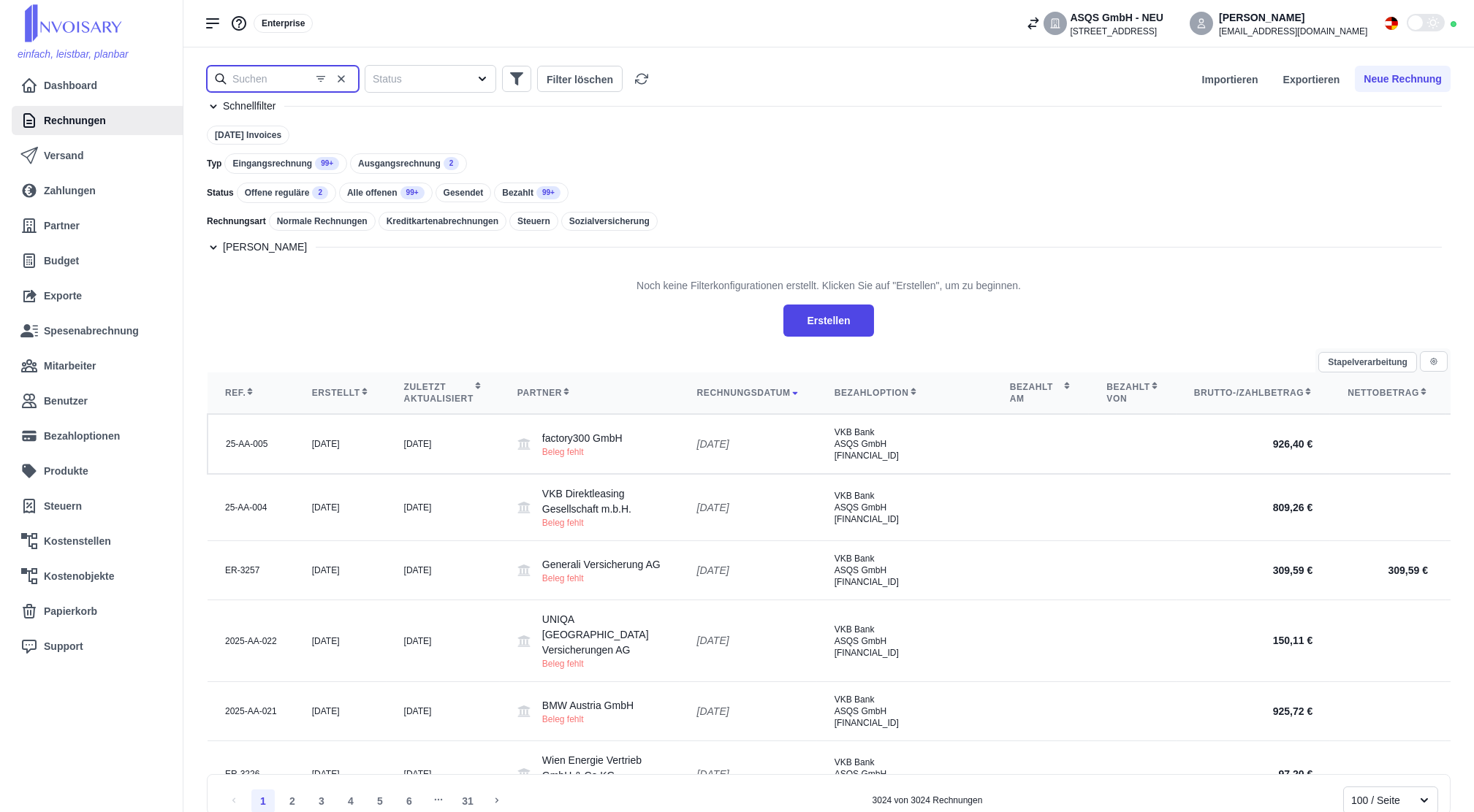
click at [296, 85] on input "text" at bounding box center [282, 79] width 152 height 26
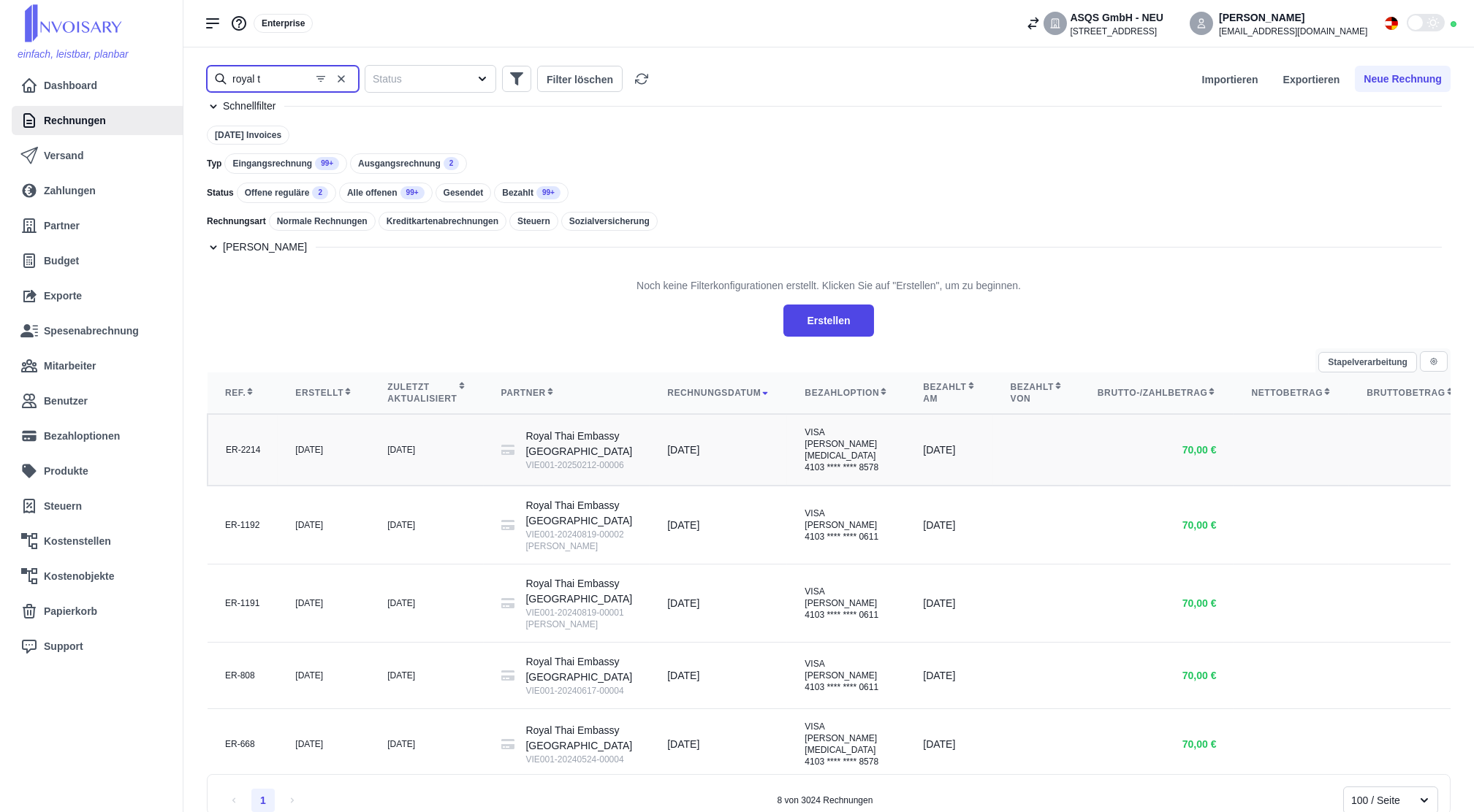
type input "royal t"
click at [484, 486] on td "Royal Thai Embassy Vienna VIE001-20250212-00006" at bounding box center [567, 450] width 167 height 71
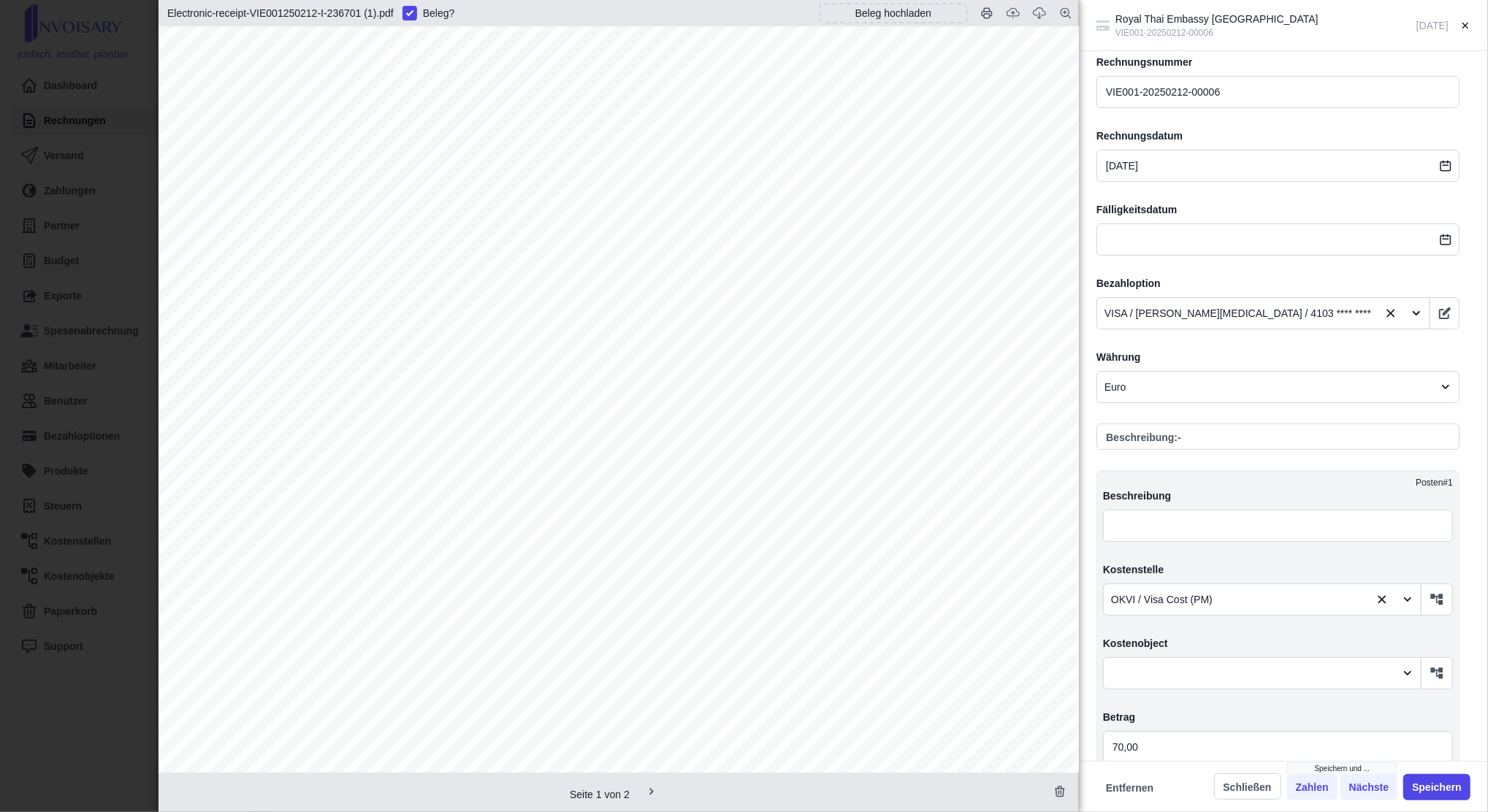
scroll to position [292, 0]
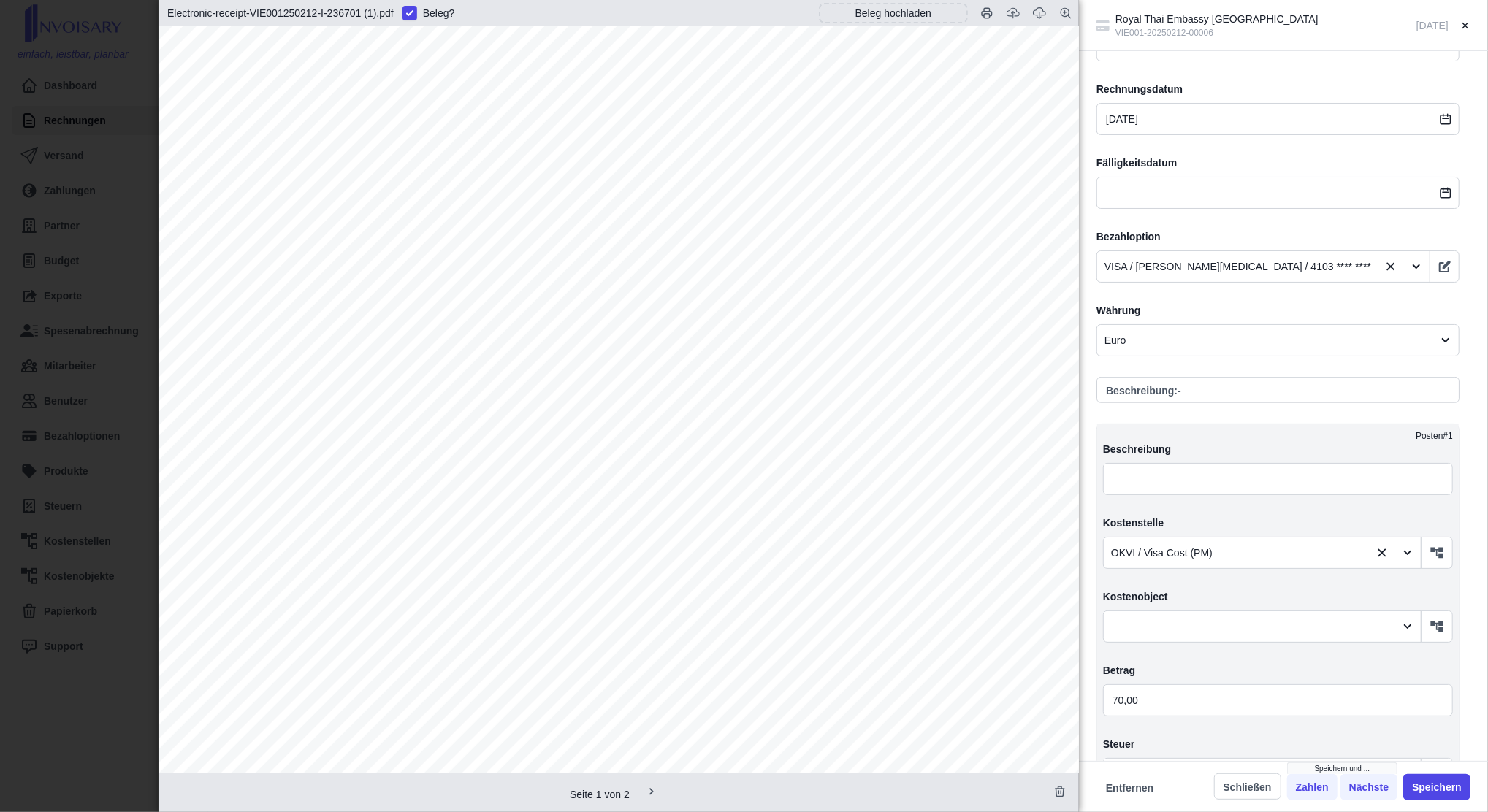
click at [124, 229] on div "Royal Thai Embassy Vienna VIE001-20250212-00006 [DATE] Angelegt am [DATE] von […" at bounding box center [744, 406] width 1488 height 812
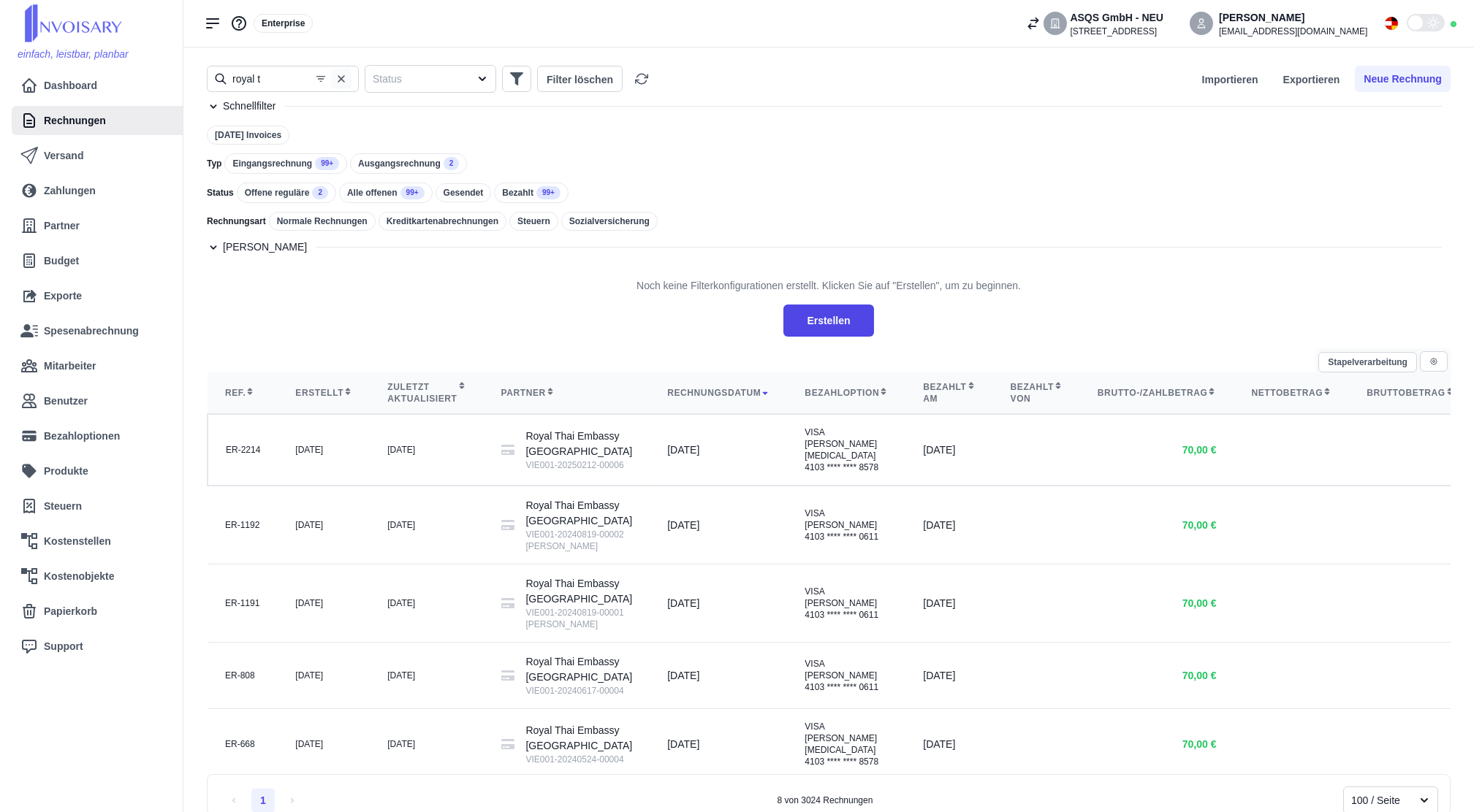
click at [337, 79] on icon "button" at bounding box center [341, 79] width 12 height 12
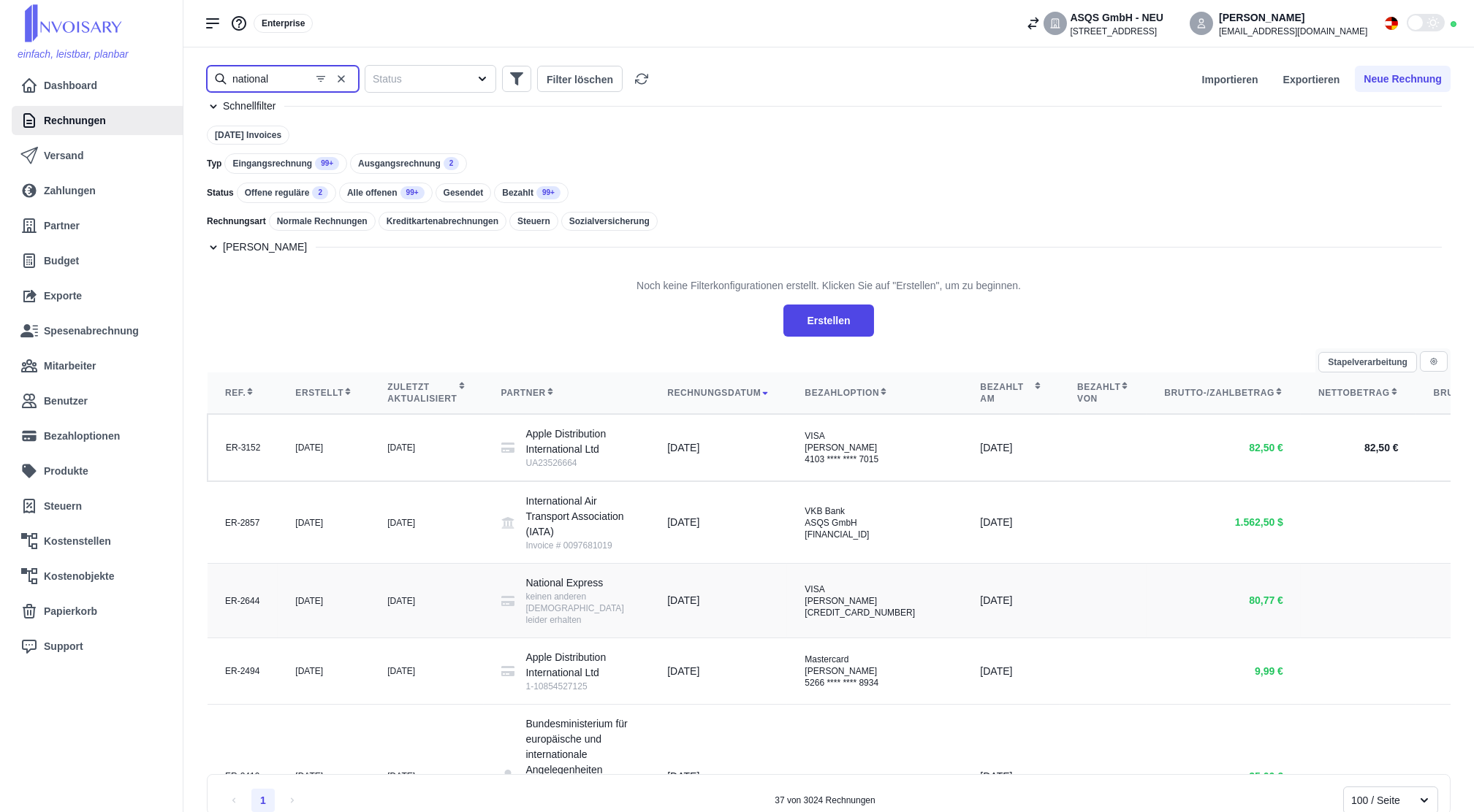
type input "national"
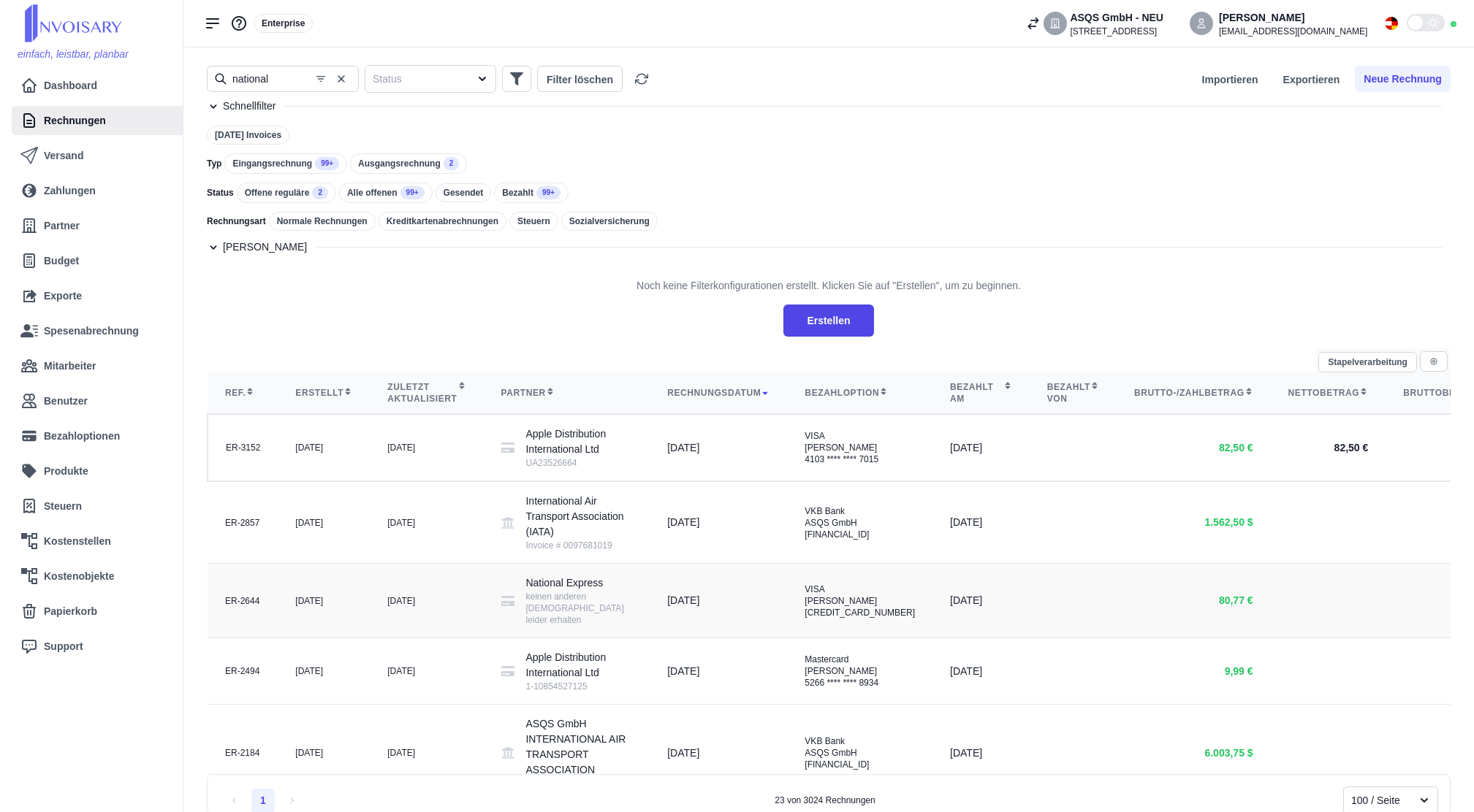
click at [571, 626] on div "keinen anderen [DEMOGRAPHIC_DATA] leider erhalten" at bounding box center [579, 608] width 107 height 35
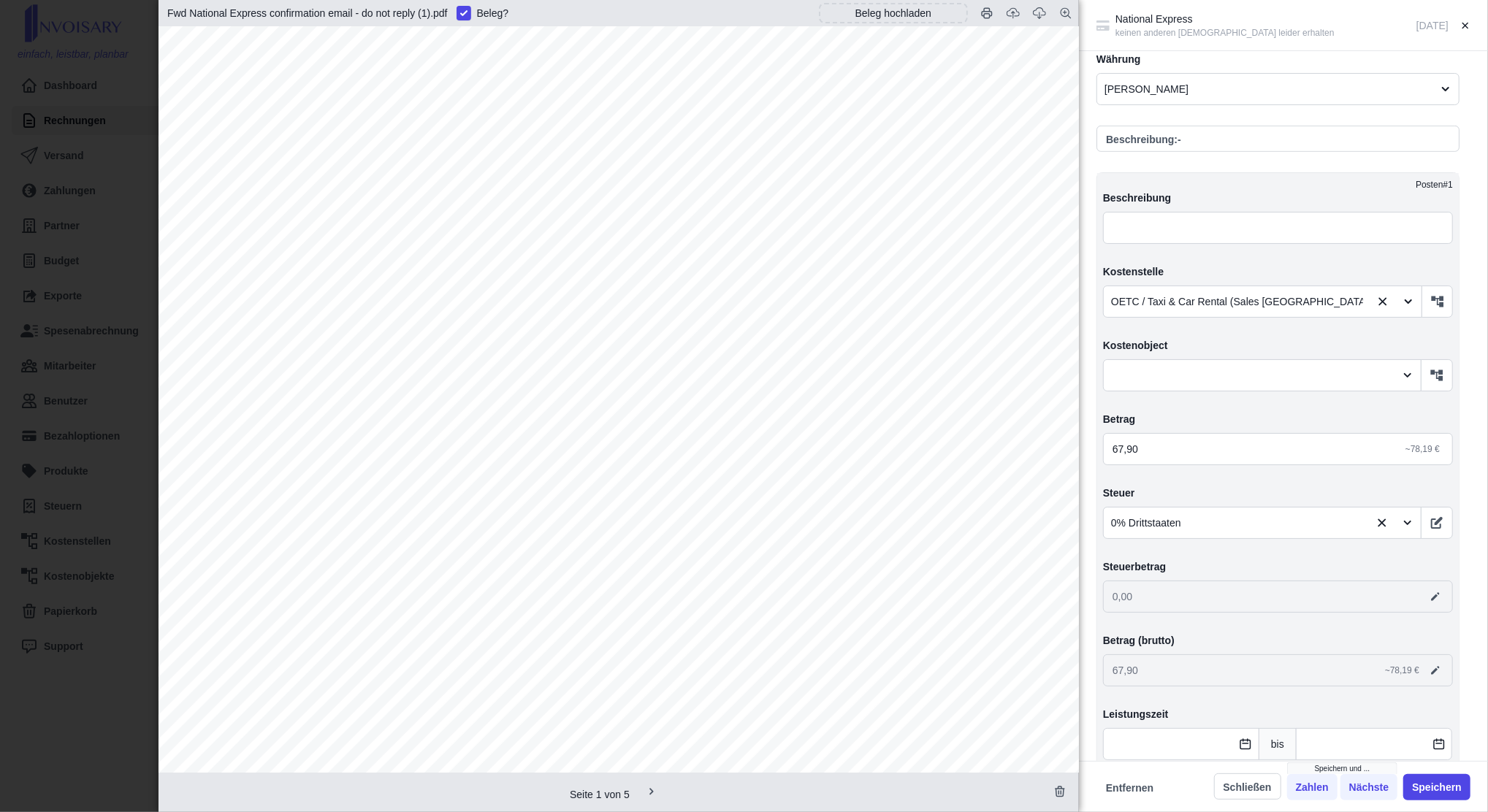
scroll to position [681, 0]
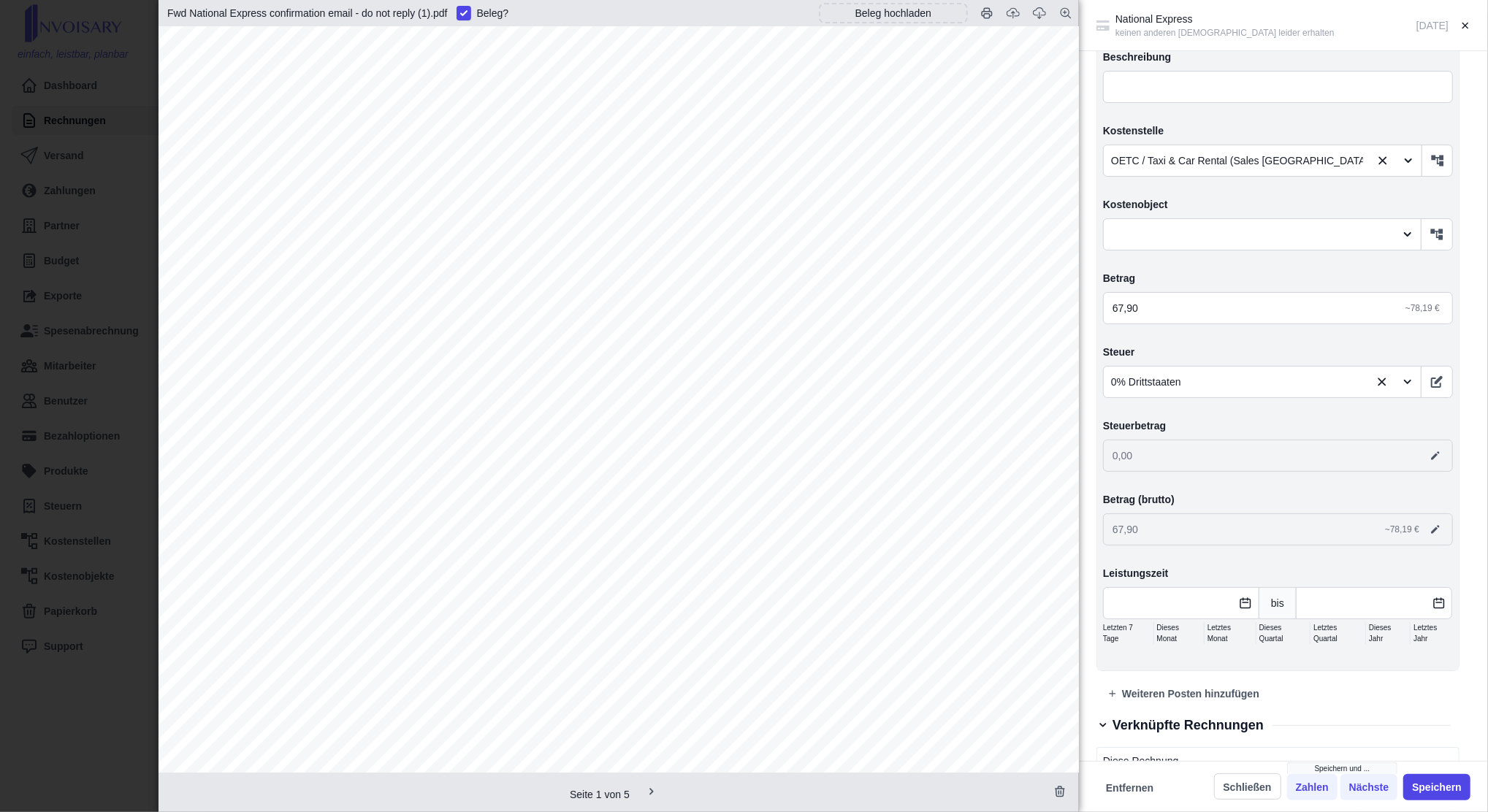
click at [107, 178] on div "National Express keinen anderen [DEMOGRAPHIC_DATA] leider erhalten [DATE] Angel…" at bounding box center [744, 406] width 1488 height 812
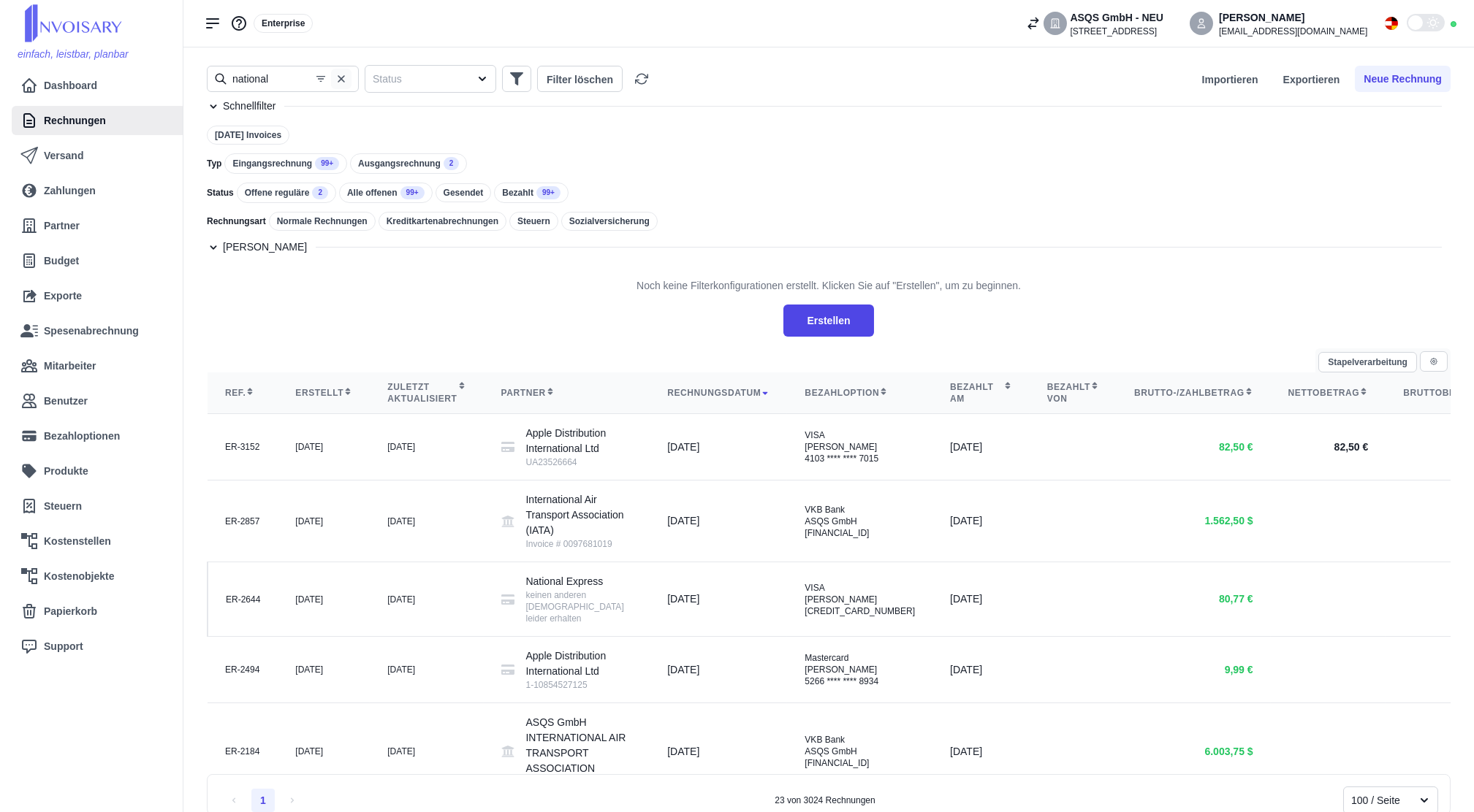
click at [339, 76] on icon "button" at bounding box center [341, 79] width 7 height 7
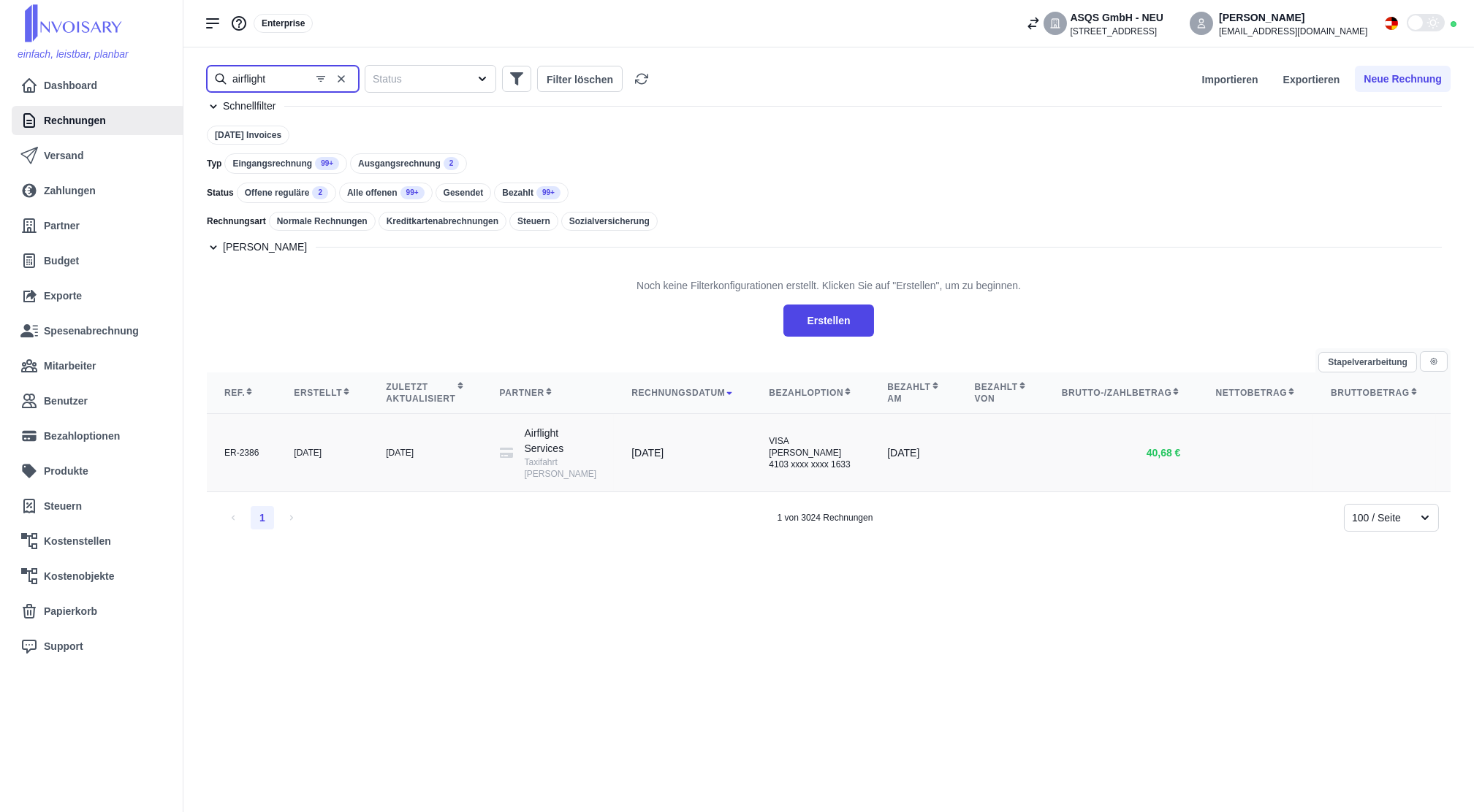
type input "airflight"
click at [504, 470] on div "Airflight Services Taxifahrt [PERSON_NAME]" at bounding box center [548, 453] width 97 height 54
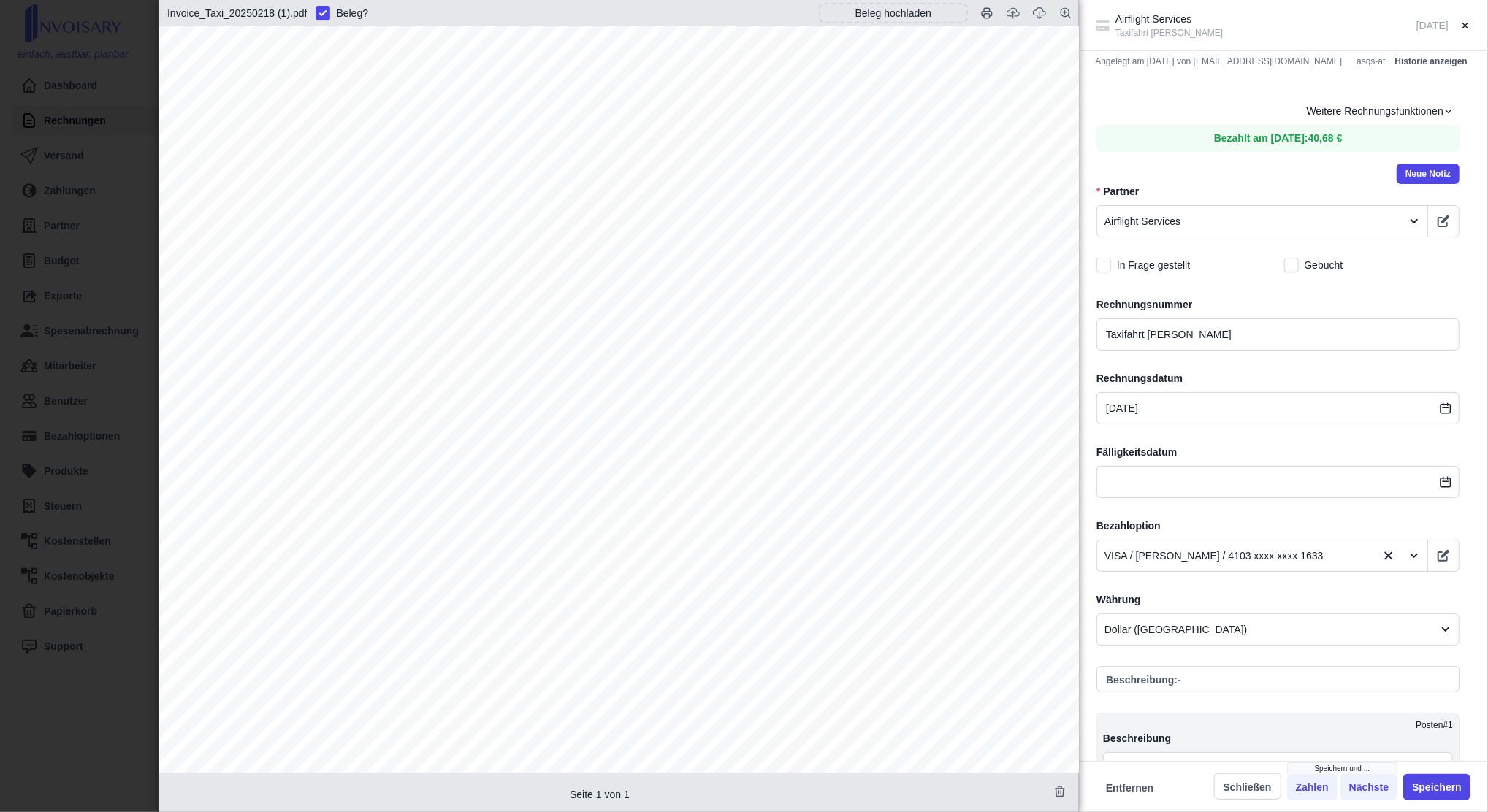
click at [35, 137] on div "Airflight Services Taxifahrt [PERSON_NAME] [DATE] Angelegt am [DATE] von [EMAIL…" at bounding box center [744, 406] width 1488 height 812
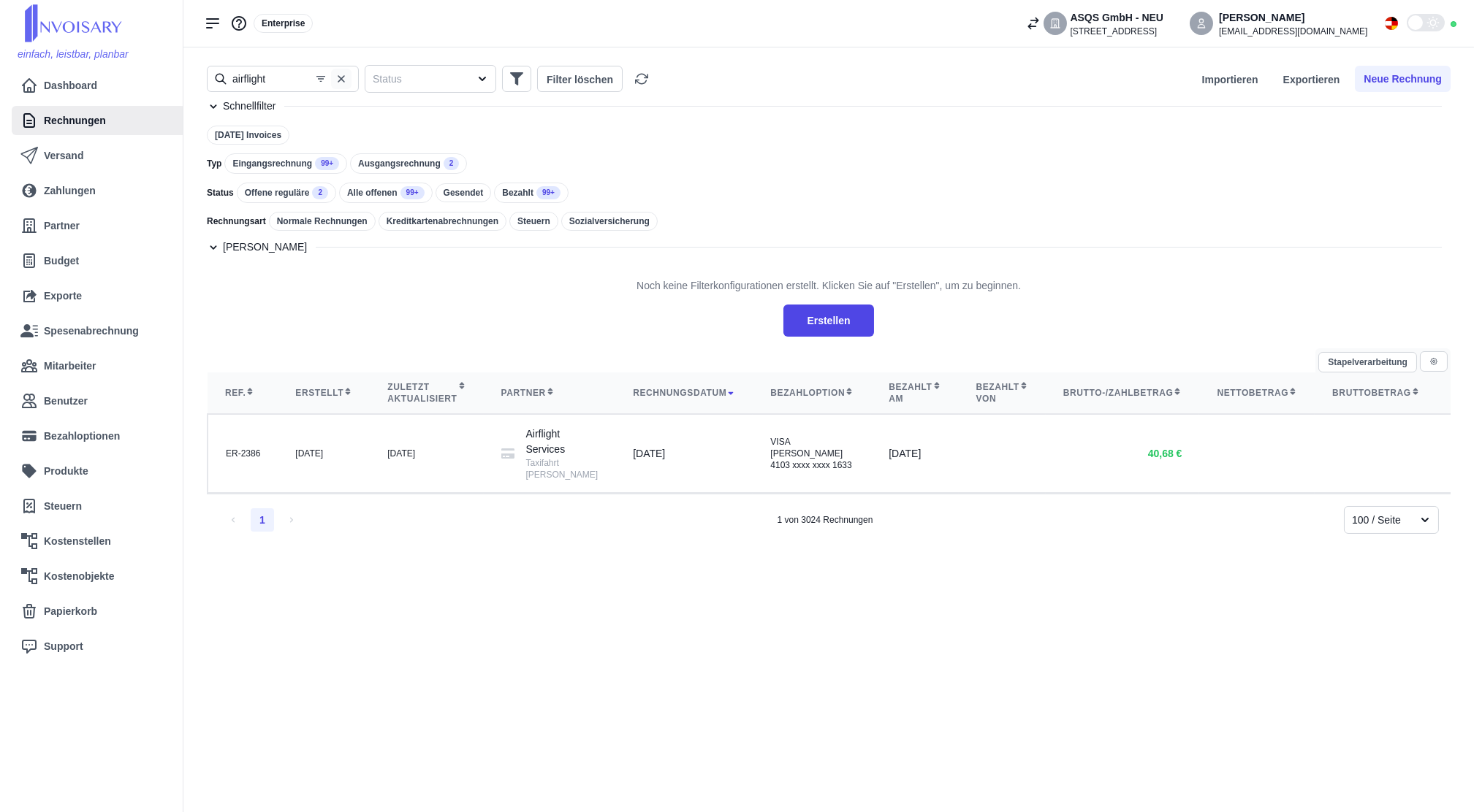
click at [340, 77] on icon "button" at bounding box center [341, 79] width 7 height 7
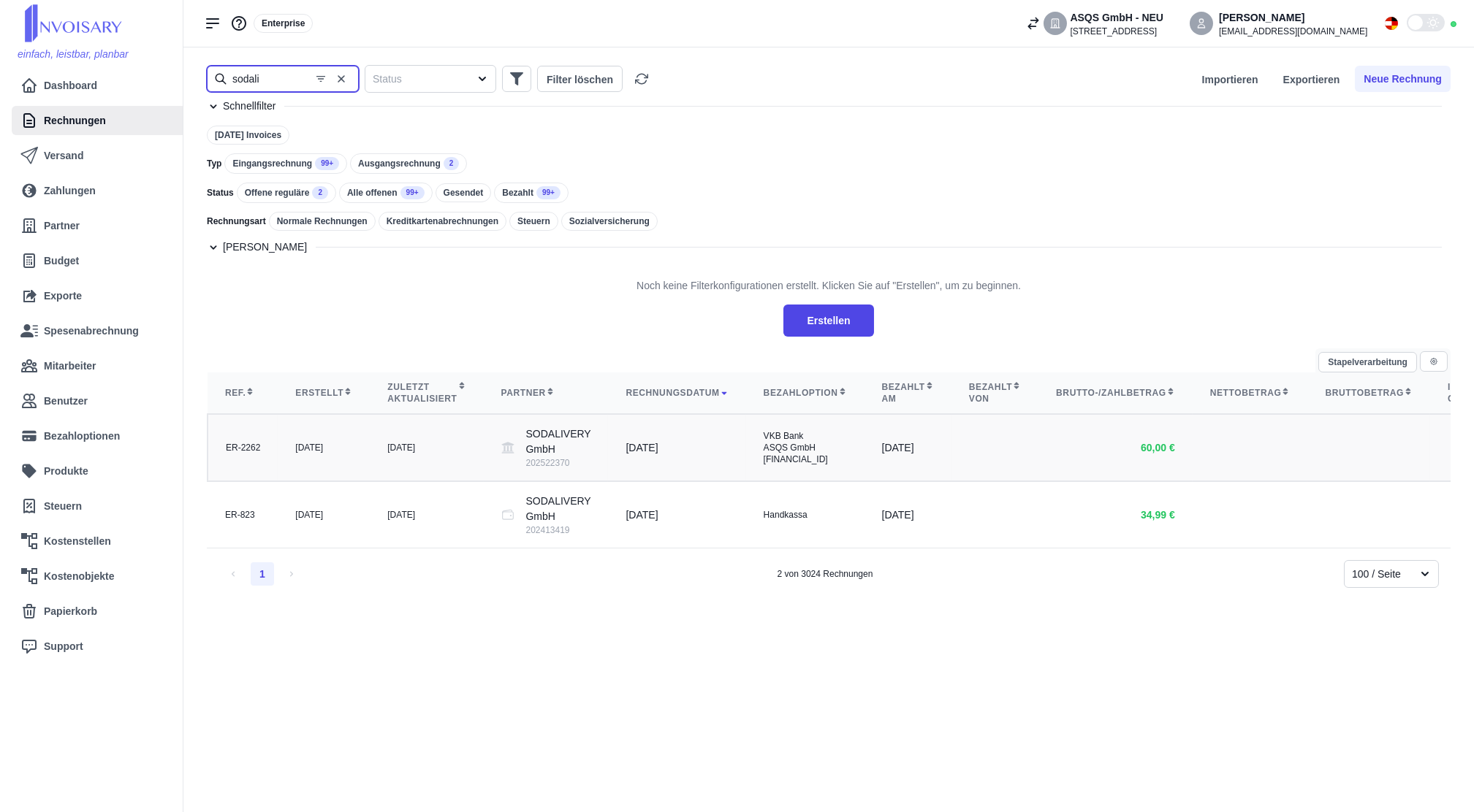
type input "sodali"
click at [441, 478] on td "[DATE]" at bounding box center [426, 448] width 113 height 67
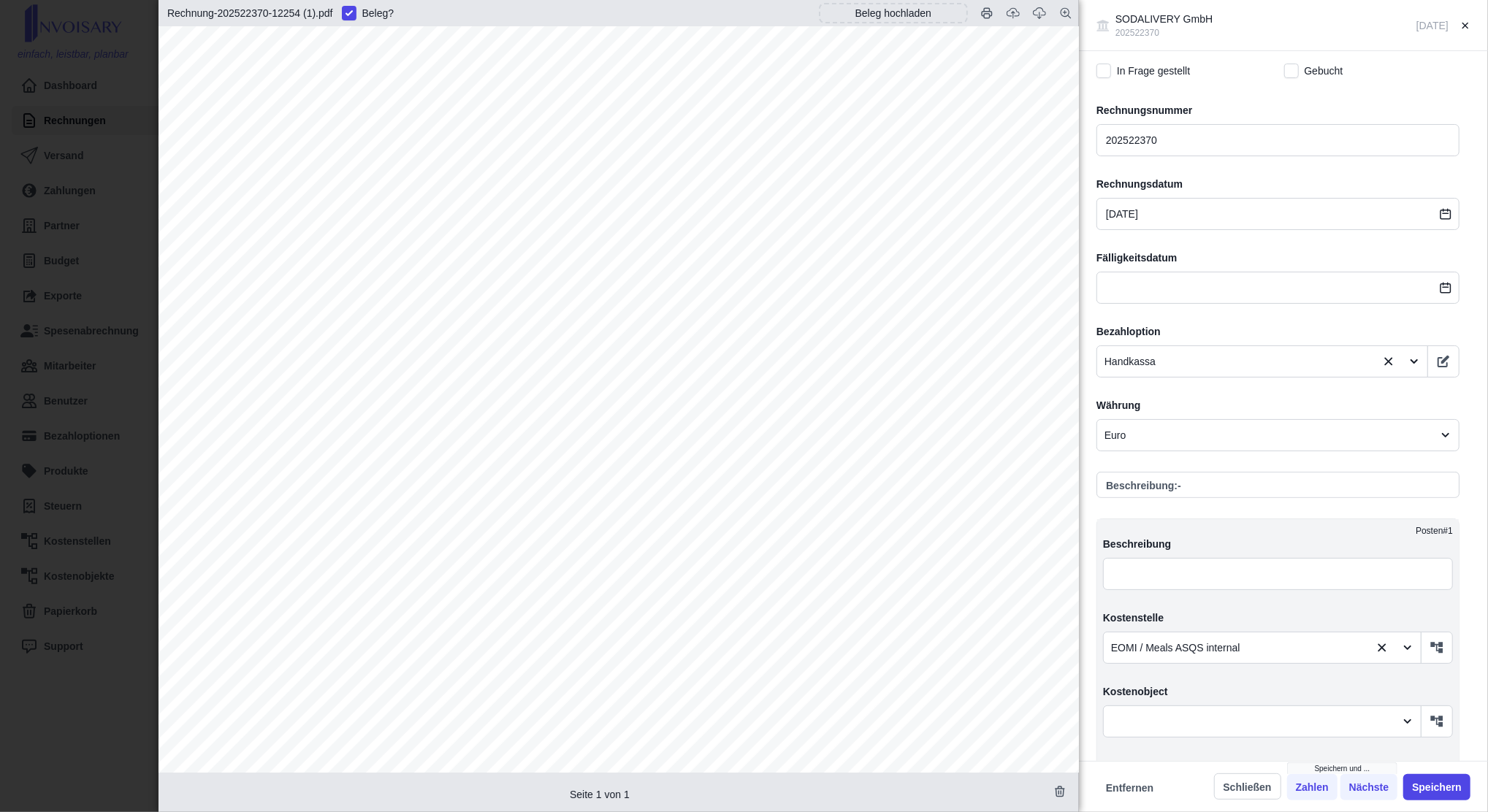
scroll to position [292, 0]
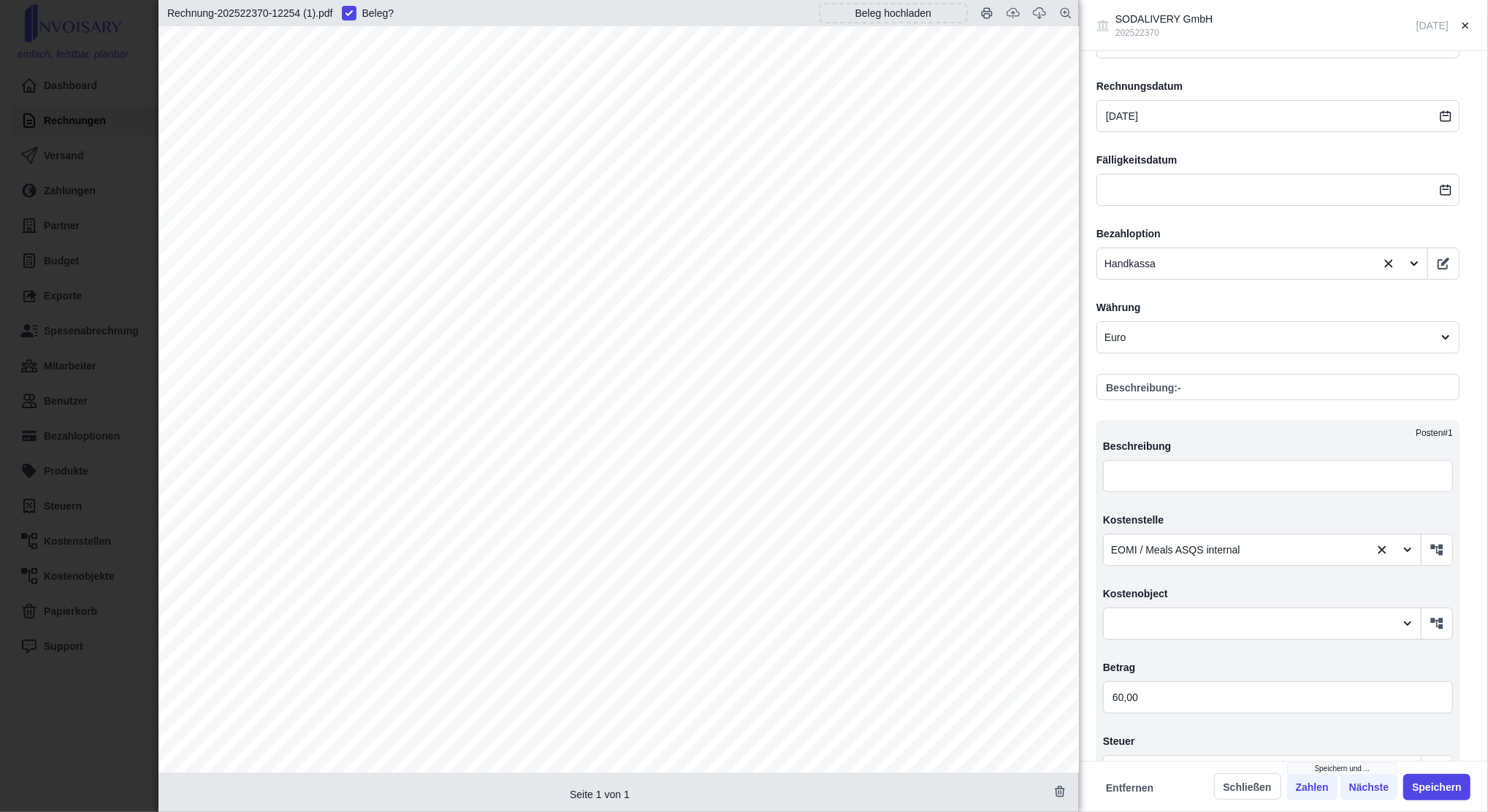
click at [46, 319] on div "SODALIVERY GmbH 202522370 [DATE] Angelegt am [DATE] von [EMAIL_ADDRESS][DOMAIN_…" at bounding box center [744, 406] width 1488 height 812
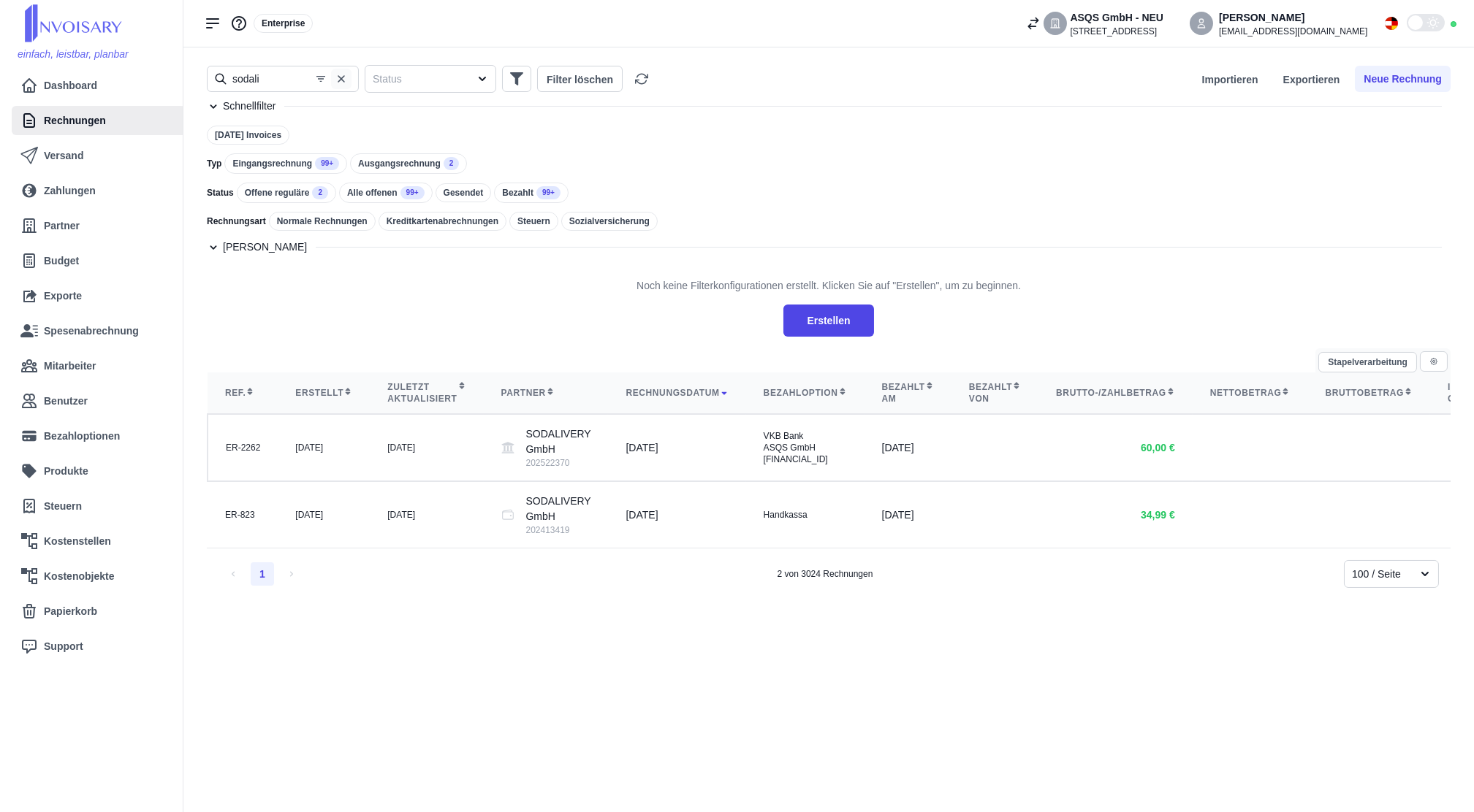
click at [340, 83] on icon "button" at bounding box center [341, 79] width 12 height 12
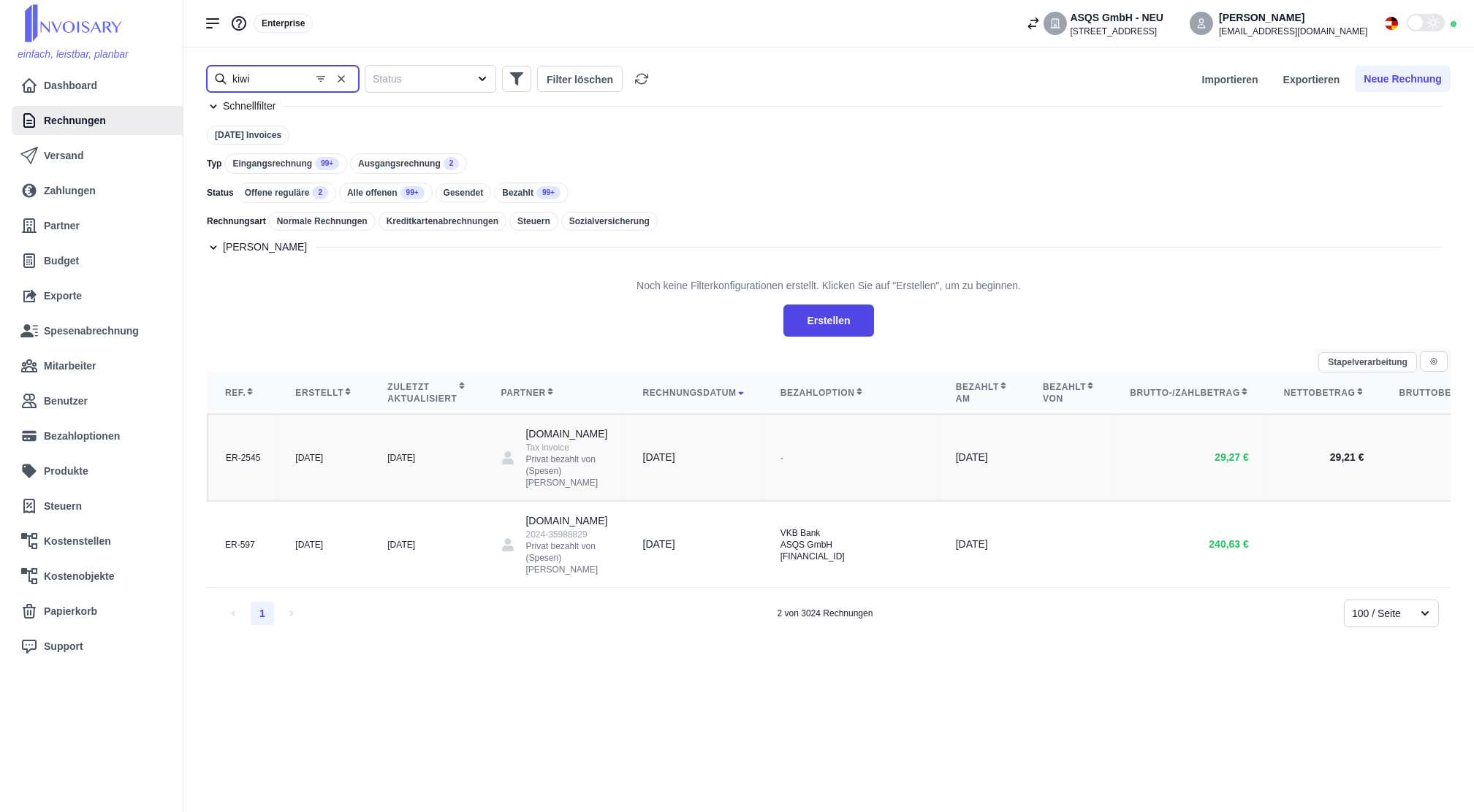
type input "kiwi"
click at [651, 501] on td "[DATE]" at bounding box center [694, 458] width 137 height 87
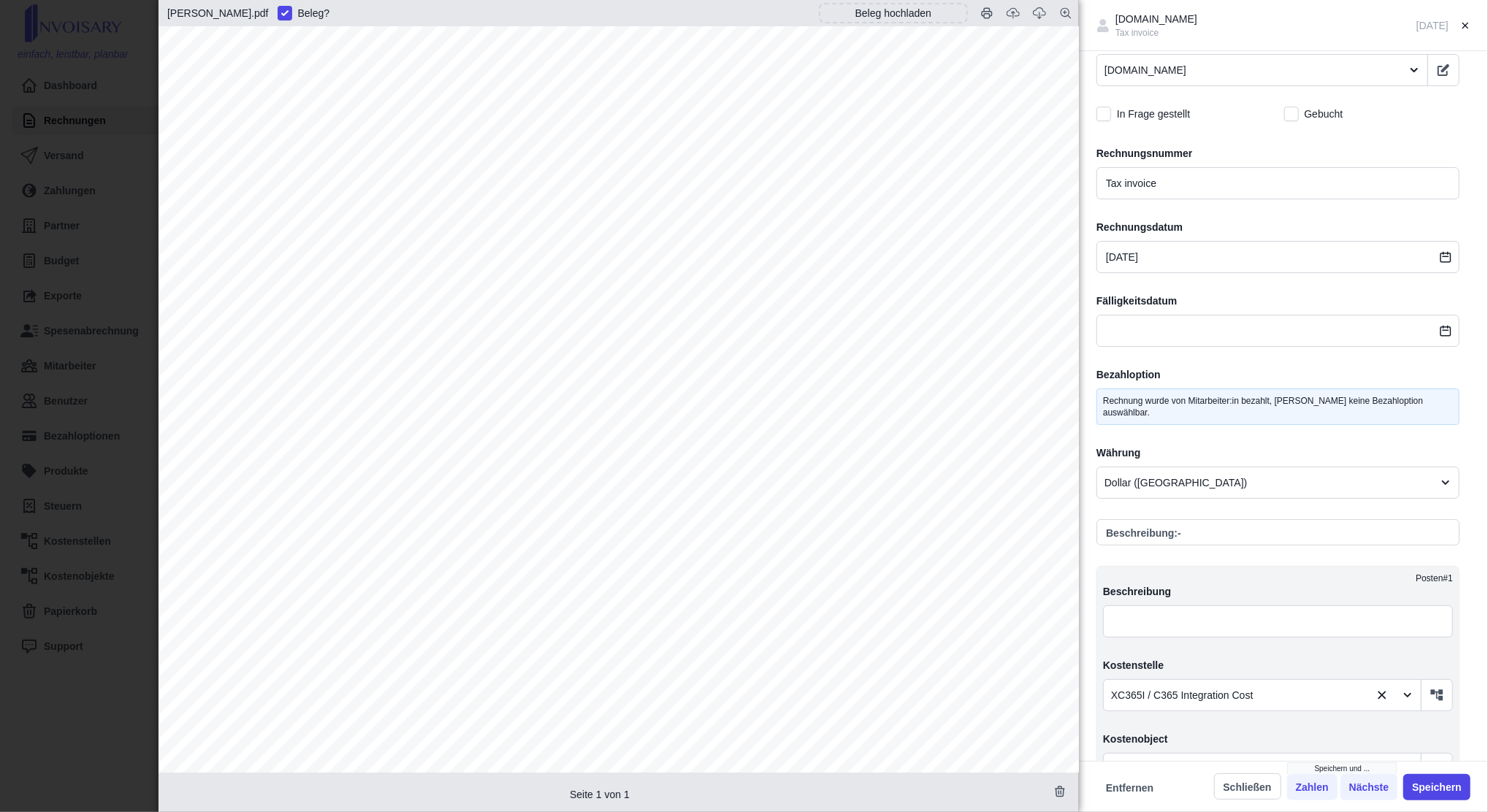
scroll to position [389, 0]
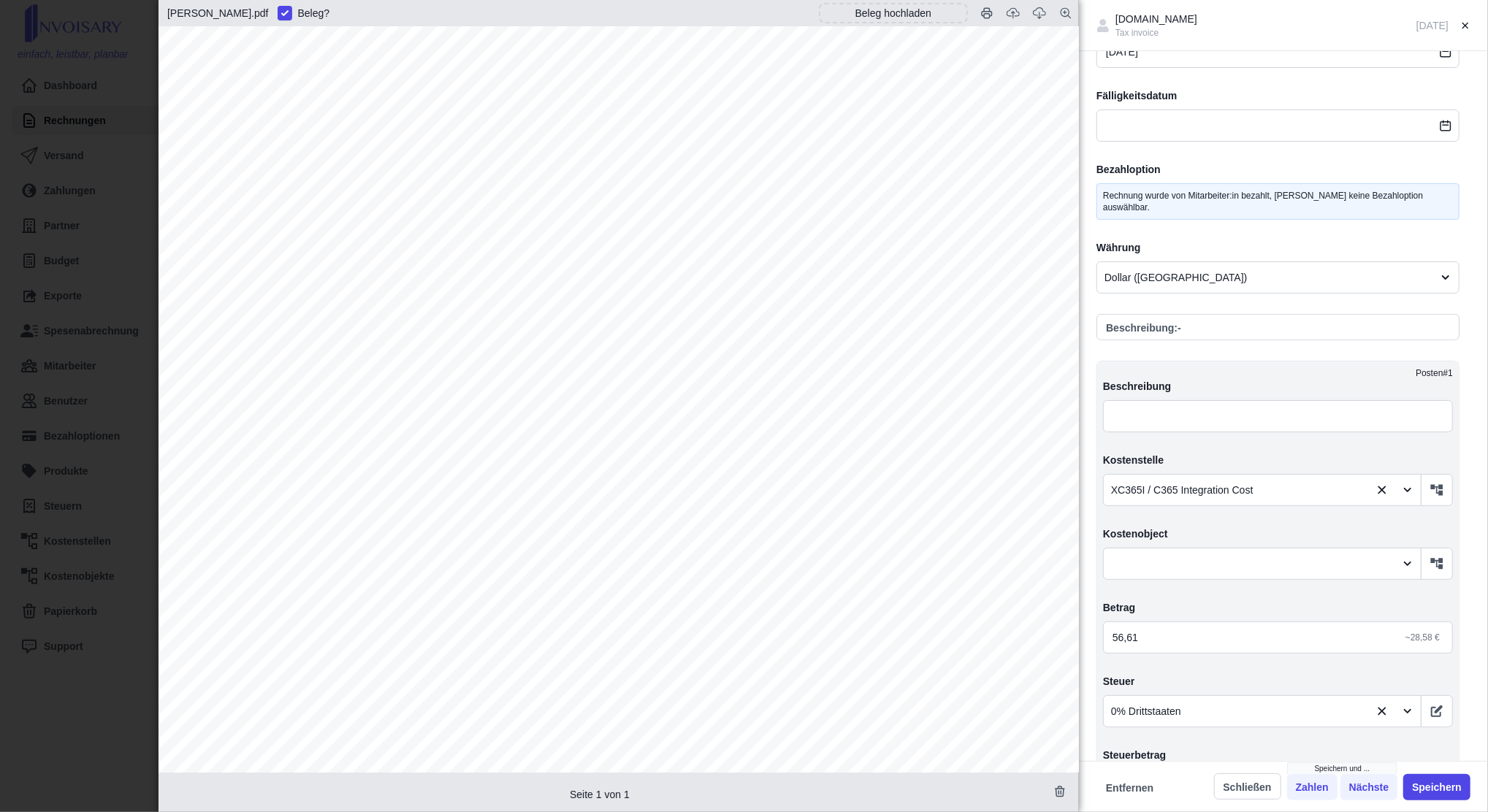
click at [129, 116] on div "[DOMAIN_NAME] Tax invoice [DATE] Angelegt am [DATE] von [EMAIL_ADDRESS][DOMAIN_…" at bounding box center [744, 406] width 1488 height 812
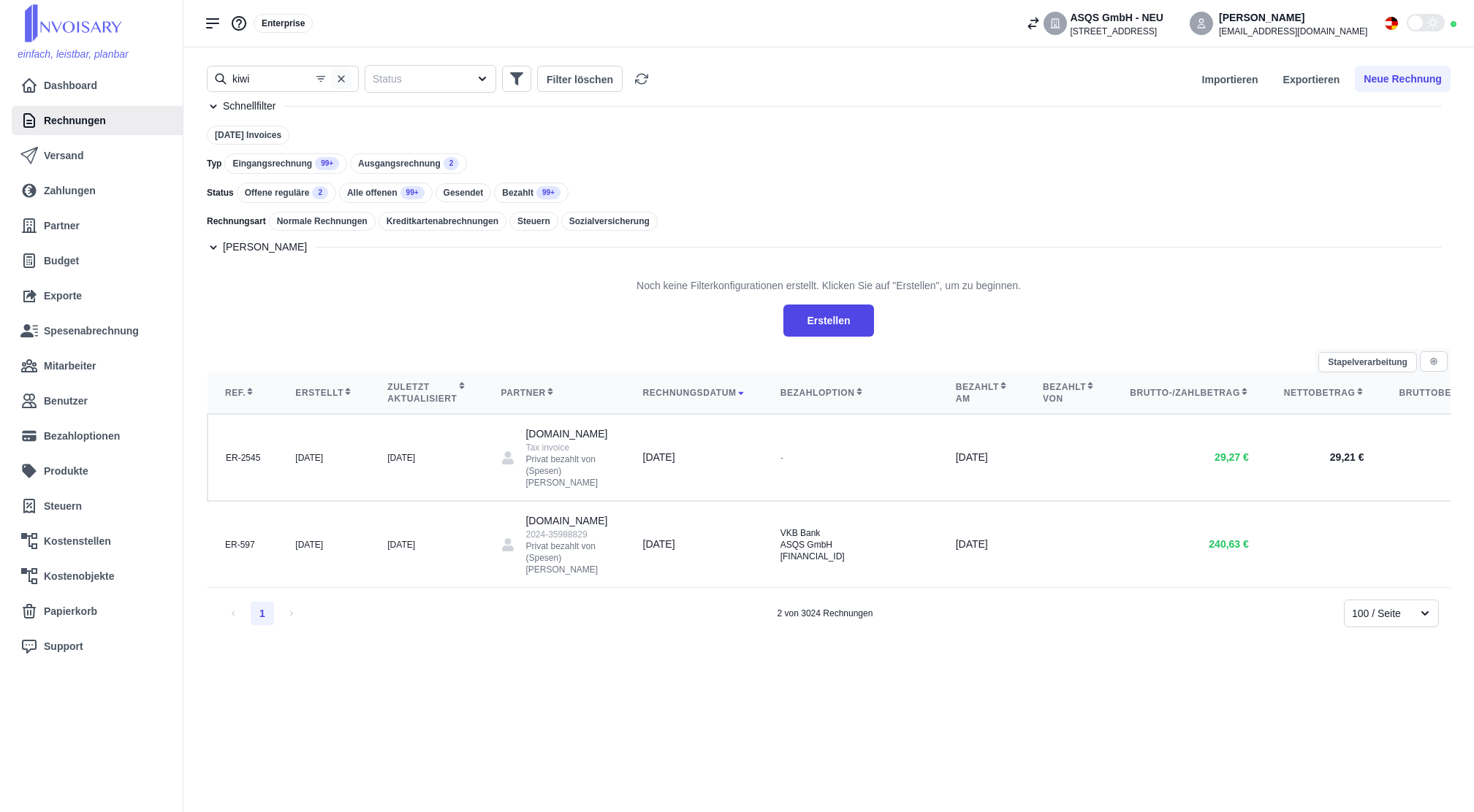
click at [339, 77] on icon "button" at bounding box center [341, 79] width 7 height 7
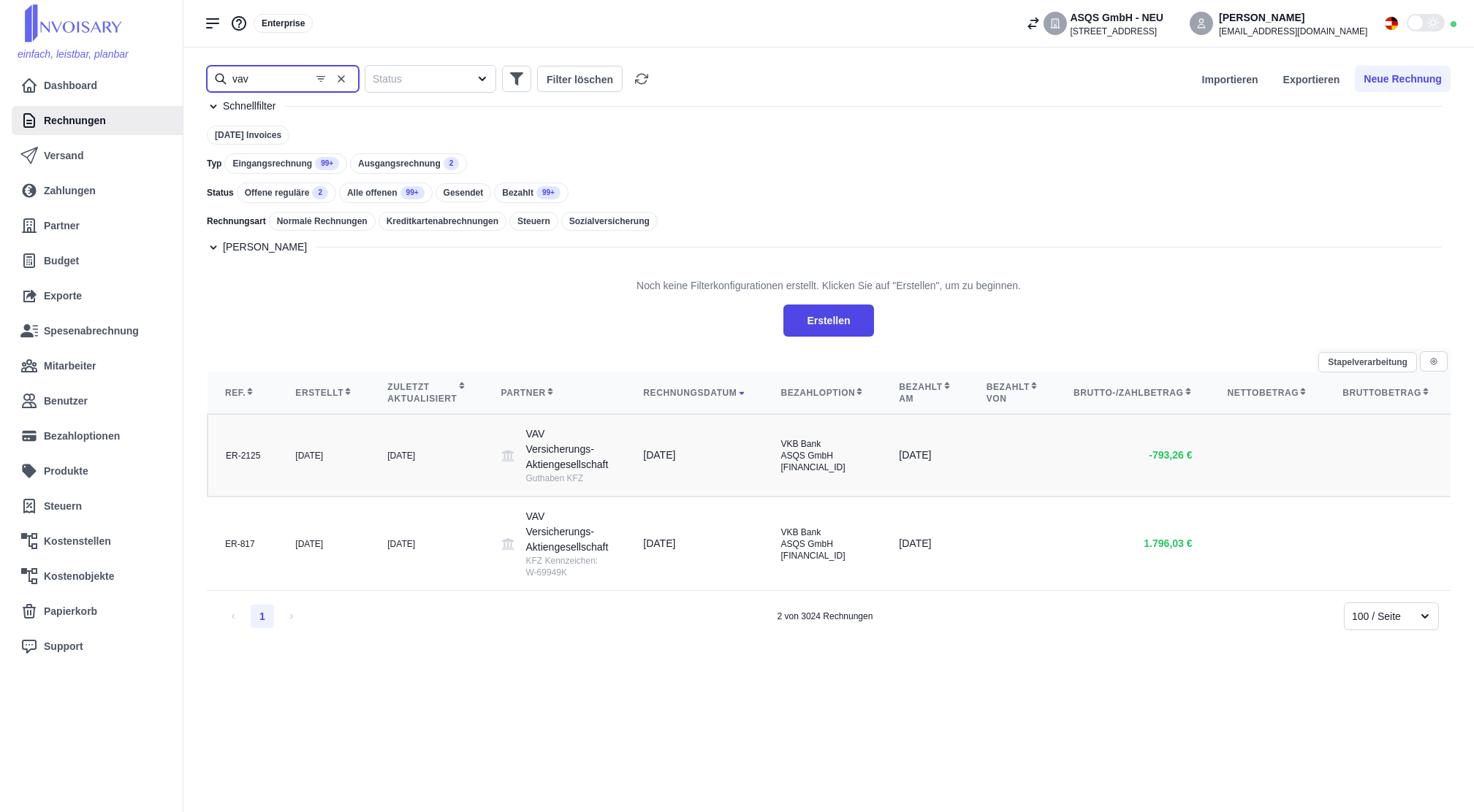
type input "vav"
click at [415, 483] on td "[DATE]" at bounding box center [426, 456] width 113 height 82
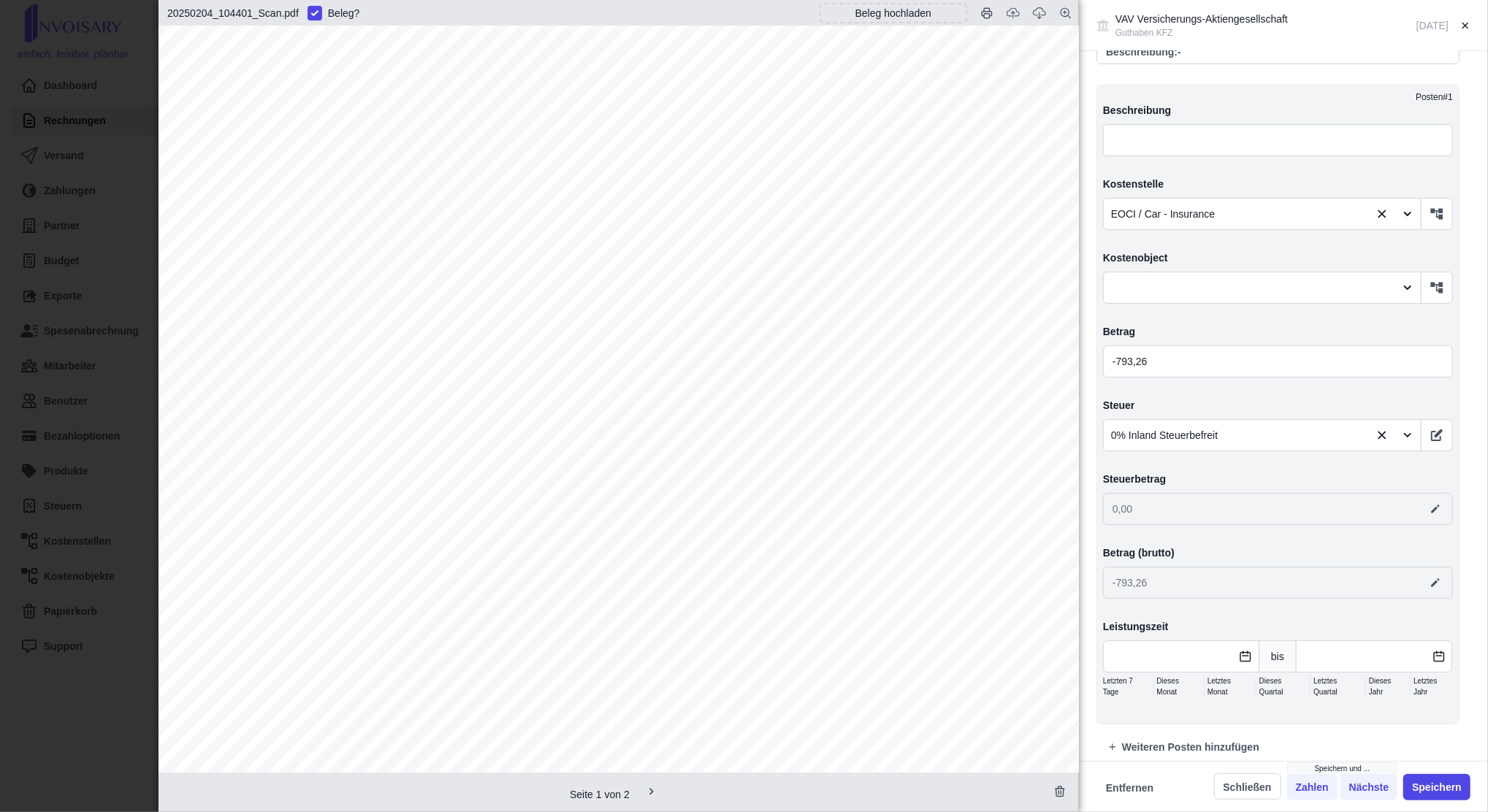
scroll to position [632, 0]
click at [107, 124] on div "VAV Versicherungs-Aktiengesellschaft Guthaben KFZ [DATE] Angelegt am [DATE] von…" at bounding box center [744, 406] width 1488 height 812
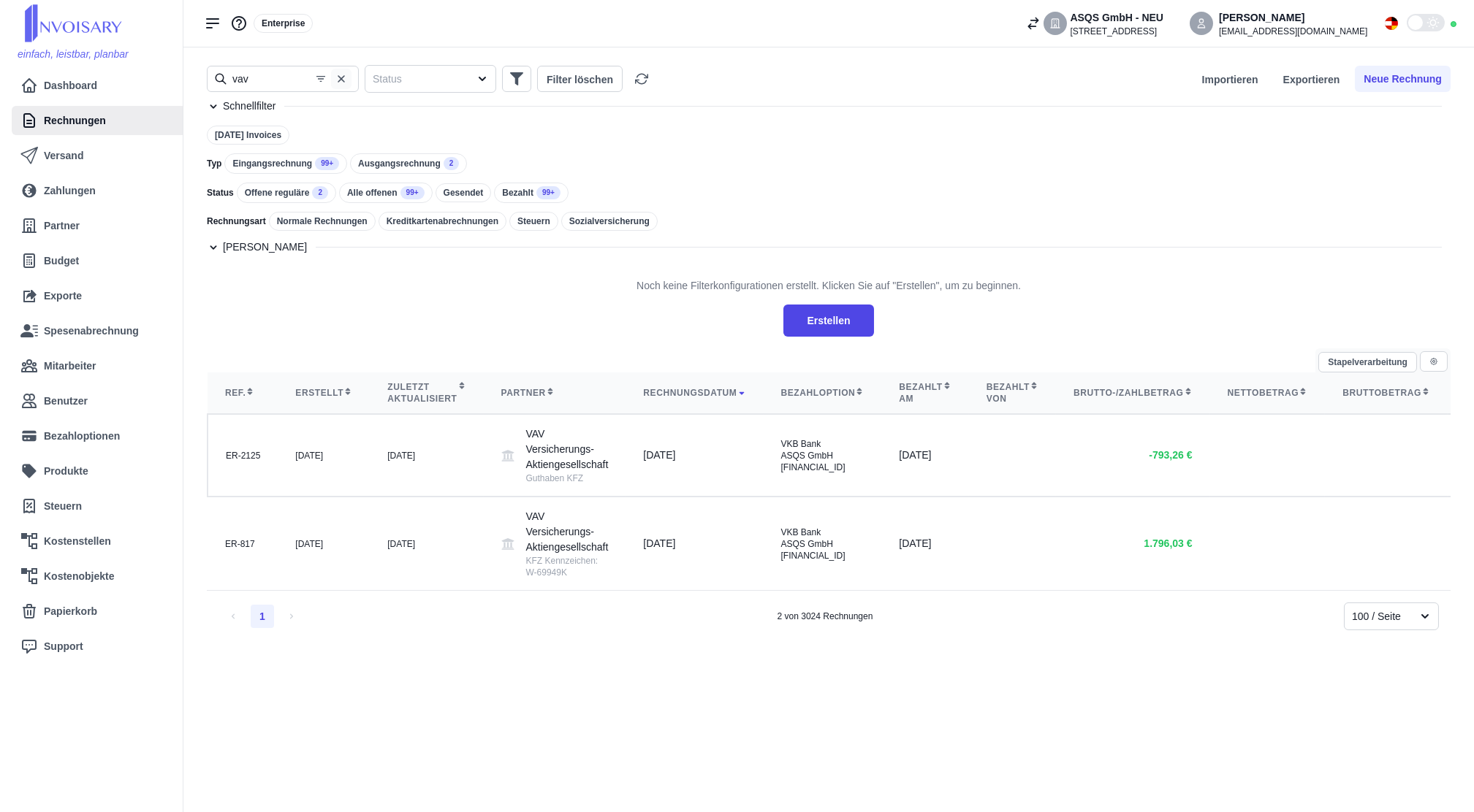
click at [344, 78] on icon "button" at bounding box center [341, 79] width 12 height 12
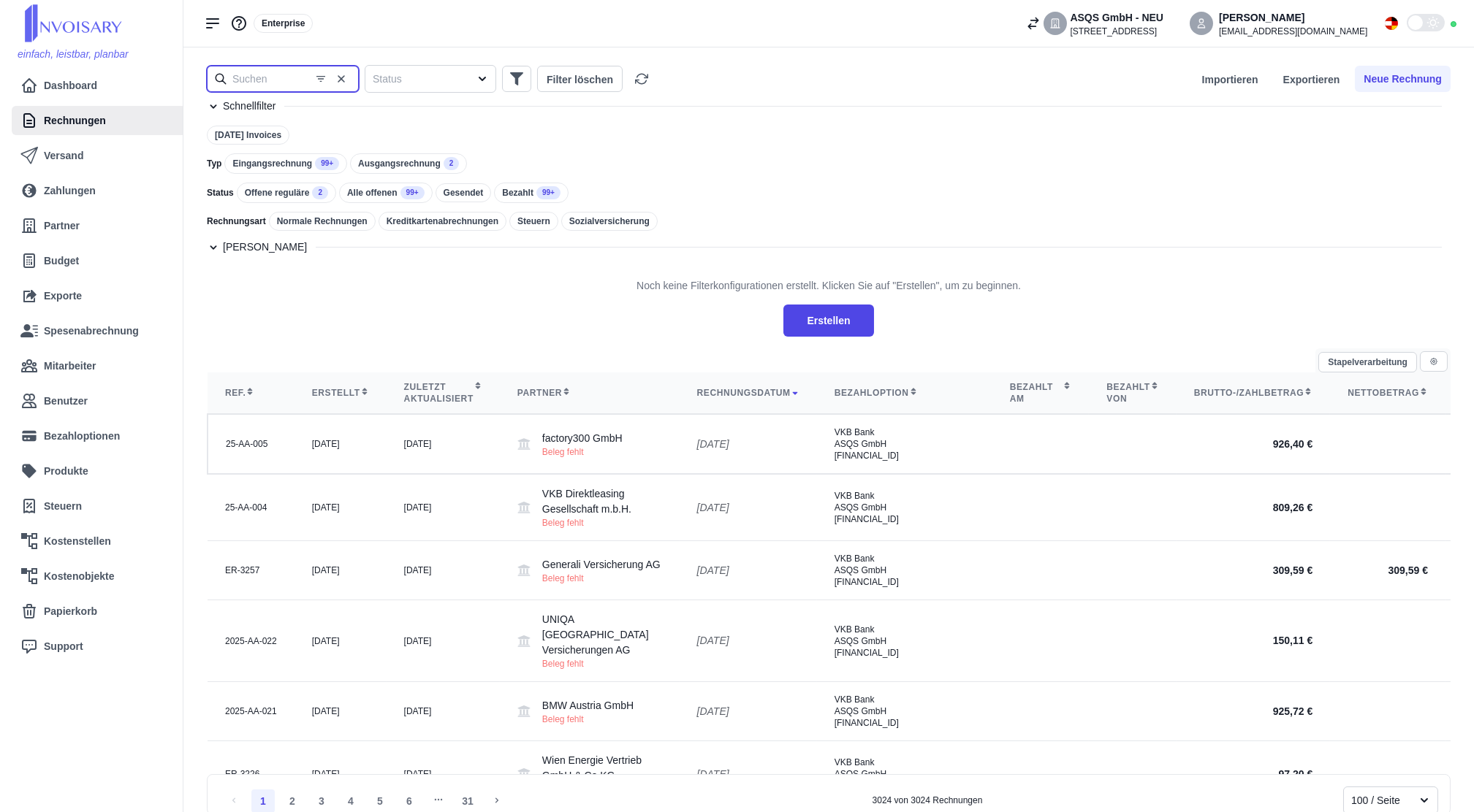
click at [273, 80] on input "text" at bounding box center [282, 79] width 152 height 26
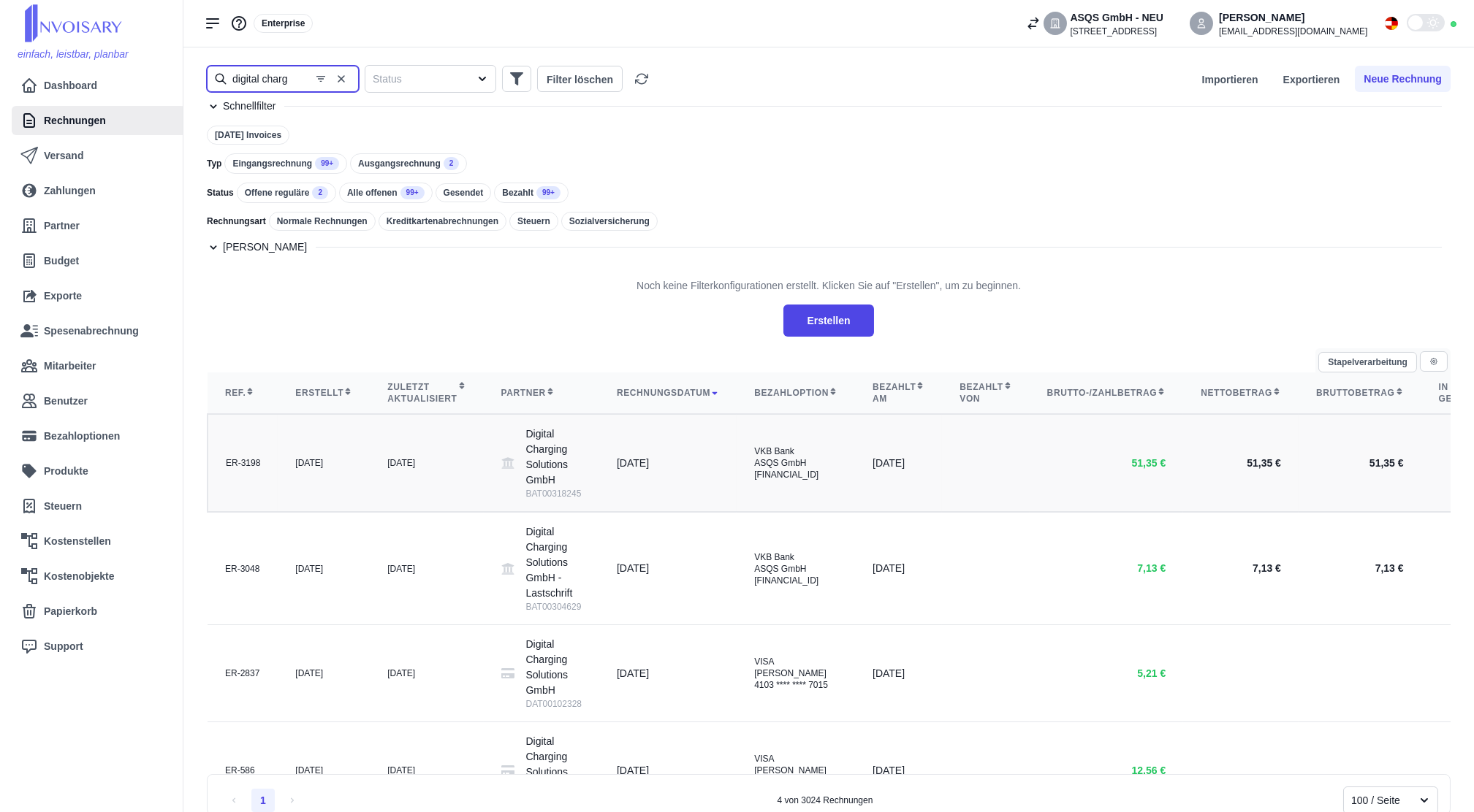
type input "digital charg"
click at [399, 464] on td "[DATE]" at bounding box center [426, 463] width 113 height 98
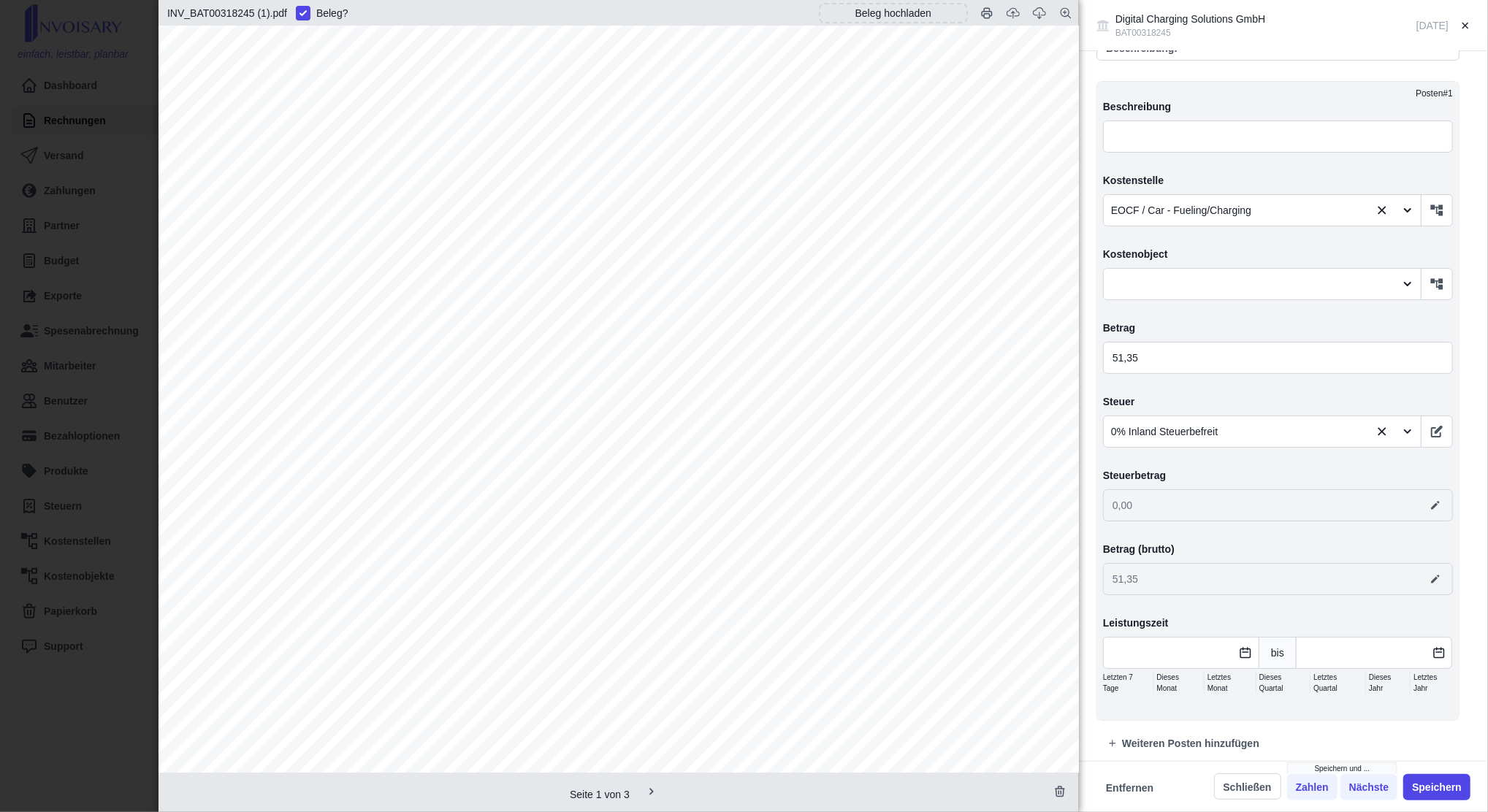
scroll to position [389, 0]
click at [24, 408] on div "Digital Charging Solutions GmbH BAT00318245 [DATE] Angelegt am [DATE] von [EMAI…" at bounding box center [744, 406] width 1488 height 812
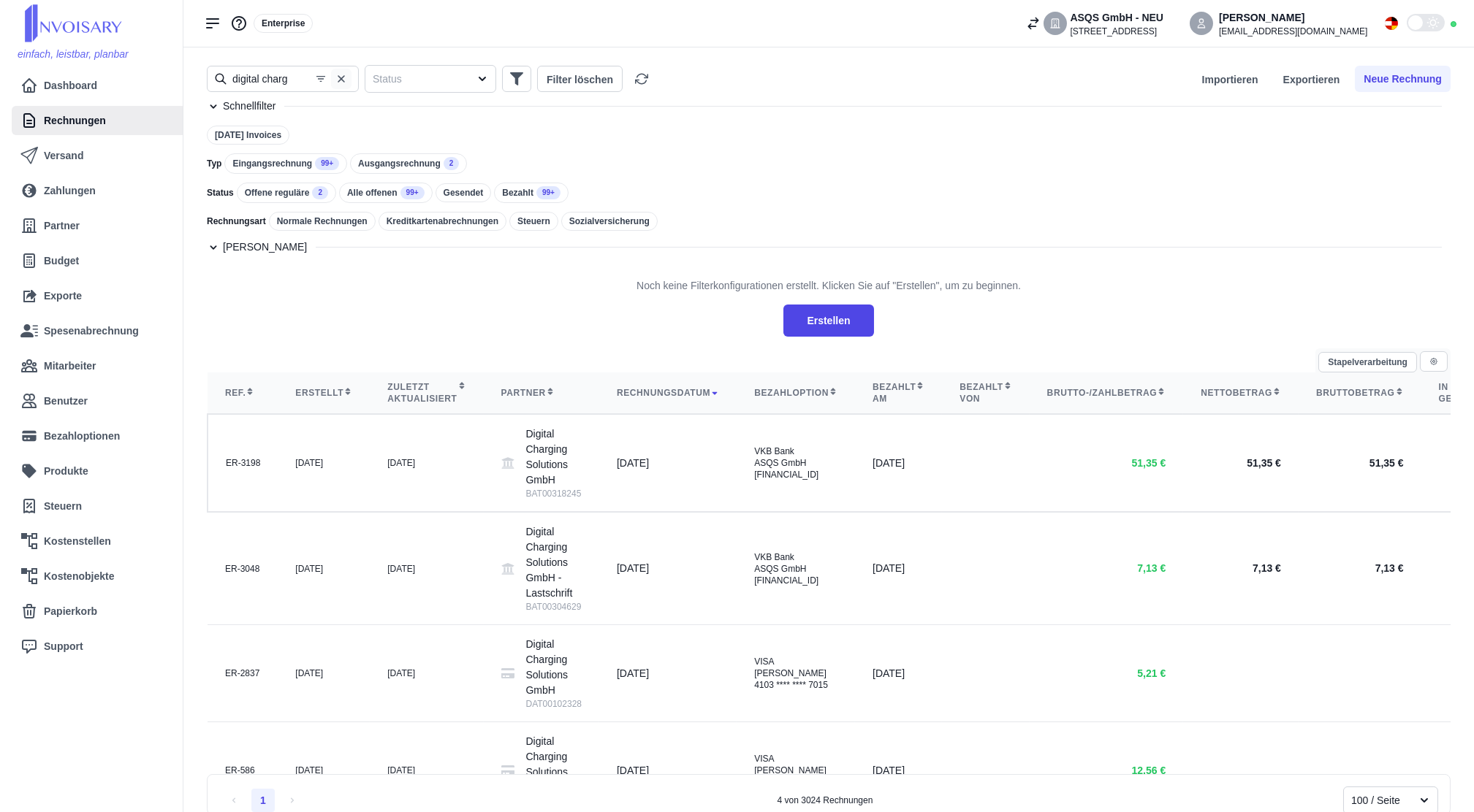
click at [343, 83] on icon "button" at bounding box center [341, 79] width 12 height 12
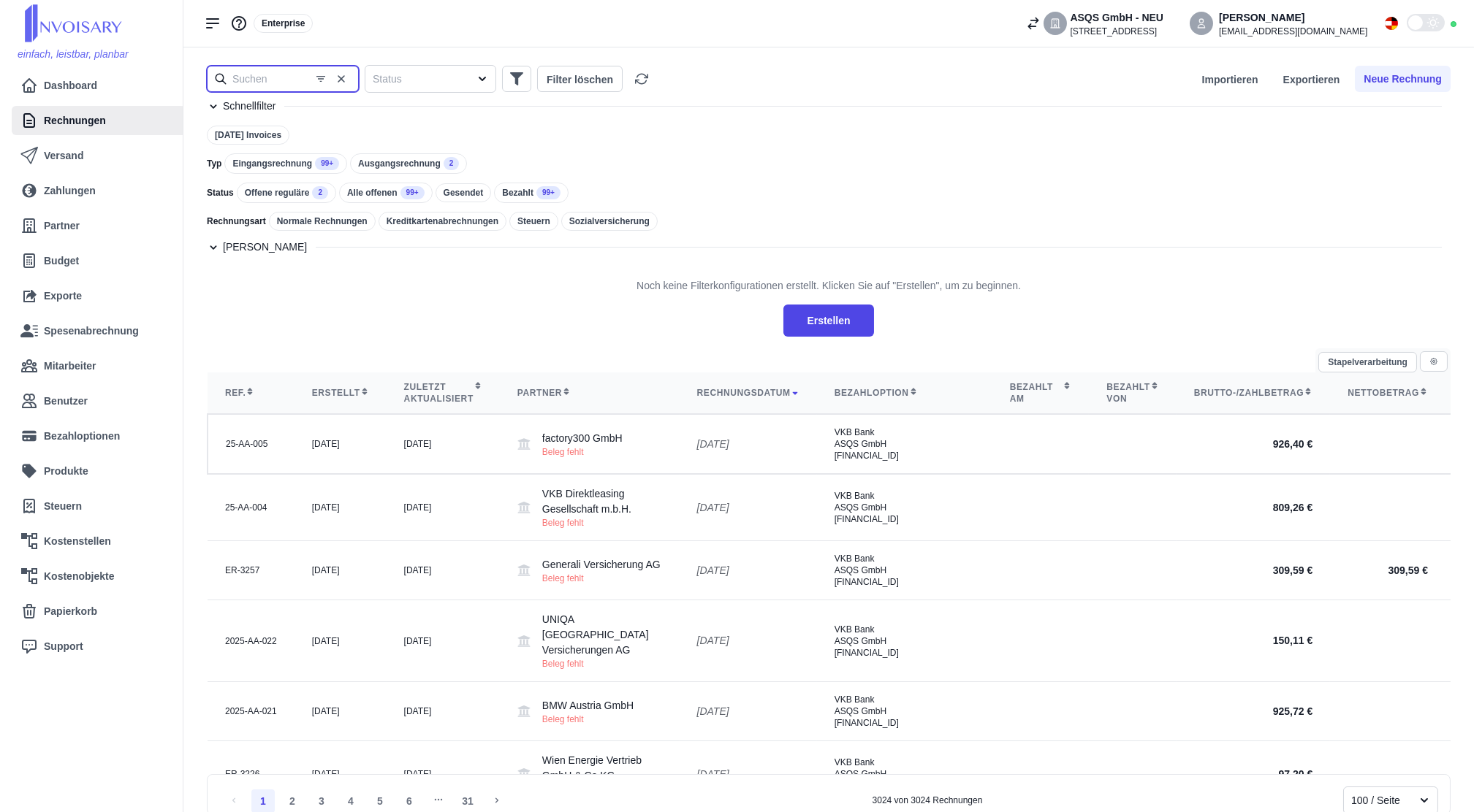
click at [264, 85] on input "text" at bounding box center [282, 79] width 152 height 26
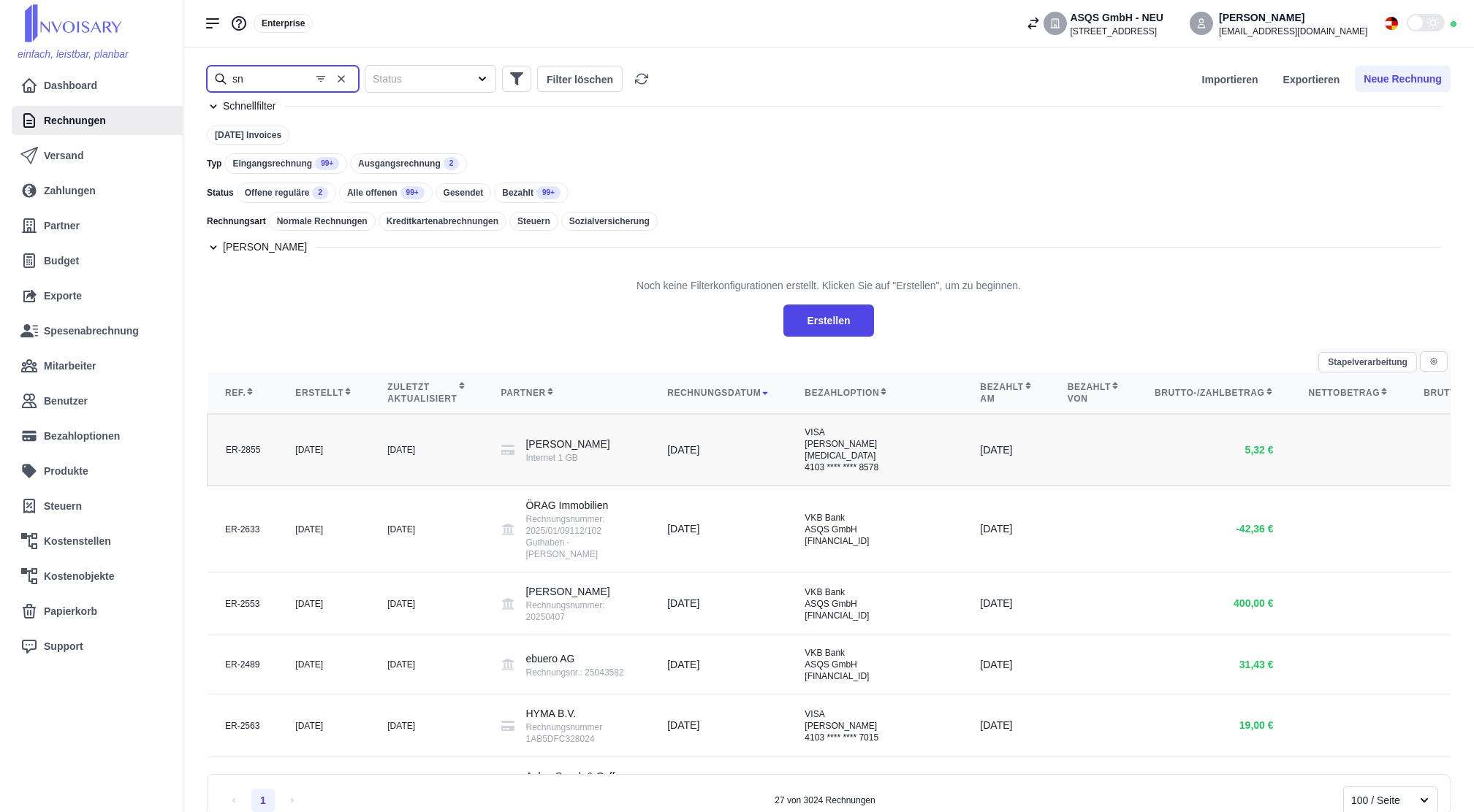
type input "sn"
click at [667, 458] on div "[DATE]" at bounding box center [718, 450] width 102 height 15
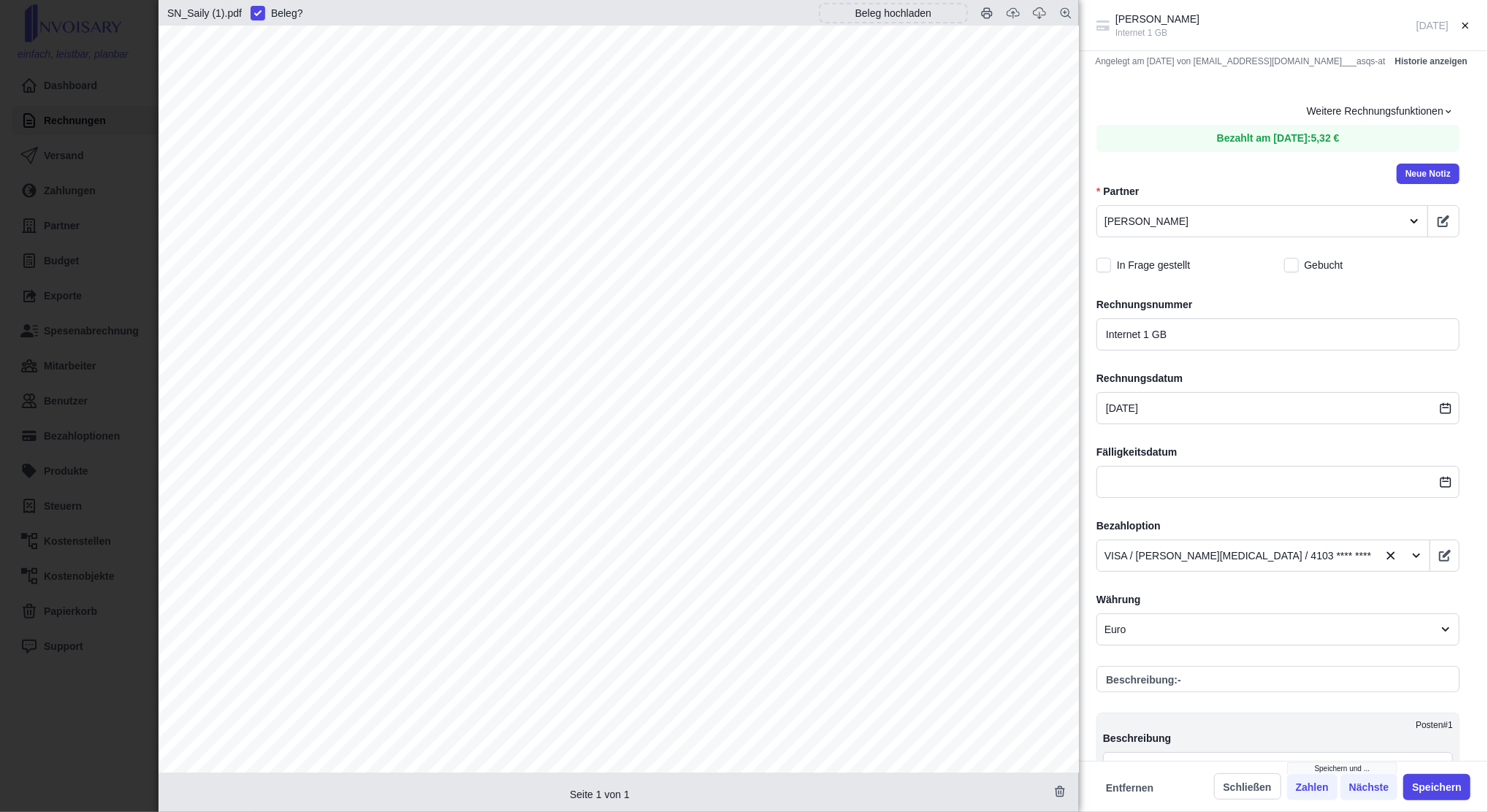
scroll to position [486, 0]
click at [121, 302] on div "[PERSON_NAME] Internet 1 GB [DATE] Angelegt am [DATE] von [EMAIL_ADDRESS][DOMAI…" at bounding box center [744, 406] width 1488 height 812
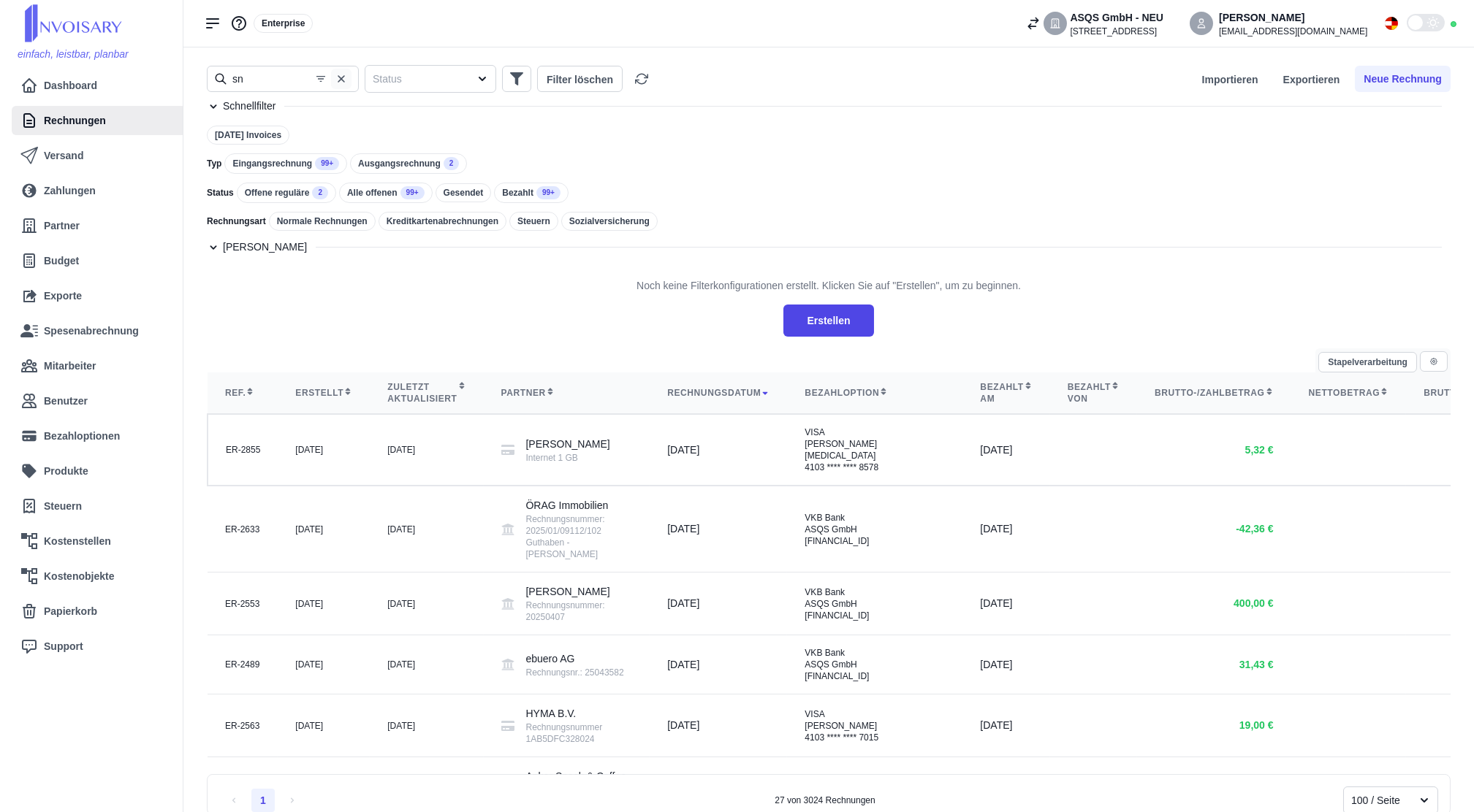
click at [346, 74] on icon "button" at bounding box center [341, 79] width 12 height 12
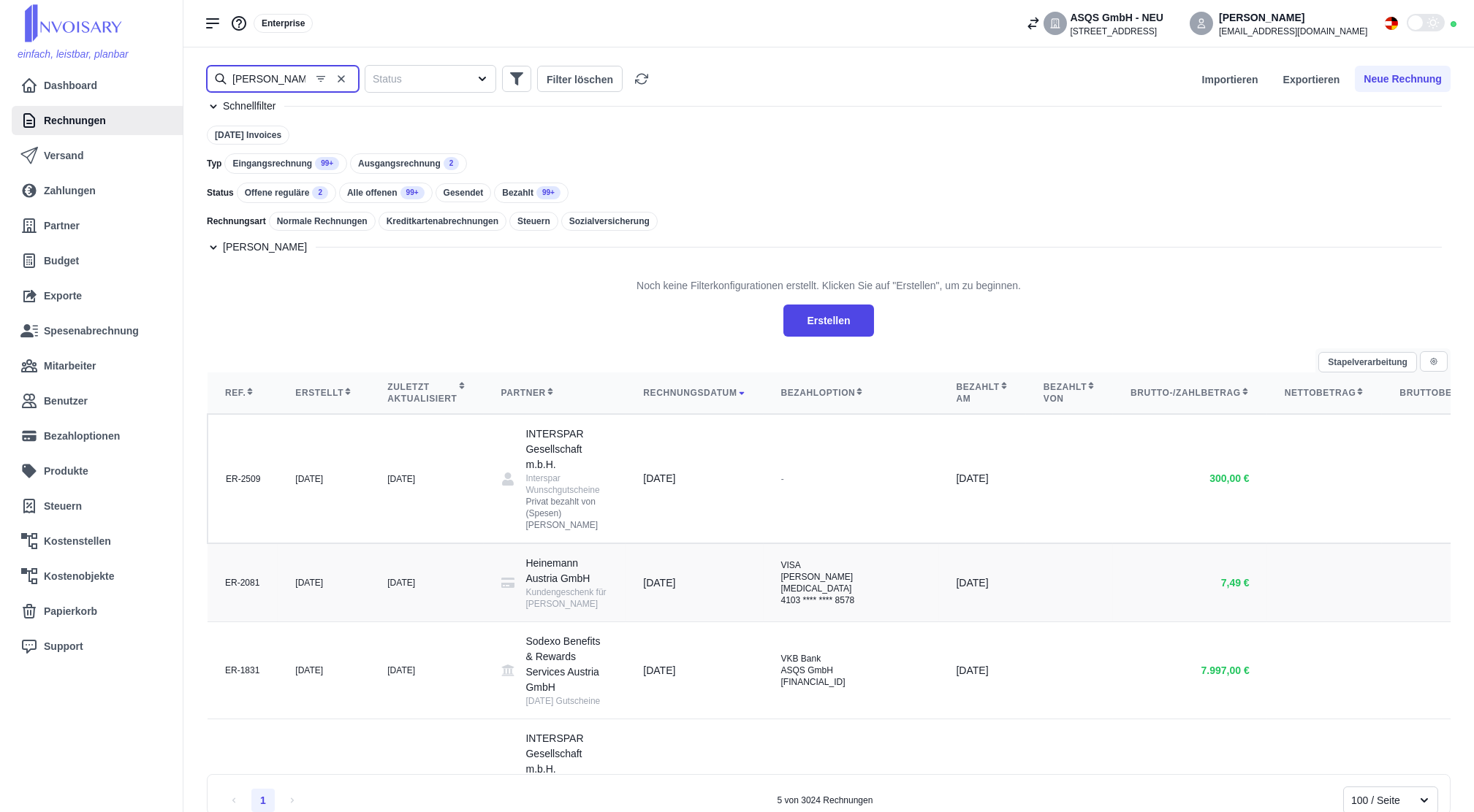
type input "[PERSON_NAME]"
click at [462, 572] on td "[DATE]" at bounding box center [426, 583] width 113 height 79
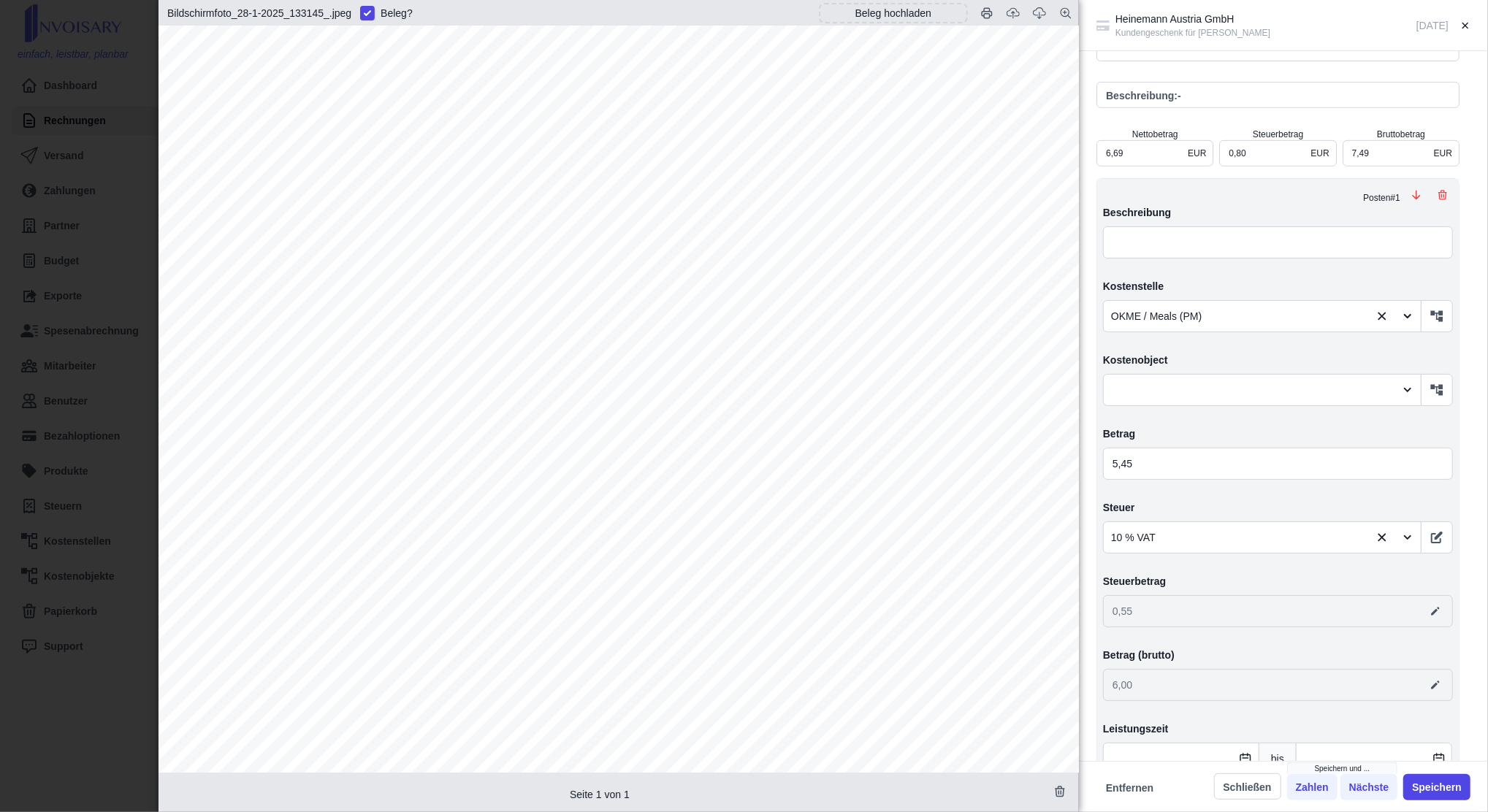
scroll to position [194, 0]
click at [100, 303] on div "Heinemann Austria GmbH Kundengeschenk für Aer Lingus [DATE] Angelegt am [DATE] …" at bounding box center [744, 406] width 1488 height 812
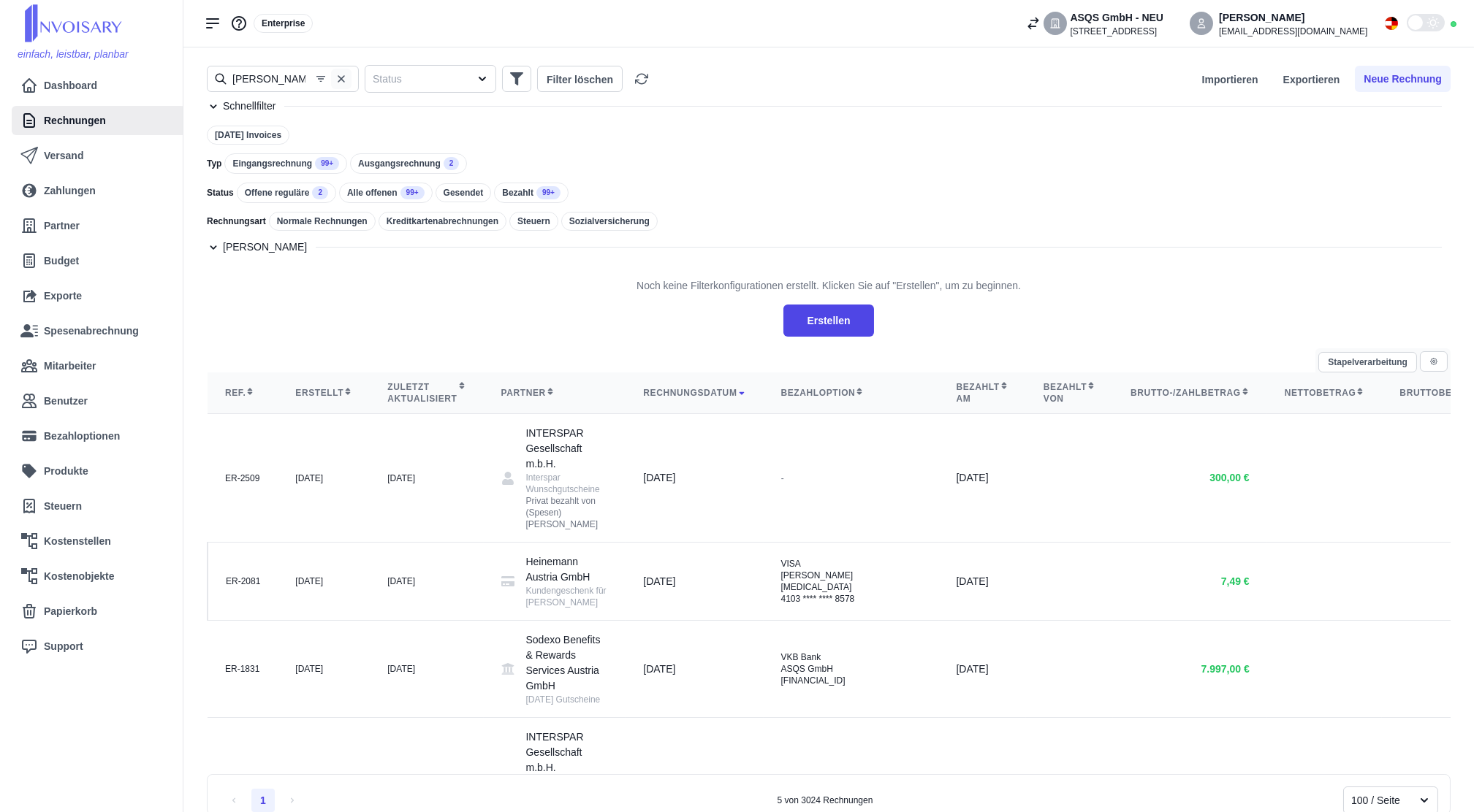
click at [337, 79] on icon "button" at bounding box center [341, 79] width 12 height 12
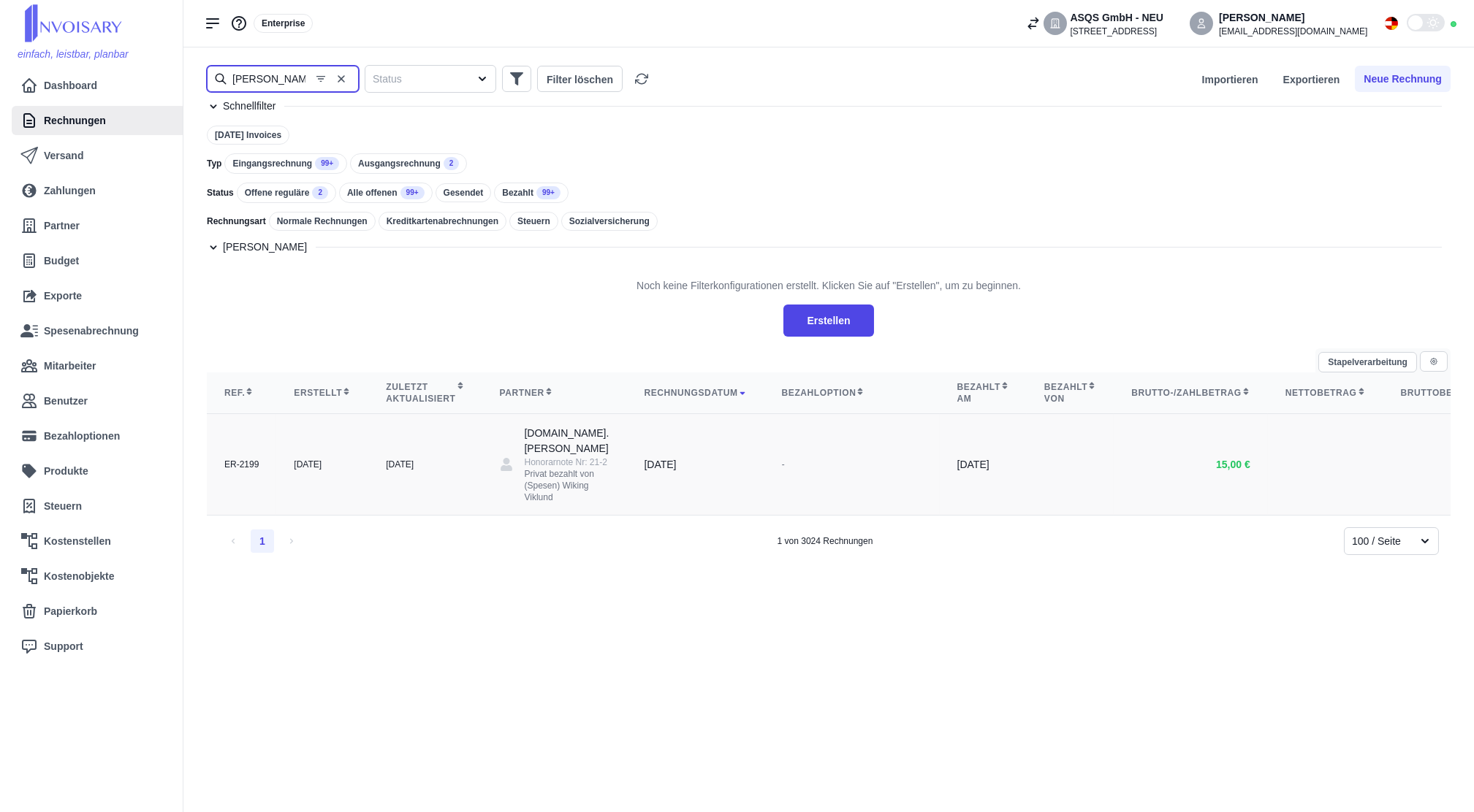
type input "[PERSON_NAME]"
click at [415, 470] on div "[DATE]" at bounding box center [425, 464] width 78 height 12
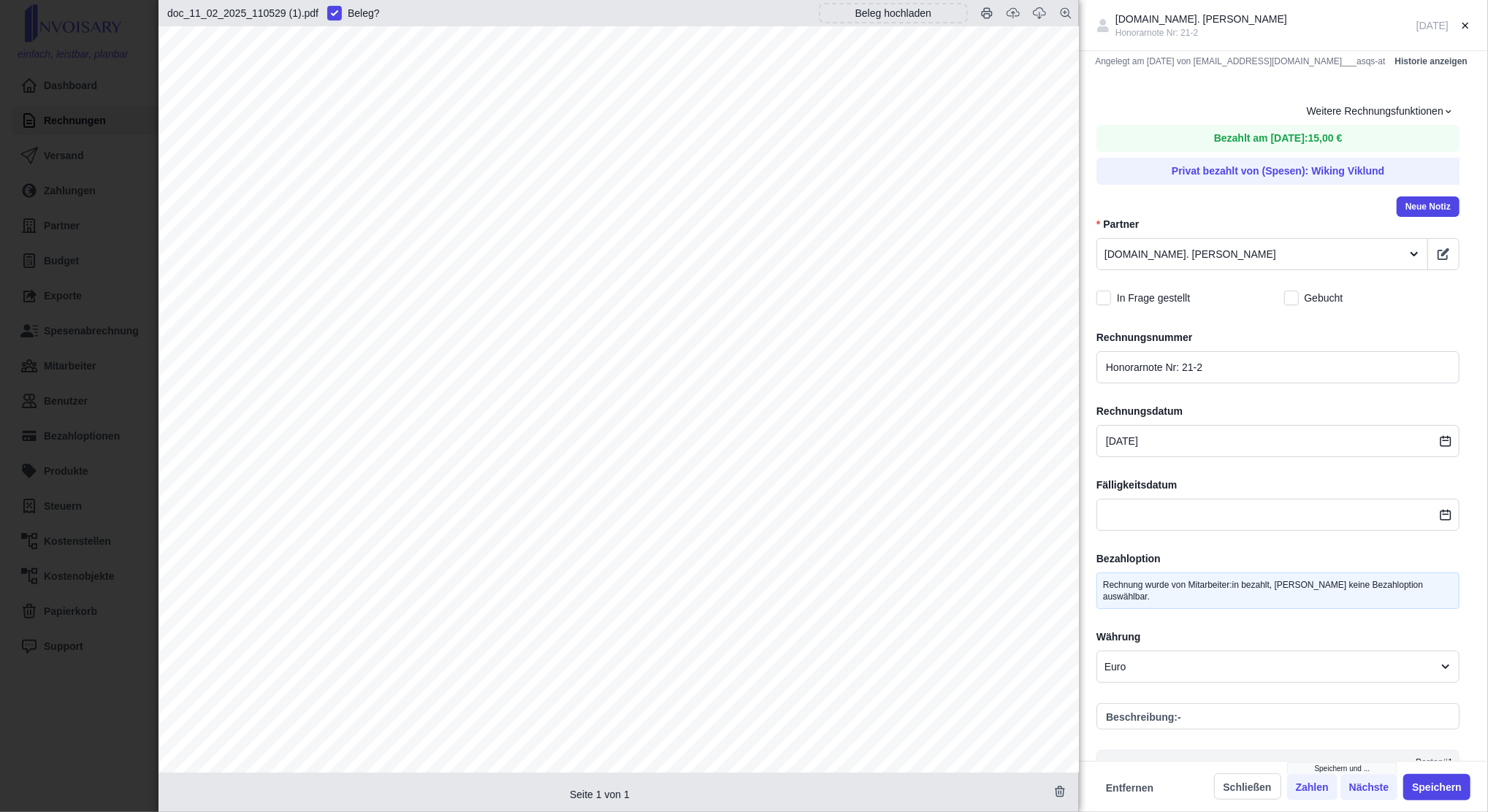
scroll to position [566, 0]
click at [121, 413] on div "[DOMAIN_NAME]. [PERSON_NAME] Honorarnote Nr: 21-2 [DATE] Angelegt am [DATE] von…" at bounding box center [744, 406] width 1488 height 812
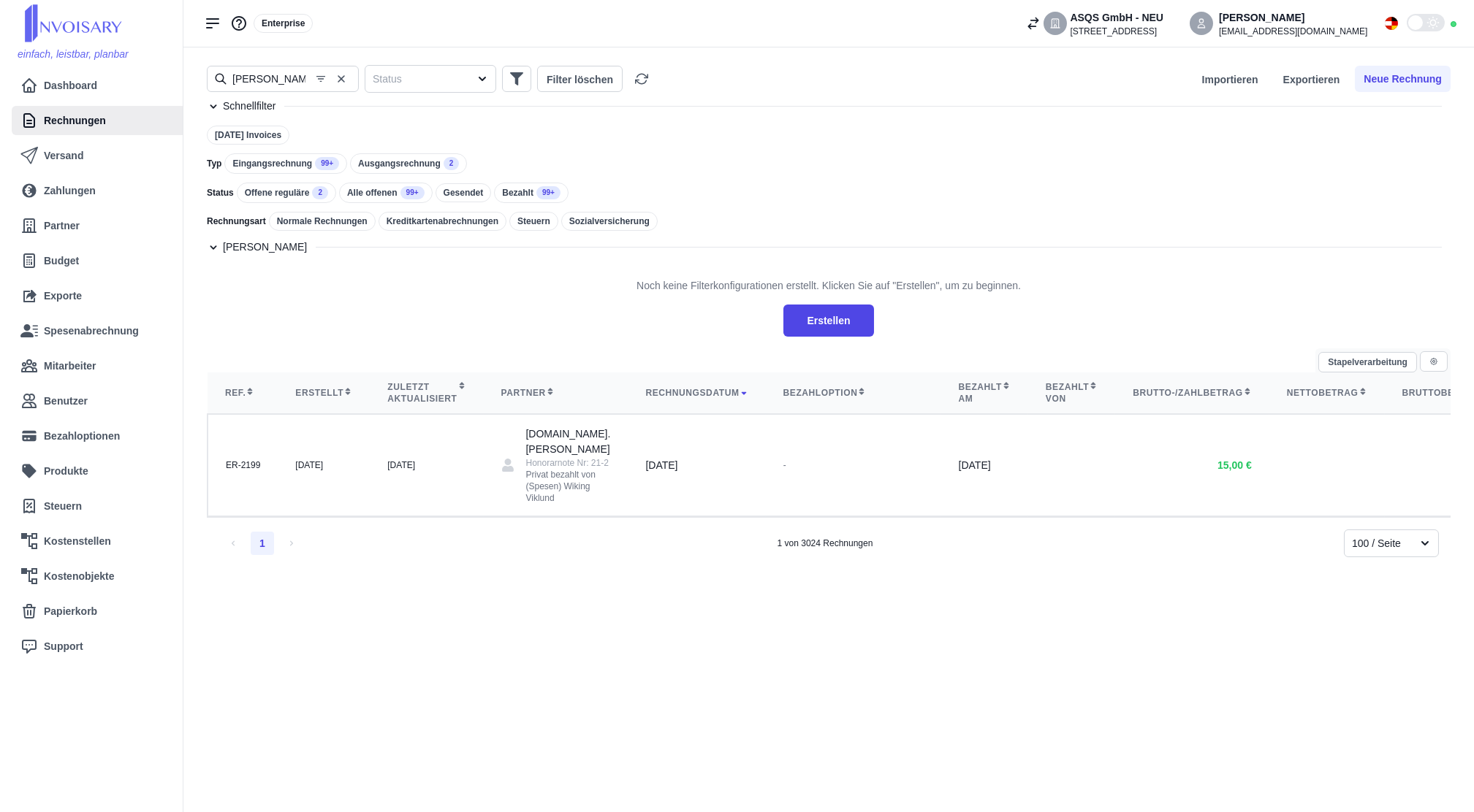
click at [345, 82] on icon "button" at bounding box center [341, 79] width 12 height 12
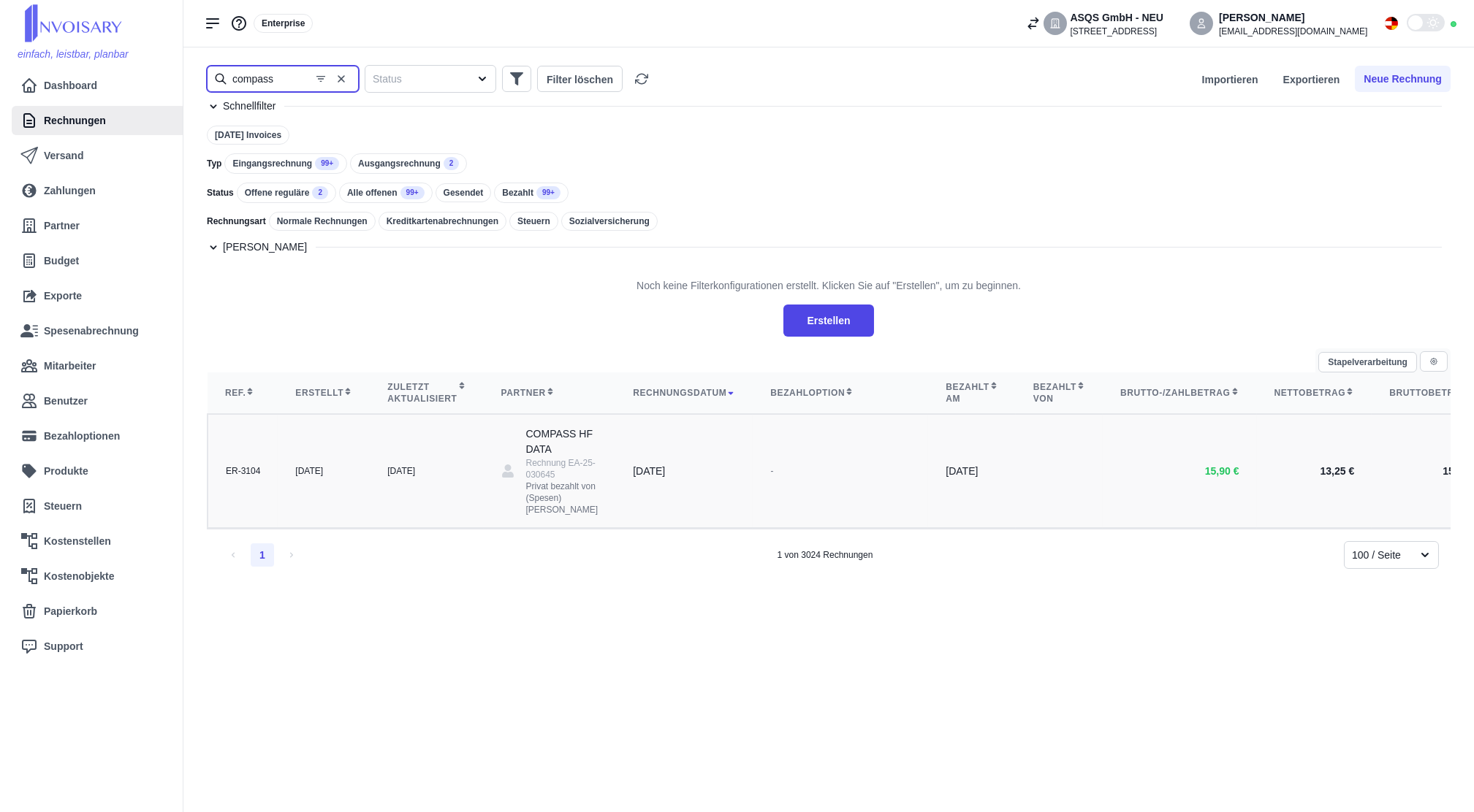
type input "compass"
click at [484, 504] on td "COMPASS HF DATA Rechnung EA-25-030645 Privat bezahlt von (Spesen) [PERSON_NAME]" at bounding box center [550, 471] width 132 height 114
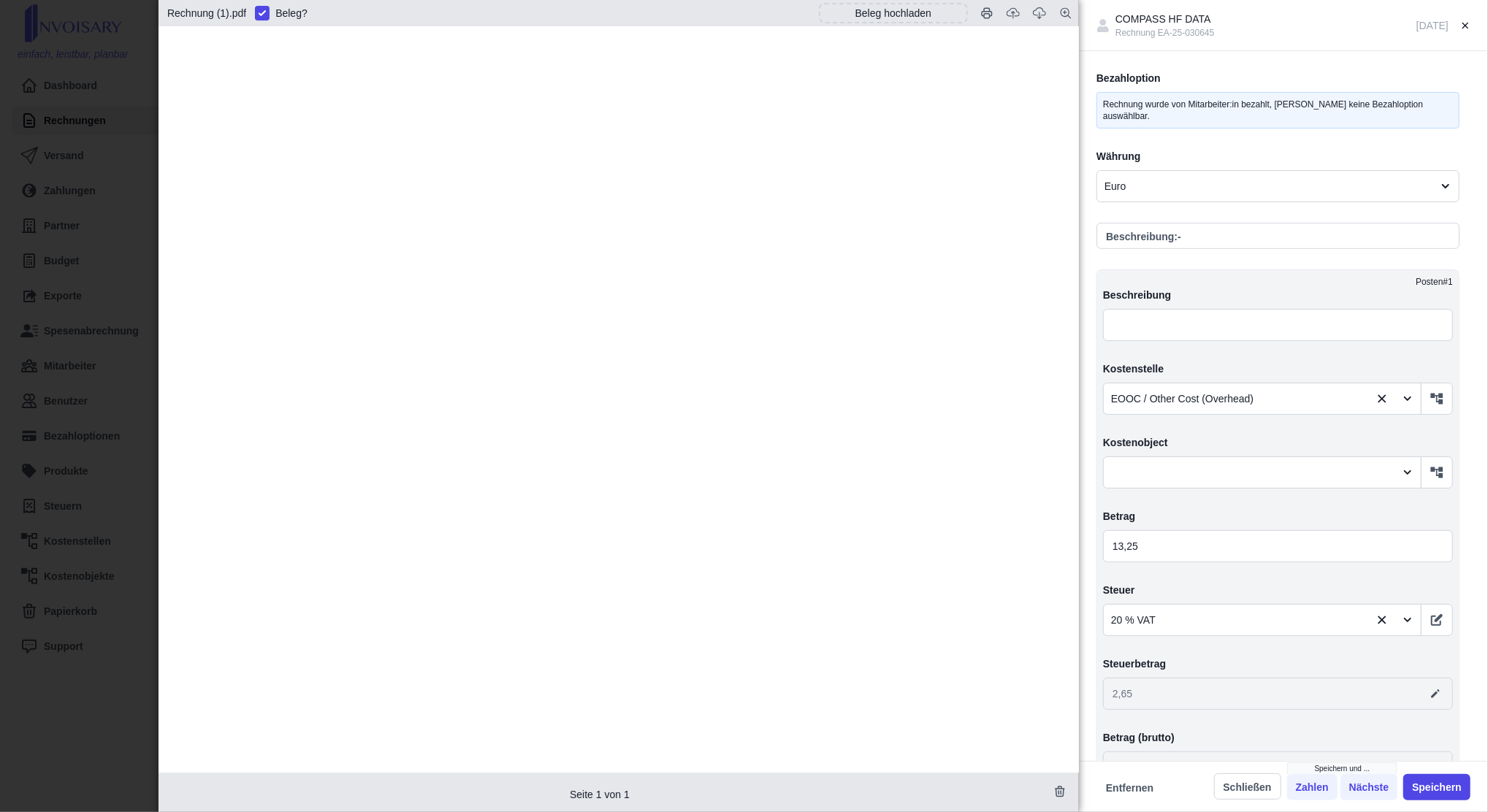
scroll to position [486, 0]
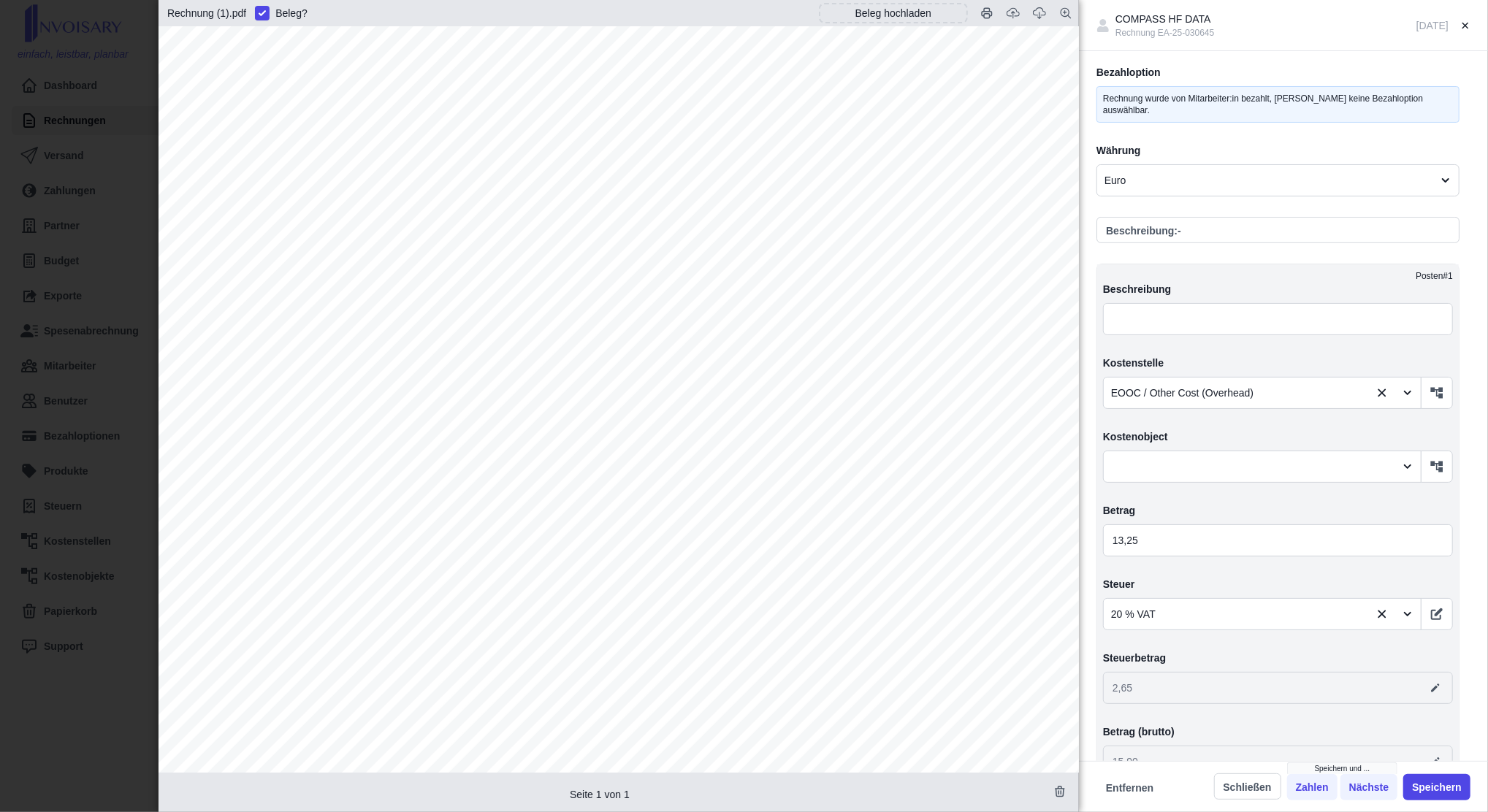
click at [0, 154] on html "einfach, leistbar, planbar Dashboard Rechnungen Versand Zahlungen Partner Budge…" at bounding box center [744, 406] width 1488 height 812
drag, startPoint x: -4, startPoint y: 154, endPoint x: 29, endPoint y: 157, distance: 33.1
click at [29, 157] on div "COMPASS HF DATA Rechnung EA-25-030645 [DATE] Angelegt am [DATE] von [EMAIL_ADDR…" at bounding box center [744, 406] width 1488 height 812
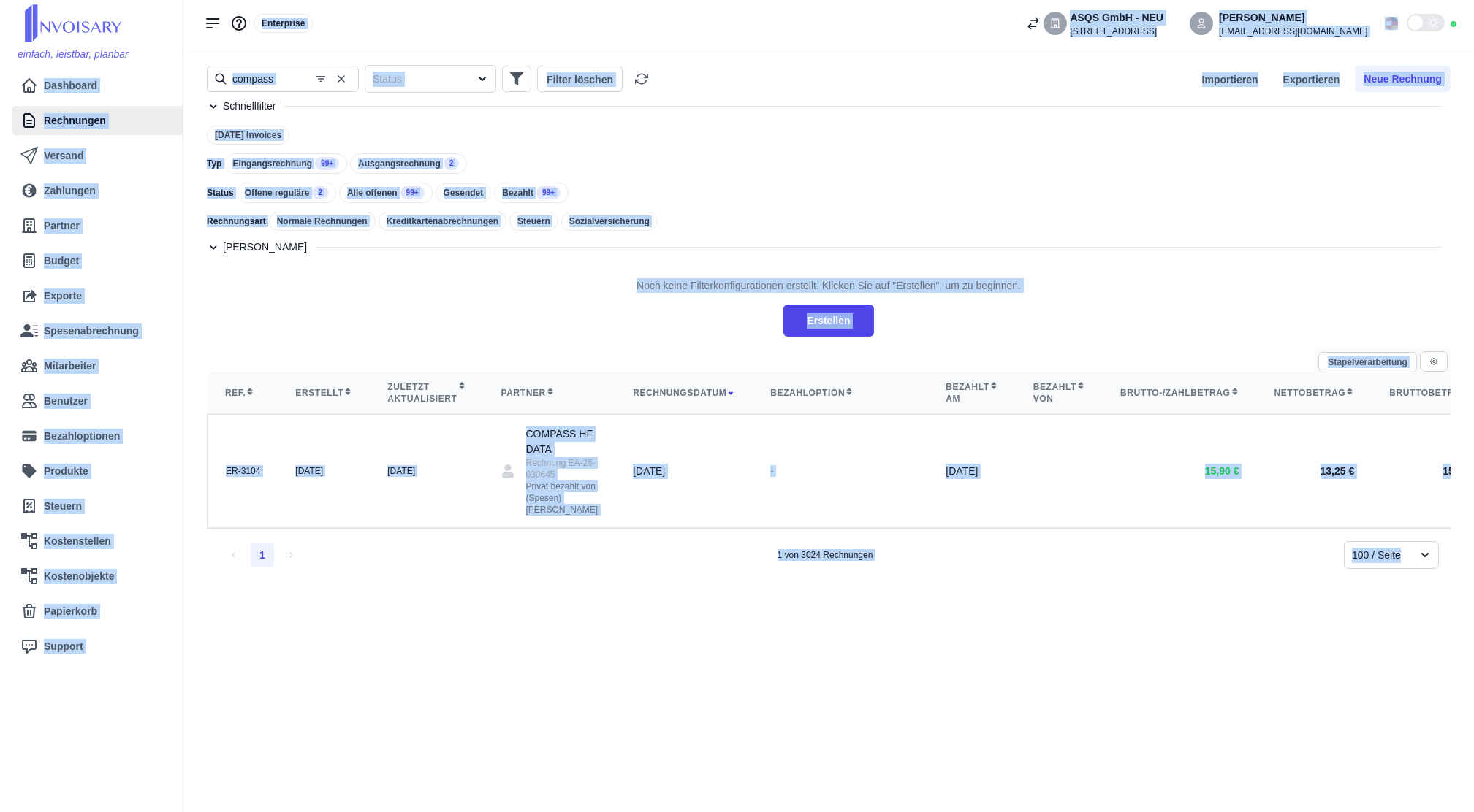
drag, startPoint x: 342, startPoint y: 82, endPoint x: 289, endPoint y: 94, distance: 54.3
click at [342, 82] on icon "button" at bounding box center [341, 79] width 12 height 12
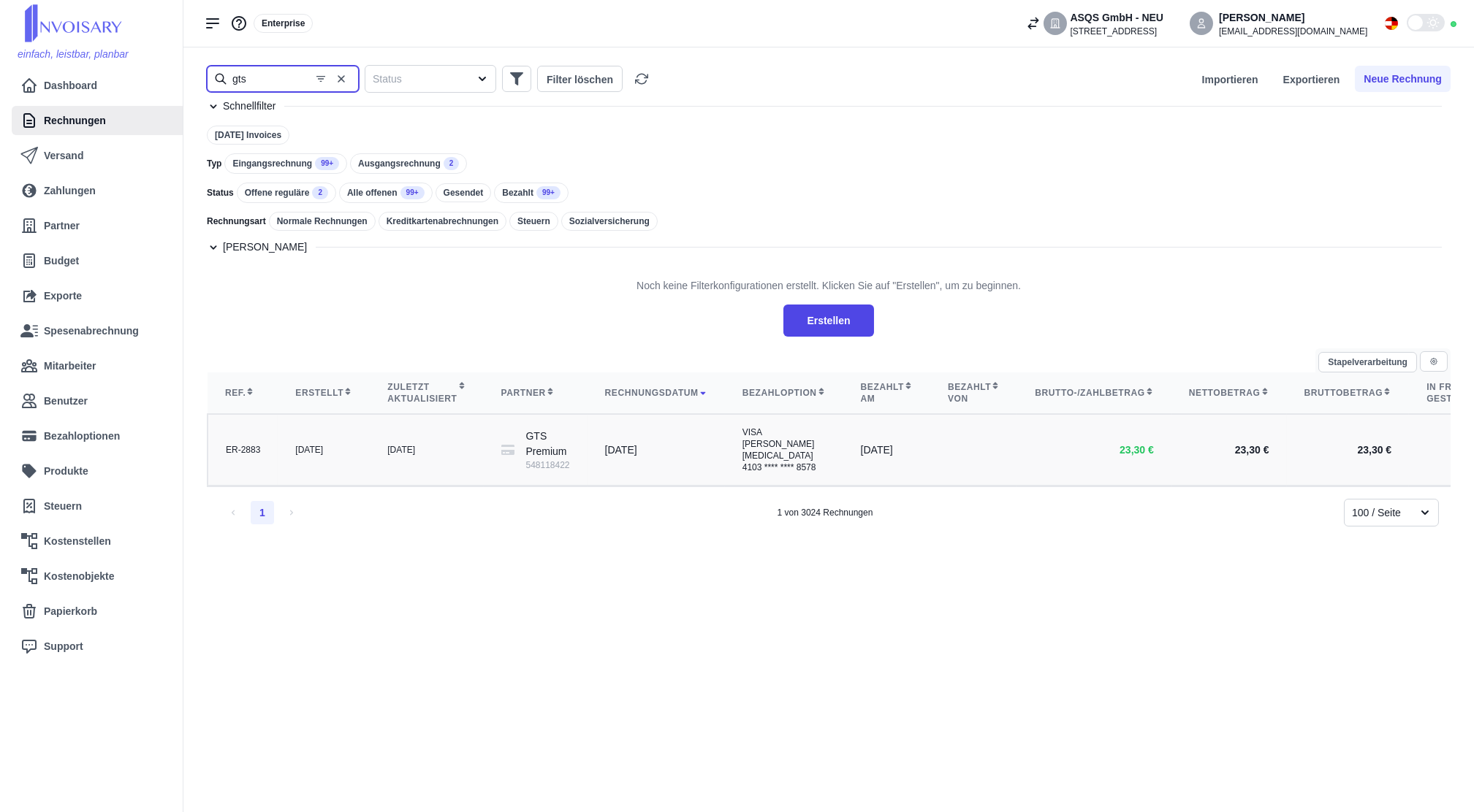
type input "gts"
click at [423, 446] on td "[DATE]" at bounding box center [426, 450] width 113 height 71
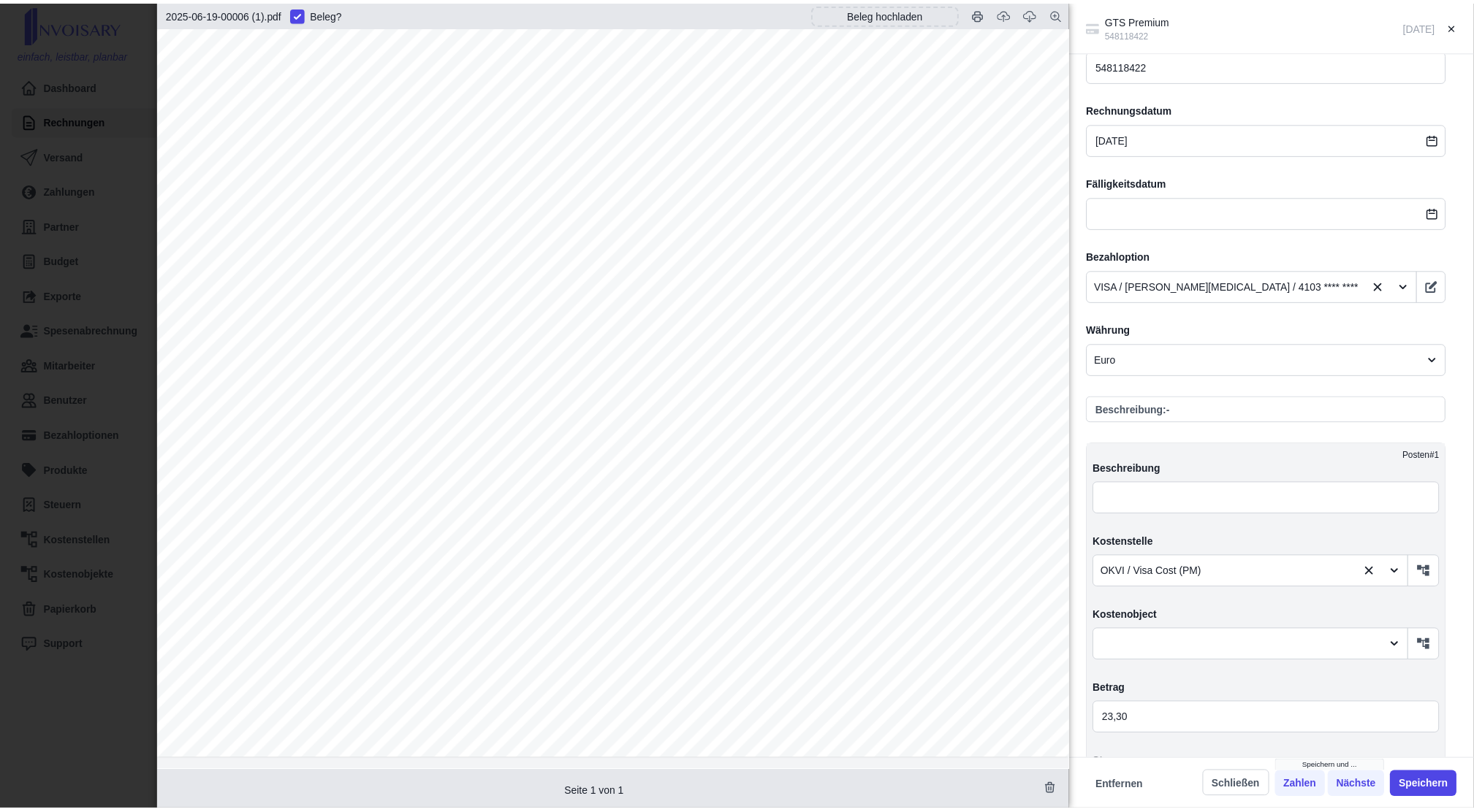
scroll to position [486, 0]
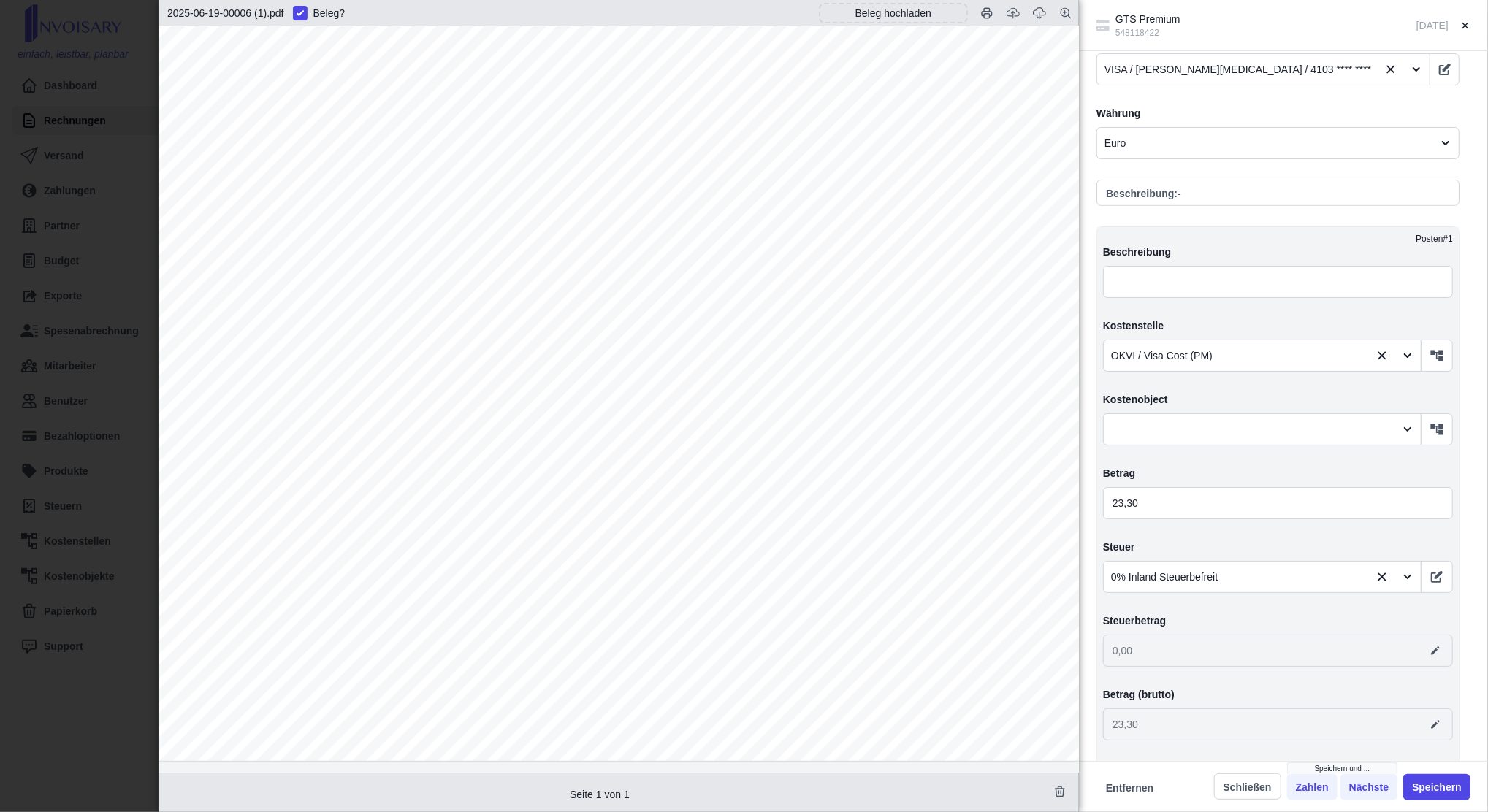
click at [118, 219] on div "GTS Premium 548118422 [DATE] Angelegt am [DATE] von [EMAIL_ADDRESS][DOMAIN_NAME…" at bounding box center [744, 406] width 1488 height 812
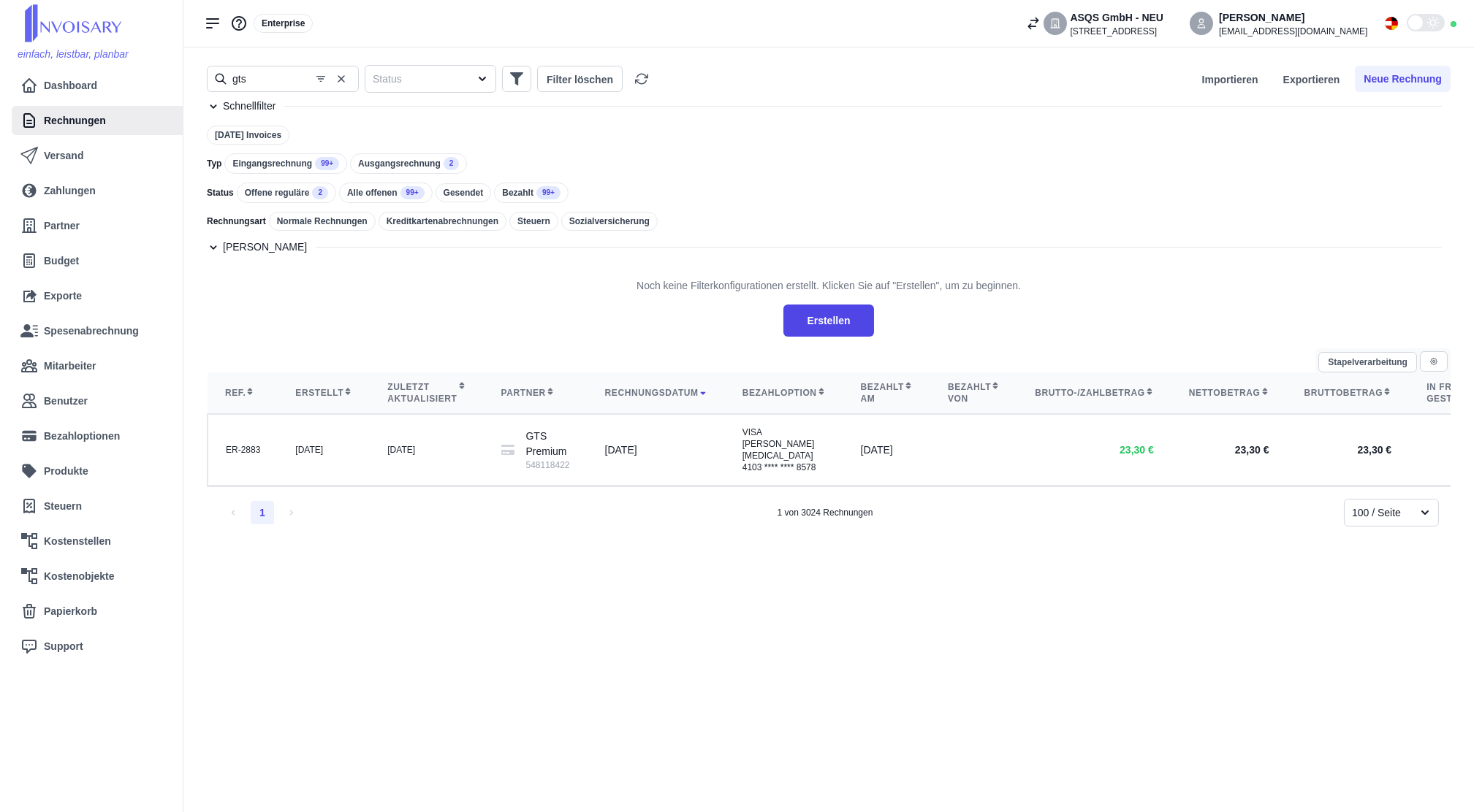
drag, startPoint x: 351, startPoint y: 84, endPoint x: 314, endPoint y: 91, distance: 37.7
click at [351, 85] on button "button" at bounding box center [341, 79] width 21 height 21
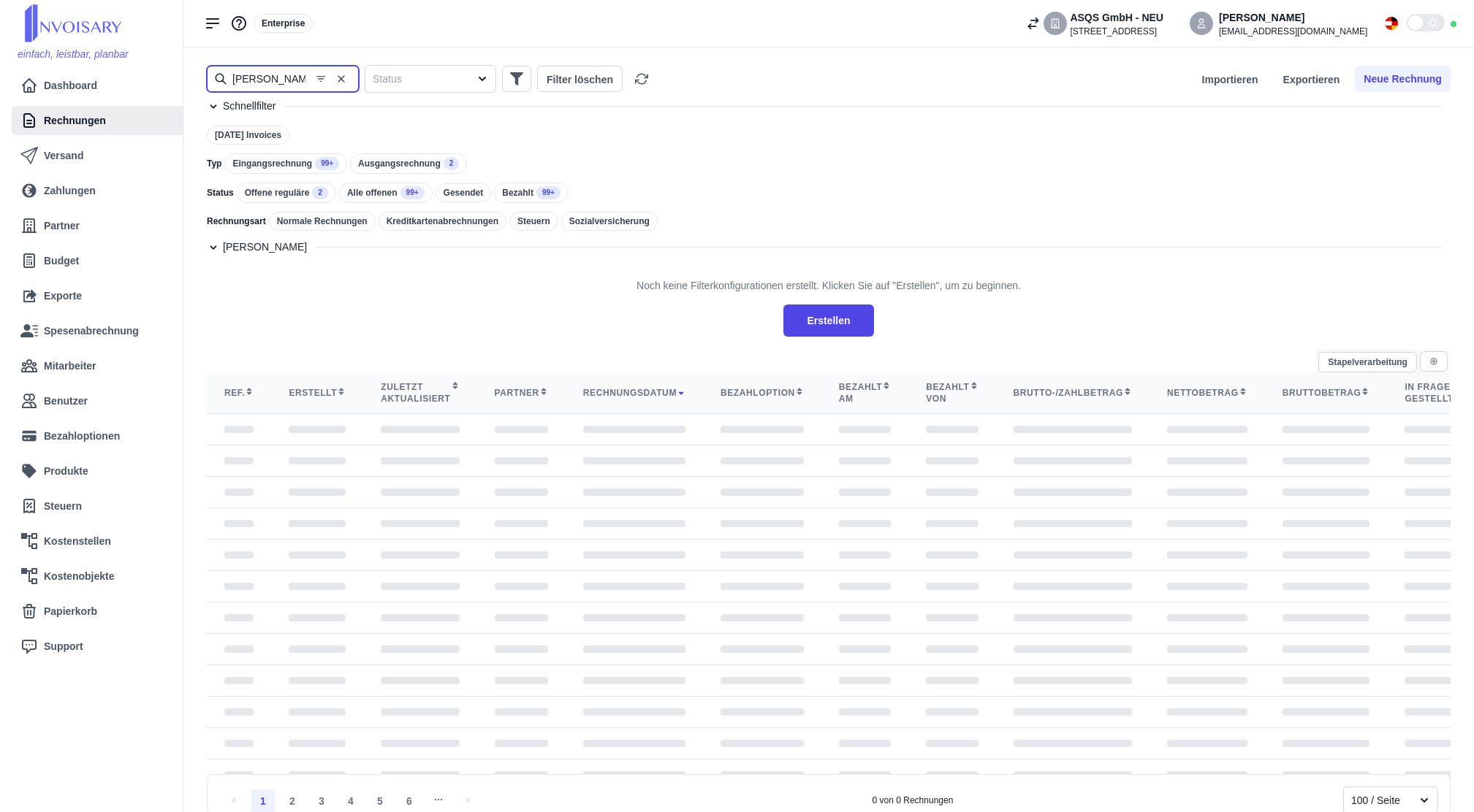
type input "[PERSON_NAME]"
